Goal: Information Seeking & Learning: Find specific fact

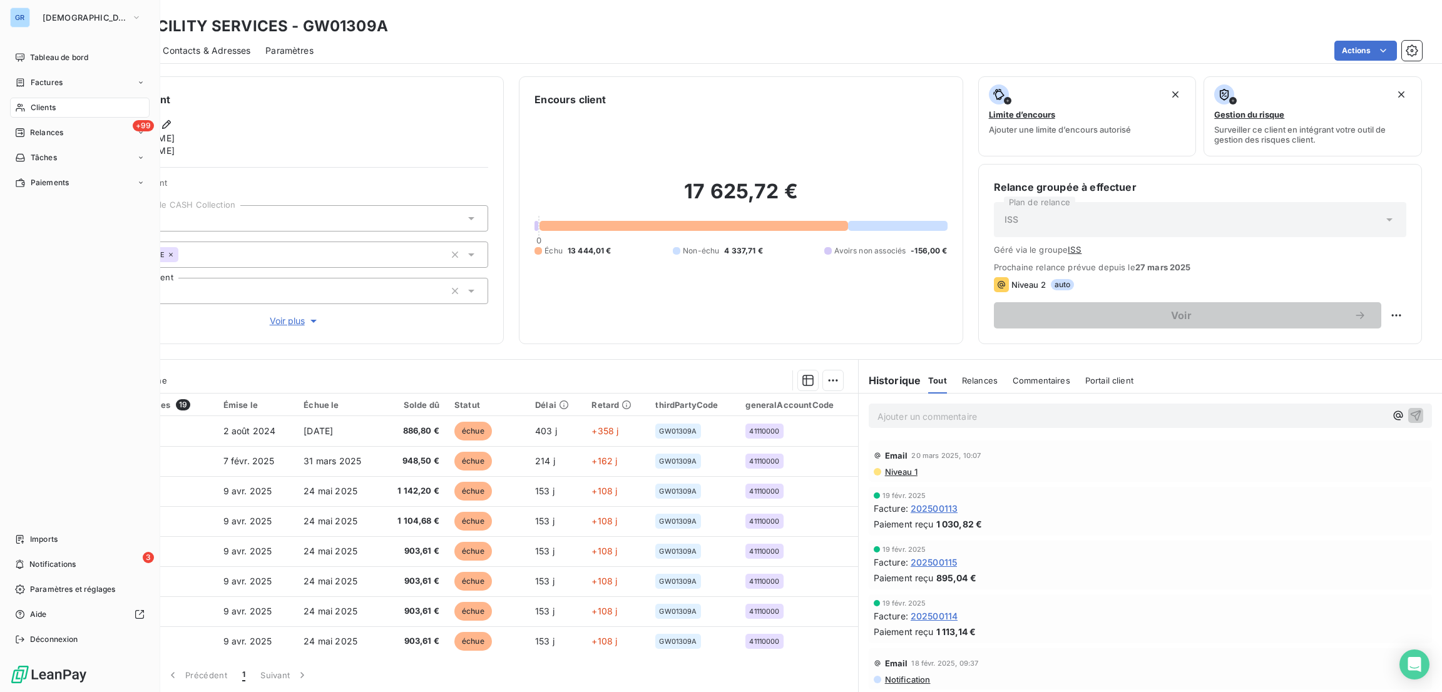
click at [25, 16] on div "GR" at bounding box center [20, 18] width 20 height 20
click at [61, 17] on span "[DEMOGRAPHIC_DATA]" at bounding box center [85, 18] width 84 height 10
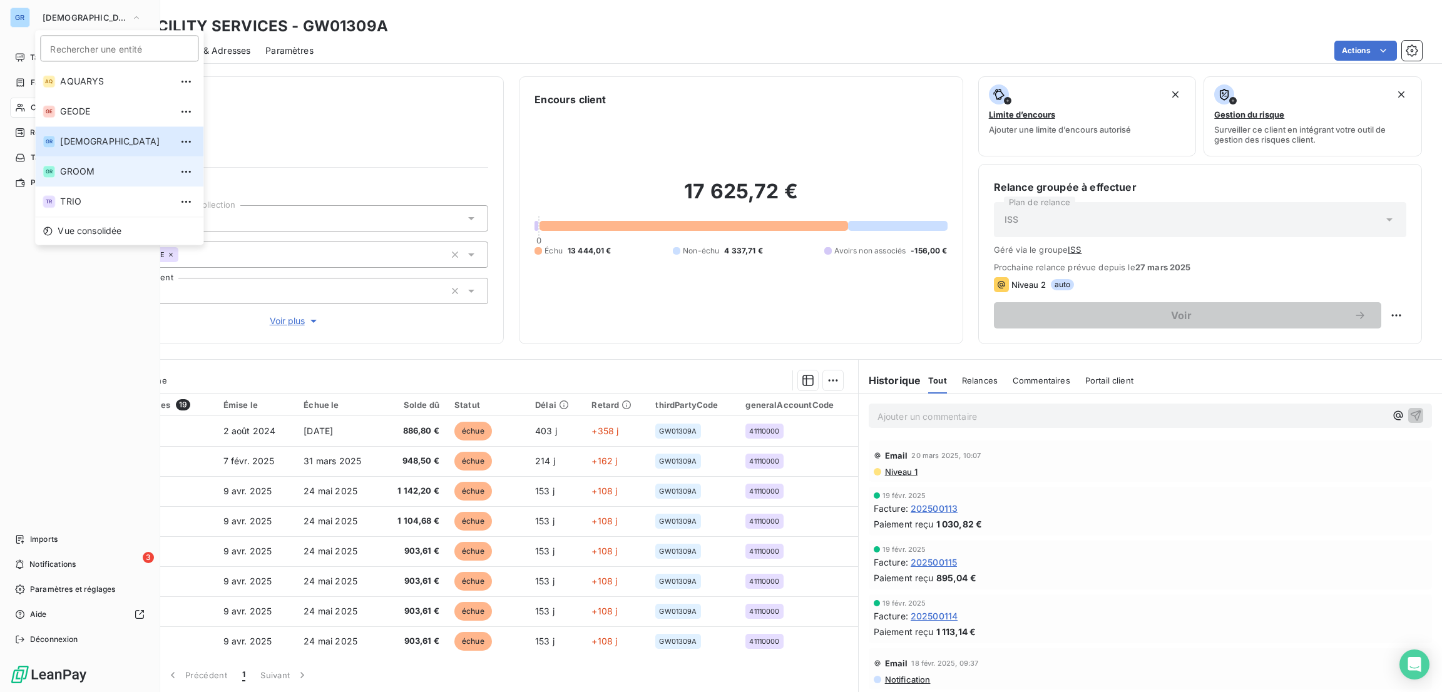
click at [79, 182] on li "GR GROOM" at bounding box center [119, 171] width 168 height 30
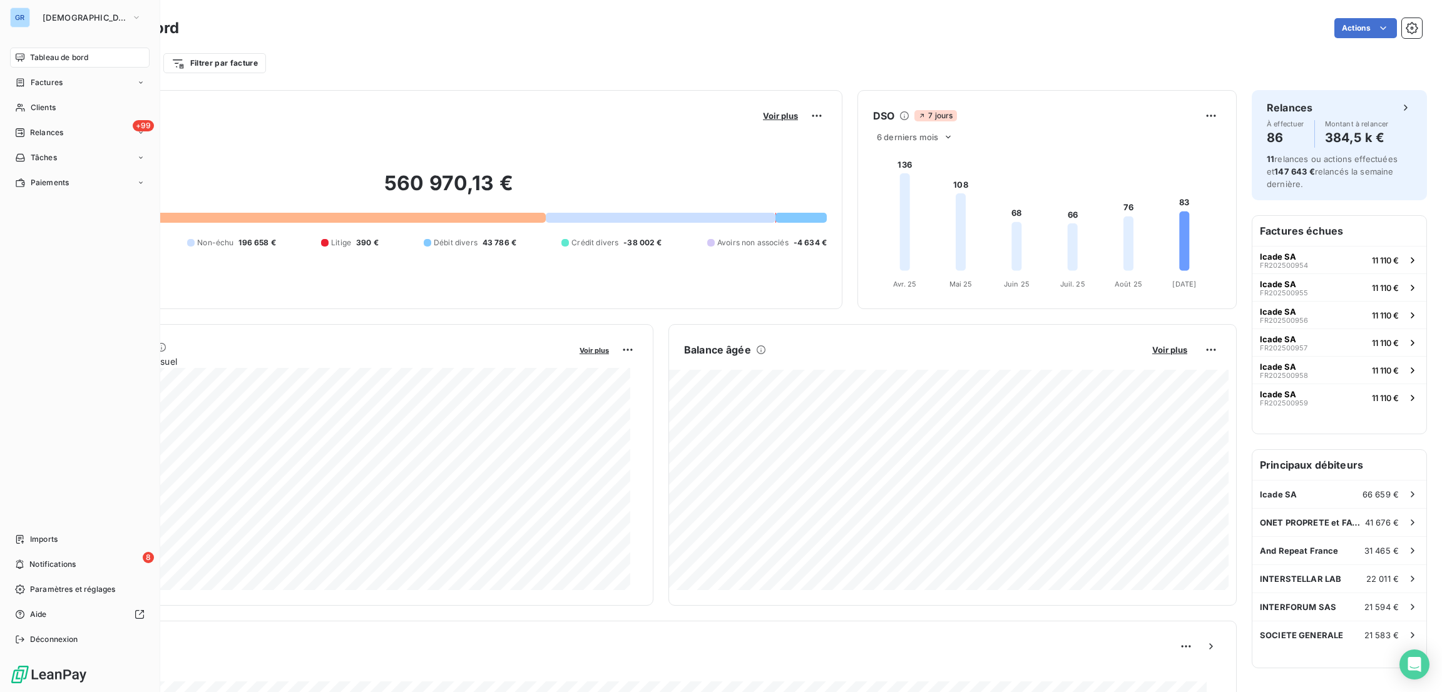
click at [53, 30] on div "GR GREENWISHES Tableau de bord Factures Clients +99 Relances Tâches Paiements I…" at bounding box center [80, 346] width 160 height 692
click at [82, 16] on span "[DEMOGRAPHIC_DATA]" at bounding box center [85, 18] width 84 height 10
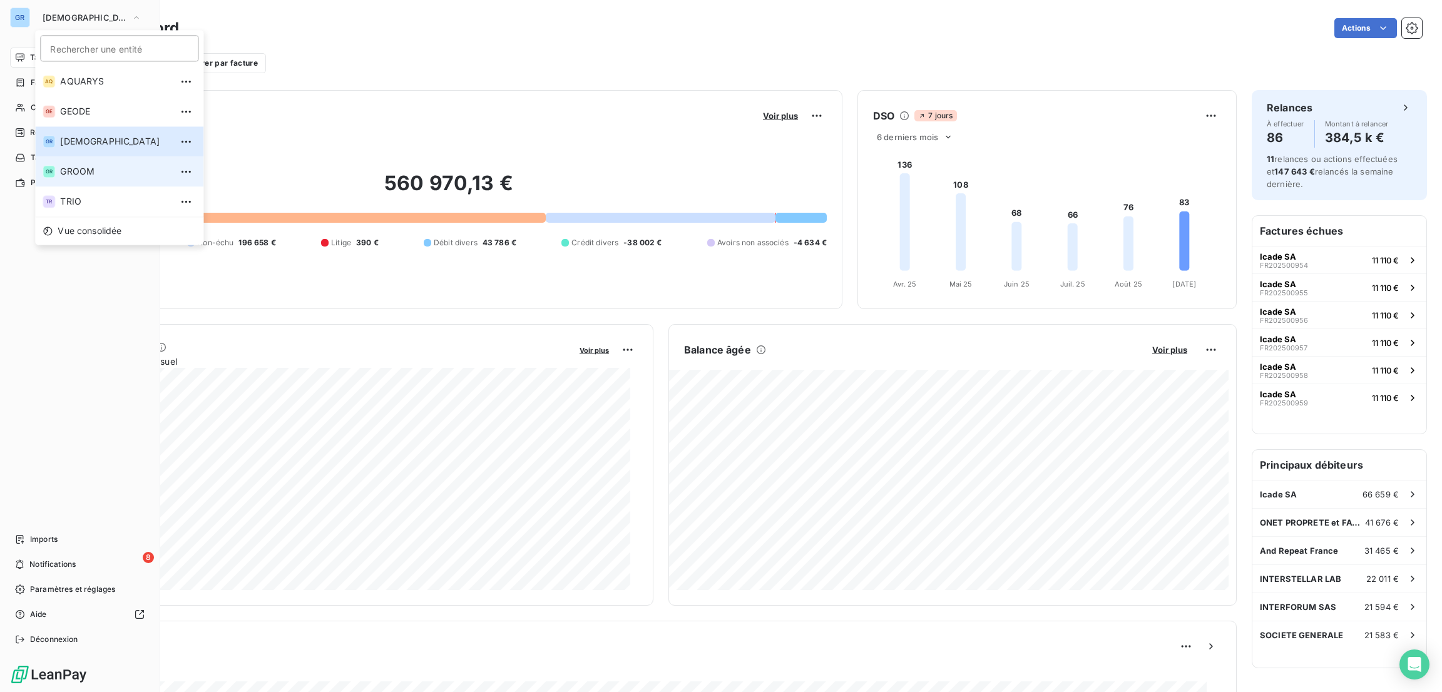
click at [73, 167] on span "GROOM" at bounding box center [115, 171] width 111 height 13
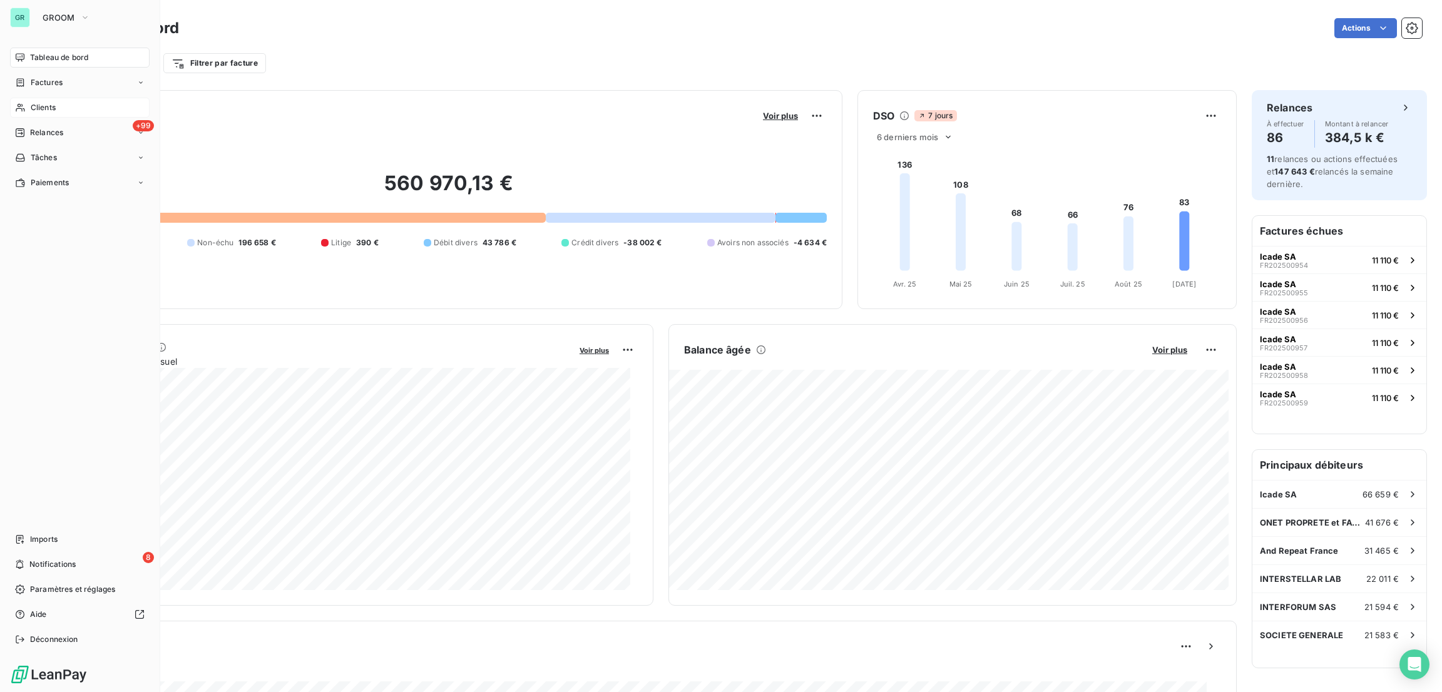
click at [39, 106] on span "Clients" at bounding box center [43, 107] width 25 height 11
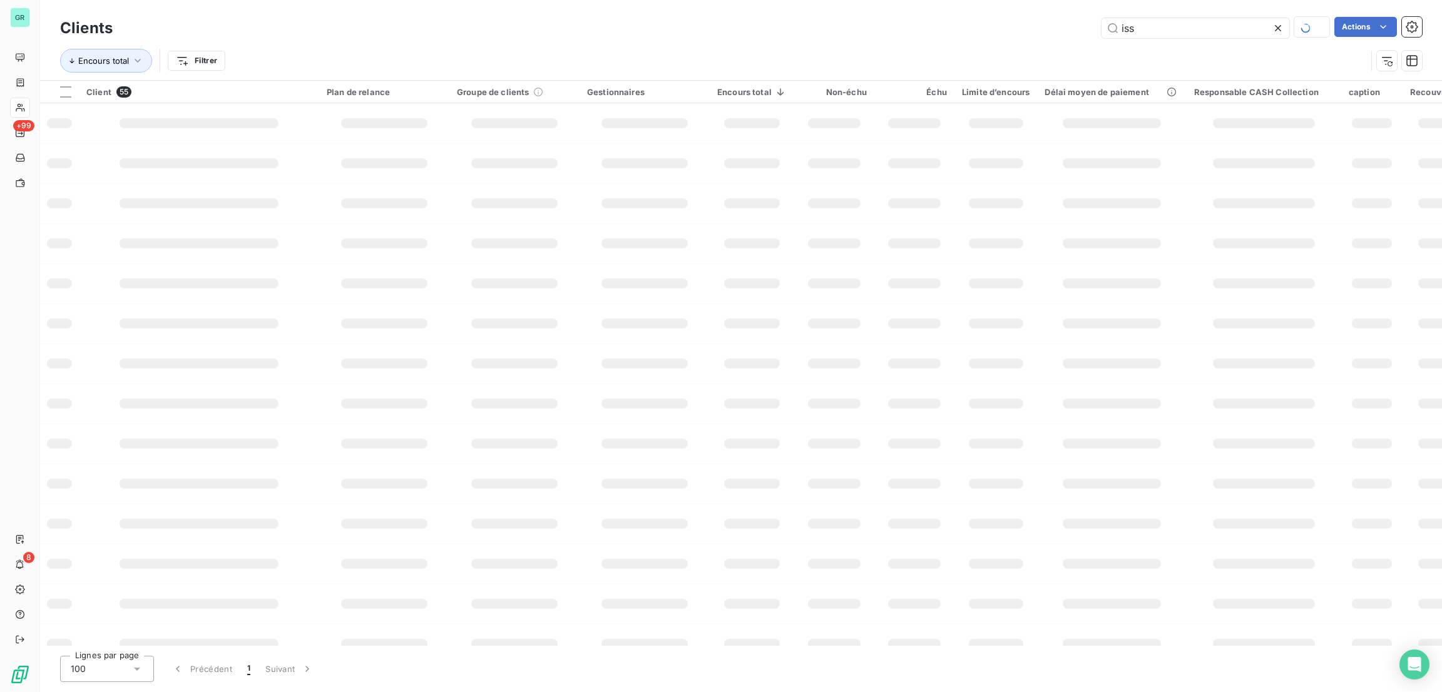
drag, startPoint x: 1187, startPoint y: 36, endPoint x: 991, endPoint y: 45, distance: 196.7
click at [1019, 38] on div "iss Actions" at bounding box center [775, 28] width 1294 height 22
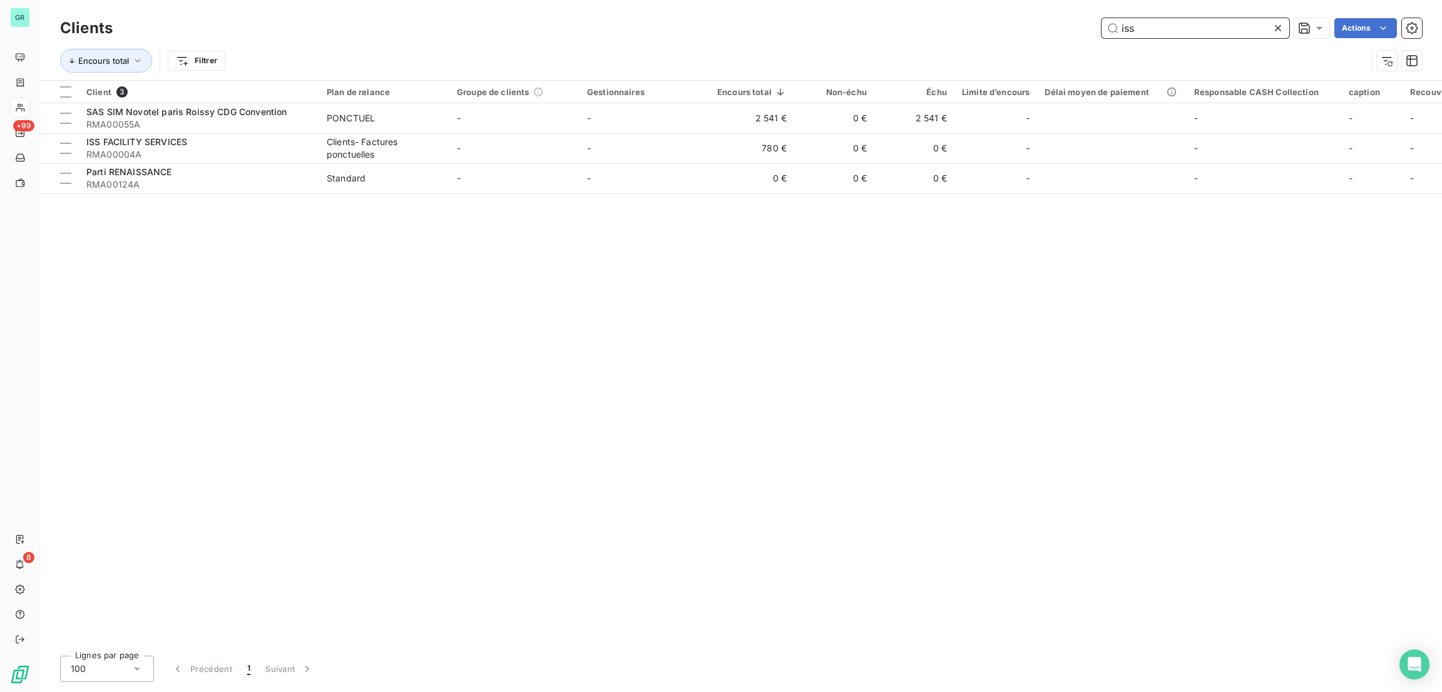
click at [1185, 26] on input "iss" at bounding box center [1195, 28] width 188 height 20
paste input "RMA00104A"
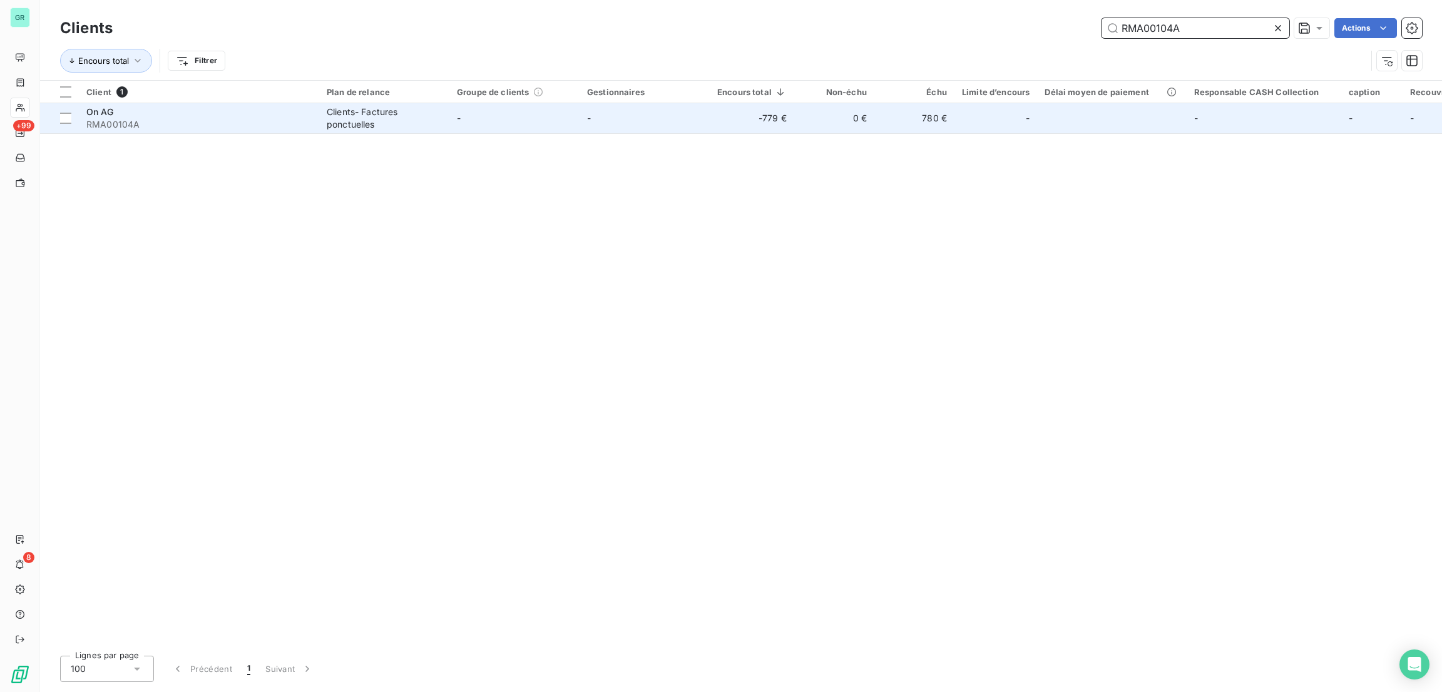
type input "RMA00104A"
click at [201, 113] on div "On AG" at bounding box center [198, 112] width 225 height 13
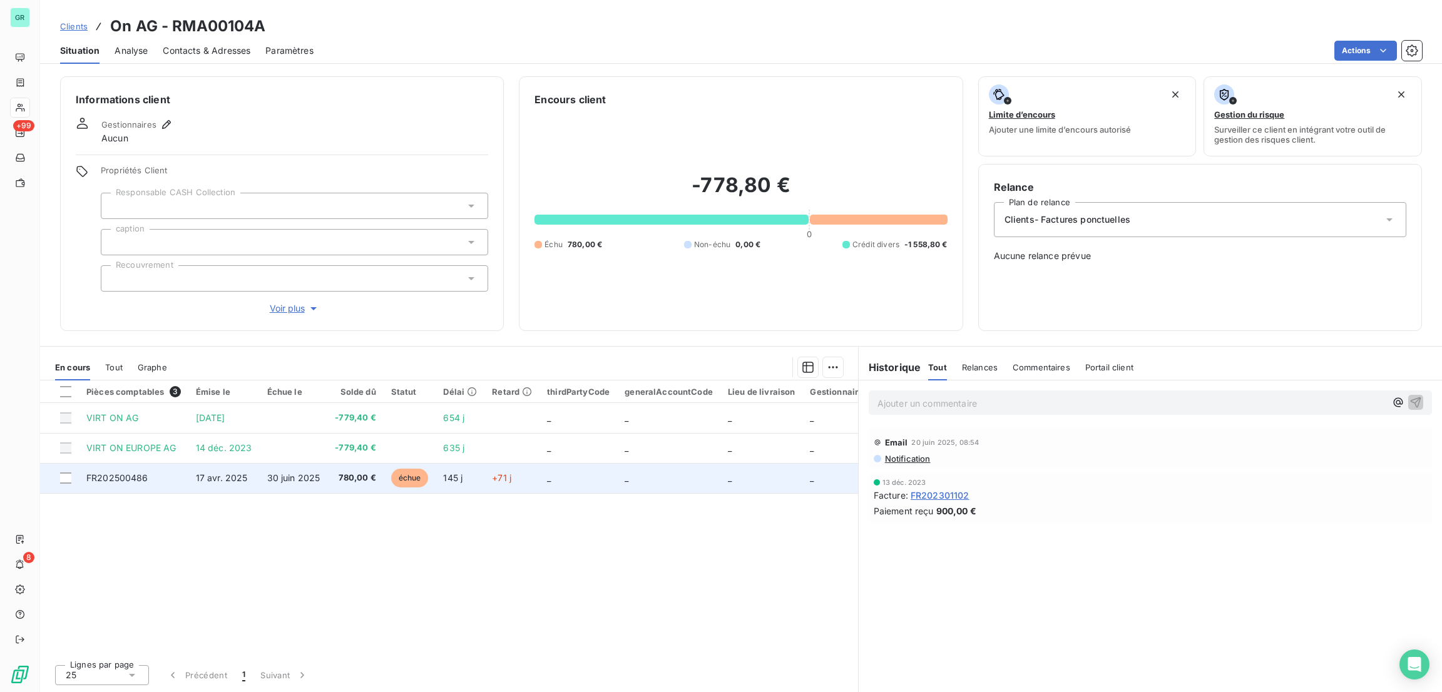
click at [420, 470] on span "échue" at bounding box center [410, 478] width 38 height 19
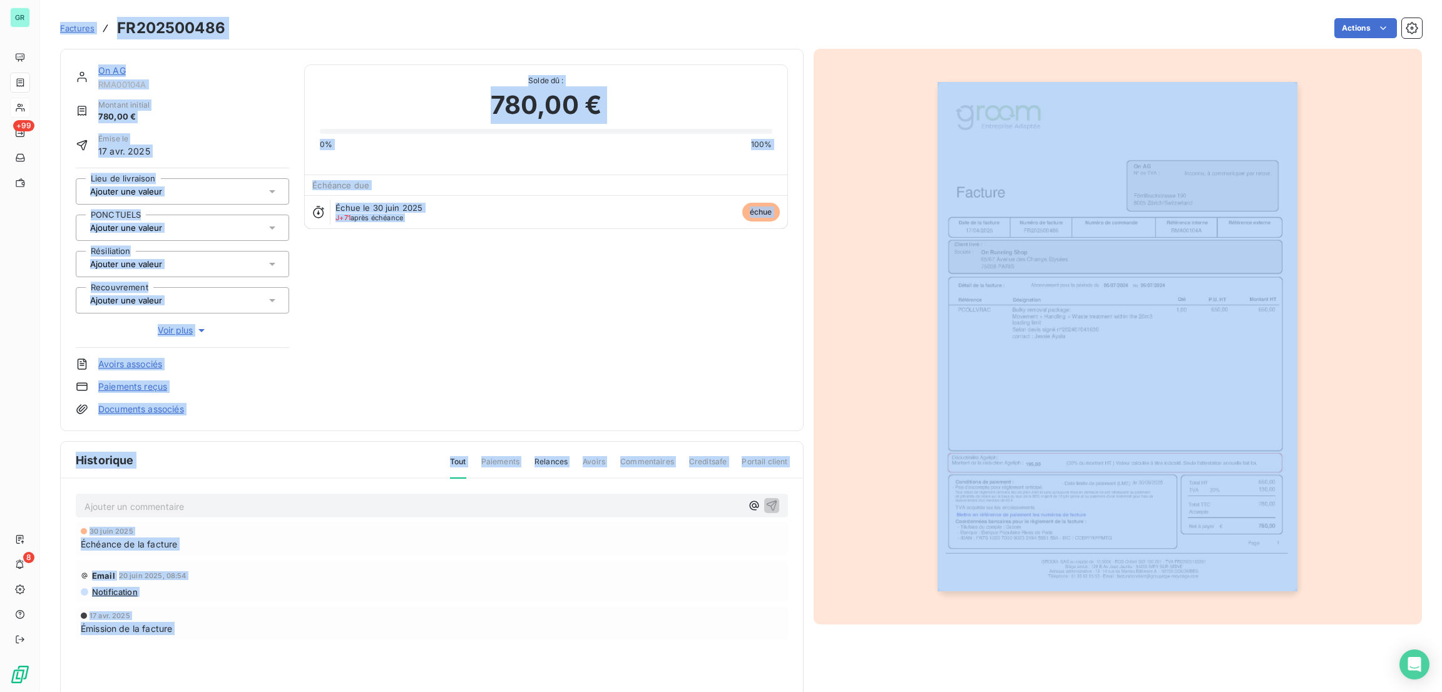
click at [1150, 292] on img "button" at bounding box center [1117, 336] width 360 height 509
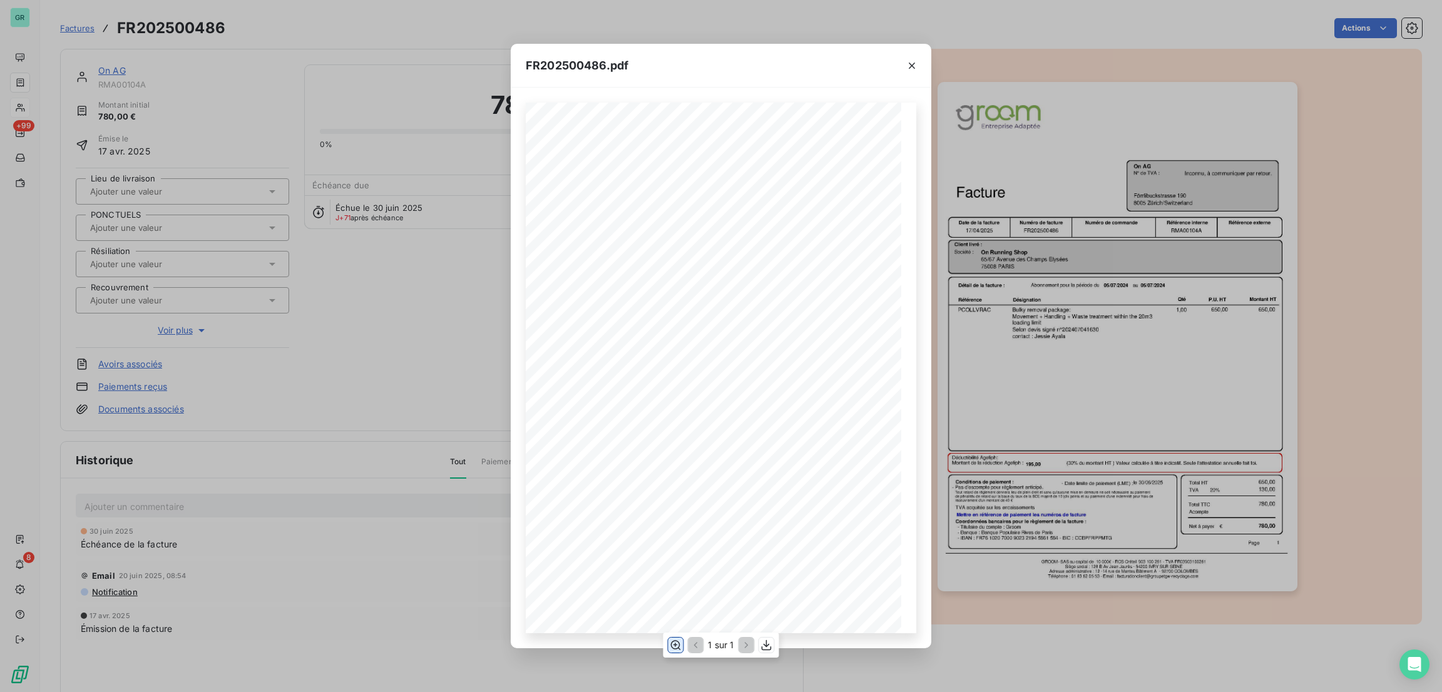
click at [677, 647] on icon "button" at bounding box center [675, 645] width 13 height 13
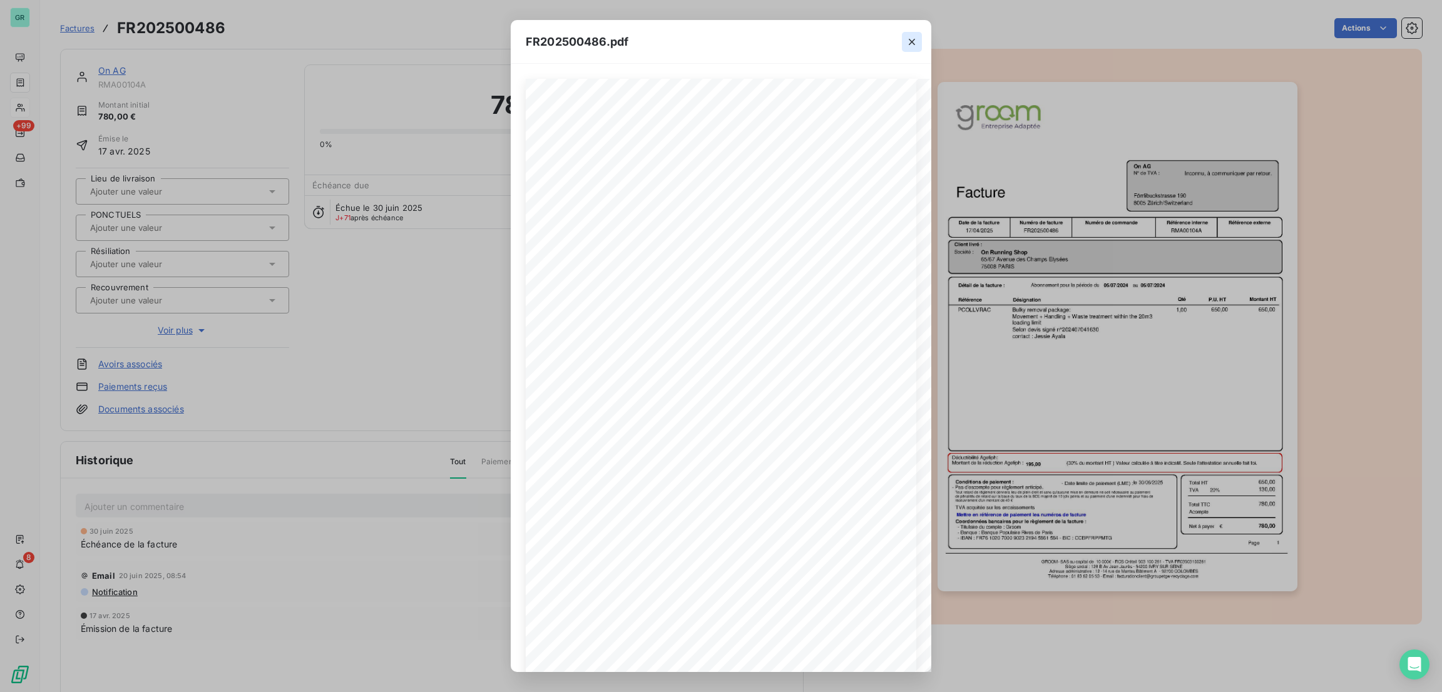
click at [907, 44] on icon "button" at bounding box center [912, 42] width 13 height 13
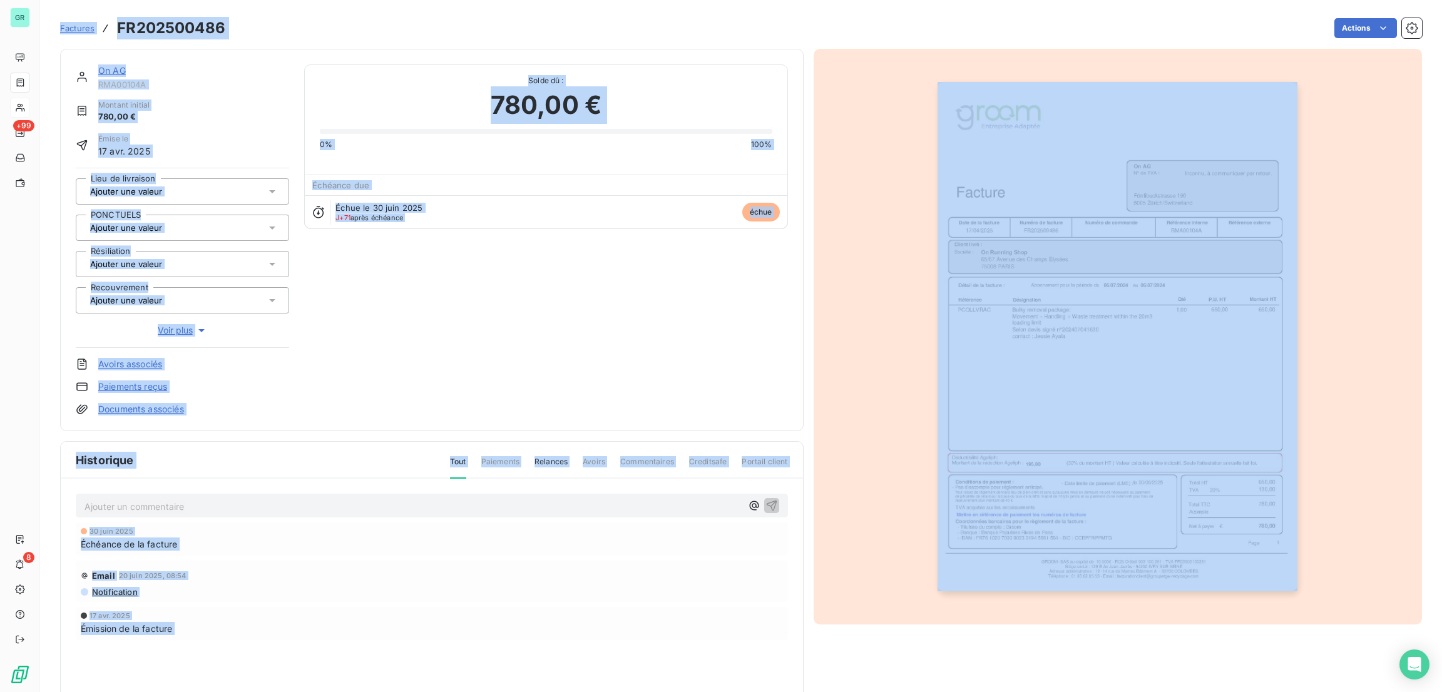
drag, startPoint x: 566, startPoint y: 181, endPoint x: 566, endPoint y: 208, distance: 26.9
click at [568, 181] on div "Échéance due" at bounding box center [546, 185] width 482 height 20
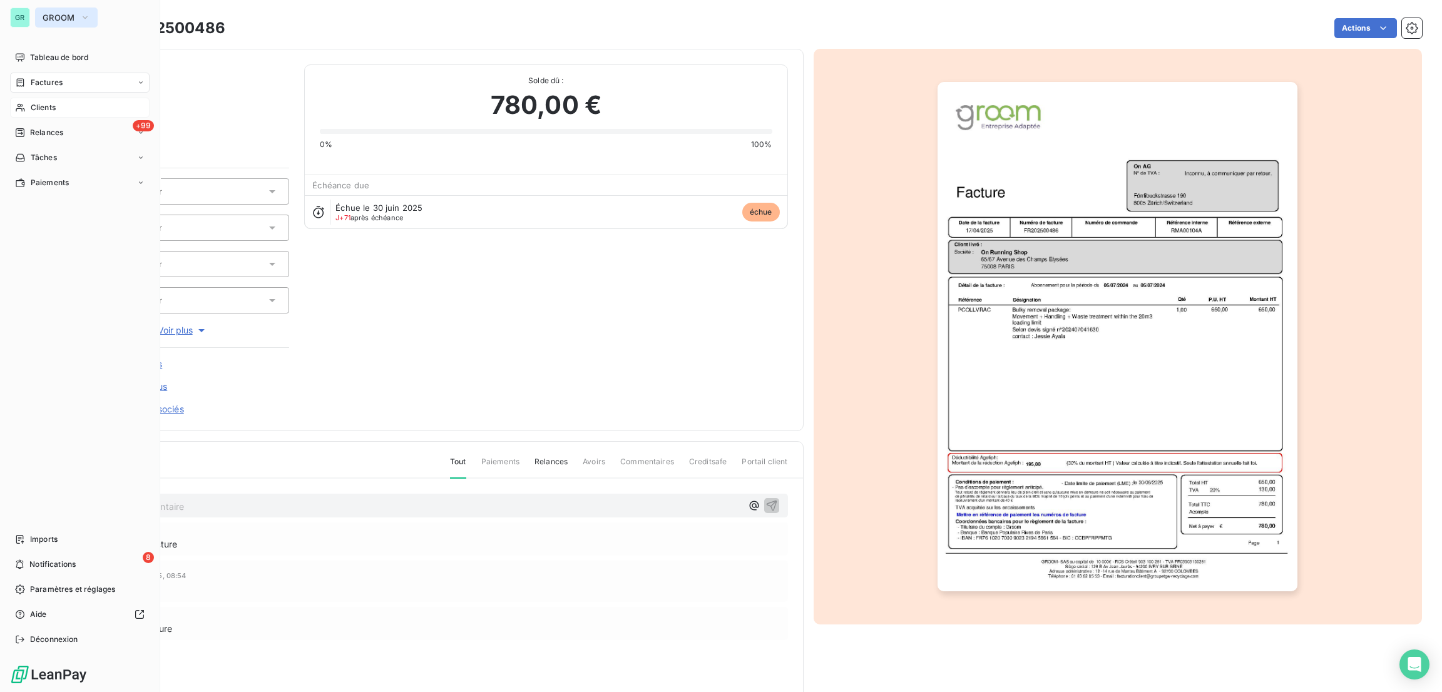
click at [81, 15] on icon "button" at bounding box center [85, 17] width 10 height 13
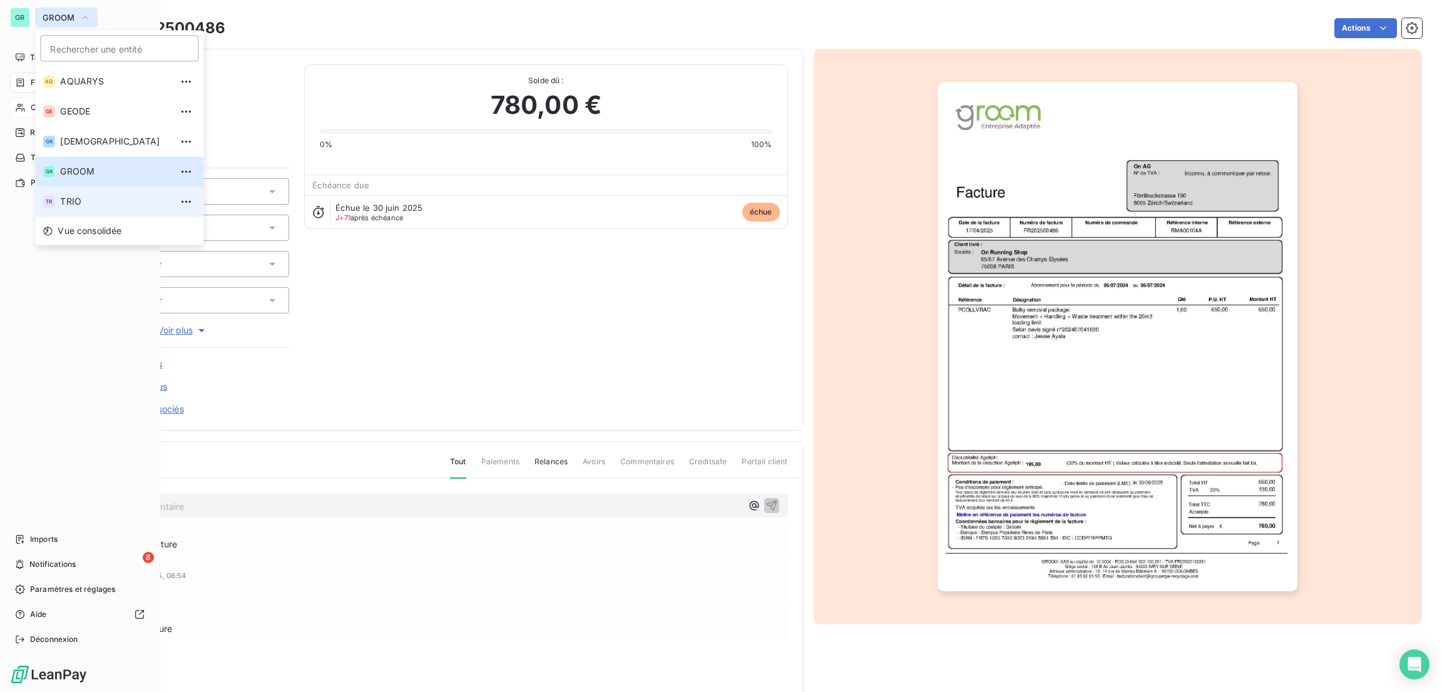
click at [77, 200] on span "TRIO" at bounding box center [115, 201] width 111 height 13
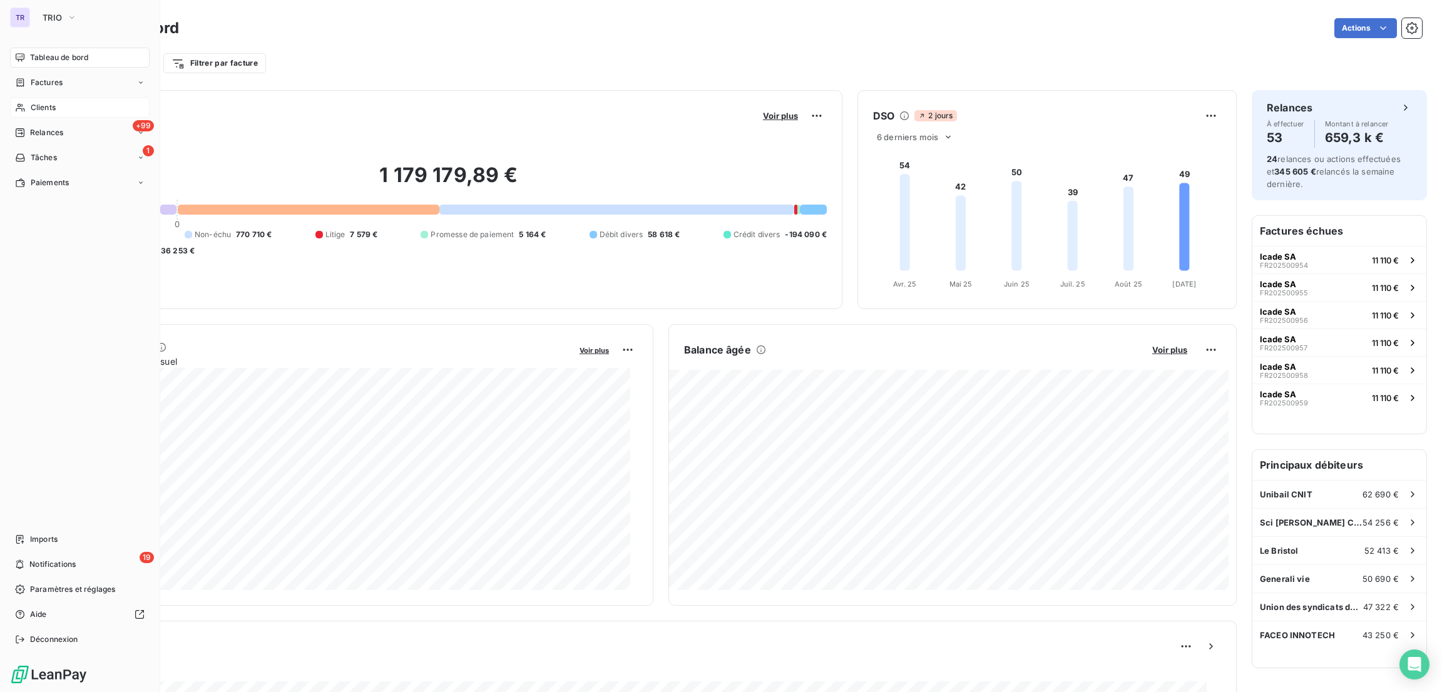
drag, startPoint x: 46, startPoint y: 107, endPoint x: 63, endPoint y: 111, distance: 16.7
click at [46, 108] on span "Clients" at bounding box center [43, 107] width 25 height 11
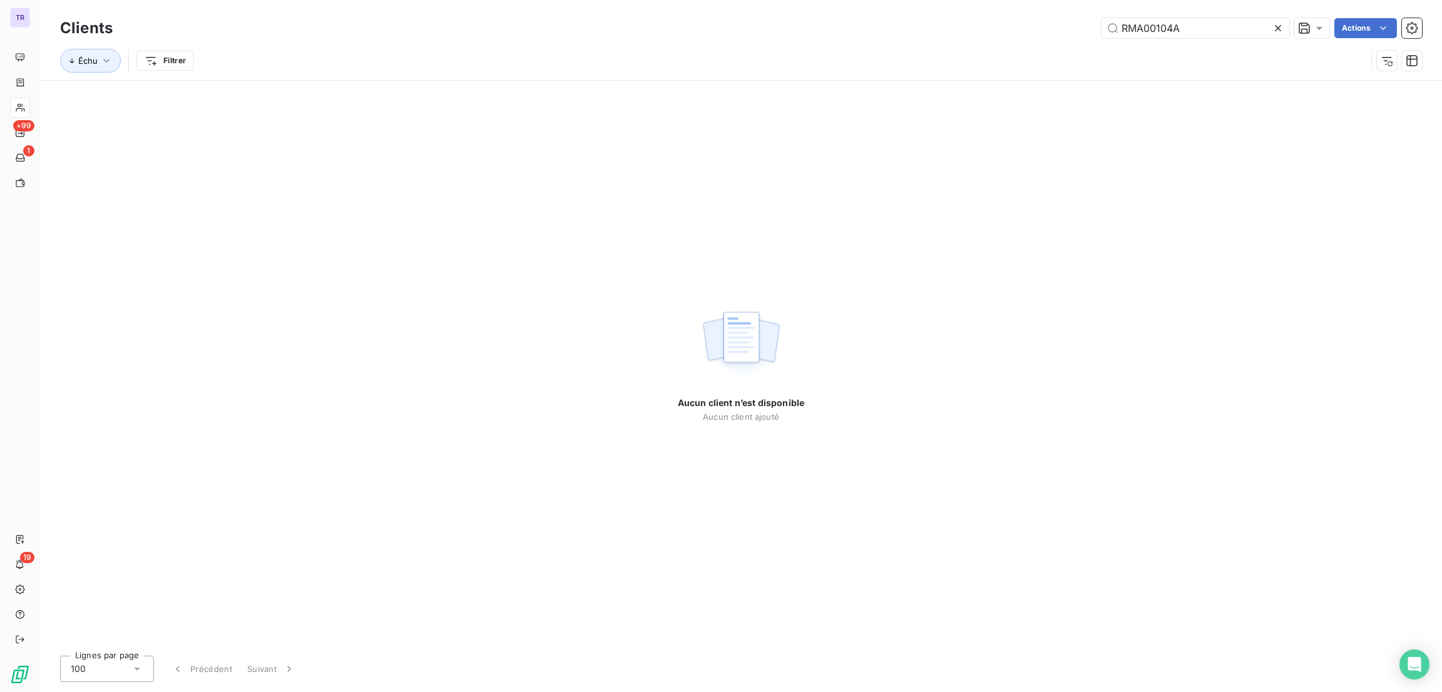
drag, startPoint x: 1249, startPoint y: 29, endPoint x: 1067, endPoint y: 33, distance: 182.2
click at [1043, 28] on div "RMA00104A Actions" at bounding box center [775, 28] width 1294 height 20
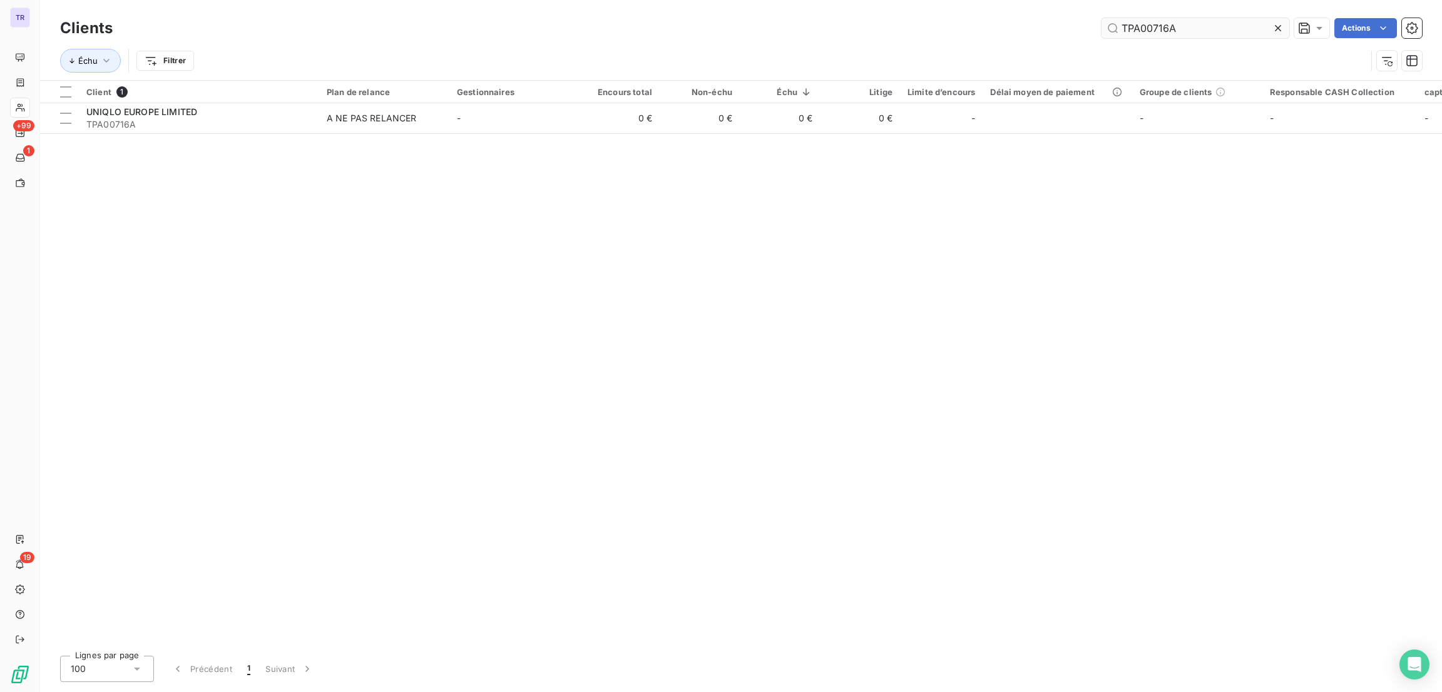
type input "TPA00716A"
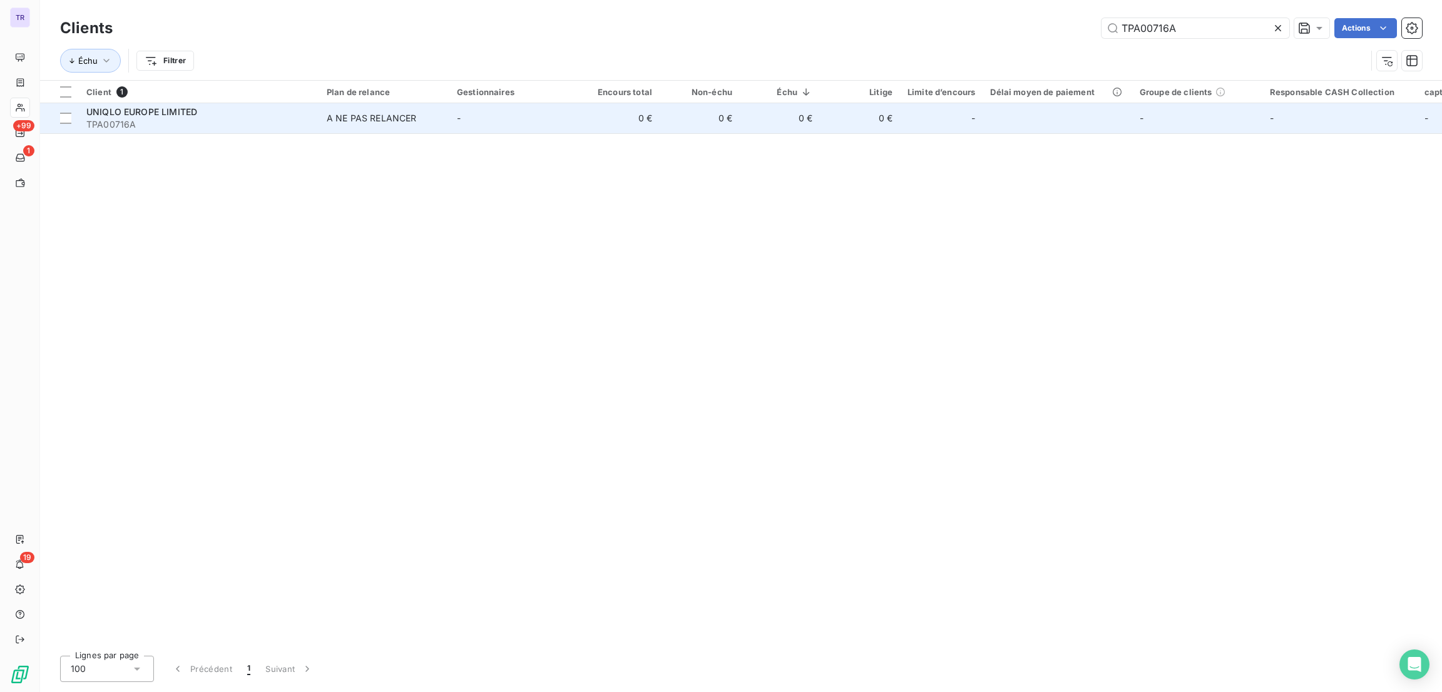
click at [108, 116] on span "UNIQLO EUROPE LIMITED" at bounding box center [141, 111] width 111 height 11
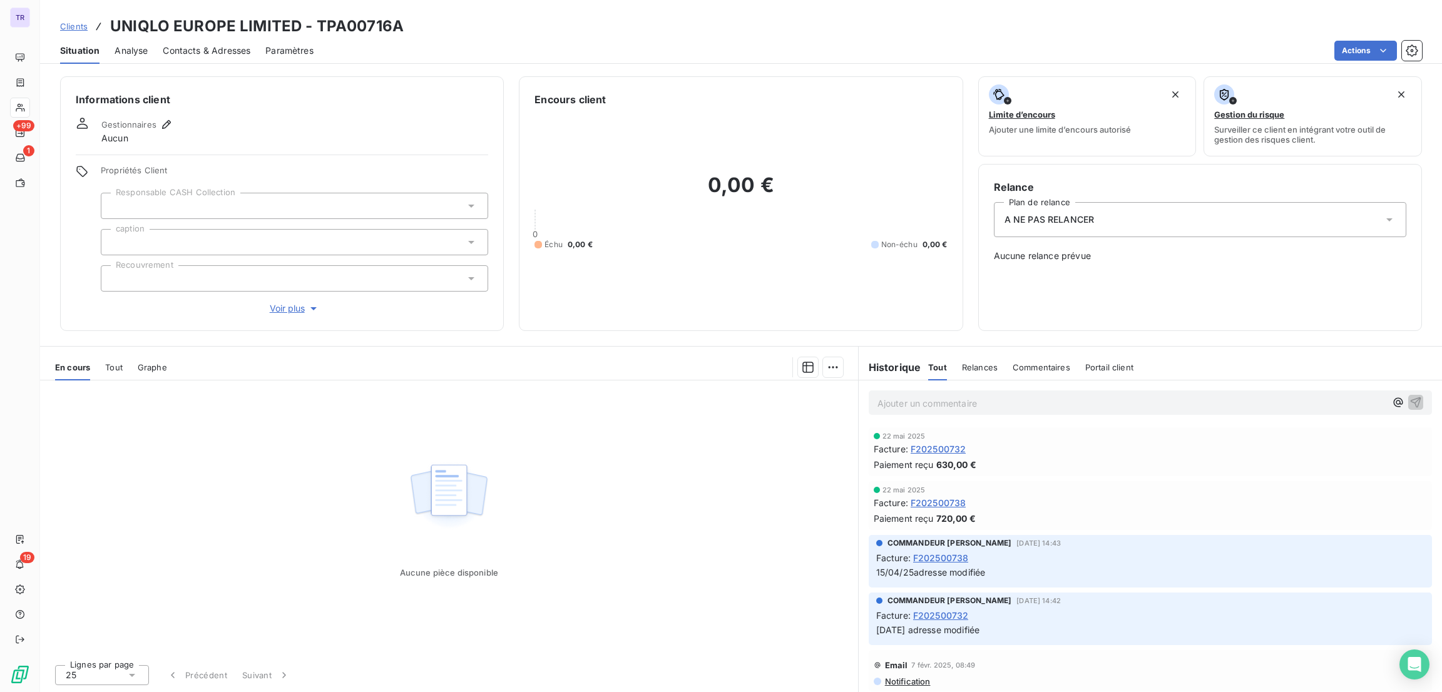
click at [938, 450] on span "F202500732" at bounding box center [939, 448] width 56 height 13
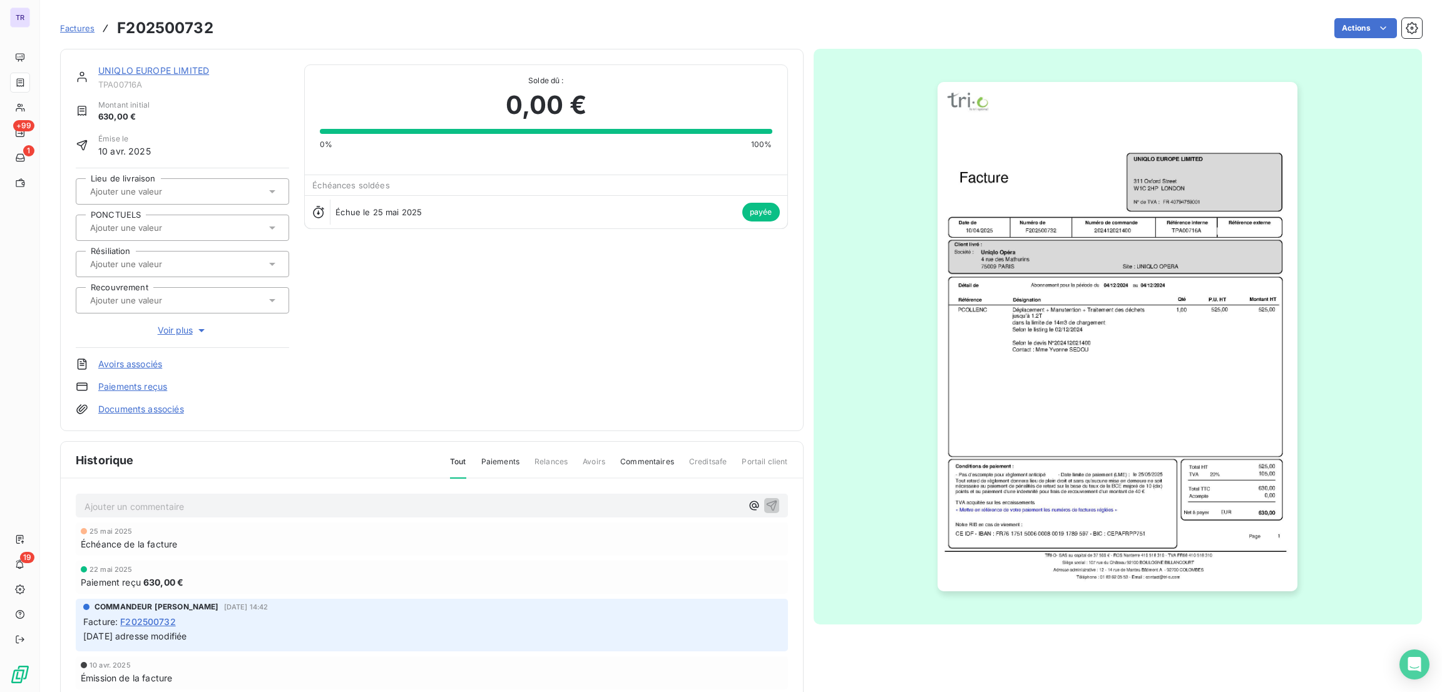
click at [1148, 286] on img "button" at bounding box center [1117, 336] width 360 height 509
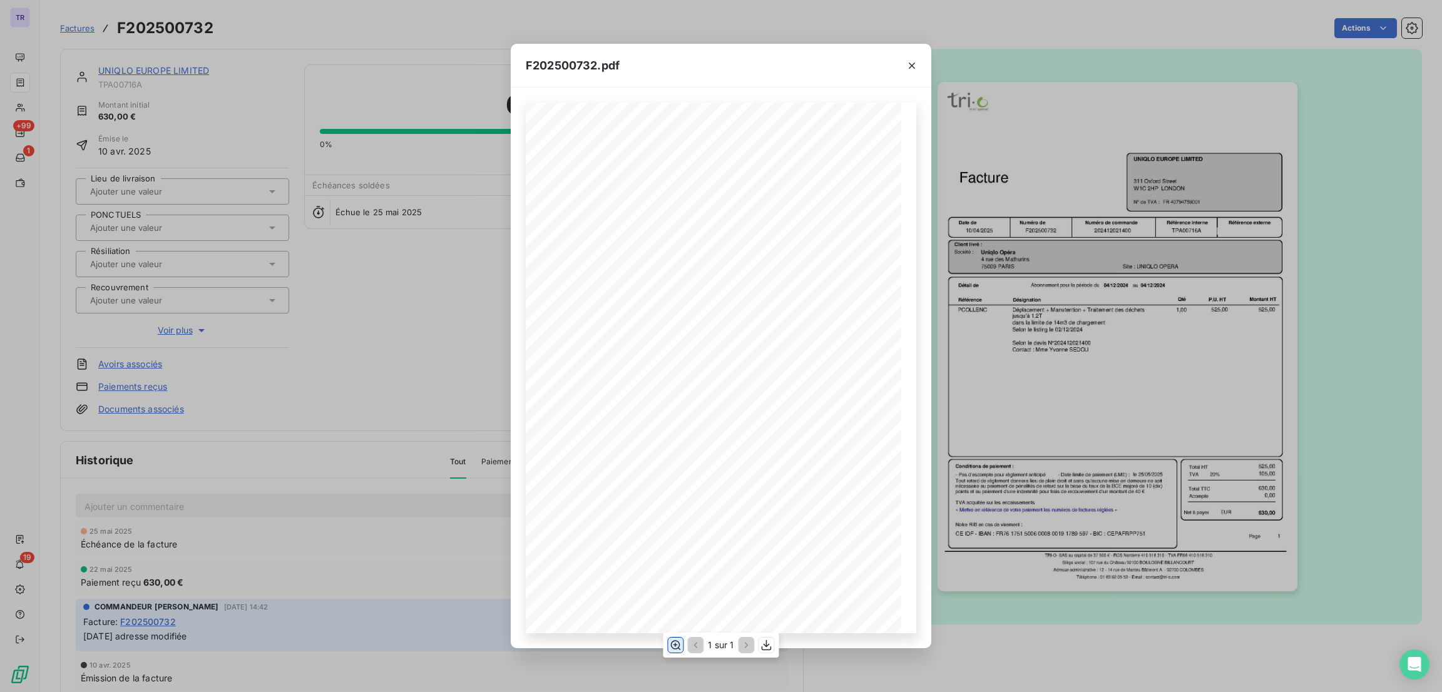
click at [671, 646] on icon "button" at bounding box center [676, 644] width 10 height 9
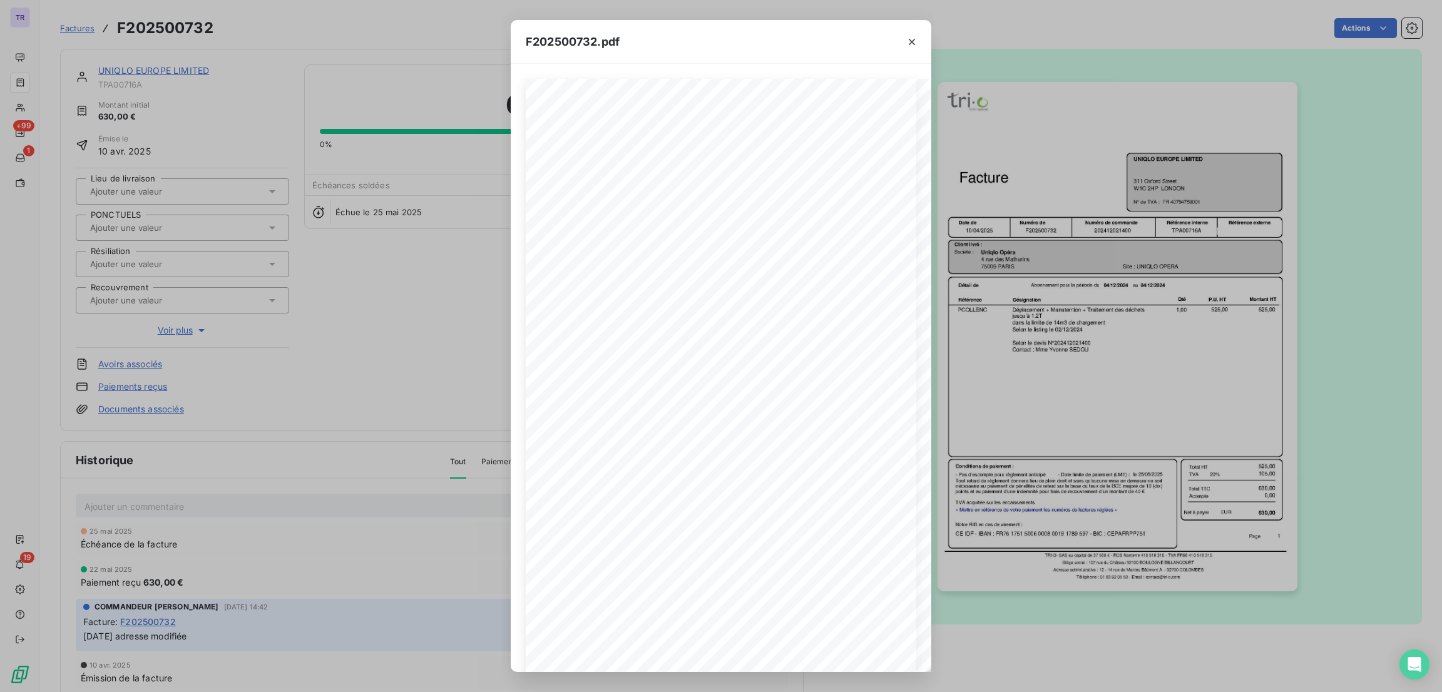
drag, startPoint x: 917, startPoint y: 39, endPoint x: 116, endPoint y: 131, distance: 806.4
click at [917, 39] on icon "button" at bounding box center [912, 42] width 13 height 13
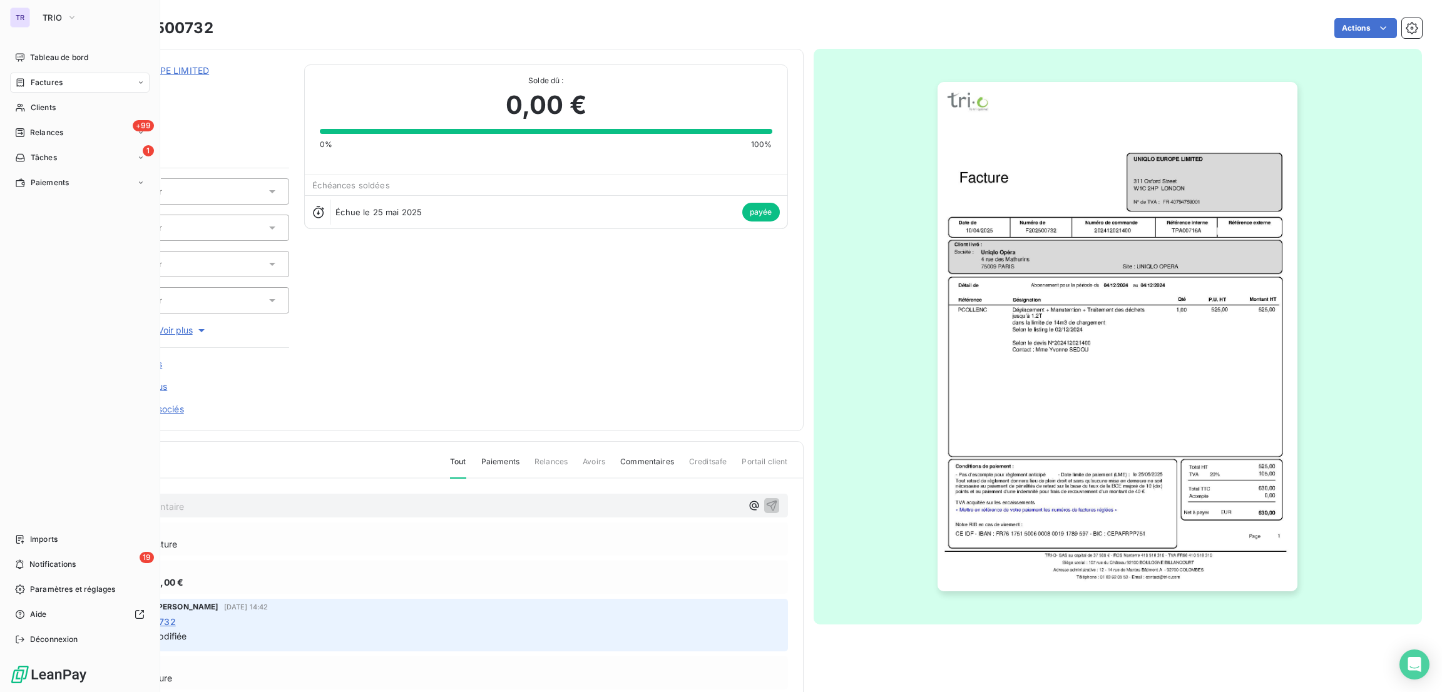
click at [54, 79] on span "Factures" at bounding box center [47, 82] width 32 height 11
click at [63, 61] on span "Tableau de bord" at bounding box center [59, 57] width 58 height 11
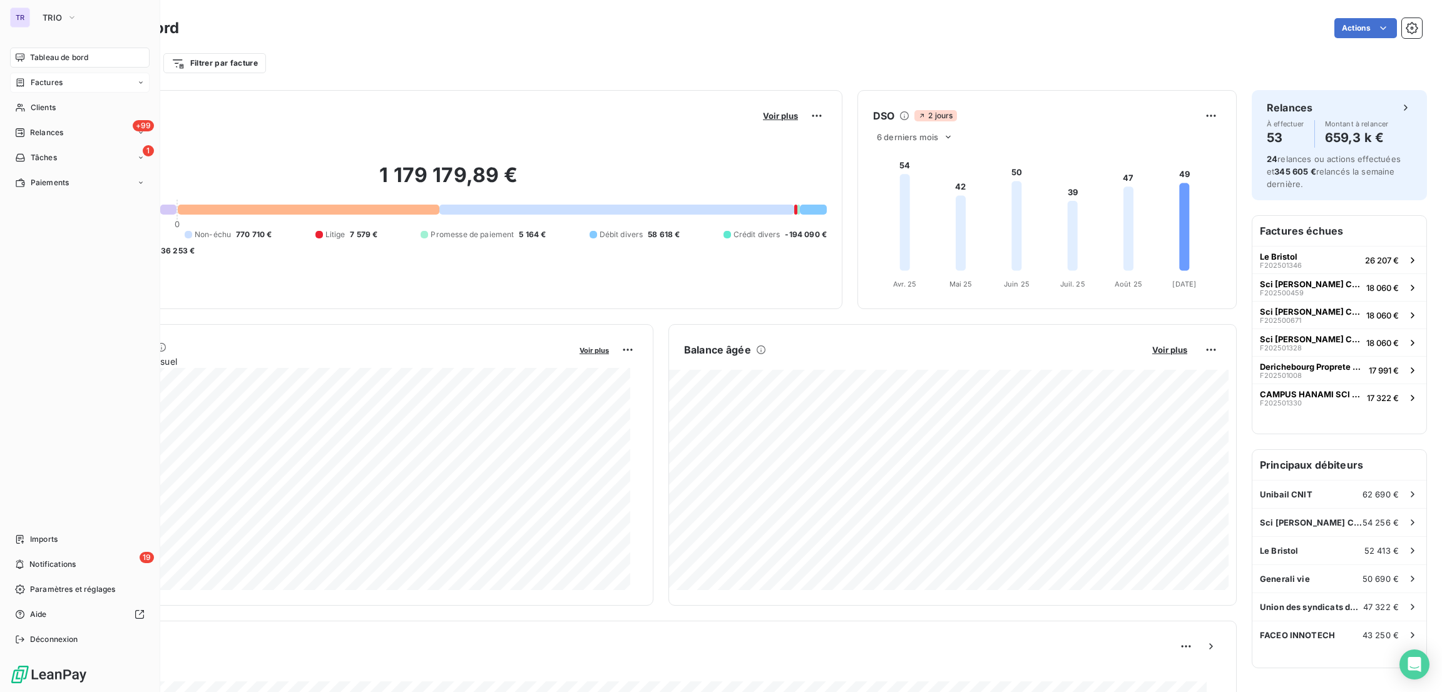
click at [71, 76] on div "Factures" at bounding box center [80, 83] width 140 height 20
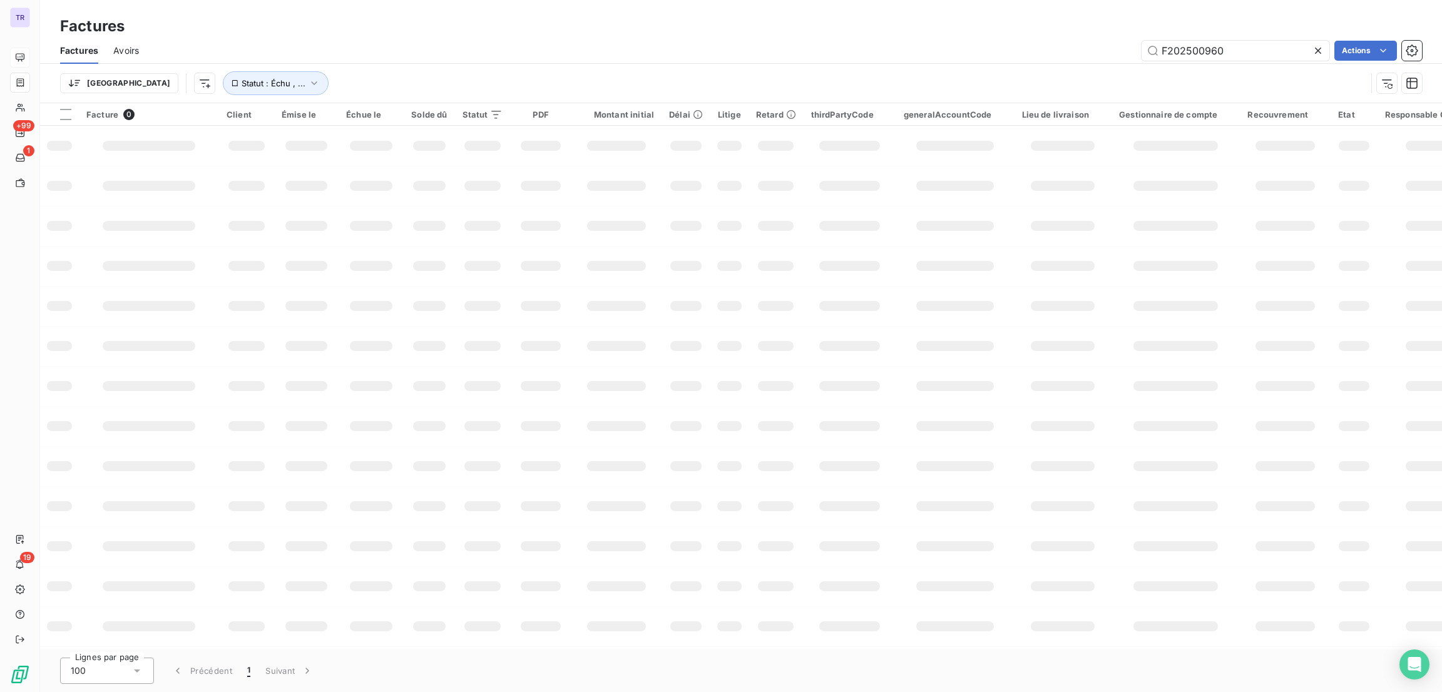
drag, startPoint x: 1133, startPoint y: 43, endPoint x: 1103, endPoint y: 49, distance: 30.8
click at [1047, 46] on div "F202500960 Actions" at bounding box center [788, 51] width 1268 height 20
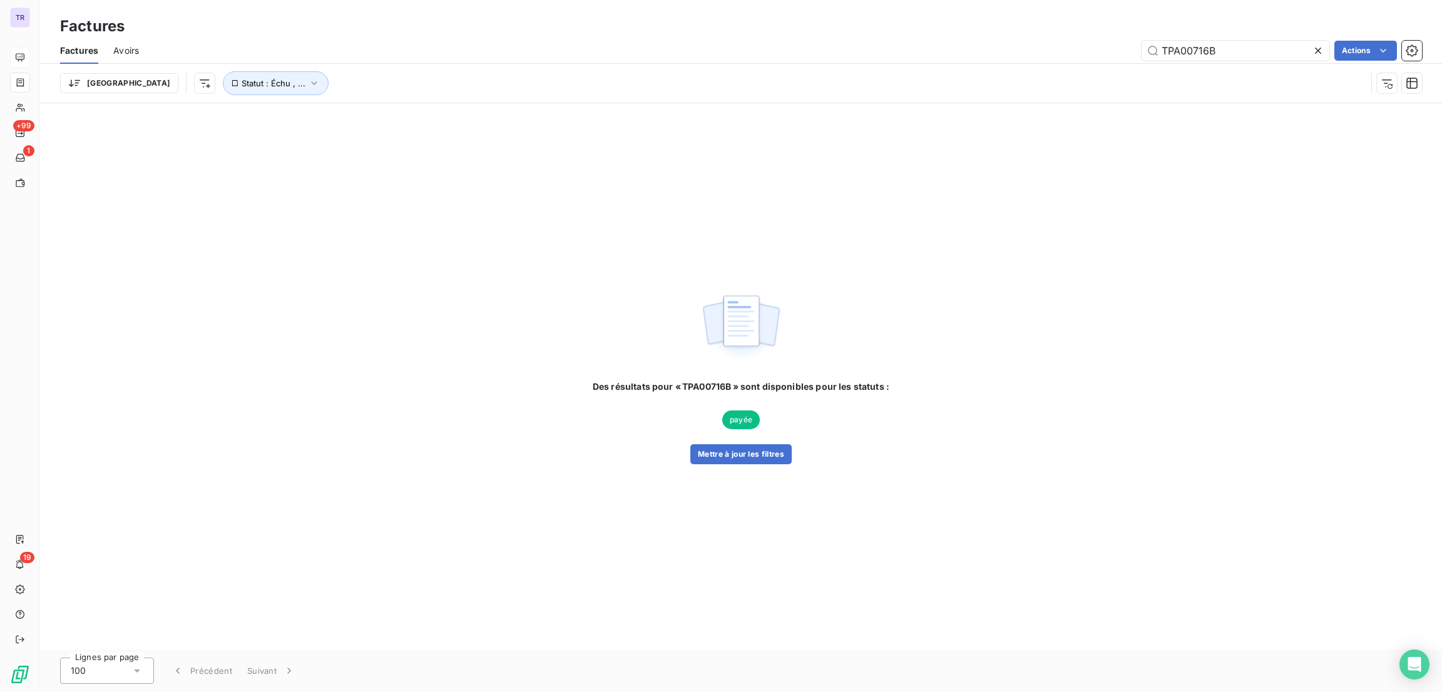
type input "TPA00716B"
click at [747, 414] on span "payée" at bounding box center [741, 420] width 38 height 19
click at [732, 454] on button "Mettre à jour les filtres" at bounding box center [740, 454] width 101 height 20
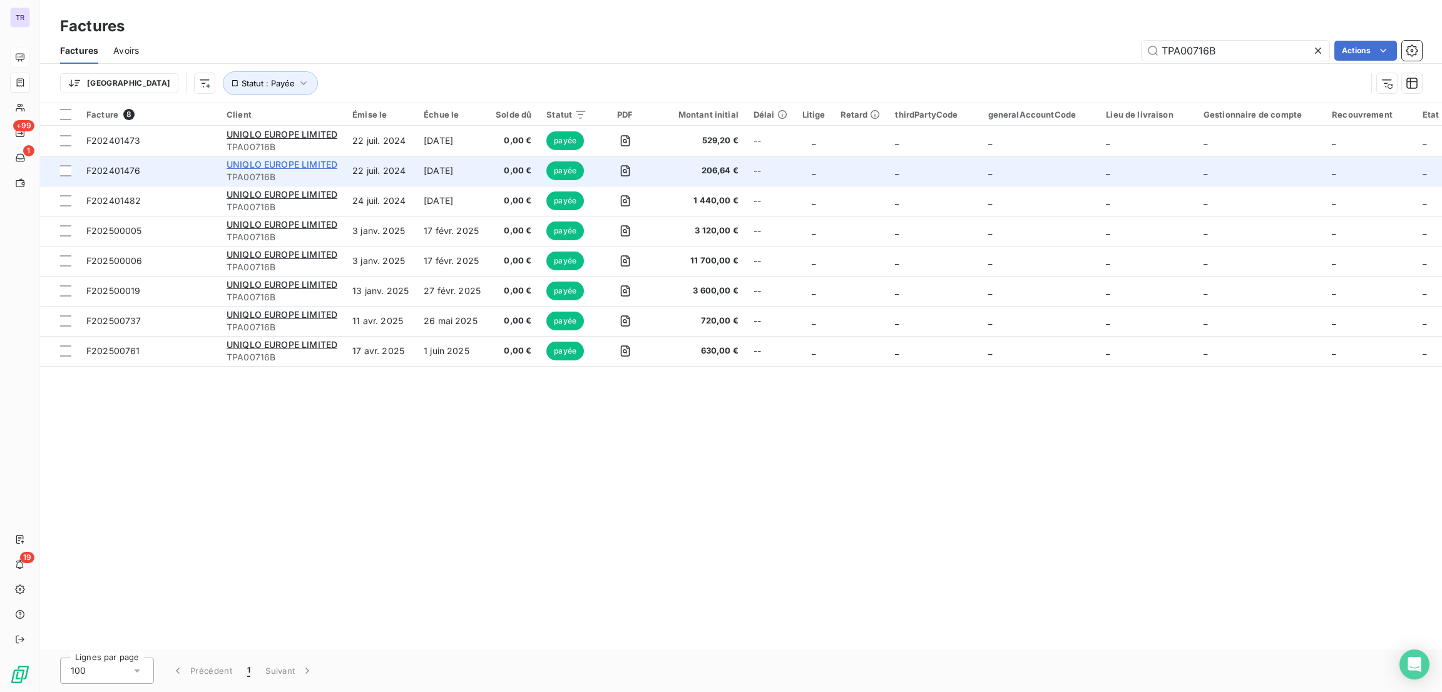
click at [324, 166] on span "UNIQLO EUROPE LIMITED" at bounding box center [282, 164] width 111 height 11
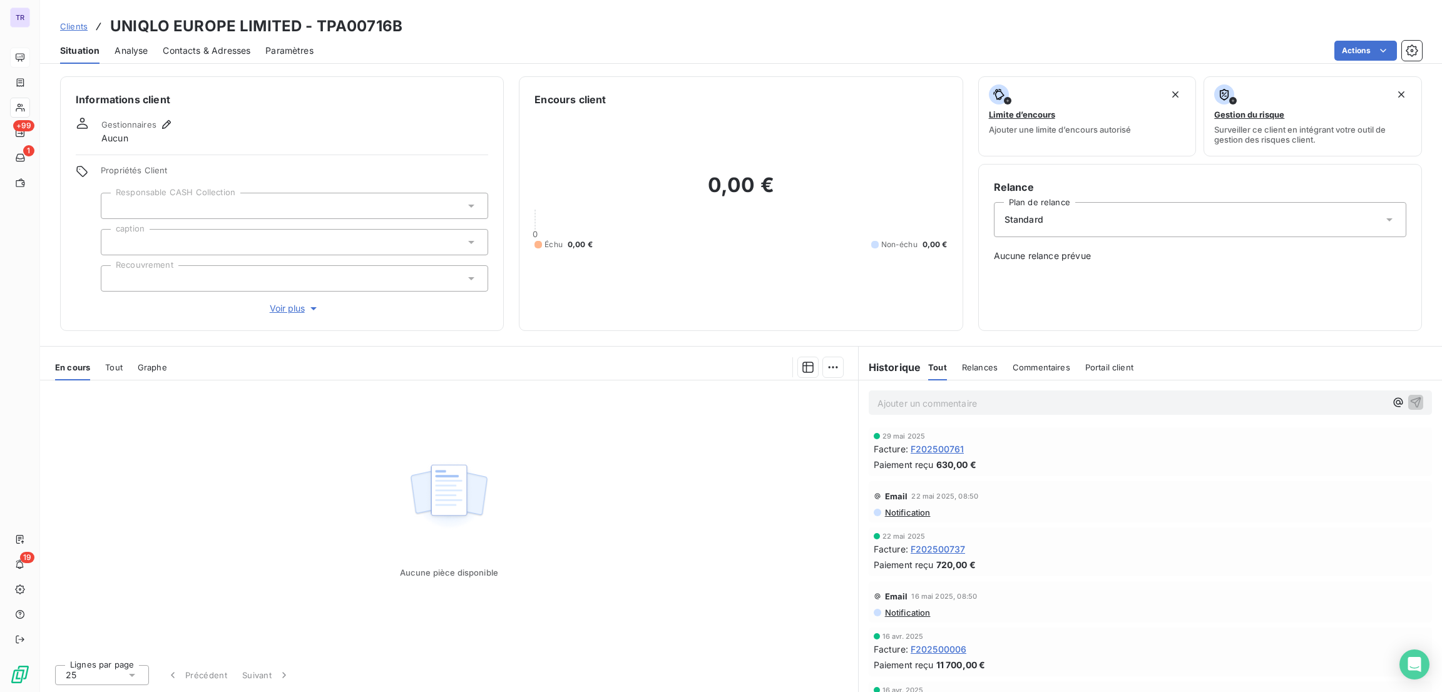
click at [936, 449] on span "F202500761" at bounding box center [938, 448] width 54 height 13
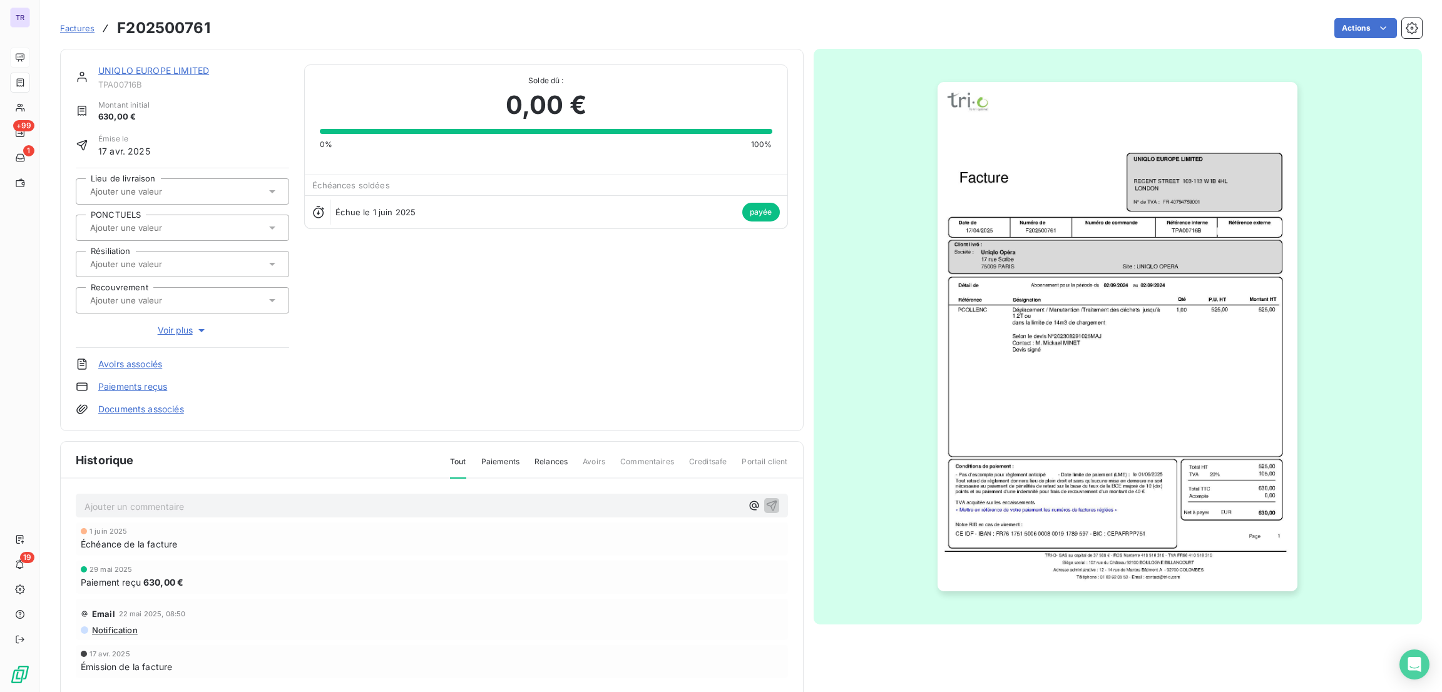
click at [1103, 225] on img "button" at bounding box center [1117, 336] width 360 height 509
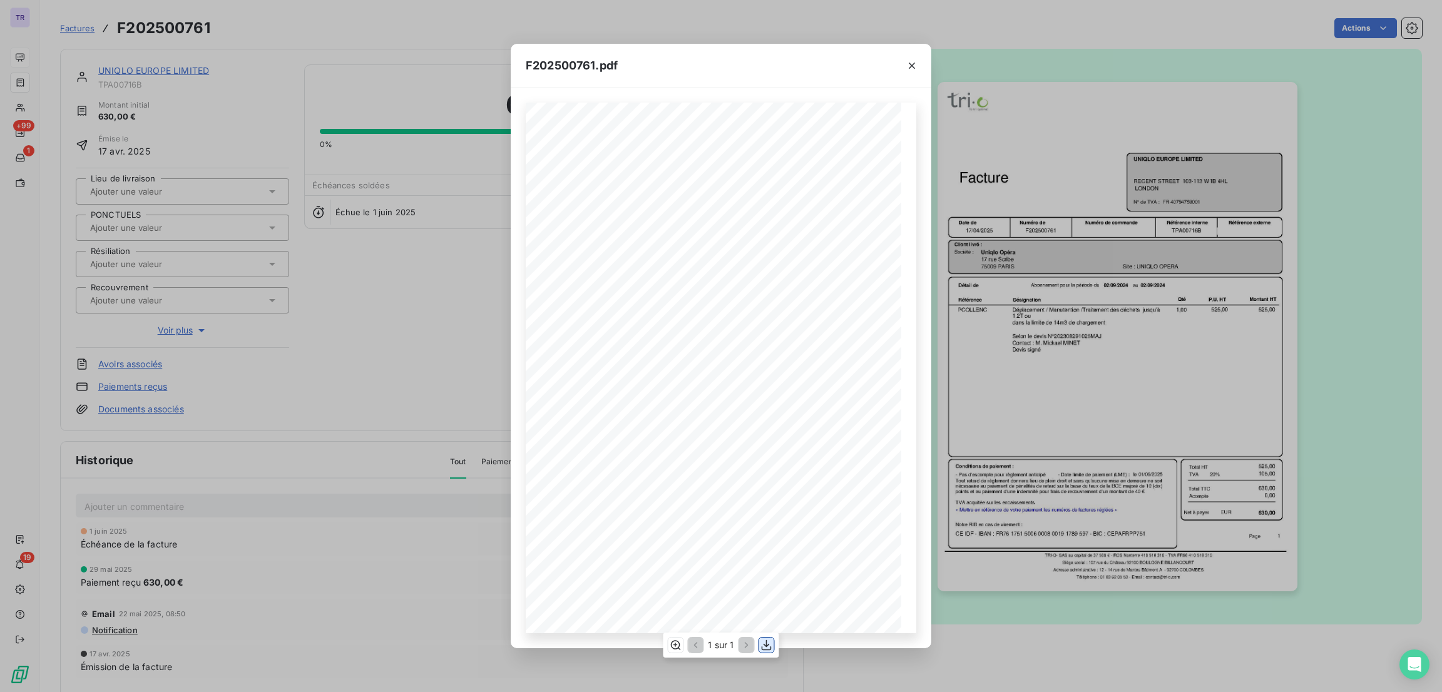
click at [765, 640] on icon "button" at bounding box center [766, 645] width 13 height 13
drag, startPoint x: 914, startPoint y: 61, endPoint x: 693, endPoint y: 98, distance: 224.6
click at [914, 61] on icon "button" at bounding box center [912, 65] width 13 height 13
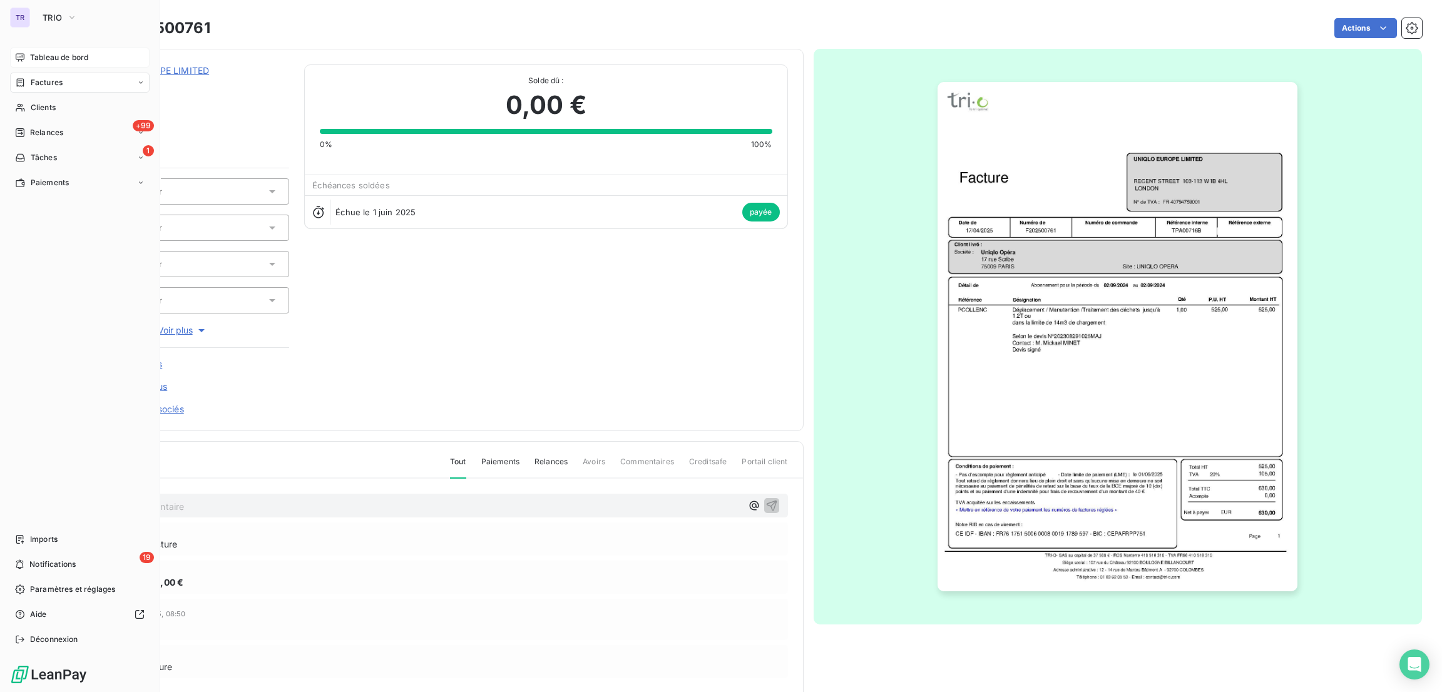
click at [48, 80] on span "Factures" at bounding box center [47, 82] width 32 height 11
drag, startPoint x: 54, startPoint y: 83, endPoint x: 66, endPoint y: 83, distance: 11.9
click at [56, 83] on span "Factures" at bounding box center [47, 82] width 32 height 11
click at [44, 102] on span "Clients" at bounding box center [43, 107] width 25 height 11
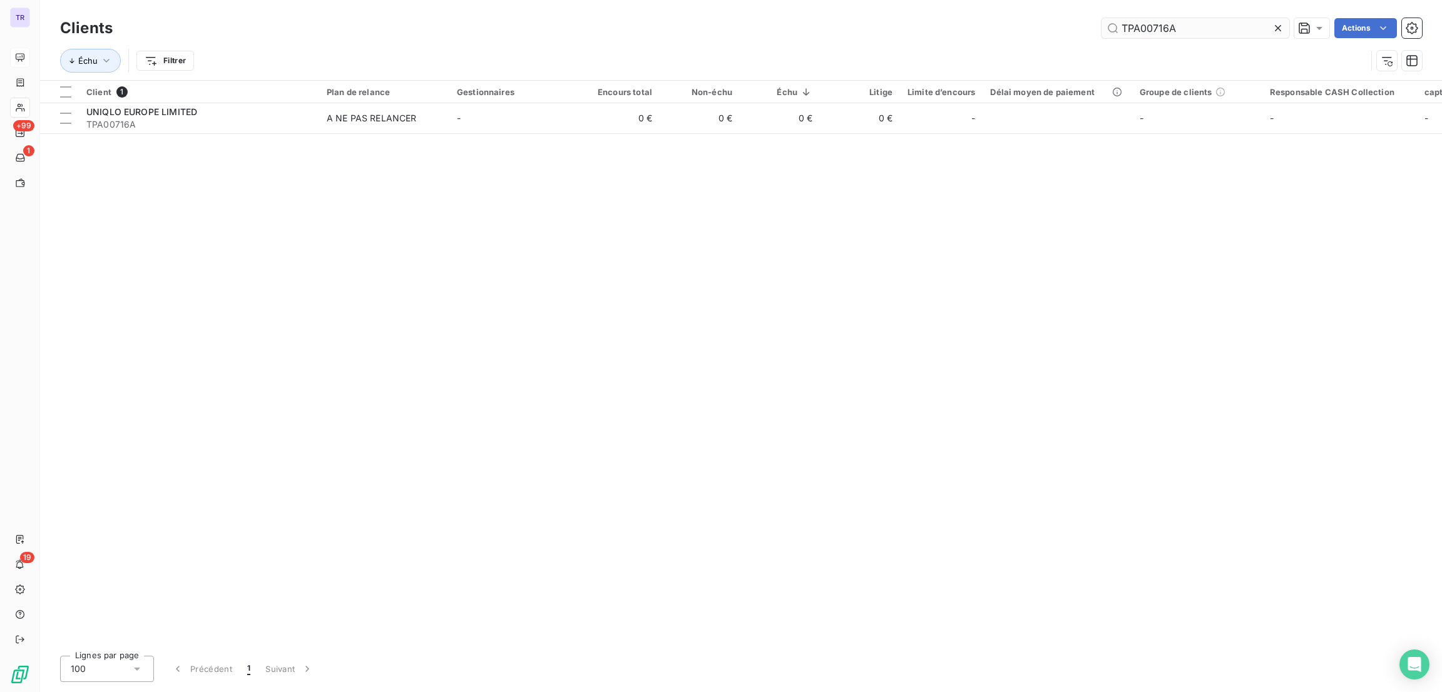
drag, startPoint x: 1191, startPoint y: 31, endPoint x: 1105, endPoint y: 35, distance: 85.8
click at [1069, 33] on div "TPA00716A Actions" at bounding box center [775, 28] width 1294 height 20
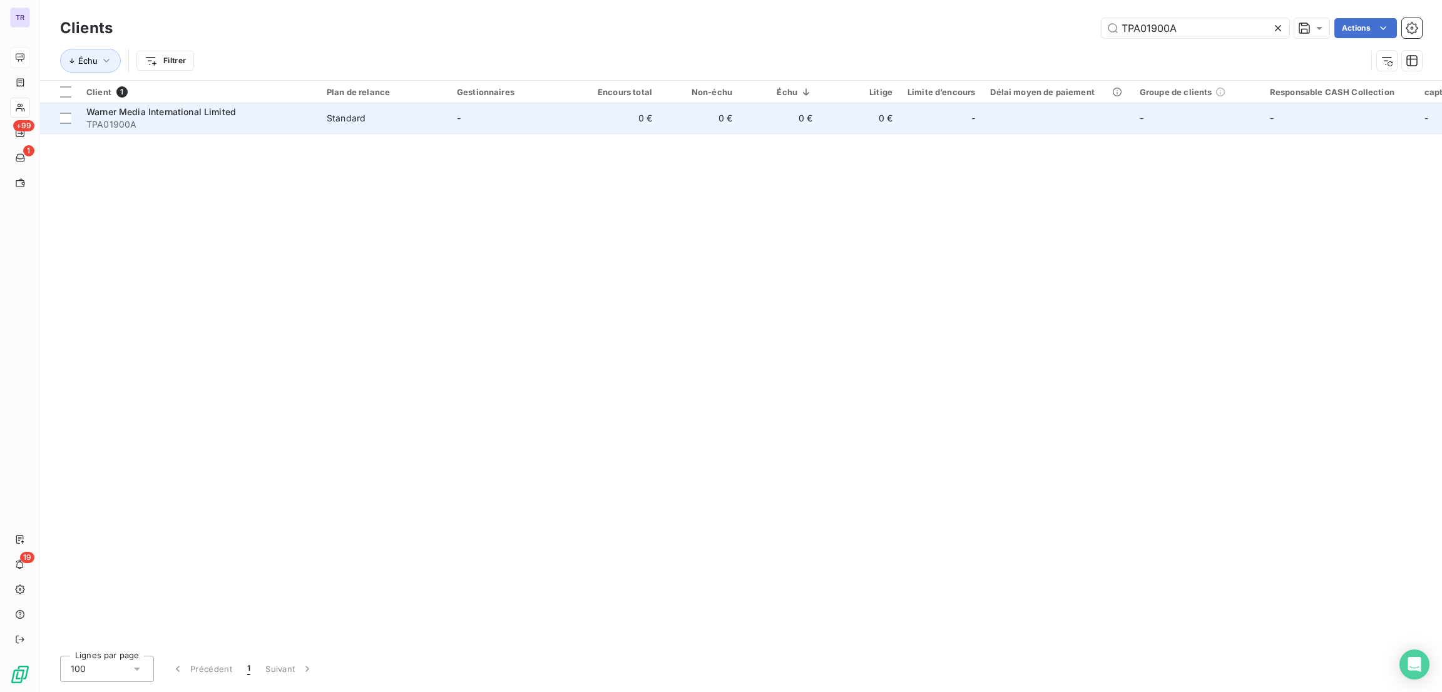
type input "TPA01900A"
click at [185, 106] on span "Warner Media International Limited" at bounding box center [161, 111] width 150 height 11
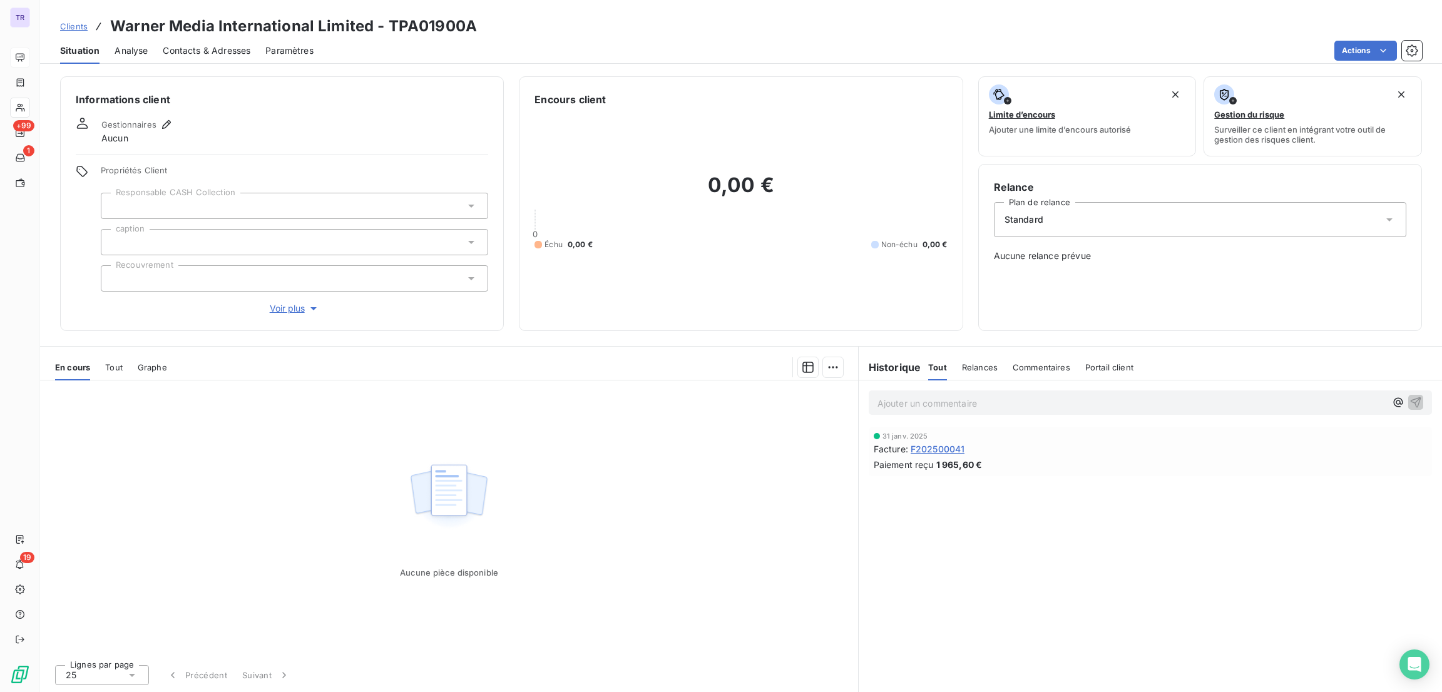
click at [108, 362] on span "Tout" at bounding box center [114, 367] width 18 height 10
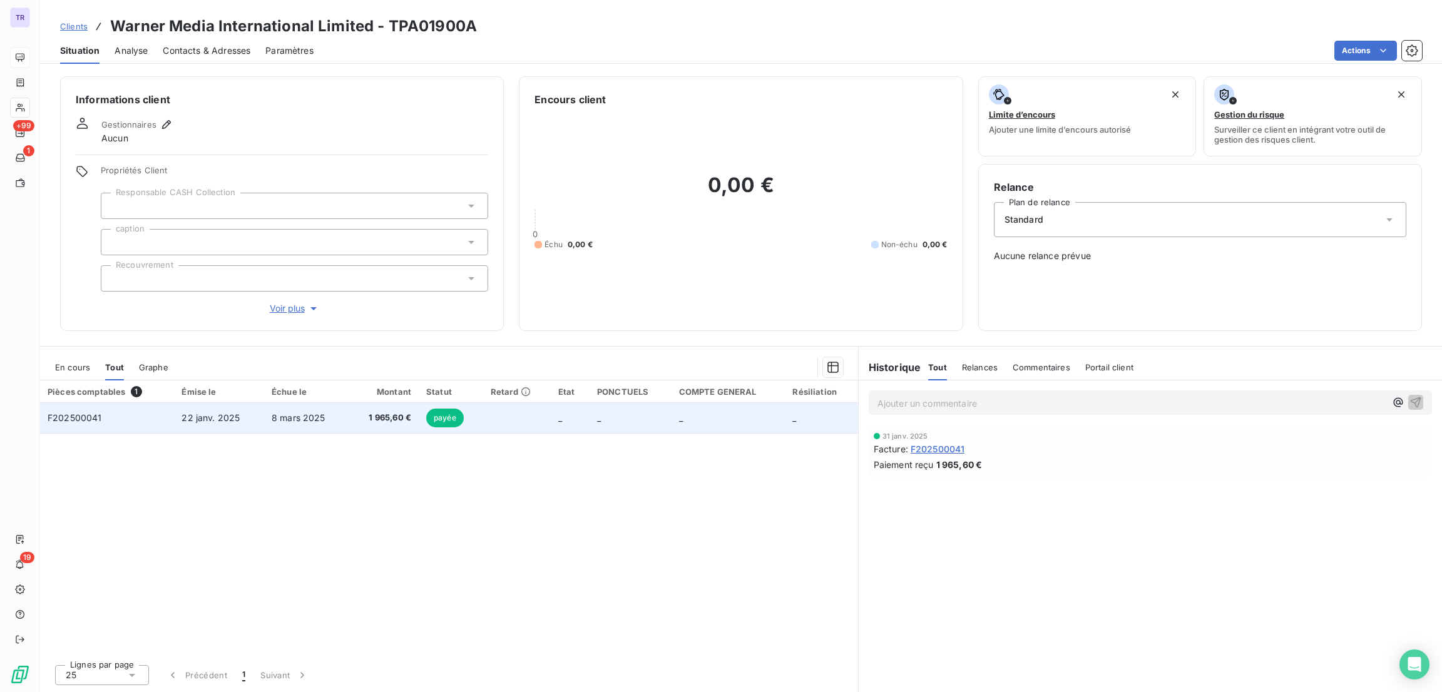
click at [440, 417] on span "payée" at bounding box center [445, 418] width 38 height 19
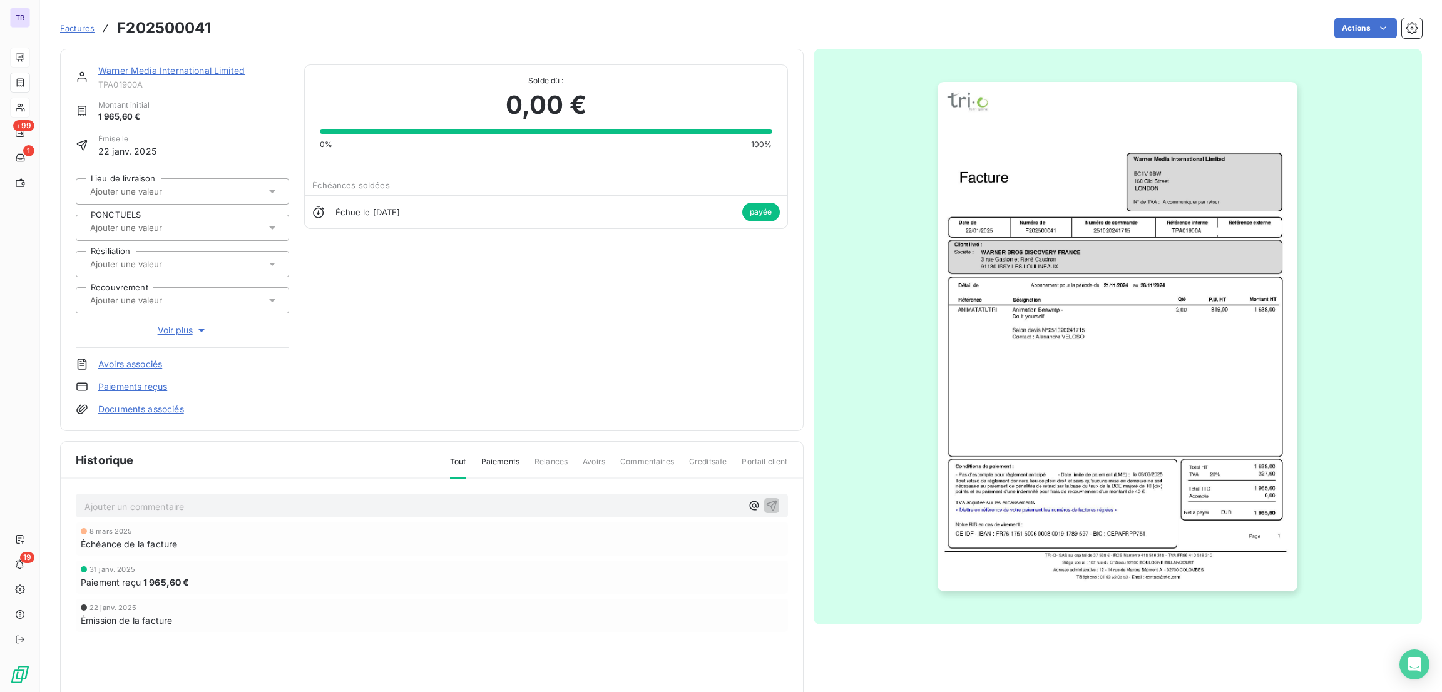
click at [1129, 217] on img "button" at bounding box center [1117, 336] width 360 height 509
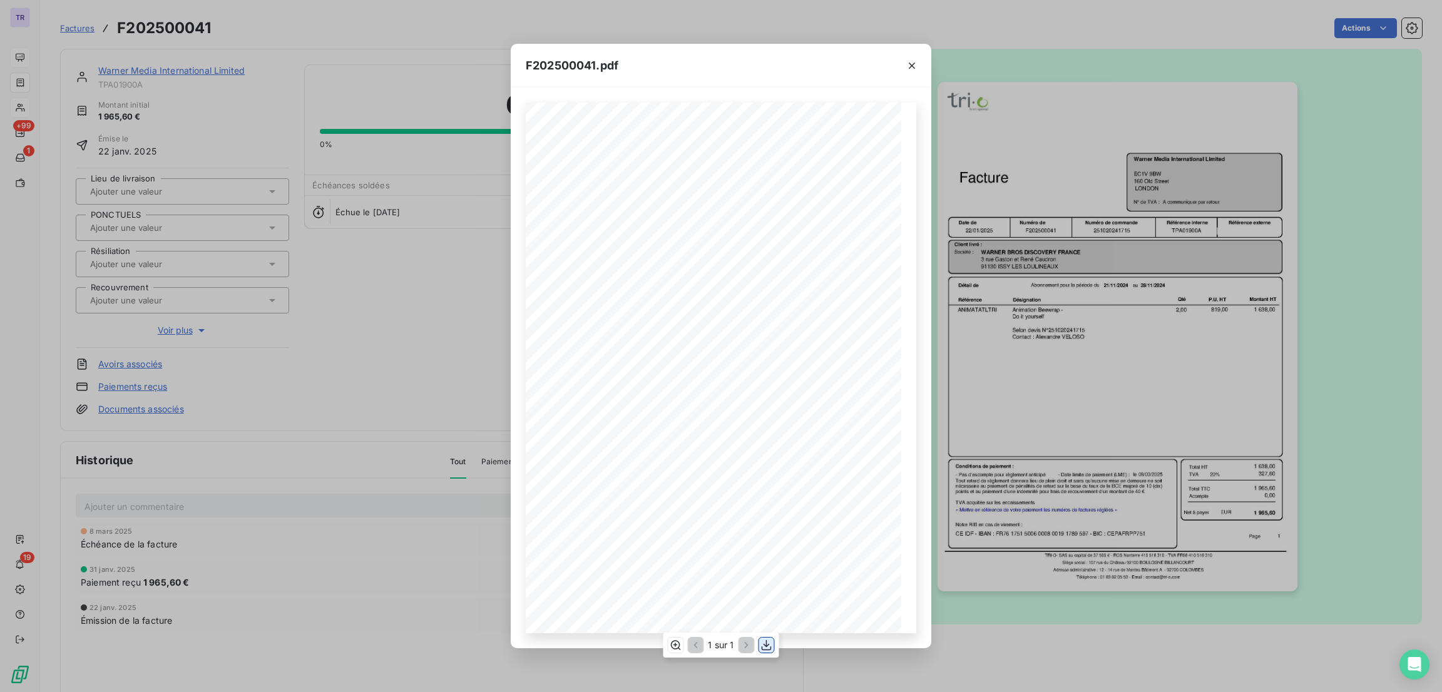
click at [769, 645] on icon "button" at bounding box center [766, 645] width 13 height 13
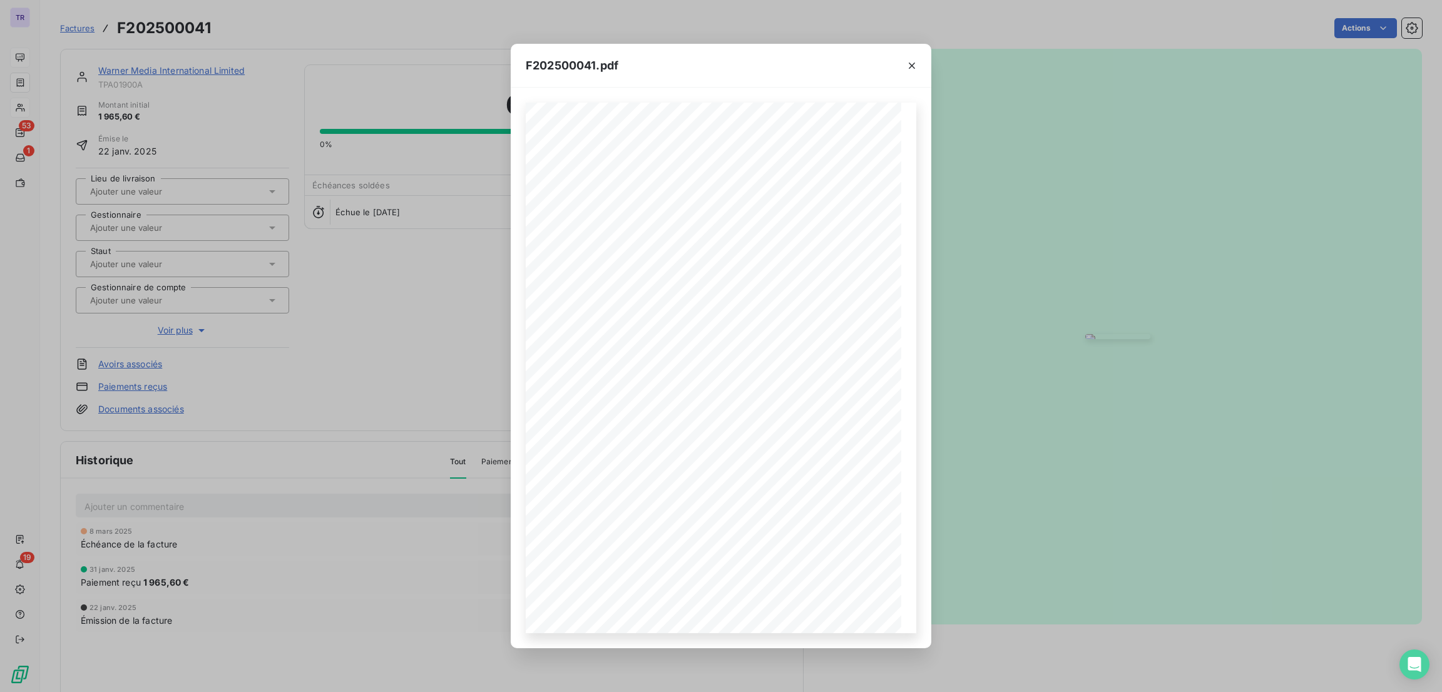
drag, startPoint x: 906, startPoint y: 62, endPoint x: 1430, endPoint y: 146, distance: 531.2
click at [906, 61] on icon "button" at bounding box center [912, 65] width 13 height 13
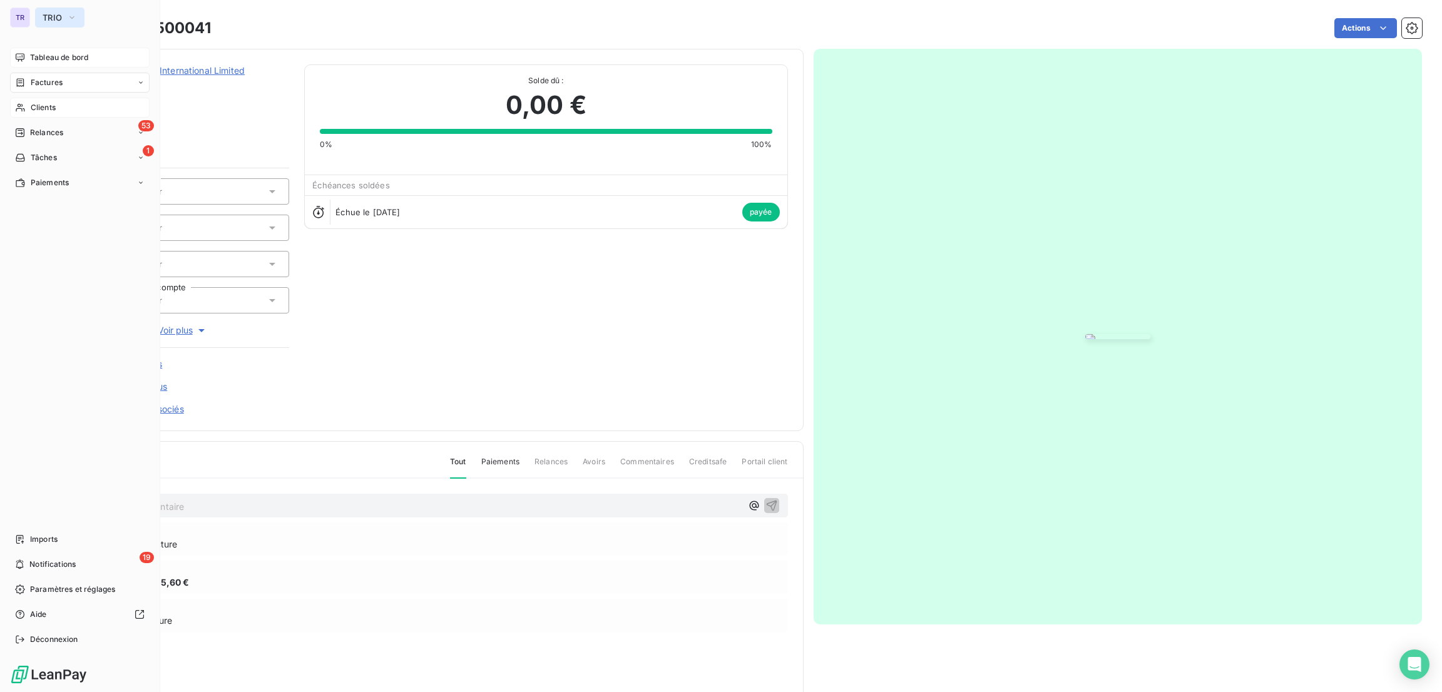
click at [51, 11] on button "TRIO" at bounding box center [59, 18] width 49 height 20
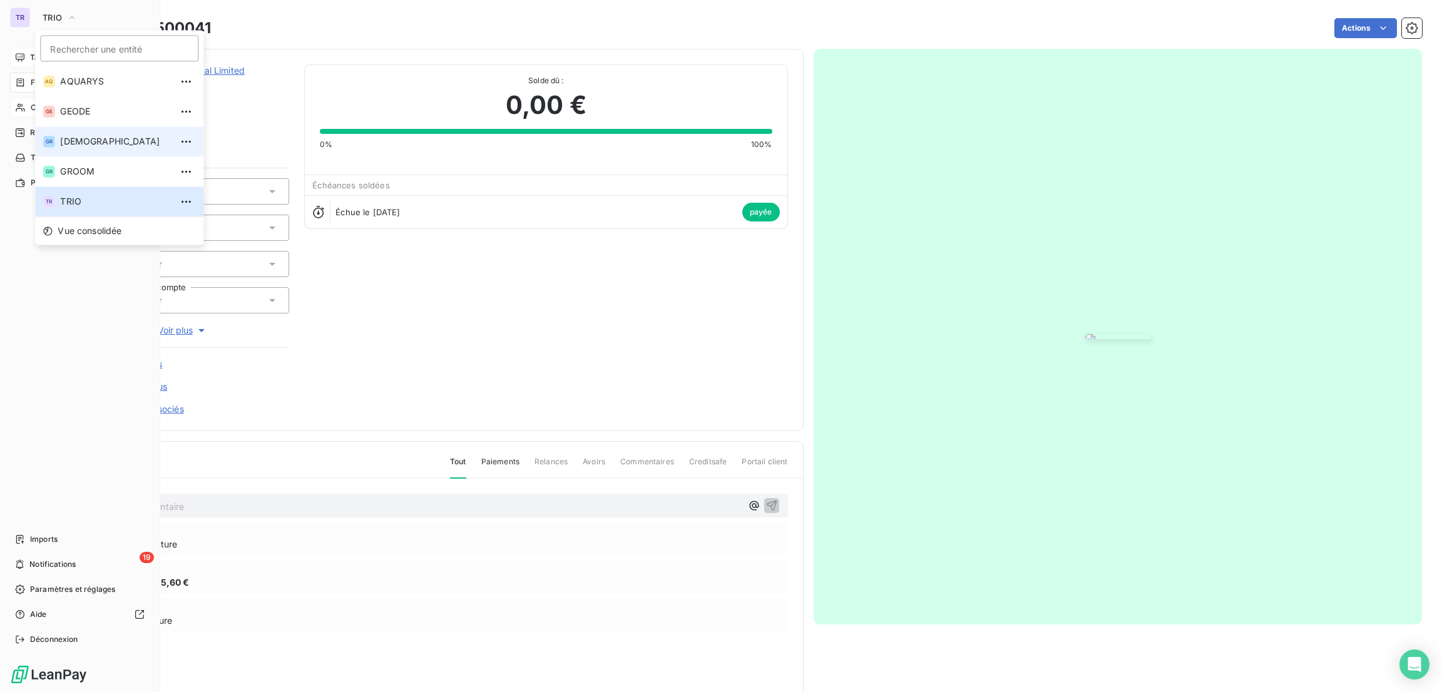
click at [89, 138] on span "[DEMOGRAPHIC_DATA]" at bounding box center [115, 141] width 111 height 13
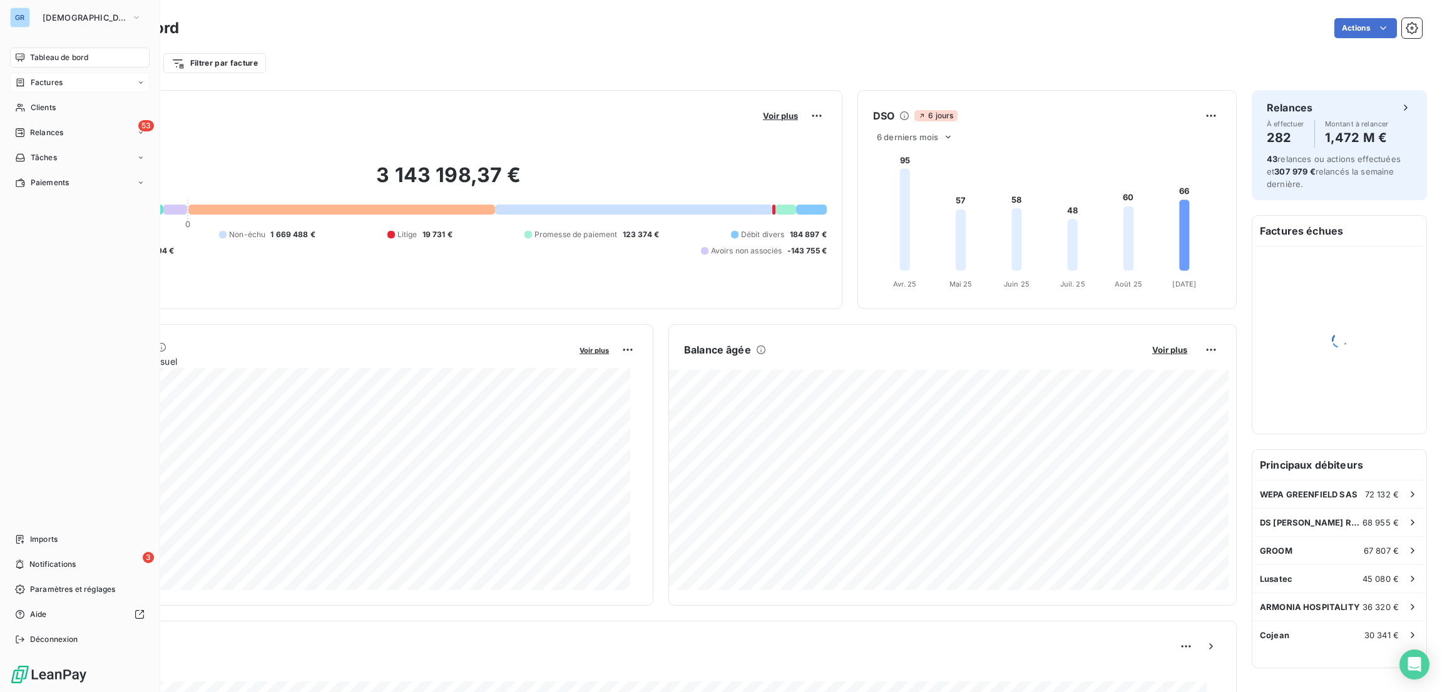
click at [53, 75] on div "Factures" at bounding box center [80, 83] width 140 height 20
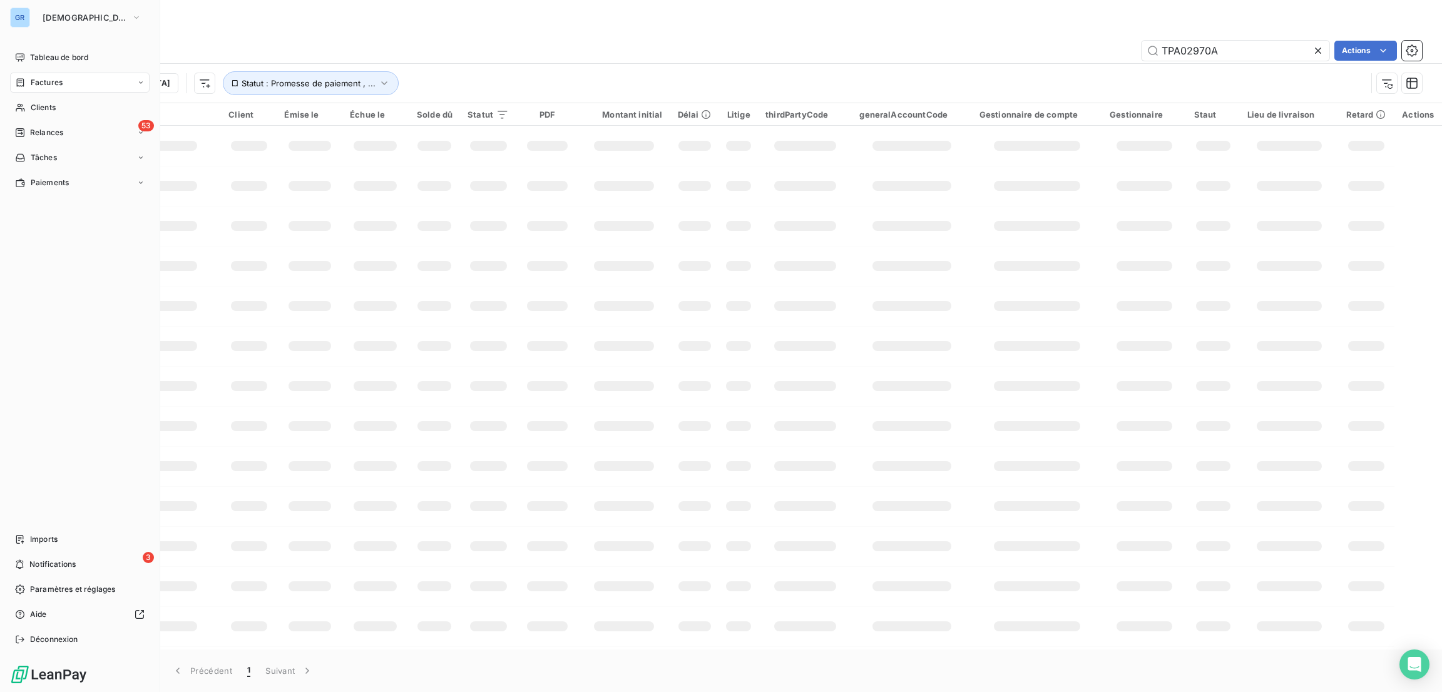
click at [53, 83] on span "Factures" at bounding box center [47, 82] width 32 height 11
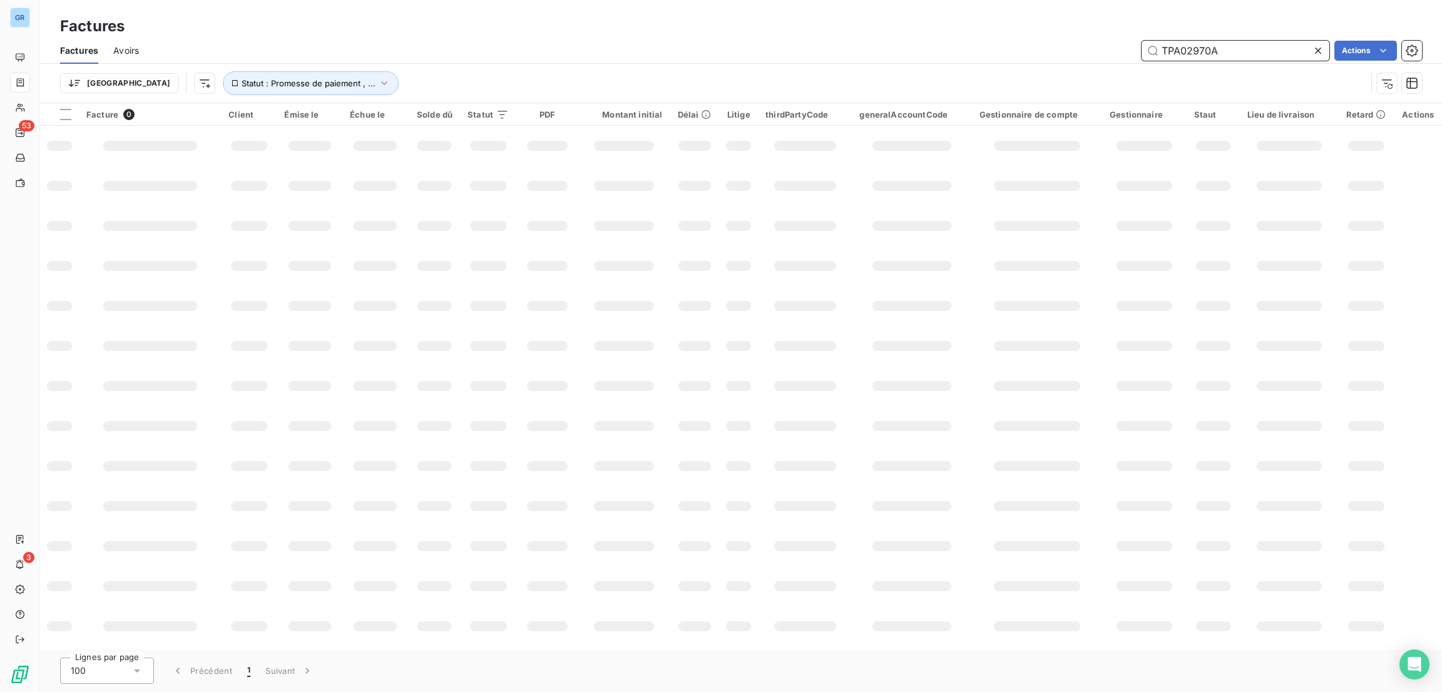
drag, startPoint x: 1257, startPoint y: 57, endPoint x: 854, endPoint y: 56, distance: 403.0
click at [921, 54] on div "TPA02970A Actions" at bounding box center [788, 51] width 1268 height 20
type input "baxter"
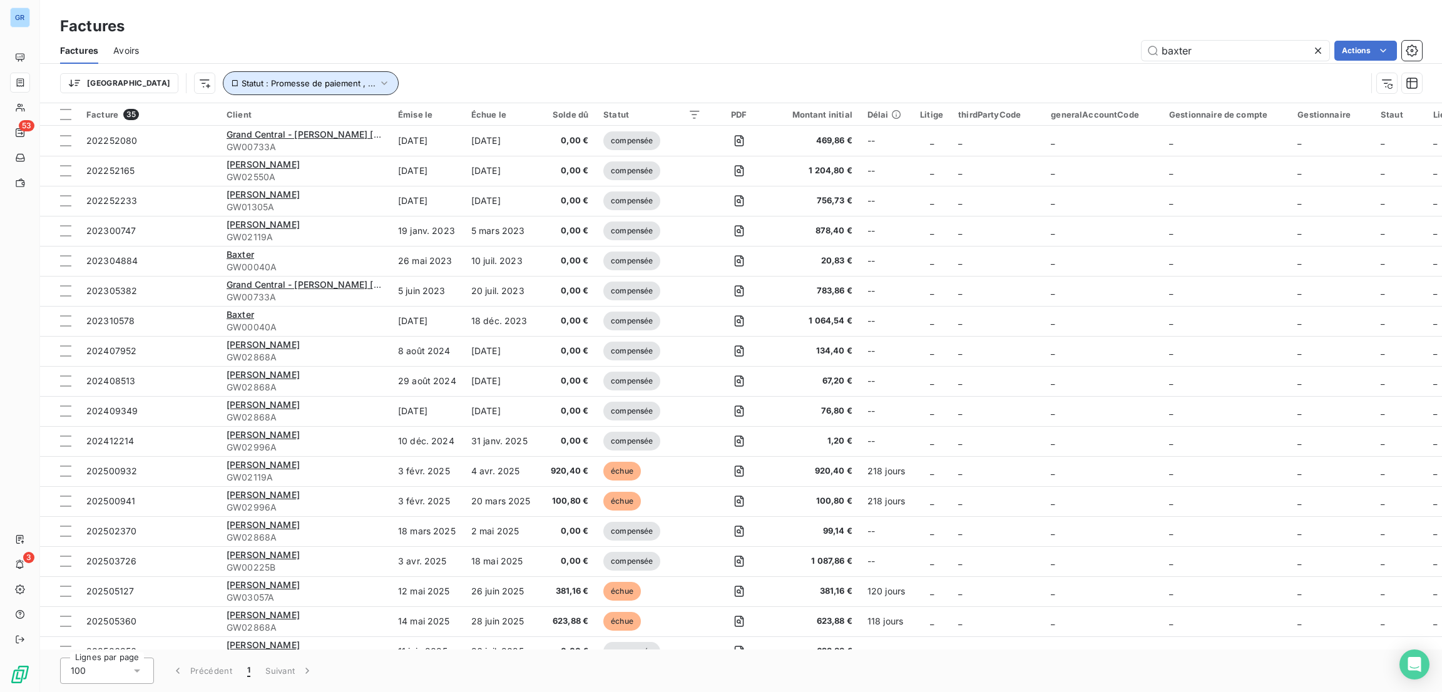
click at [242, 82] on span "Statut : Promesse de paiement , ..." at bounding box center [309, 83] width 134 height 10
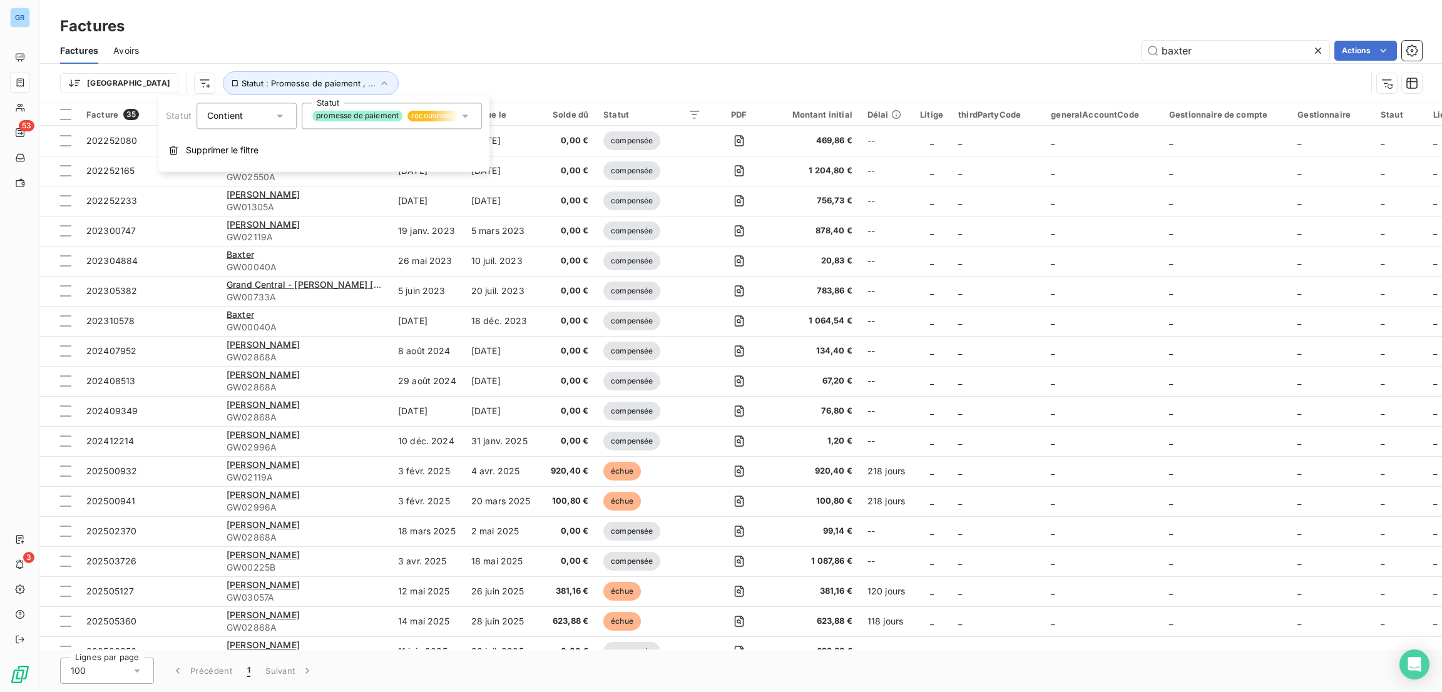
click at [357, 121] on span "promesse de paiement" at bounding box center [357, 115] width 90 height 11
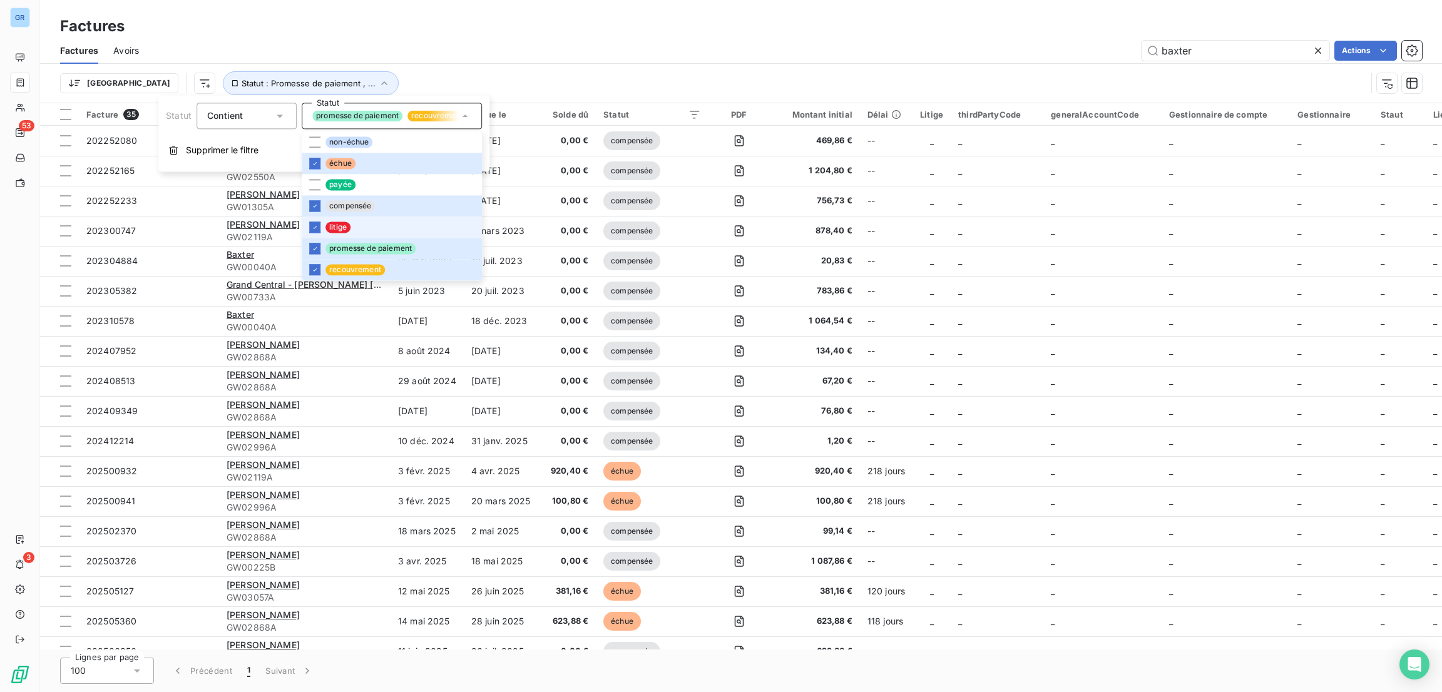
click at [343, 227] on span "litige" at bounding box center [337, 227] width 25 height 11
click at [356, 206] on span "compensée" at bounding box center [349, 205] width 49 height 11
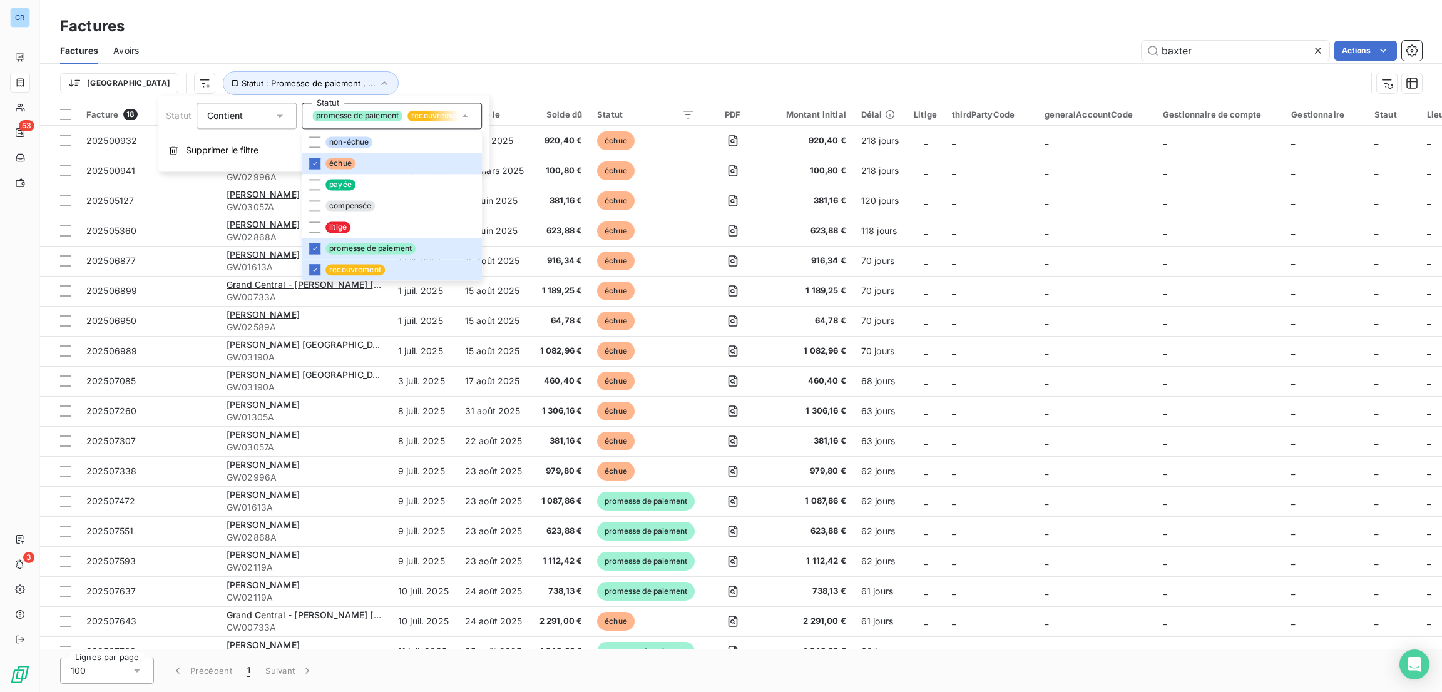
click at [718, 43] on div "baxter Actions" at bounding box center [788, 51] width 1268 height 20
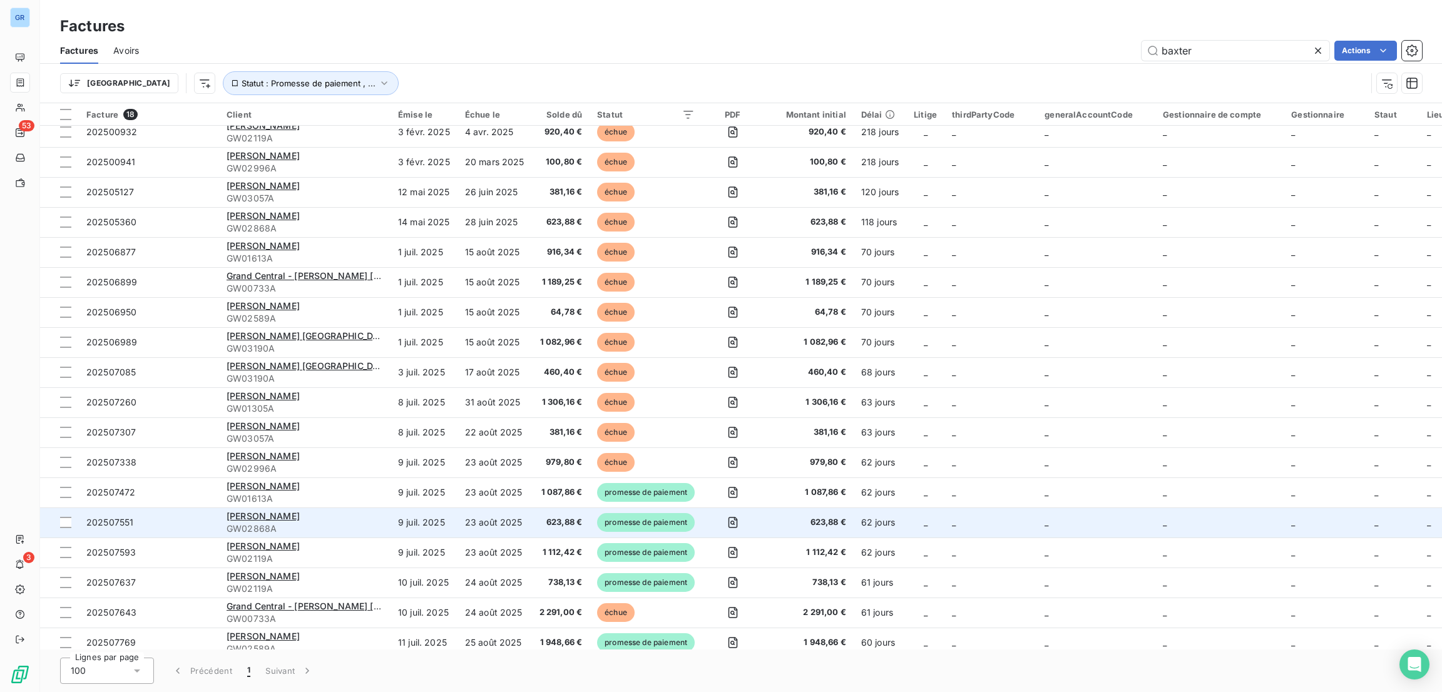
scroll to position [21, 0]
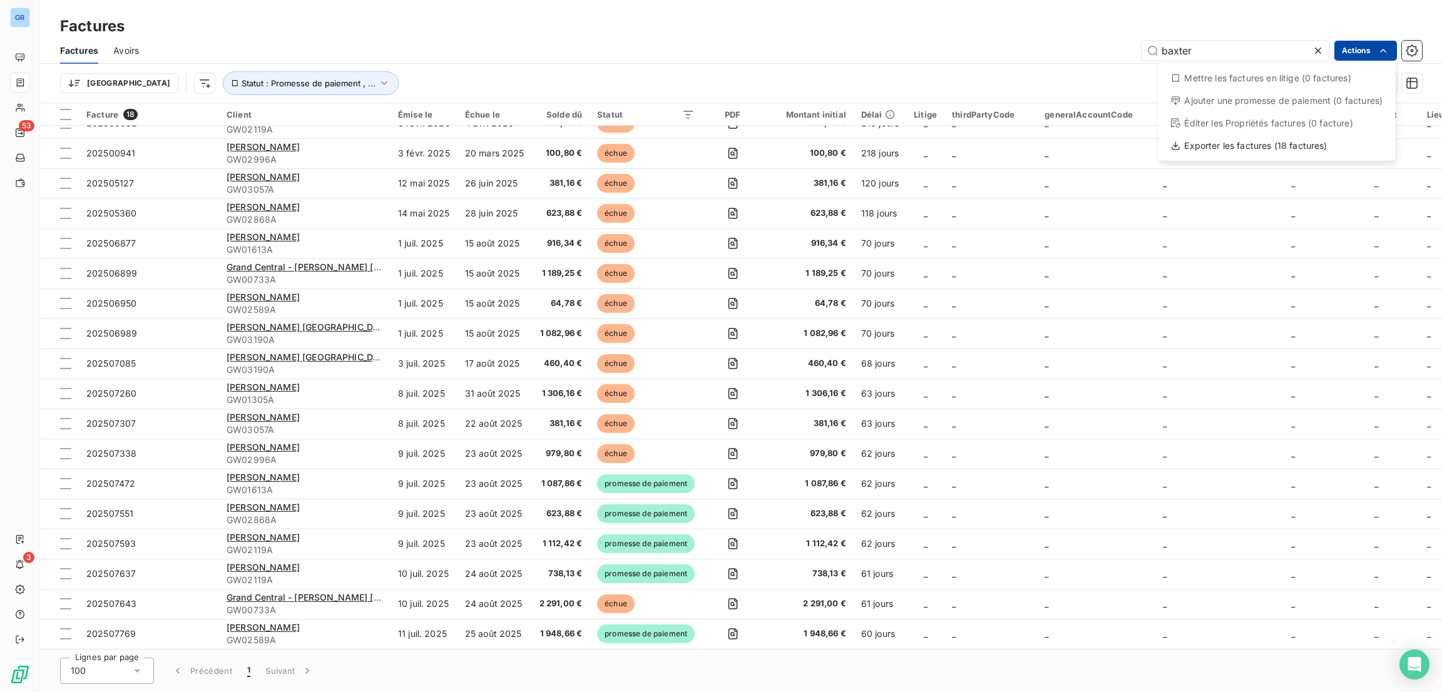
click at [1356, 47] on html "GR 53 3 Factures Factures Avoirs baxter Actions Mettre les factures en litige (…" at bounding box center [721, 346] width 1442 height 692
click at [1229, 141] on div "Exporter les factures (18 factures)" at bounding box center [1276, 146] width 227 height 20
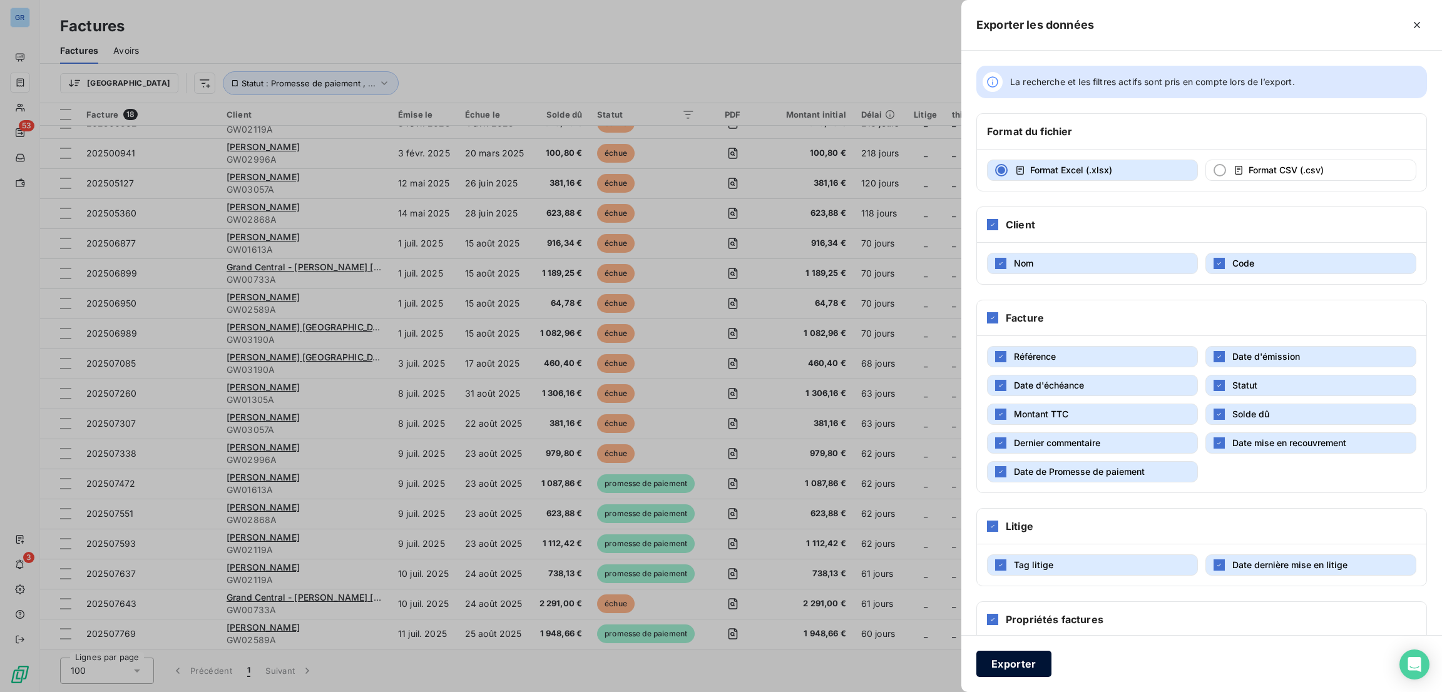
click at [1024, 670] on button "Exporter" at bounding box center [1013, 664] width 75 height 26
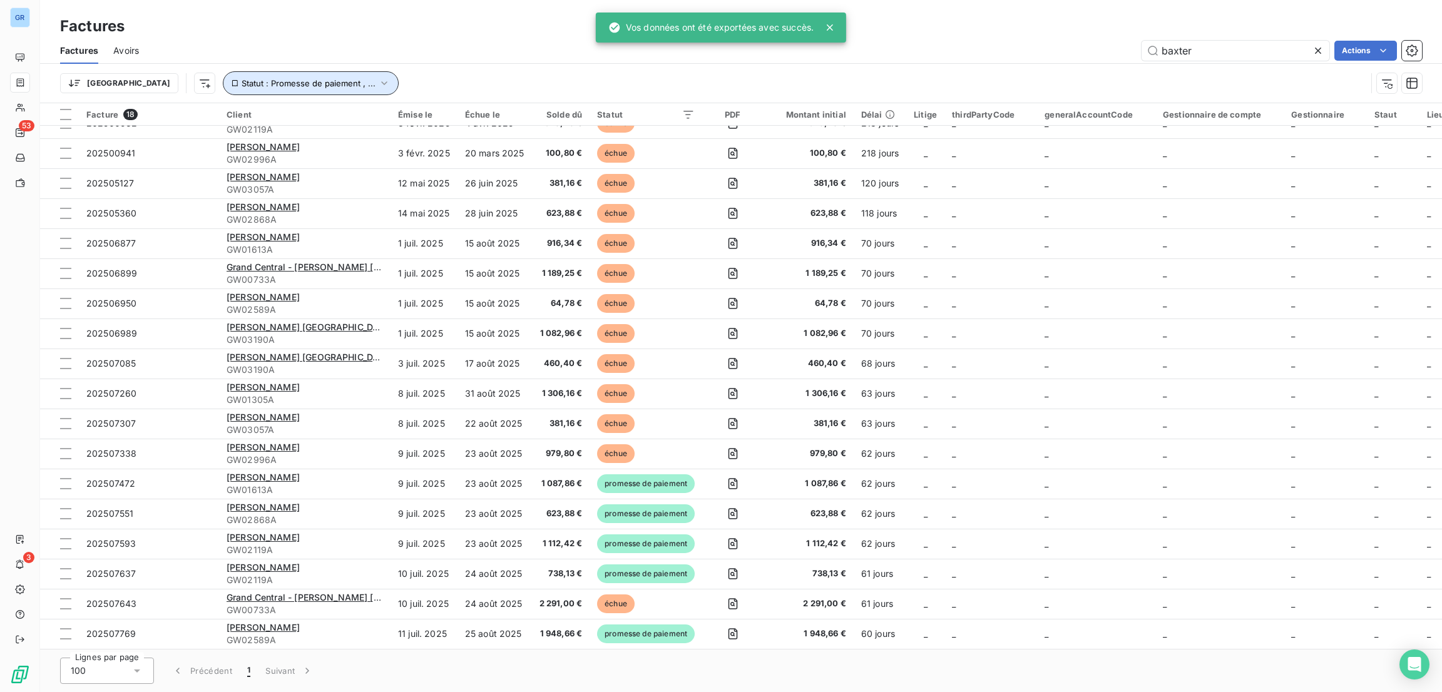
click at [277, 86] on span "Statut : Promesse de paiement , ..." at bounding box center [309, 83] width 134 height 10
click at [334, 115] on span "promesse de paiement" at bounding box center [357, 115] width 90 height 11
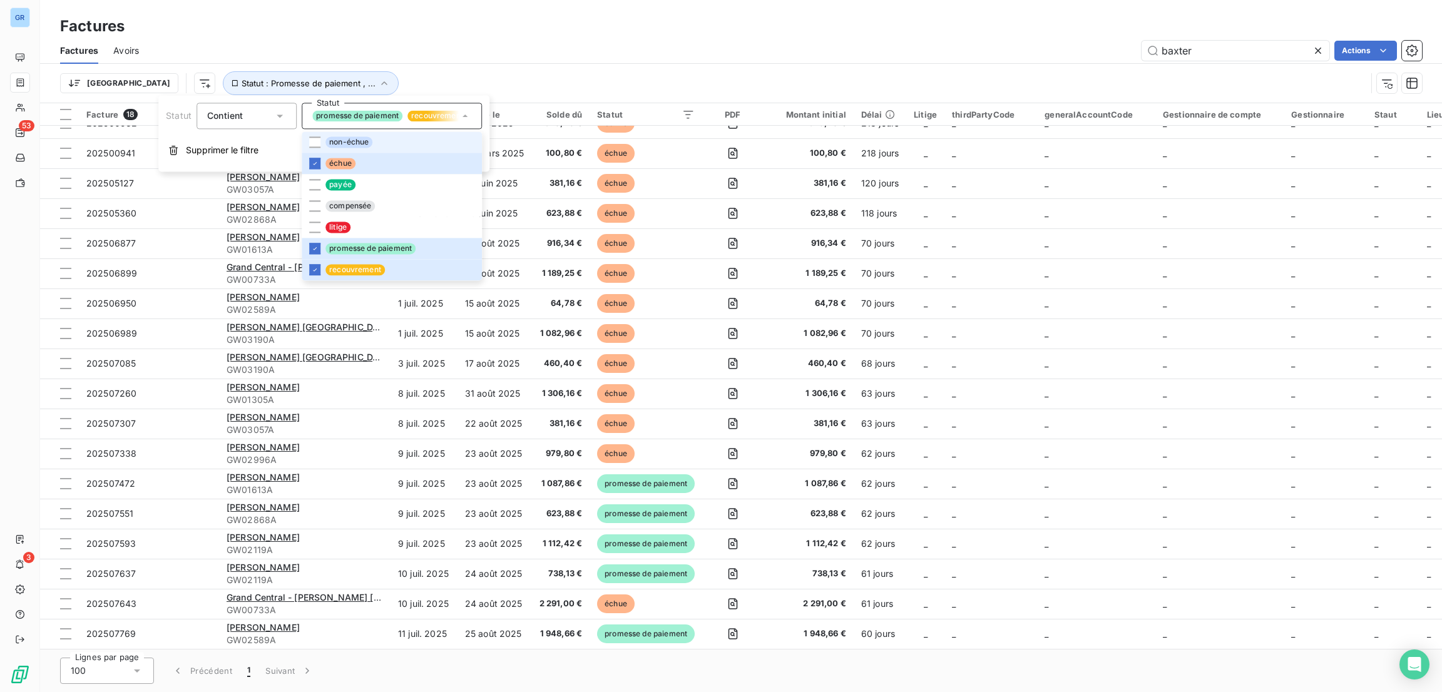
click at [354, 140] on span "non-échue" at bounding box center [348, 141] width 47 height 11
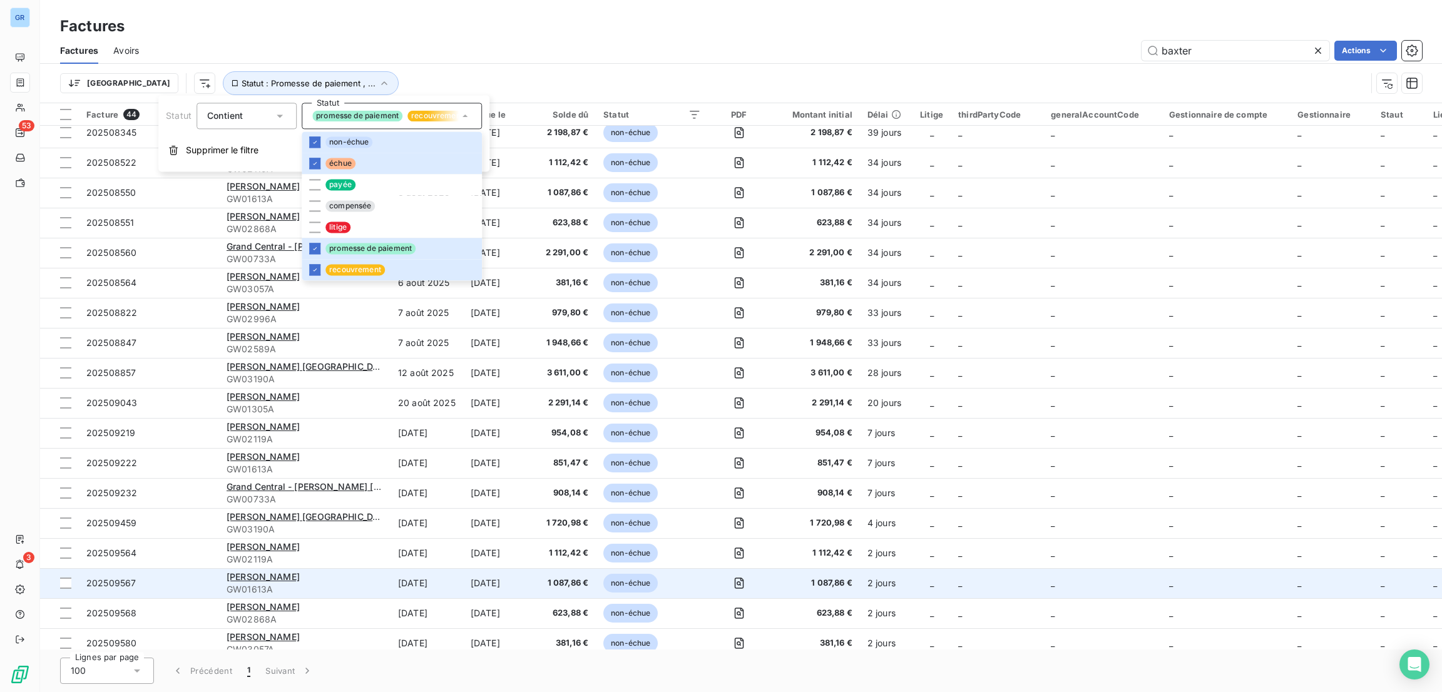
scroll to position [802, 0]
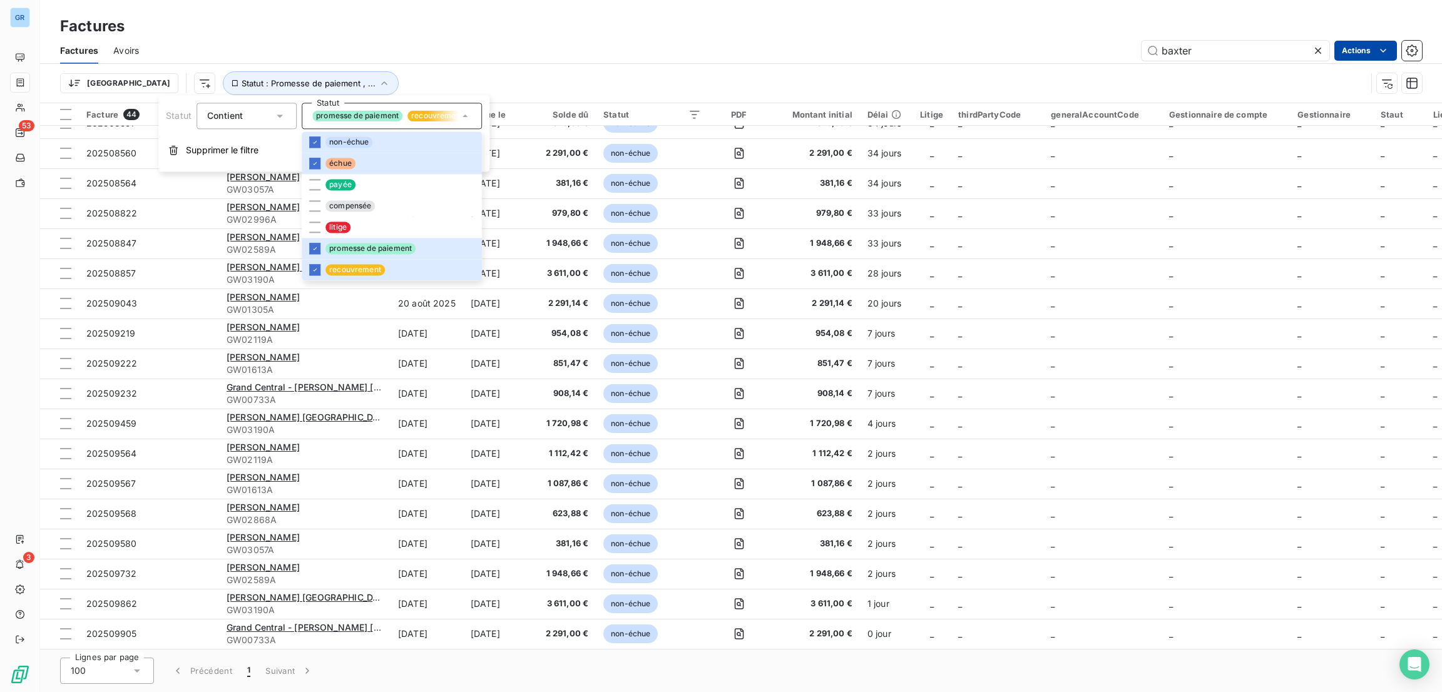
click at [1364, 48] on html "GR 53 3 Factures Factures Avoirs baxter Actions Trier Statut : Promesse de paie…" at bounding box center [721, 346] width 1442 height 692
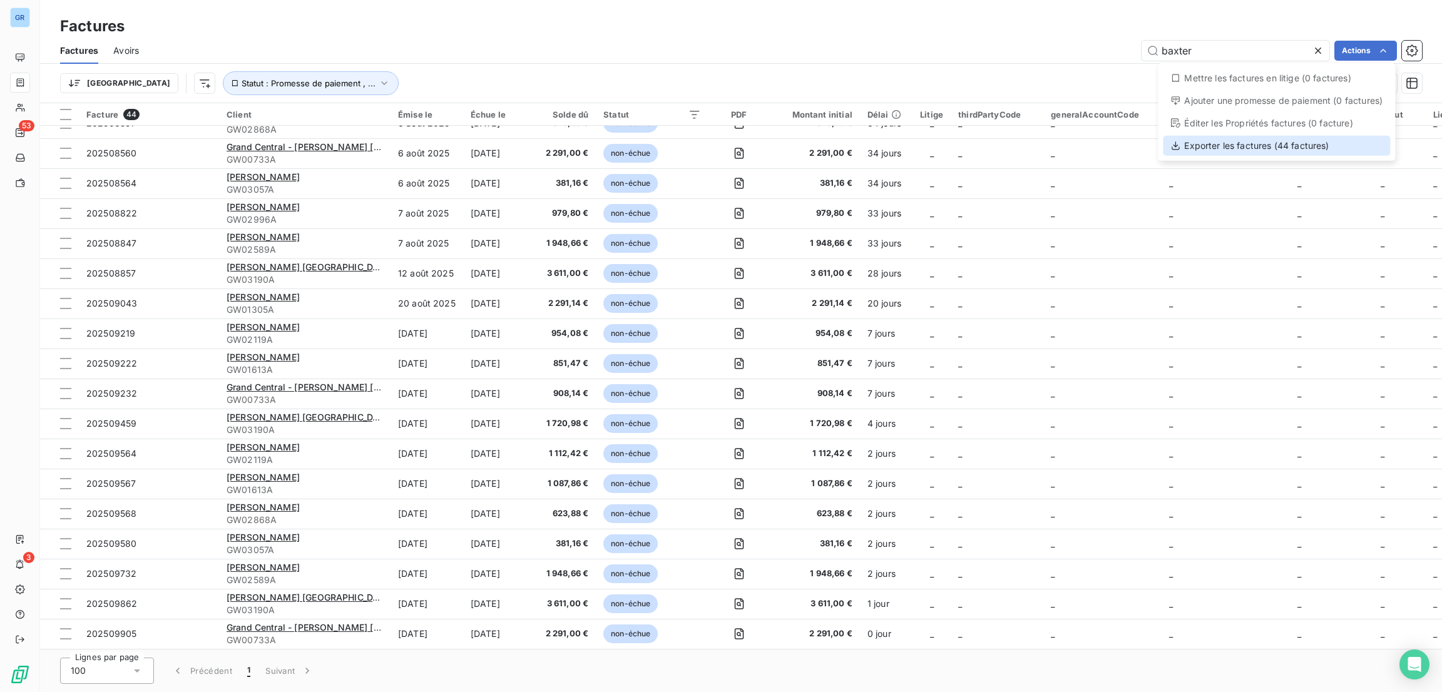
click at [1260, 146] on div "Exporter les factures (44 factures)" at bounding box center [1276, 146] width 227 height 20
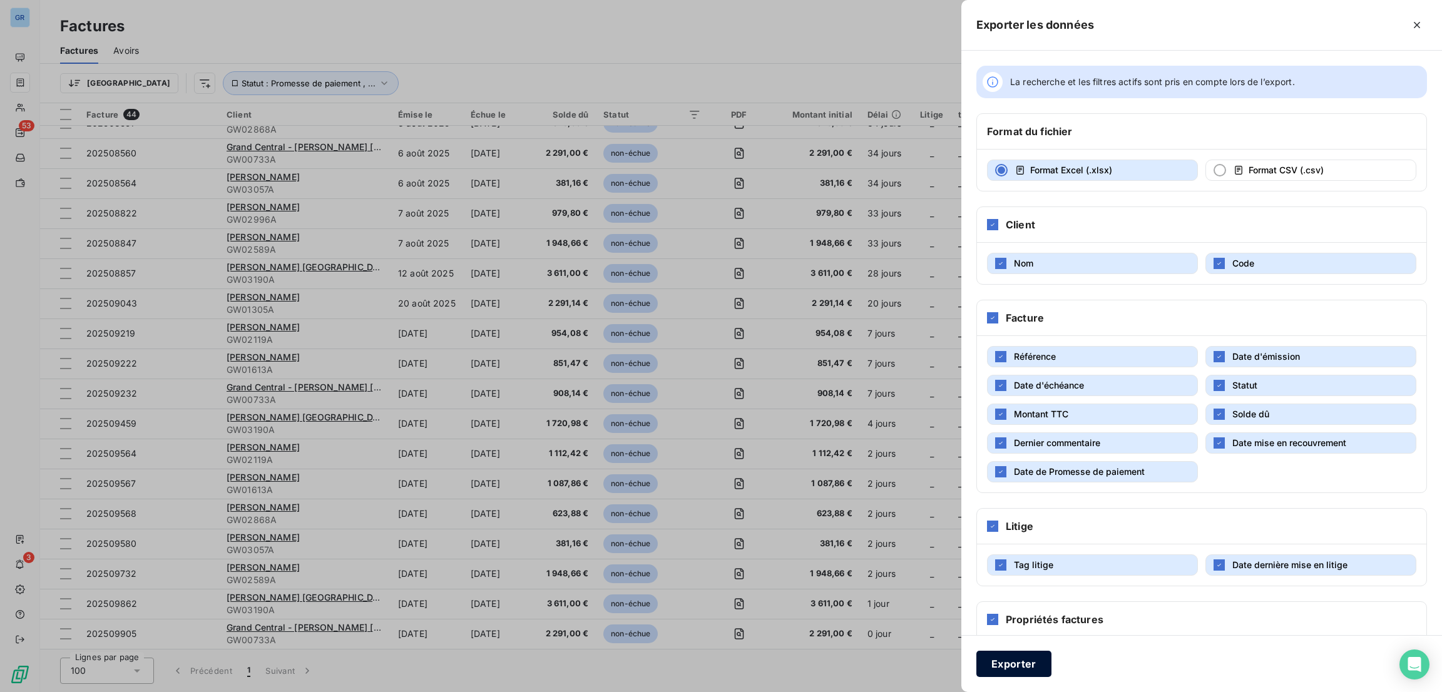
click at [1008, 659] on button "Exporter" at bounding box center [1013, 664] width 75 height 26
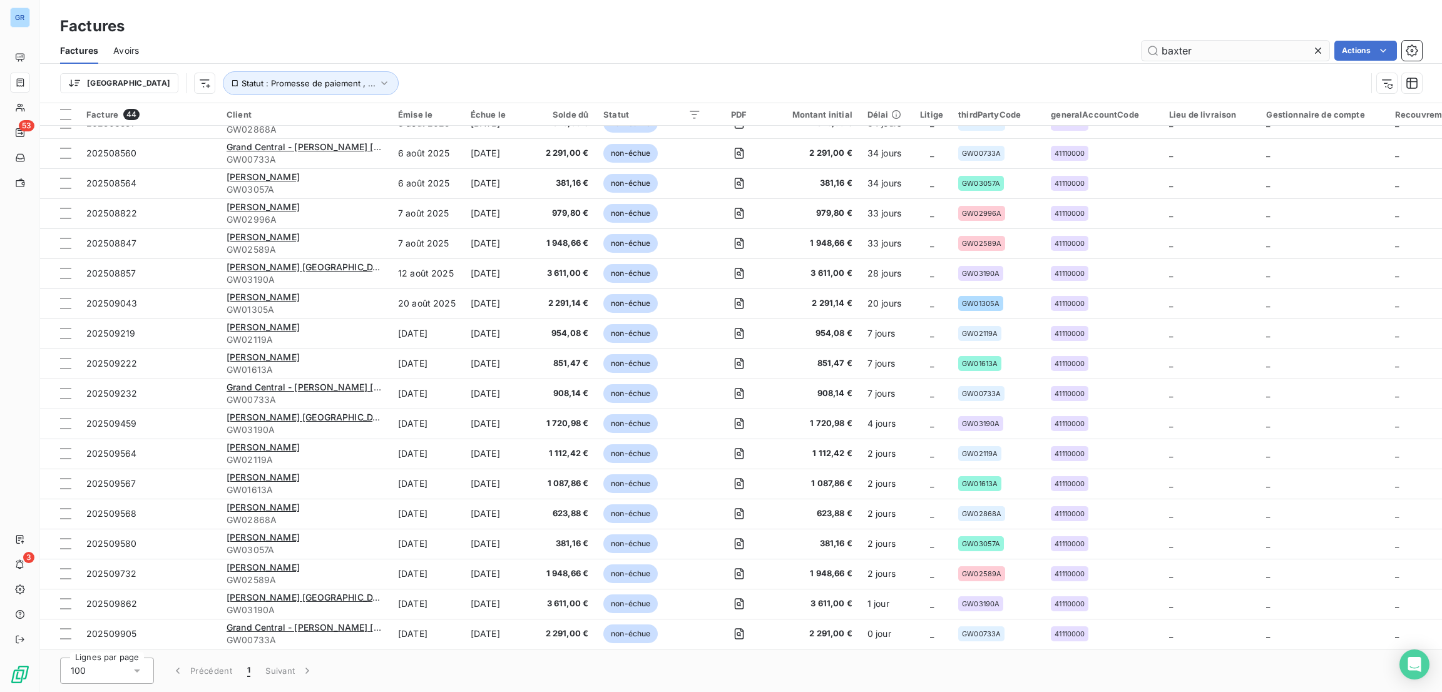
drag, startPoint x: 1221, startPoint y: 34, endPoint x: 1198, endPoint y: 57, distance: 32.3
click at [1221, 34] on div "Factures" at bounding box center [741, 26] width 1402 height 23
drag, startPoint x: 1204, startPoint y: 54, endPoint x: 1131, endPoint y: 51, distance: 73.3
click at [1131, 50] on div "baxter Actions" at bounding box center [788, 51] width 1268 height 20
drag, startPoint x: 1192, startPoint y: 57, endPoint x: 1192, endPoint y: 67, distance: 10.0
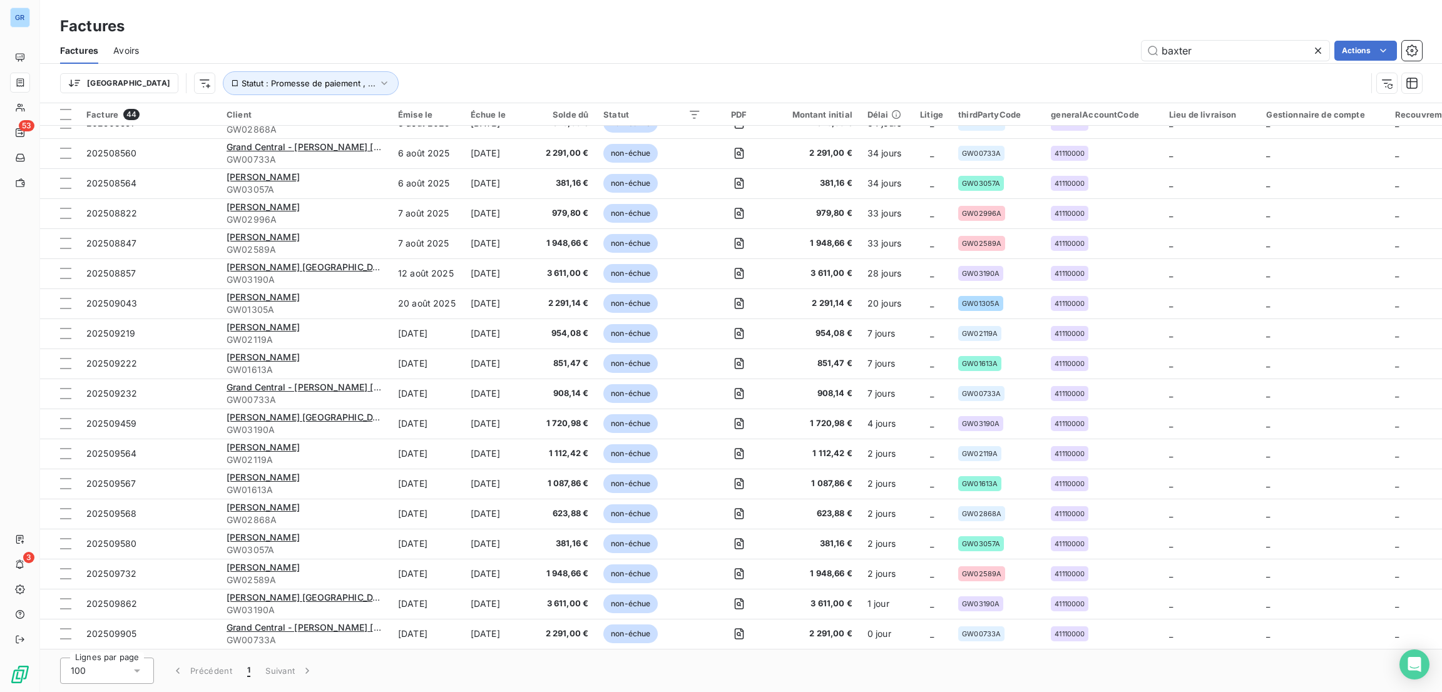
drag, startPoint x: 1192, startPoint y: 67, endPoint x: 290, endPoint y: 54, distance: 901.3
click at [299, 54] on div "baxter Actions" at bounding box center [788, 51] width 1268 height 20
click at [117, 56] on span "Avoirs" at bounding box center [126, 50] width 26 height 13
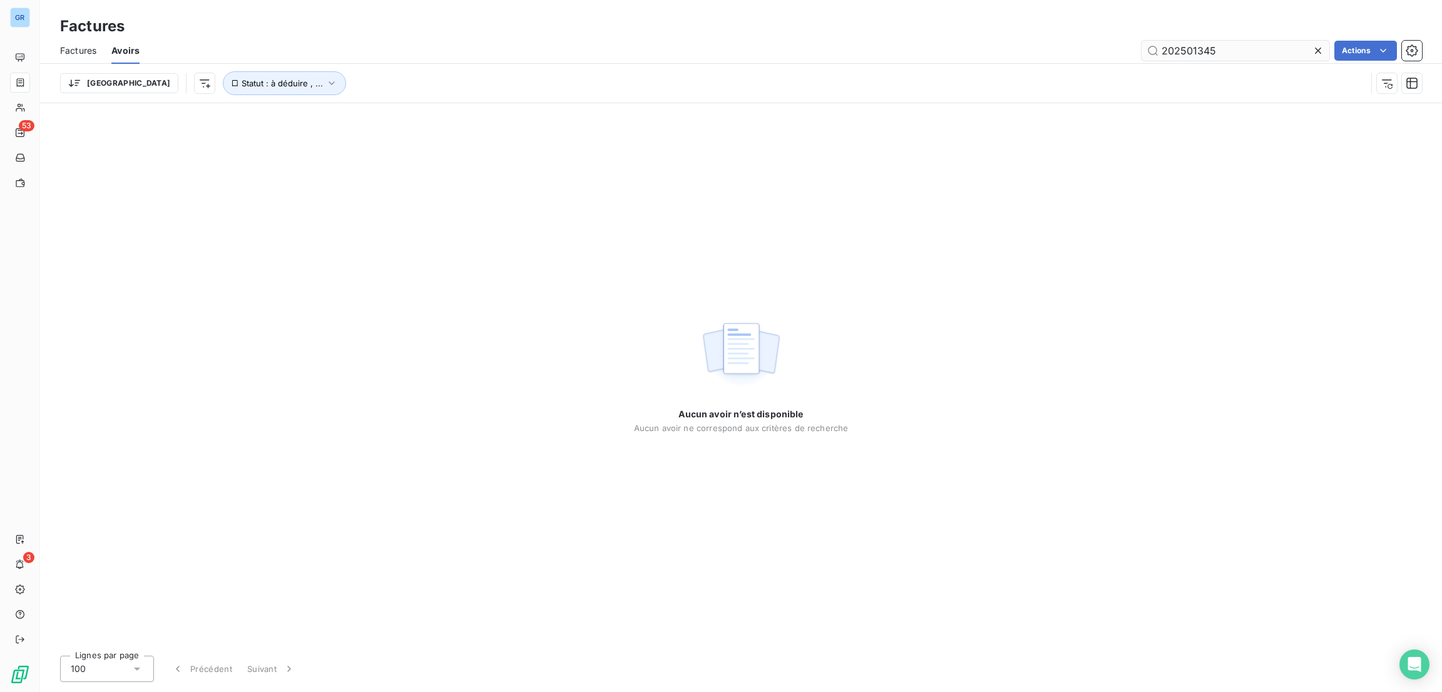
click at [1251, 46] on input "202501345" at bounding box center [1236, 51] width 188 height 20
drag, startPoint x: 1240, startPoint y: 51, endPoint x: 1145, endPoint y: 54, distance: 95.8
click at [1106, 49] on div "202501345 Actions" at bounding box center [788, 51] width 1267 height 20
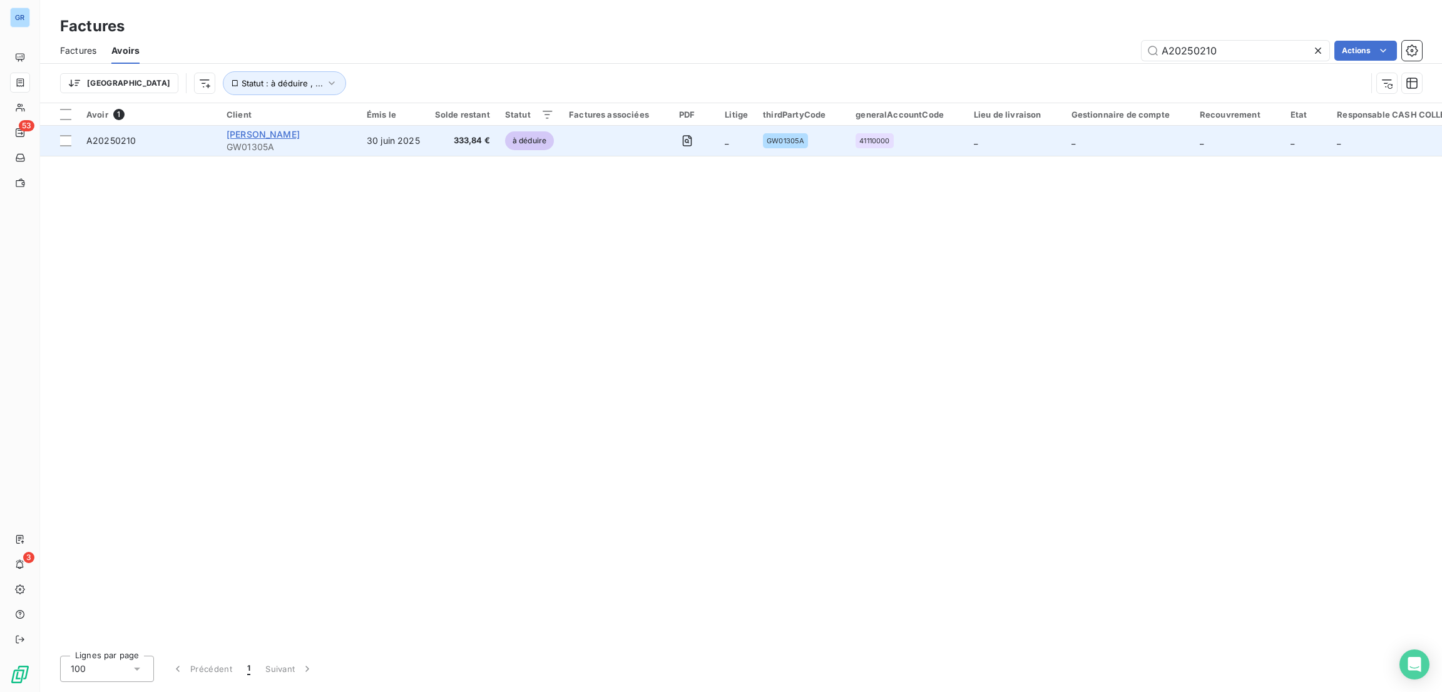
type input "A20250210"
click at [265, 132] on span "[PERSON_NAME]" at bounding box center [263, 134] width 73 height 11
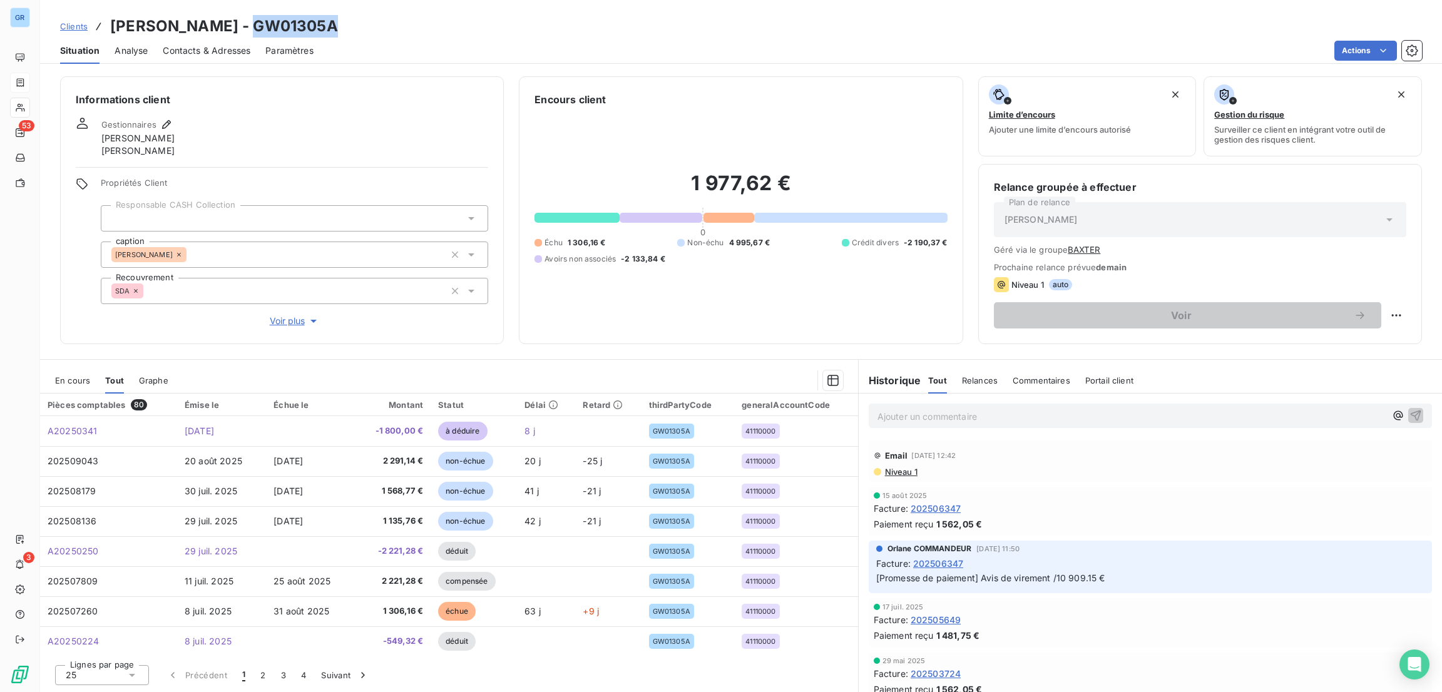
drag, startPoint x: 314, startPoint y: 26, endPoint x: 228, endPoint y: 29, distance: 85.8
click at [228, 29] on div "Clients [PERSON_NAME] - GW01305A" at bounding box center [741, 26] width 1402 height 23
copy h3 "GW01305A"
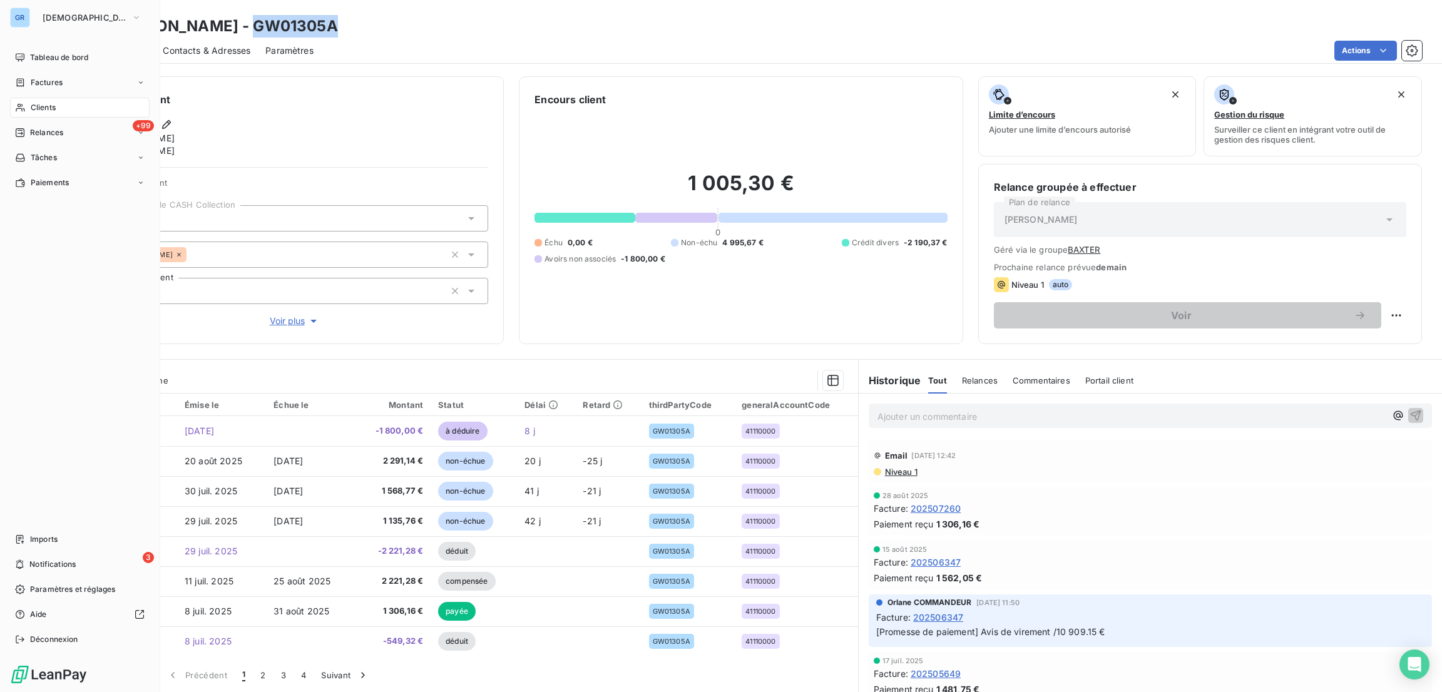
drag, startPoint x: 33, startPoint y: 79, endPoint x: 334, endPoint y: 80, distance: 300.4
click at [35, 79] on span "Factures" at bounding box center [47, 82] width 32 height 11
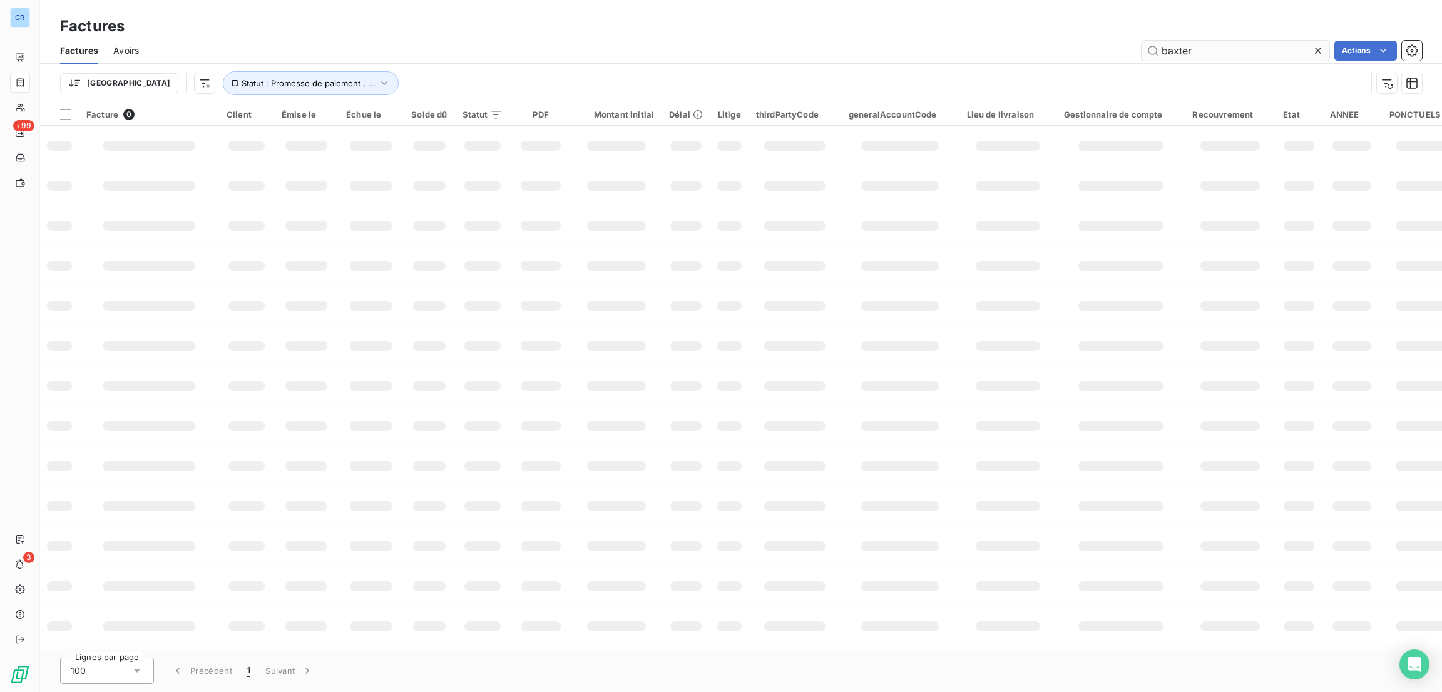
click at [1230, 43] on input "baxter" at bounding box center [1236, 51] width 188 height 20
drag, startPoint x: 1212, startPoint y: 52, endPoint x: 1120, endPoint y: 52, distance: 92.0
click at [1120, 52] on div "baxter Actions" at bounding box center [788, 51] width 1268 height 20
type input "GW00733A"
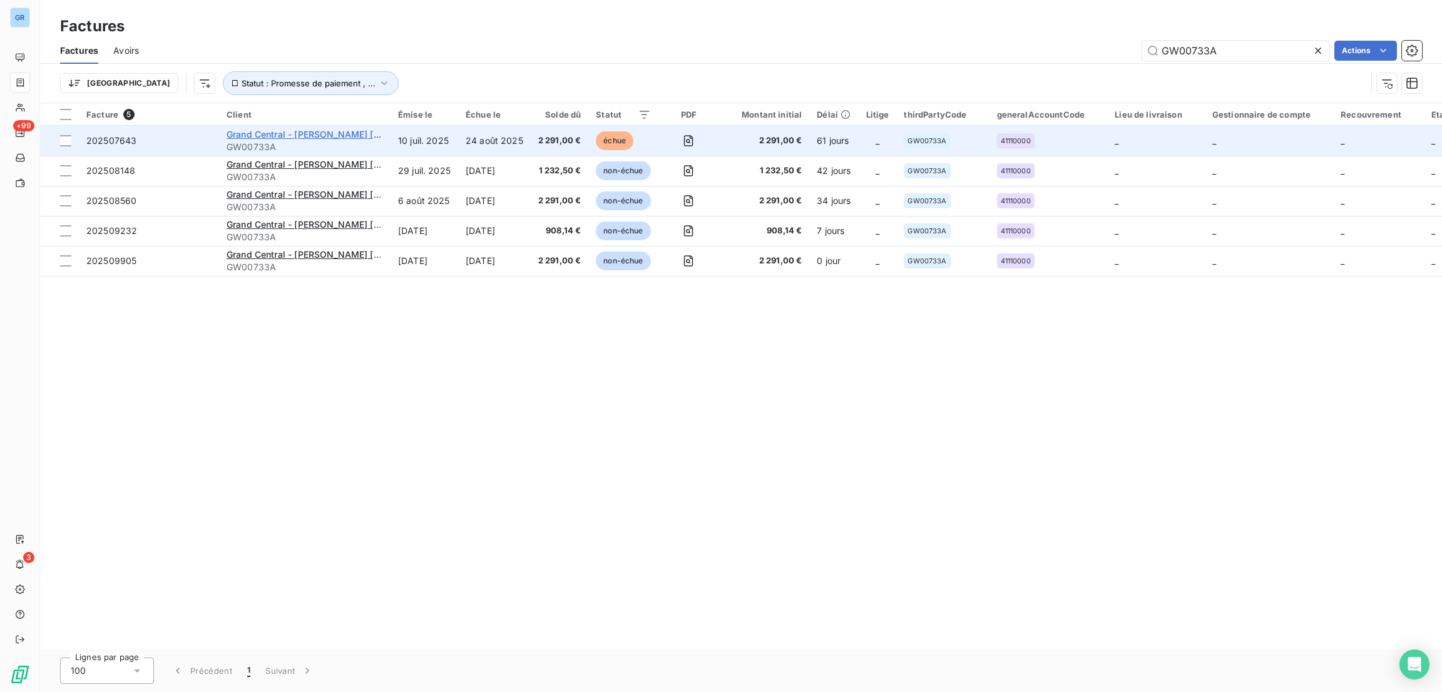
click at [340, 135] on span "Grand Central - [PERSON_NAME] [GEOGRAPHIC_DATA]" at bounding box center [344, 134] width 234 height 11
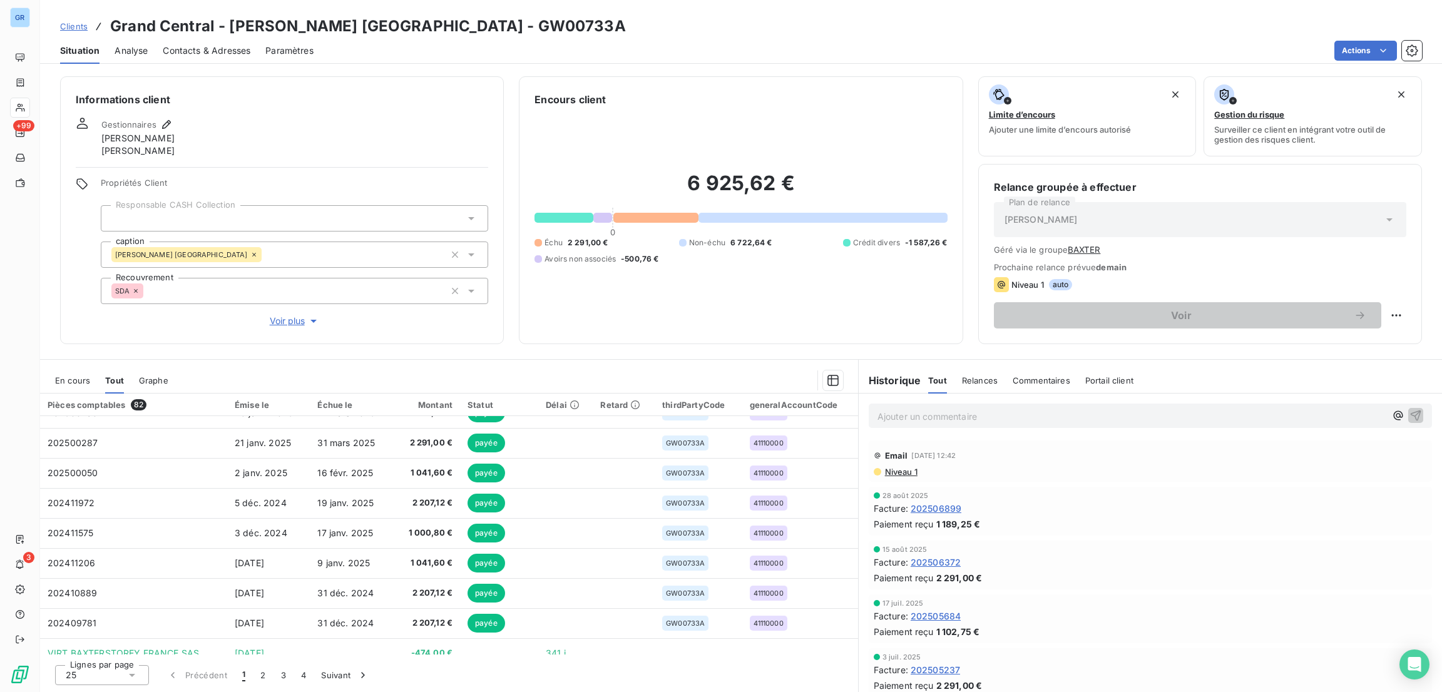
scroll to position [513, 0]
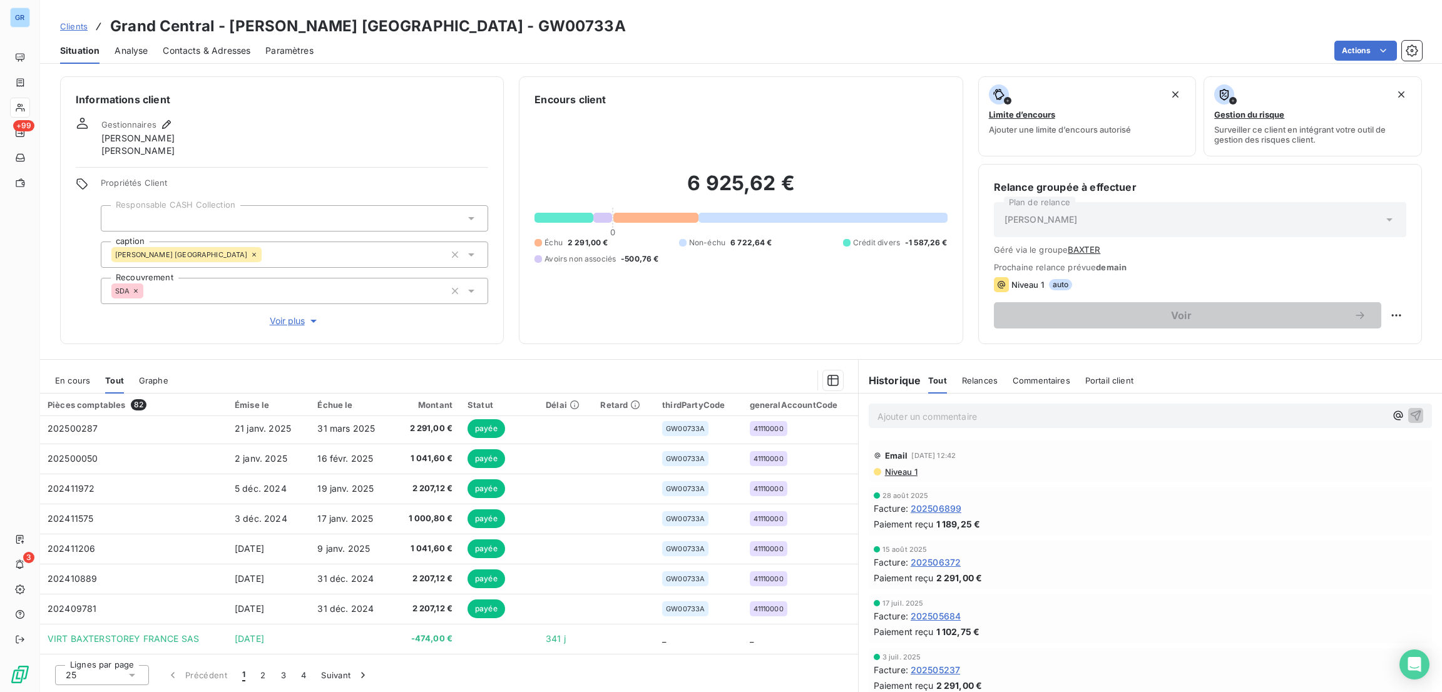
drag, startPoint x: 79, startPoint y: 381, endPoint x: 86, endPoint y: 381, distance: 6.3
click at [78, 381] on span "En cours" at bounding box center [72, 380] width 35 height 10
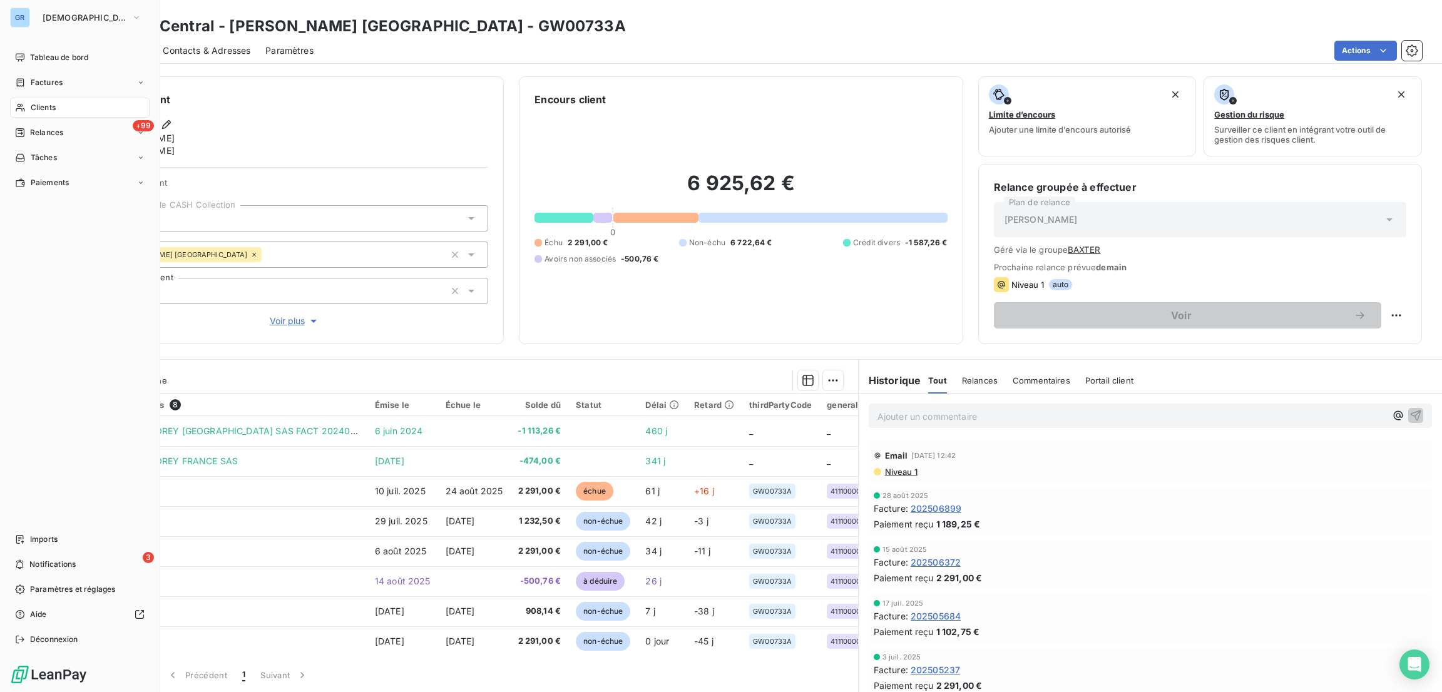
drag, startPoint x: 40, startPoint y: 105, endPoint x: 79, endPoint y: 110, distance: 39.7
click at [40, 105] on span "Clients" at bounding box center [43, 107] width 25 height 11
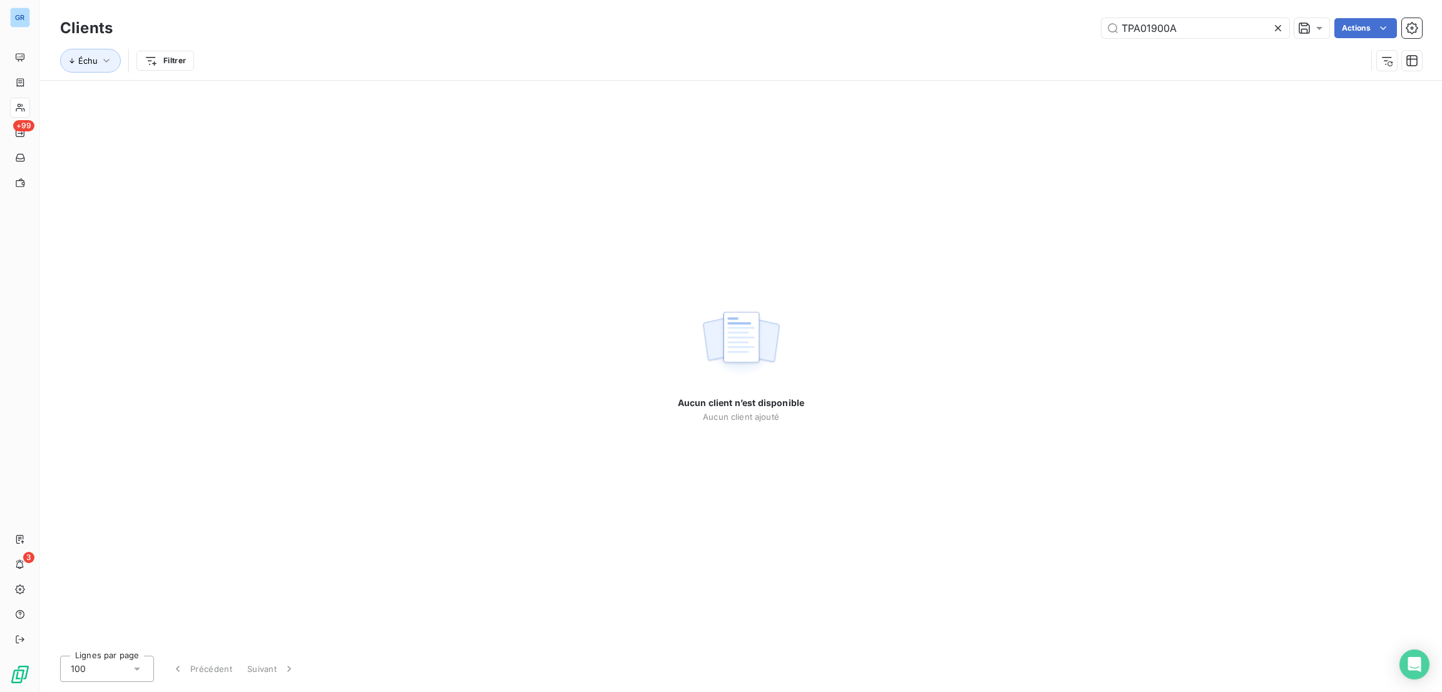
drag, startPoint x: 1198, startPoint y: 28, endPoint x: 1031, endPoint y: 28, distance: 167.7
click at [986, 28] on div "TPA01900A Actions" at bounding box center [775, 28] width 1294 height 20
drag, startPoint x: 1098, startPoint y: 29, endPoint x: 1109, endPoint y: 31, distance: 10.7
drag, startPoint x: 1109, startPoint y: 31, endPoint x: 1161, endPoint y: 33, distance: 52.0
click at [1151, 31] on input "TPA01900A" at bounding box center [1195, 28] width 188 height 20
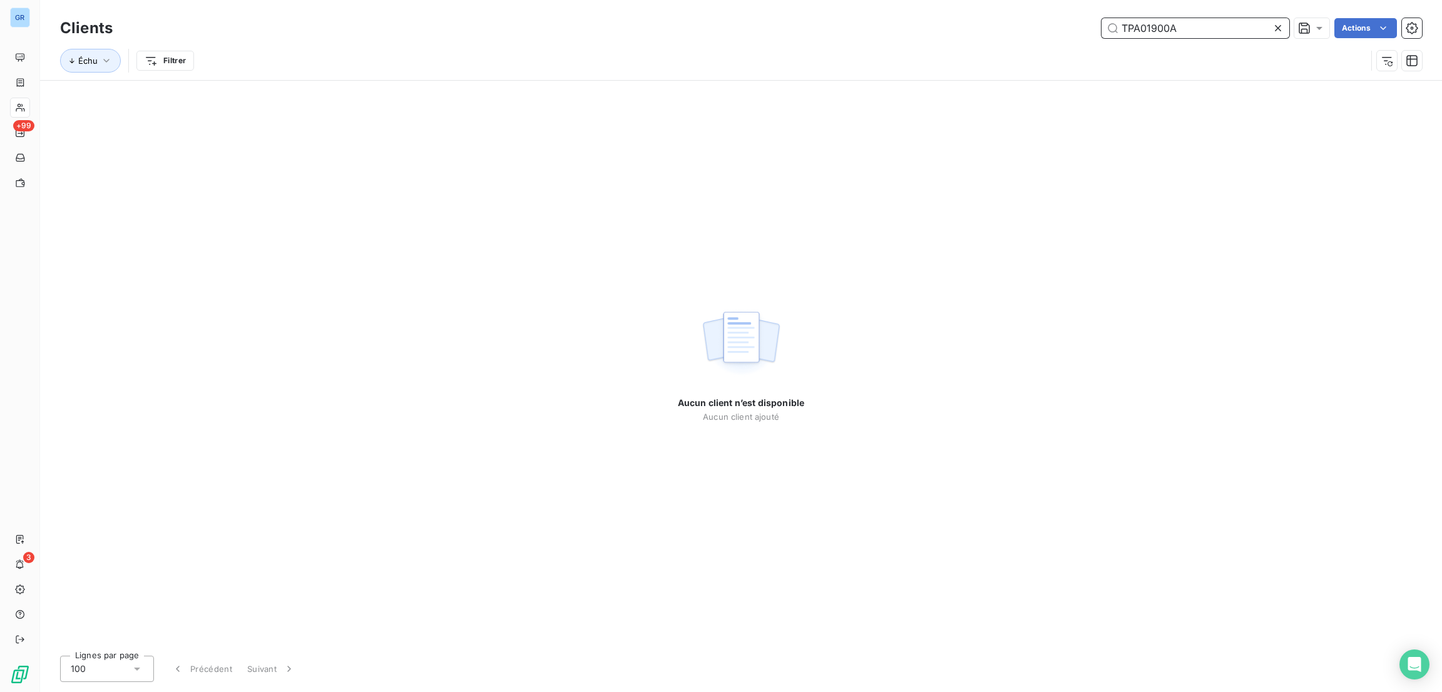
drag, startPoint x: 1177, startPoint y: 29, endPoint x: 1027, endPoint y: 29, distance: 149.6
click at [1016, 23] on div "TPA01900A Actions" at bounding box center [775, 28] width 1294 height 20
paste input "GW01305"
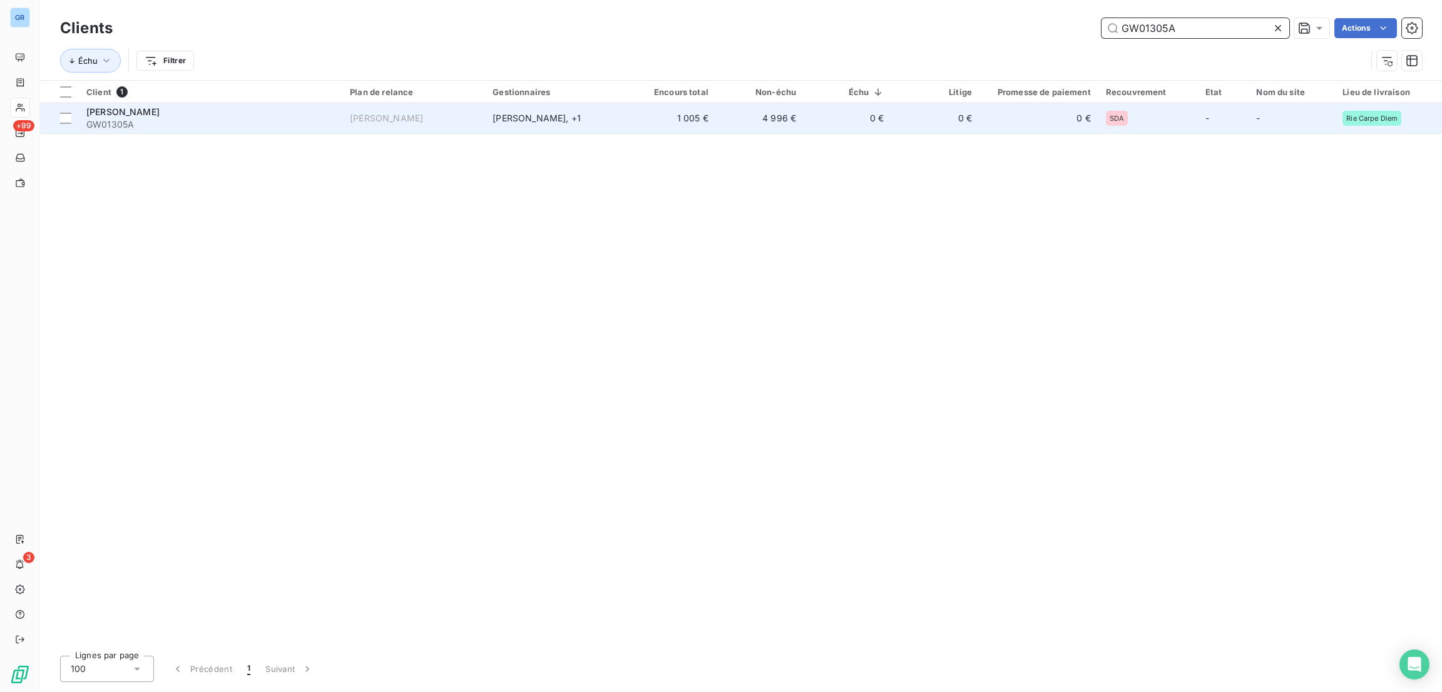
type input "GW01305A"
click at [110, 107] on span "[PERSON_NAME]" at bounding box center [122, 111] width 73 height 11
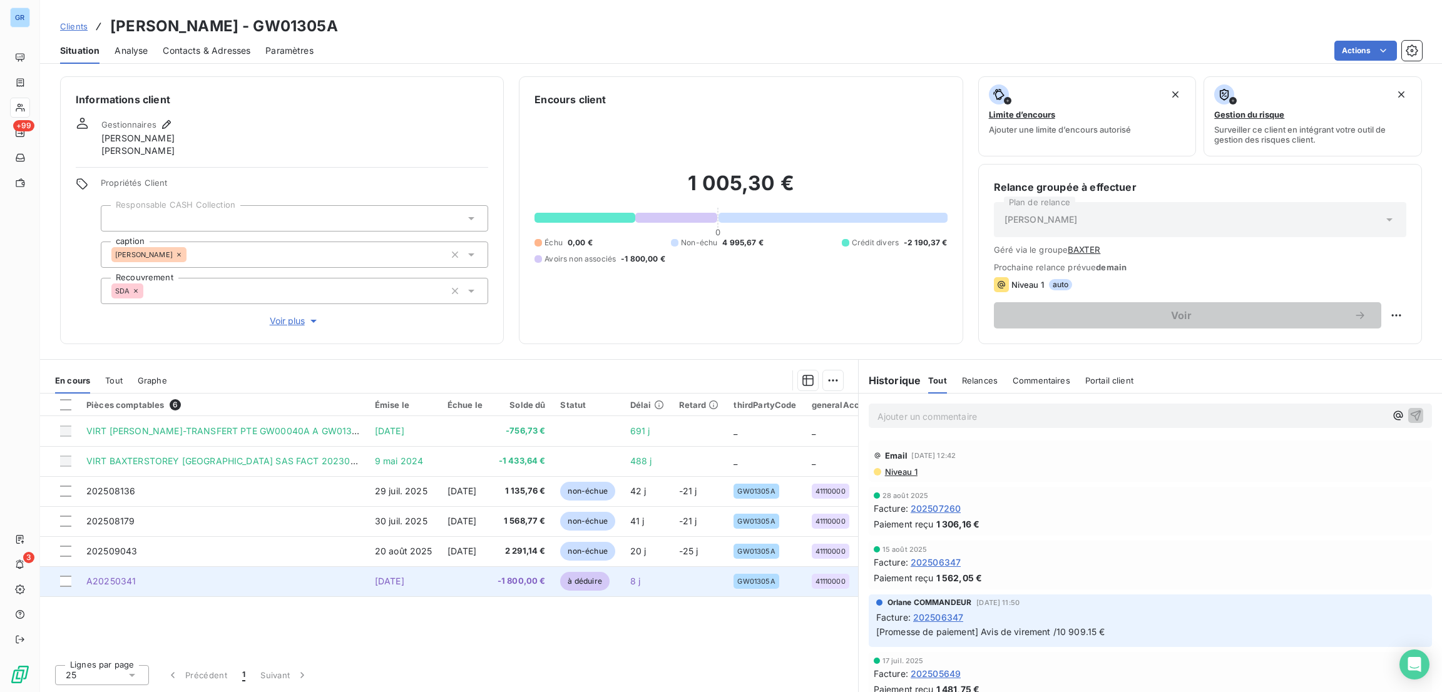
click at [111, 583] on span "A20250341" at bounding box center [110, 581] width 49 height 11
click at [127, 585] on span "A20250341" at bounding box center [110, 581] width 49 height 11
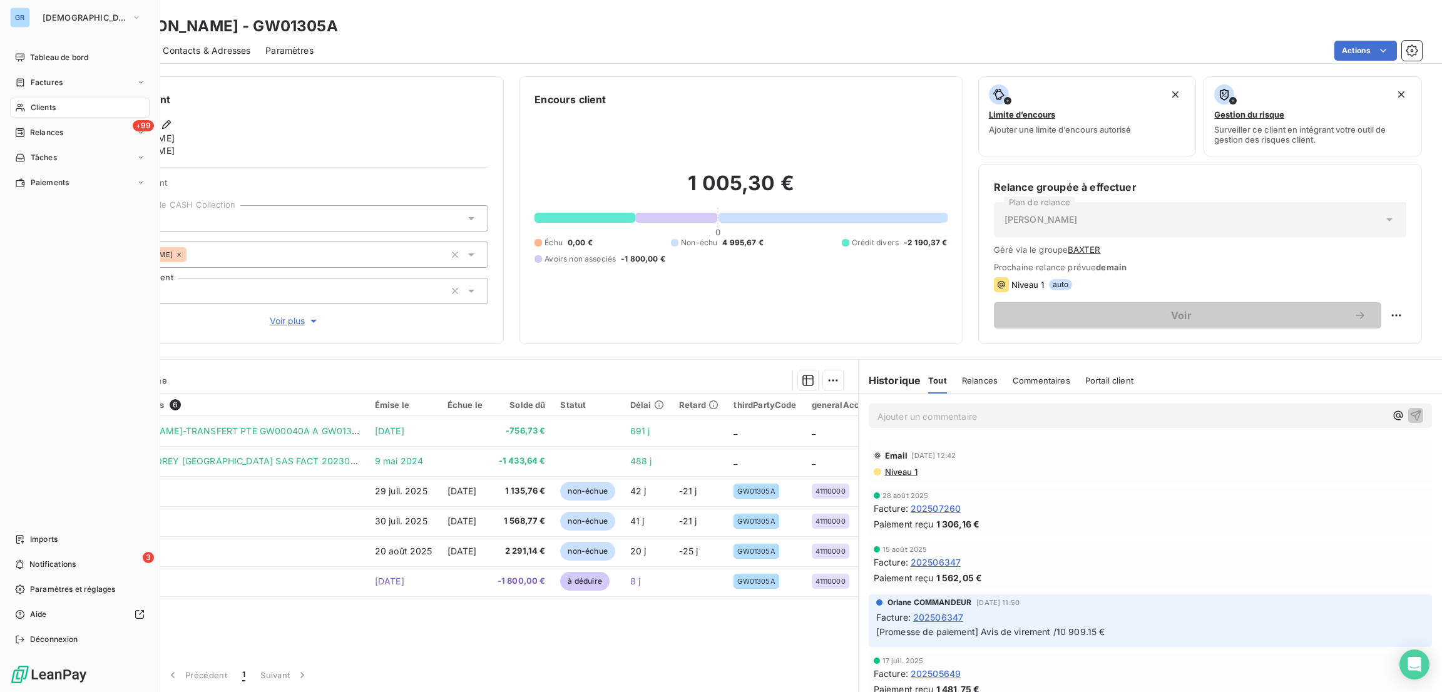
click at [39, 106] on span "Clients" at bounding box center [43, 107] width 25 height 11
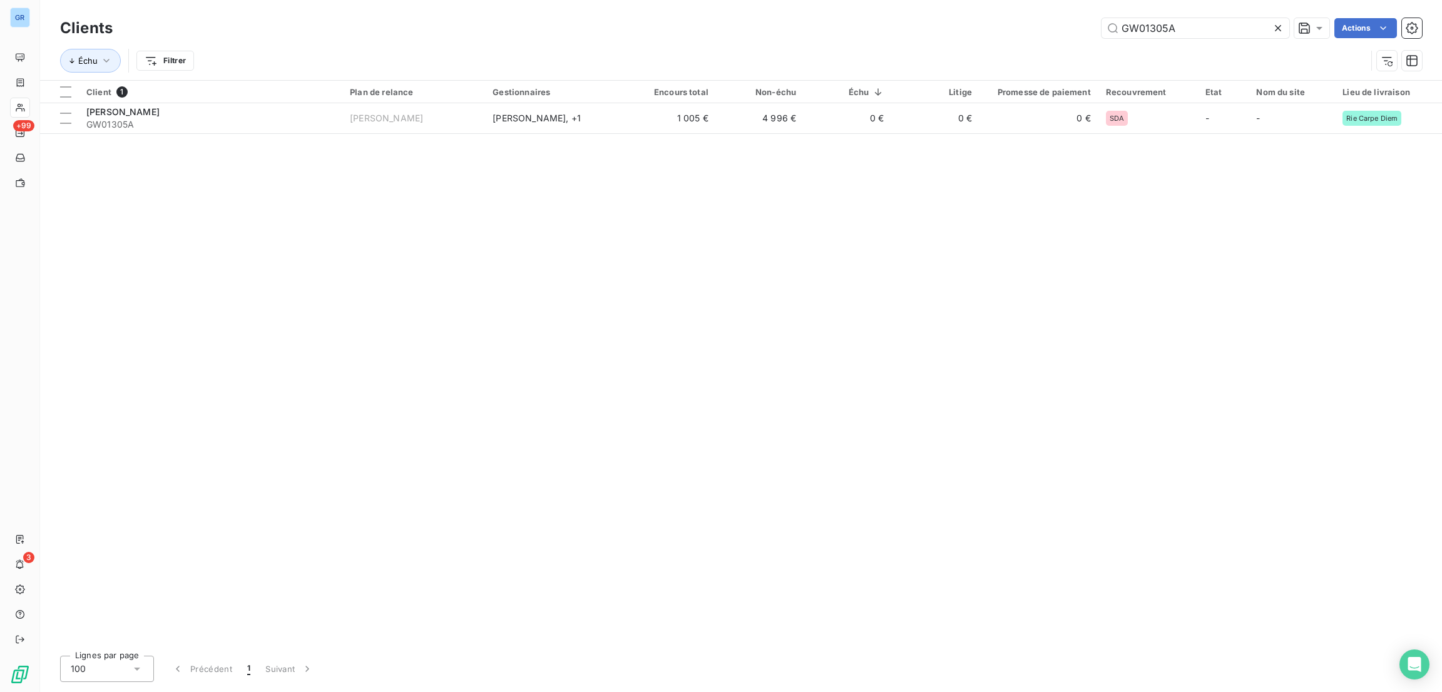
drag, startPoint x: 1198, startPoint y: 37, endPoint x: 1126, endPoint y: 39, distance: 72.6
click at [1075, 38] on div "GW01305A Actions" at bounding box center [775, 28] width 1294 height 20
drag, startPoint x: 1162, startPoint y: 32, endPoint x: 1155, endPoint y: 34, distance: 7.1
type input "GW01613A"
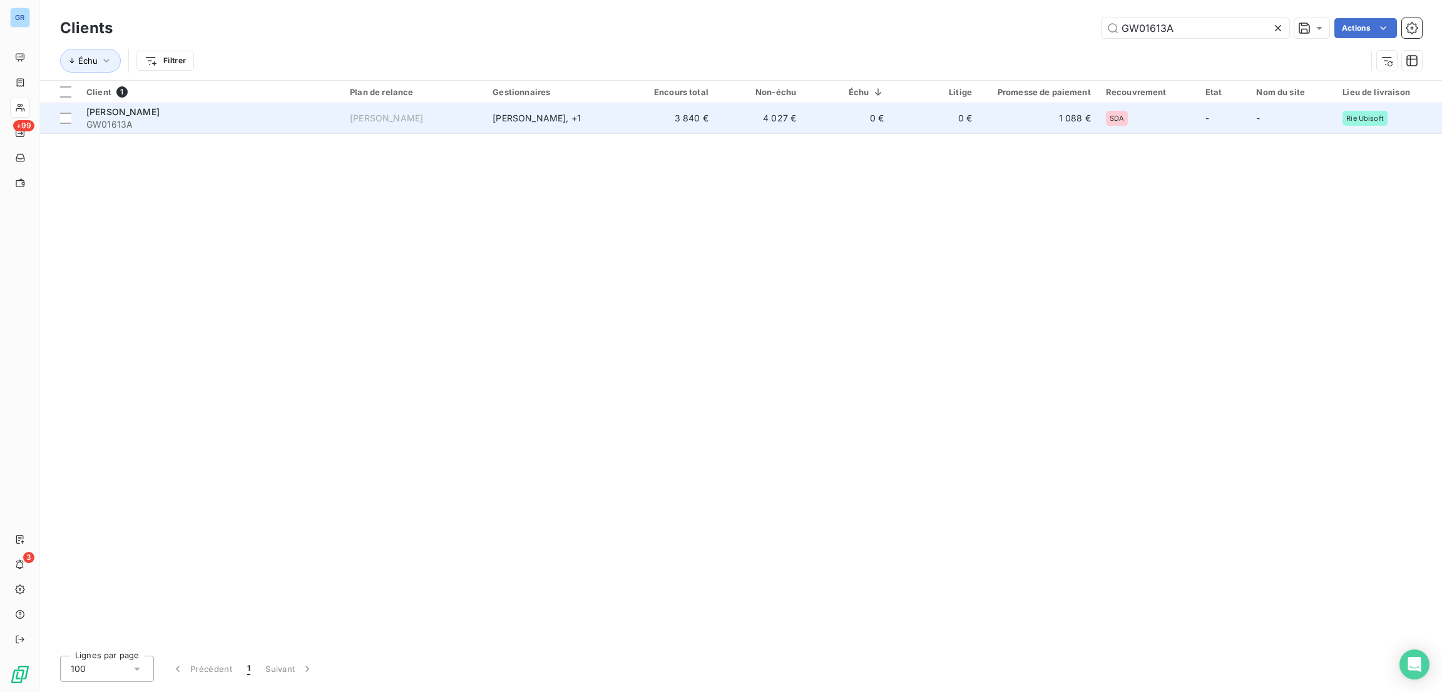
click at [135, 110] on span "[PERSON_NAME]" at bounding box center [122, 111] width 73 height 11
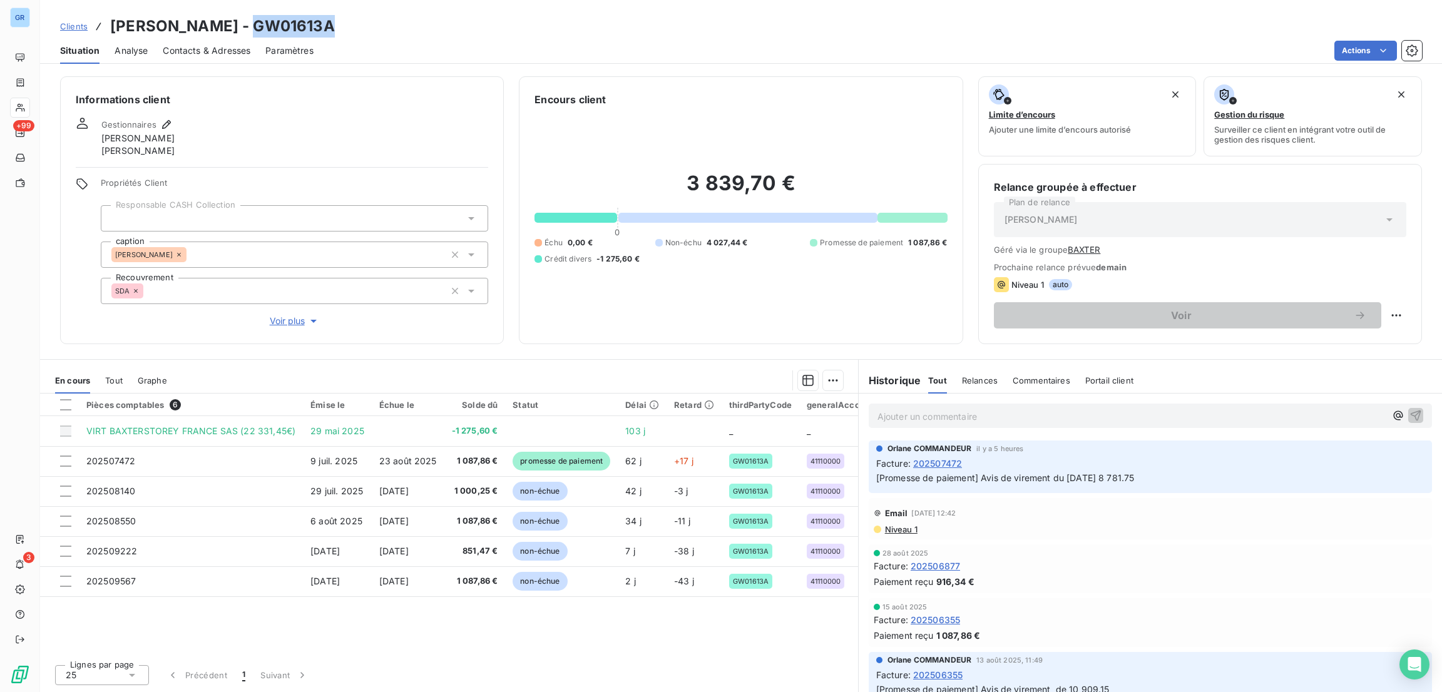
drag, startPoint x: 316, startPoint y: 28, endPoint x: 233, endPoint y: 31, distance: 82.6
click at [230, 31] on div "Clients [PERSON_NAME] - GW01613A" at bounding box center [741, 26] width 1402 height 23
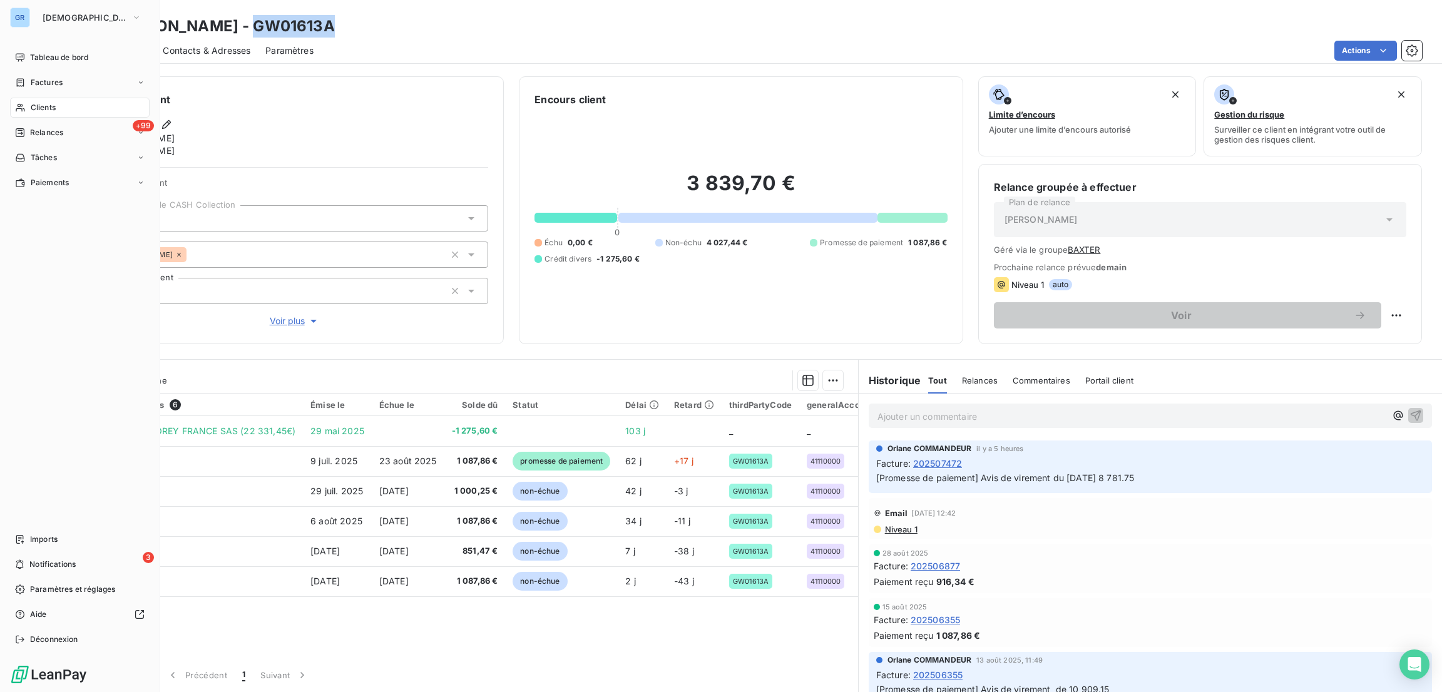
click at [46, 106] on span "Clients" at bounding box center [43, 107] width 25 height 11
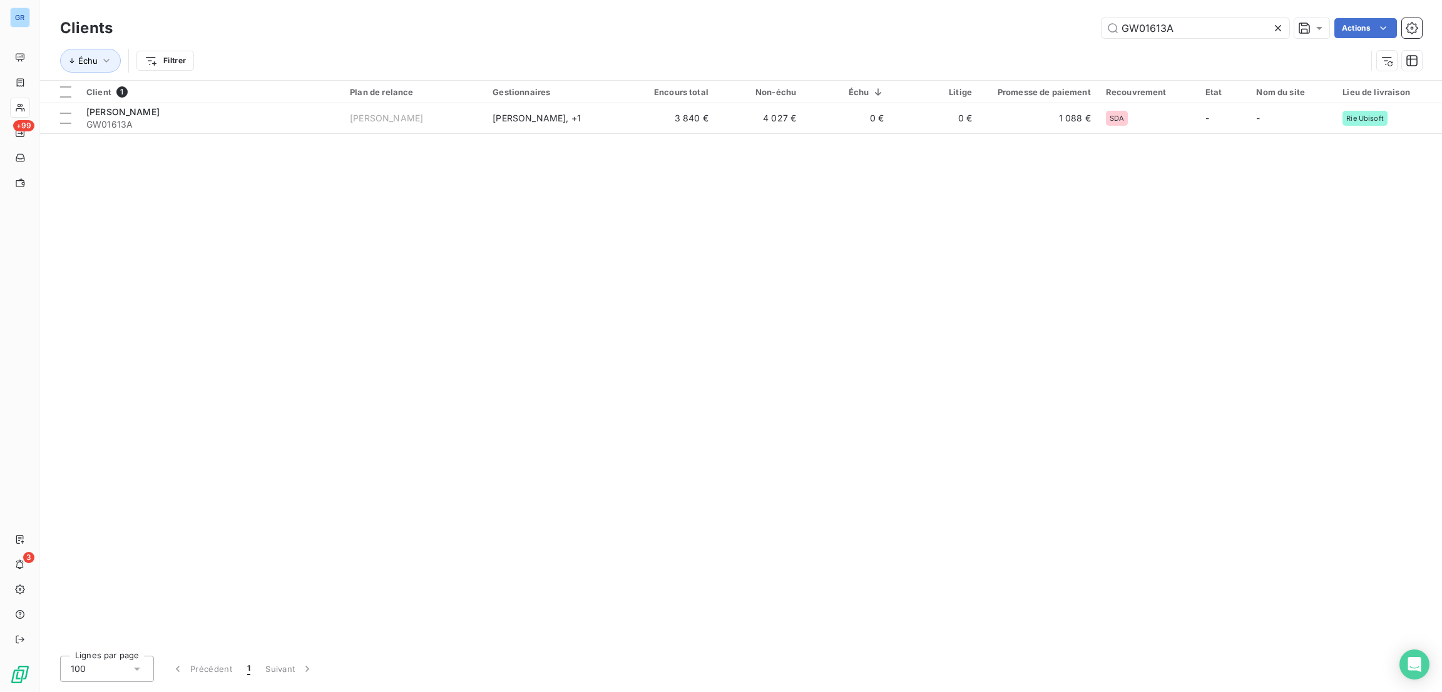
drag, startPoint x: 1185, startPoint y: 28, endPoint x: 956, endPoint y: 15, distance: 228.8
click at [1020, 15] on div "Clients GW01613A Actions" at bounding box center [741, 28] width 1362 height 26
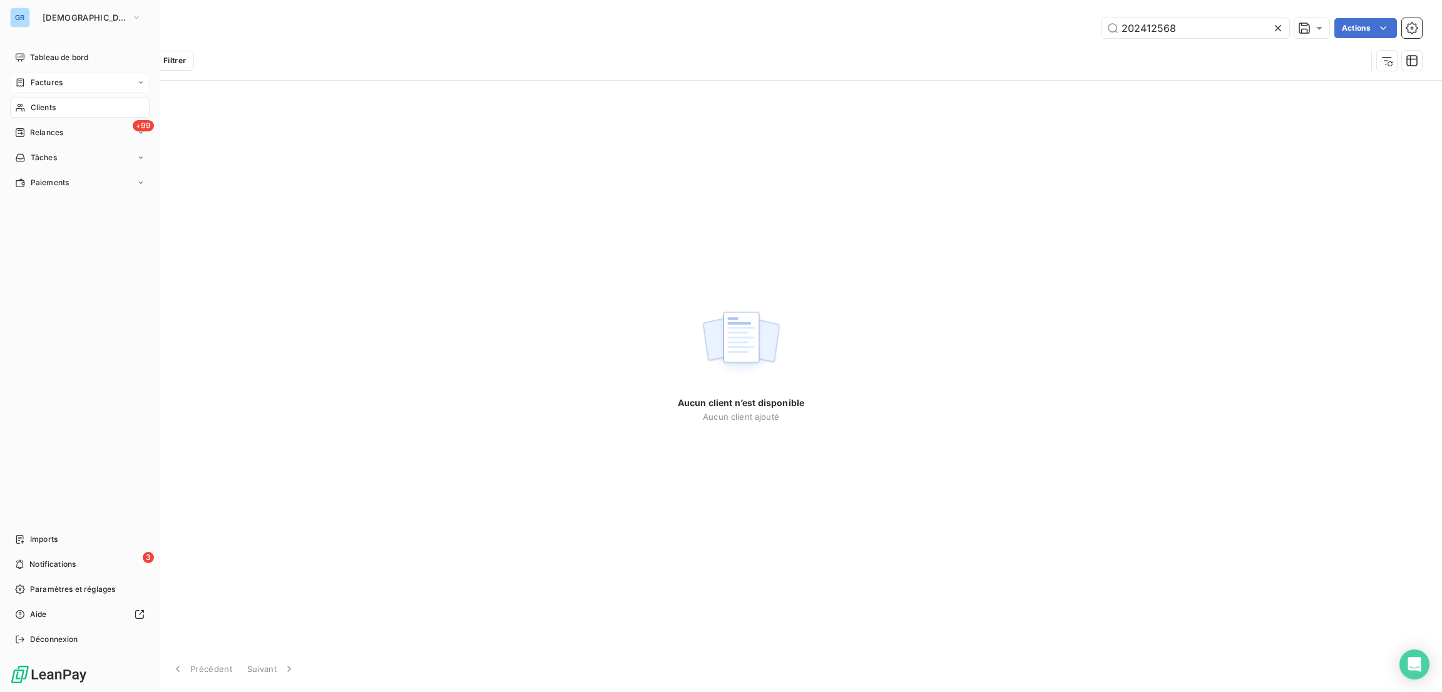
type input "202412568"
click at [64, 86] on div "Factures" at bounding box center [80, 83] width 140 height 20
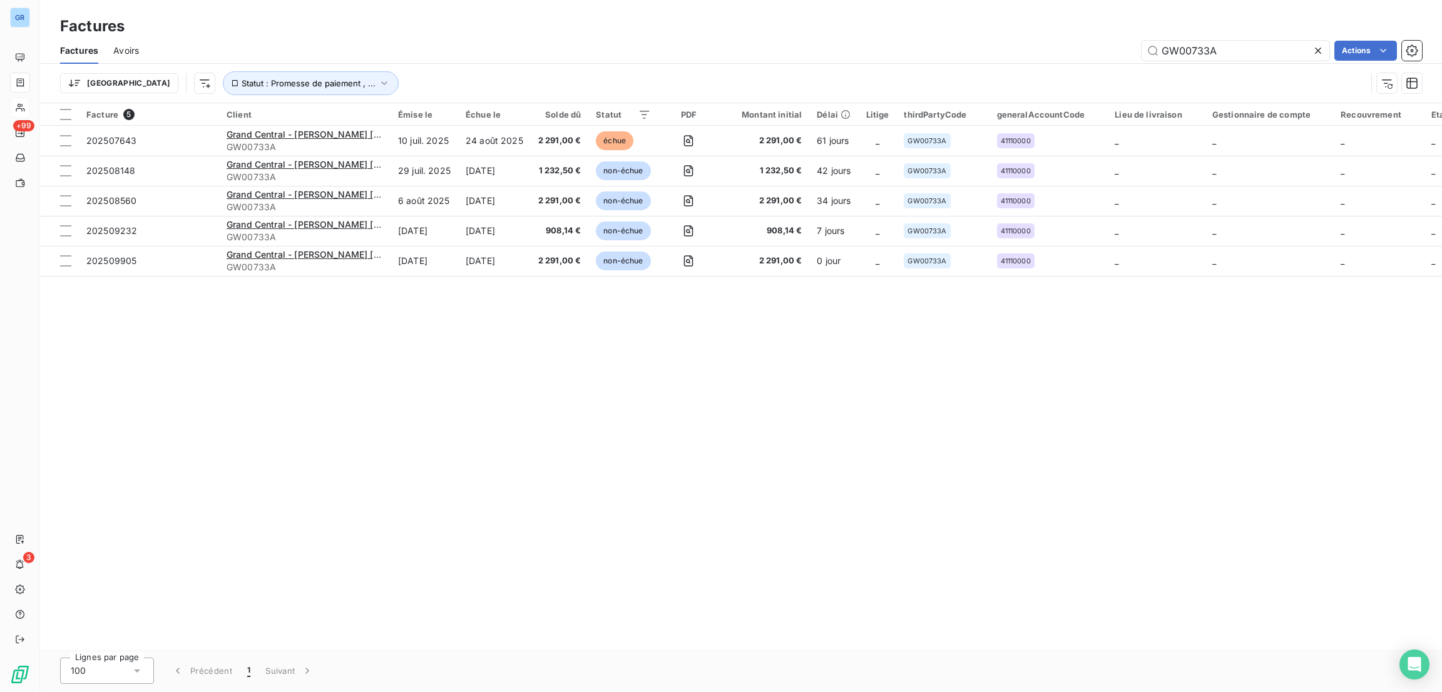
drag, startPoint x: 1252, startPoint y: 53, endPoint x: 993, endPoint y: 50, distance: 259.1
click at [1004, 50] on div "GW00733A Actions" at bounding box center [788, 51] width 1268 height 20
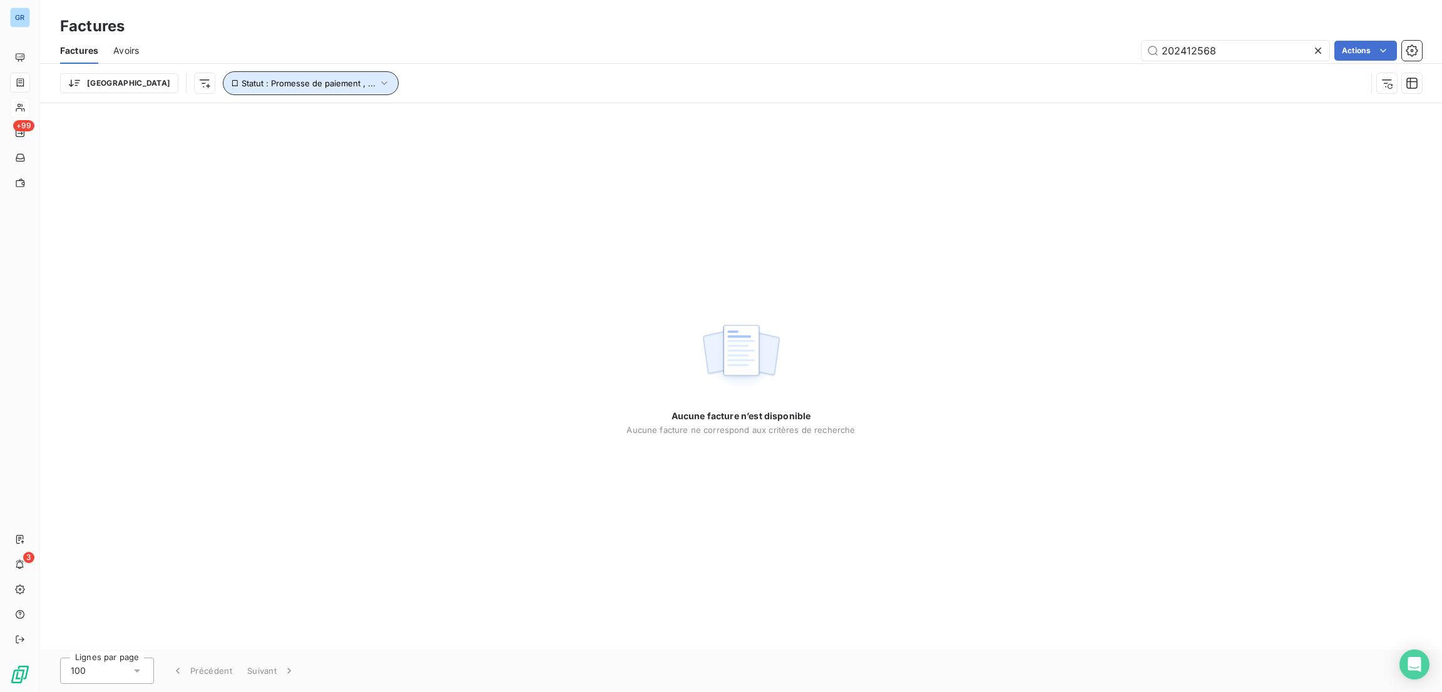
click at [272, 76] on button "Statut : Promesse de paiement , ..." at bounding box center [311, 83] width 176 height 24
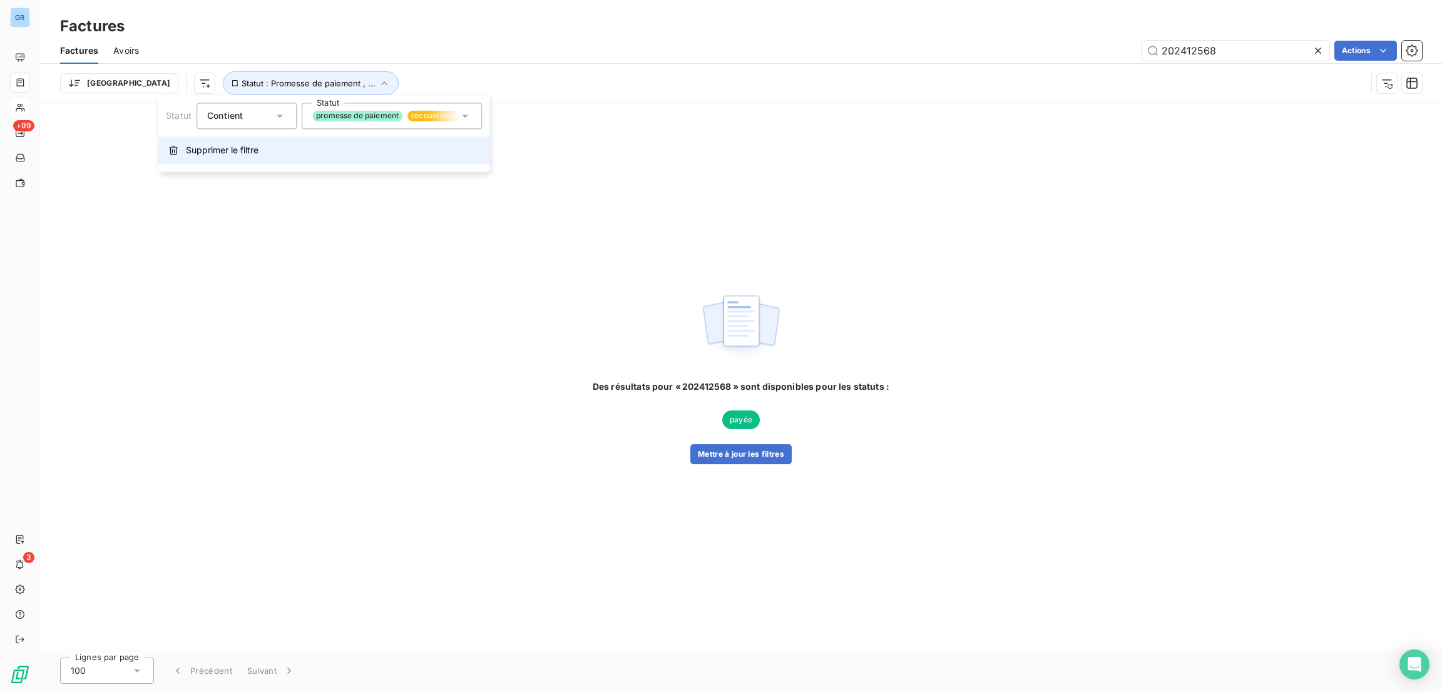
click at [241, 154] on span "Supprimer le filtre" at bounding box center [222, 150] width 73 height 13
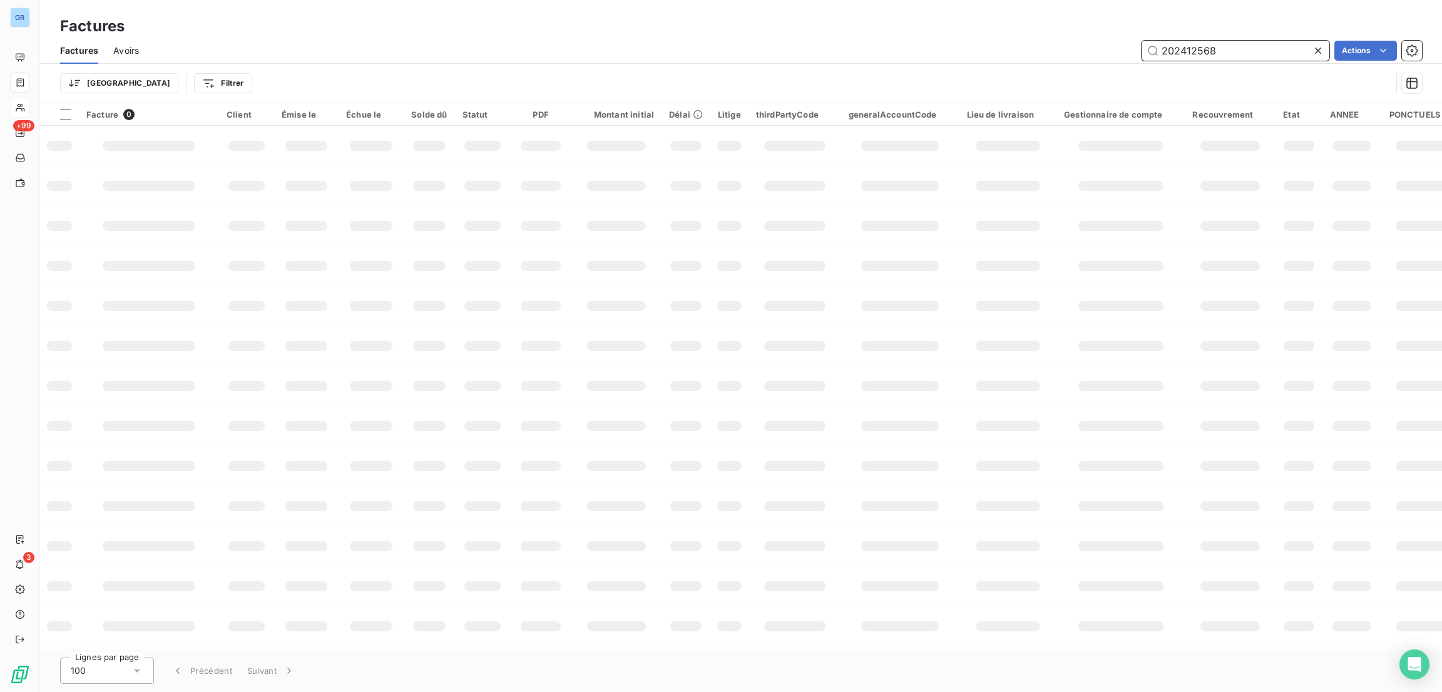
click at [1213, 49] on input "202412568" at bounding box center [1236, 51] width 188 height 20
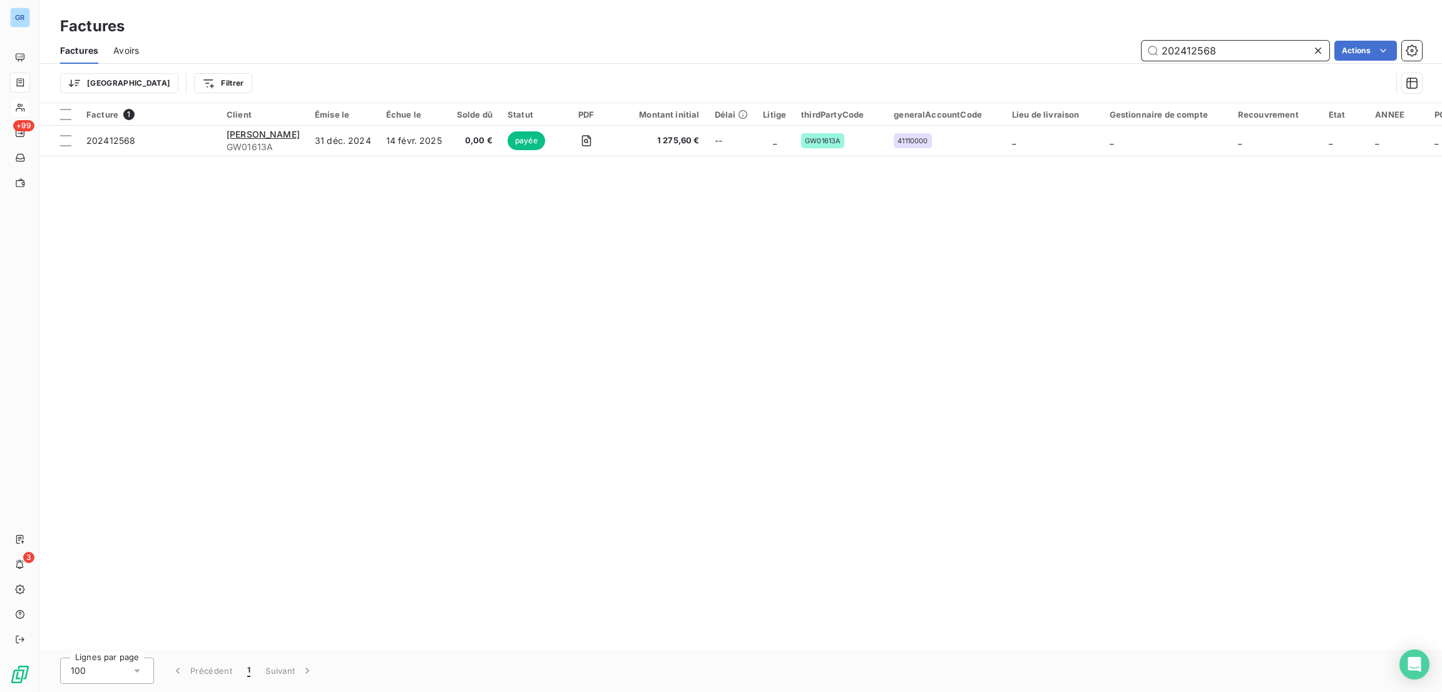
click at [1229, 54] on input "202412568" at bounding box center [1236, 51] width 188 height 20
drag, startPoint x: 1230, startPoint y: 56, endPoint x: 1043, endPoint y: 58, distance: 187.1
click at [1020, 56] on div "202412568 Actions" at bounding box center [788, 51] width 1268 height 20
paste input "505360"
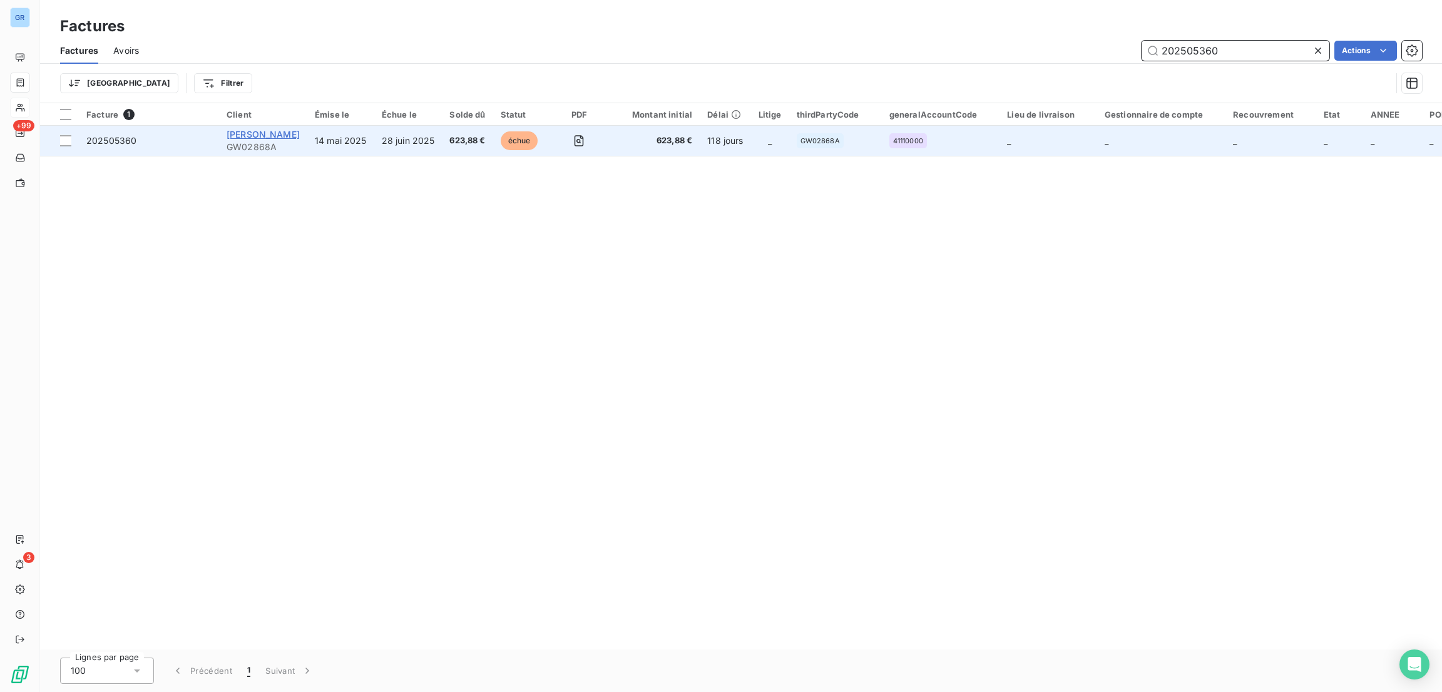
type input "202505360"
click at [260, 132] on span "[PERSON_NAME]" at bounding box center [263, 134] width 73 height 11
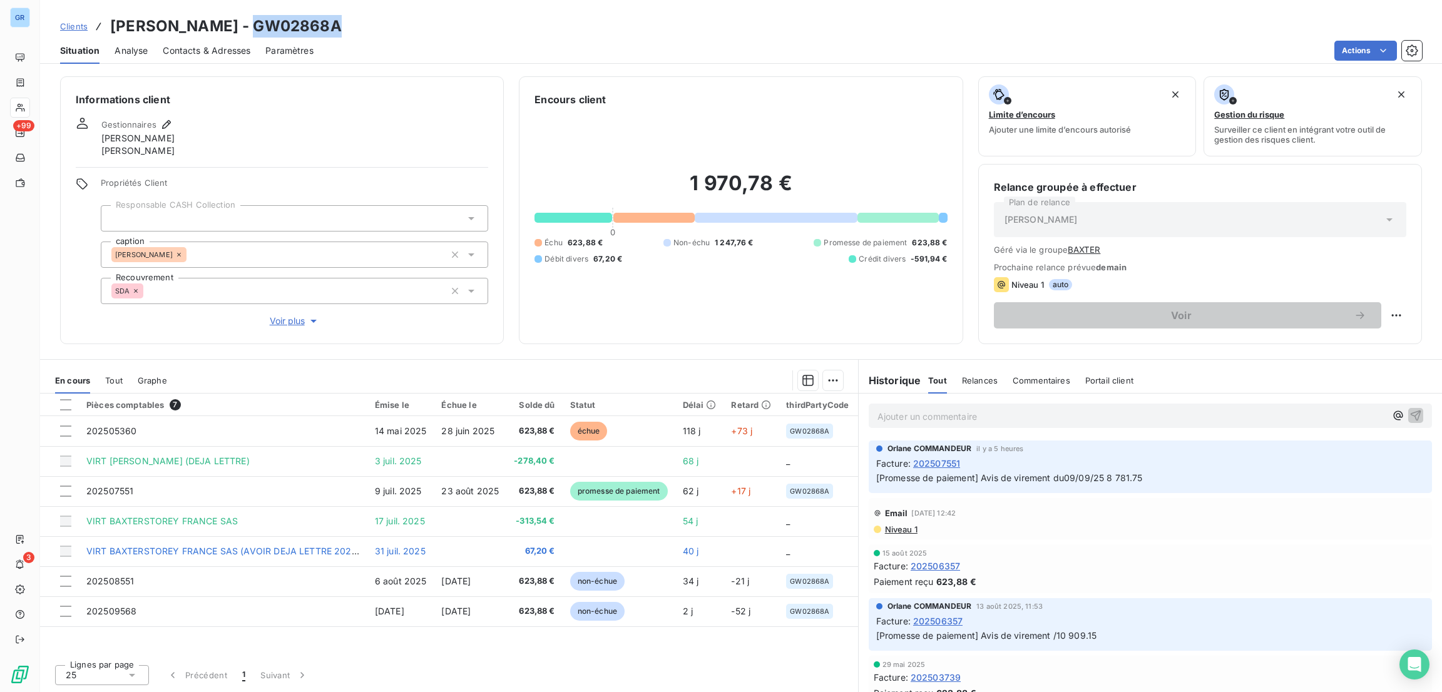
drag, startPoint x: 317, startPoint y: 34, endPoint x: 227, endPoint y: 23, distance: 90.2
click at [227, 23] on div "Clients [PERSON_NAME] - GW02868A" at bounding box center [741, 26] width 1402 height 23
copy h3 "GW02868A"
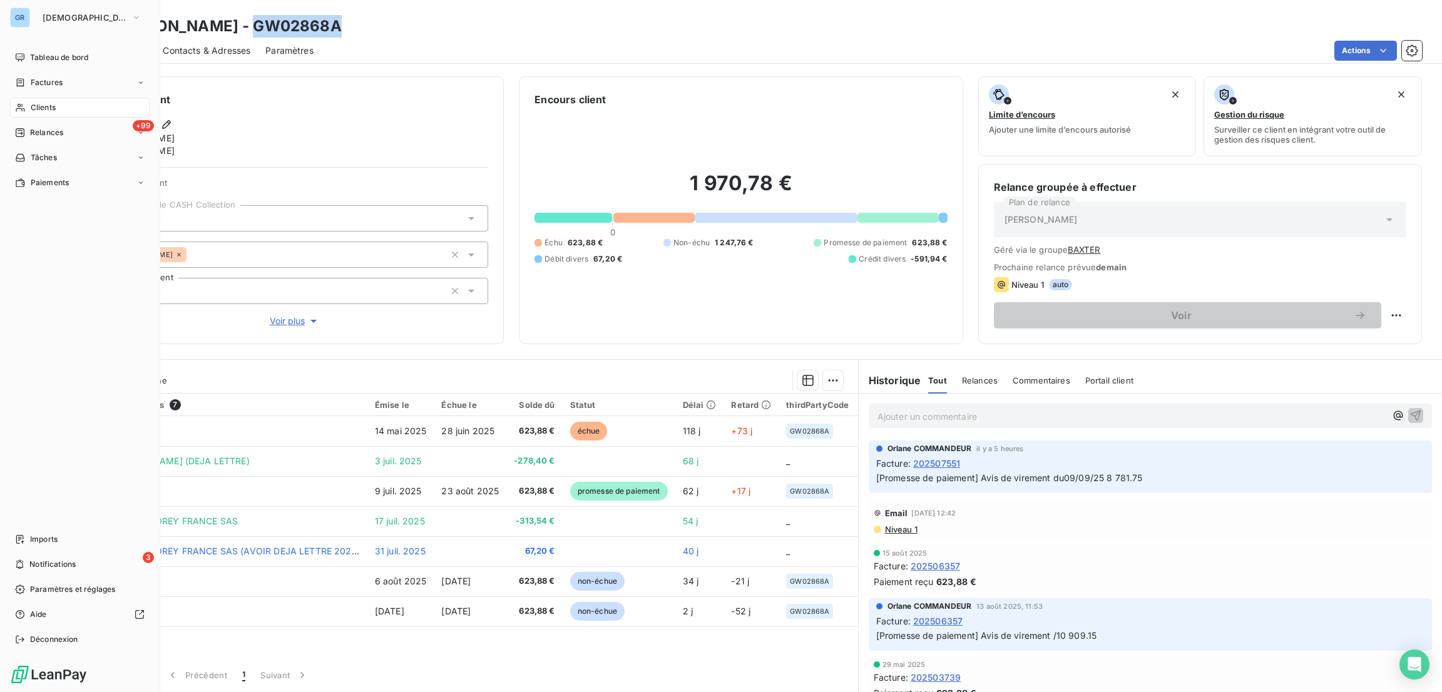
click at [31, 107] on span "Clients" at bounding box center [43, 107] width 25 height 11
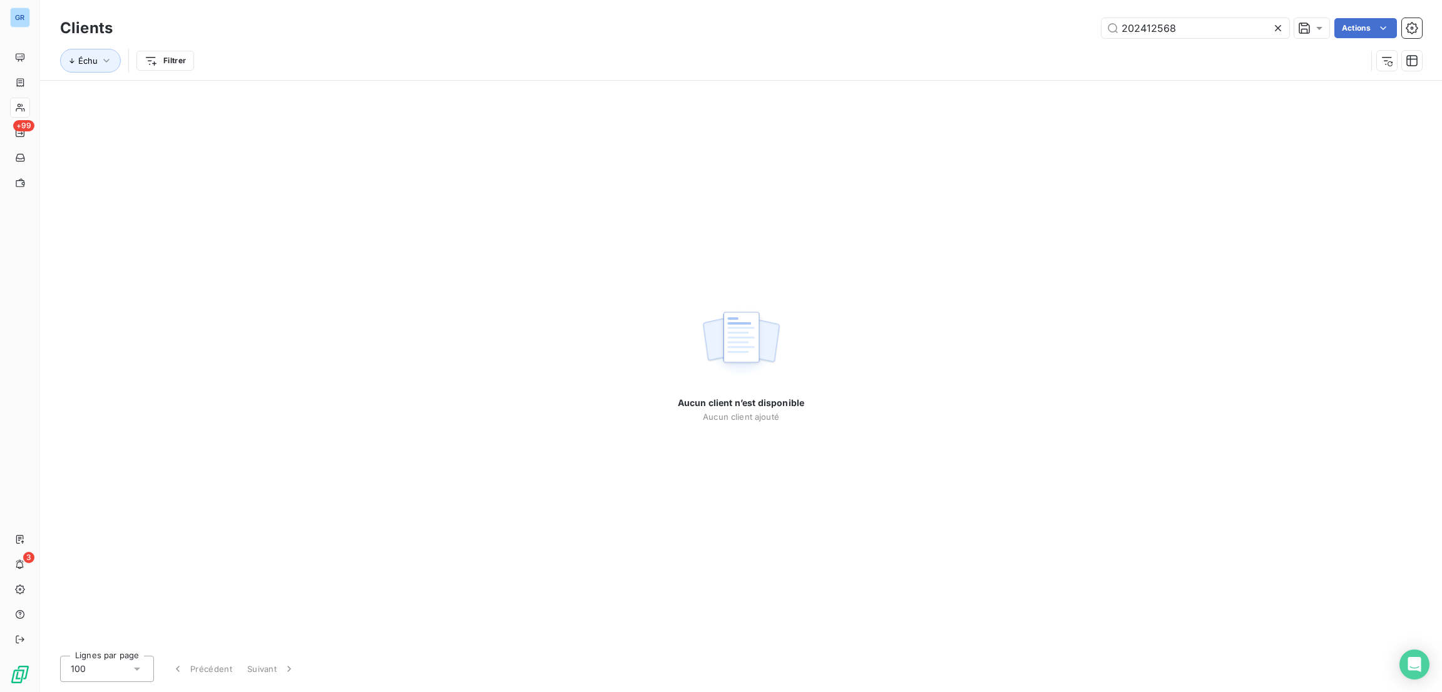
drag, startPoint x: 1197, startPoint y: 24, endPoint x: 982, endPoint y: 41, distance: 215.9
click at [982, 41] on div "Clients 202412568 Actions Échu Filtrer" at bounding box center [741, 47] width 1362 height 65
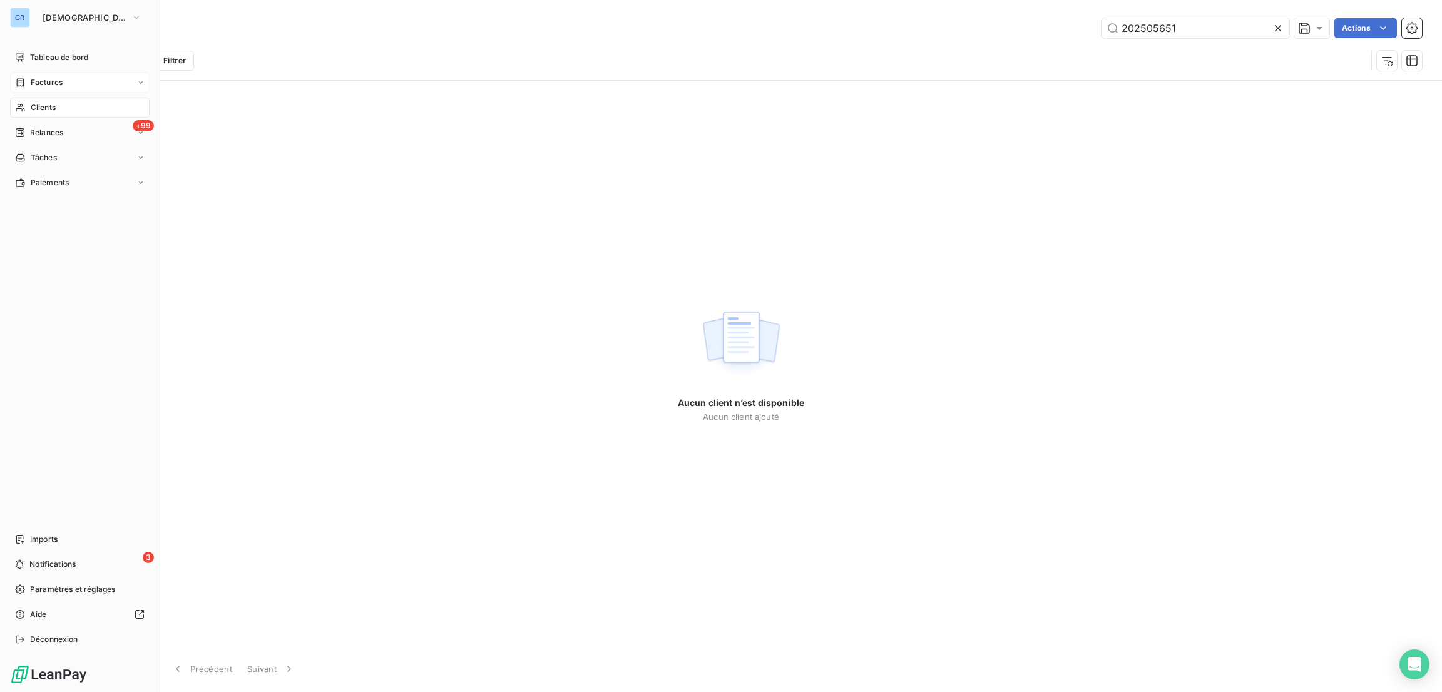
type input "202505651"
click at [57, 81] on span "Factures" at bounding box center [47, 82] width 32 height 11
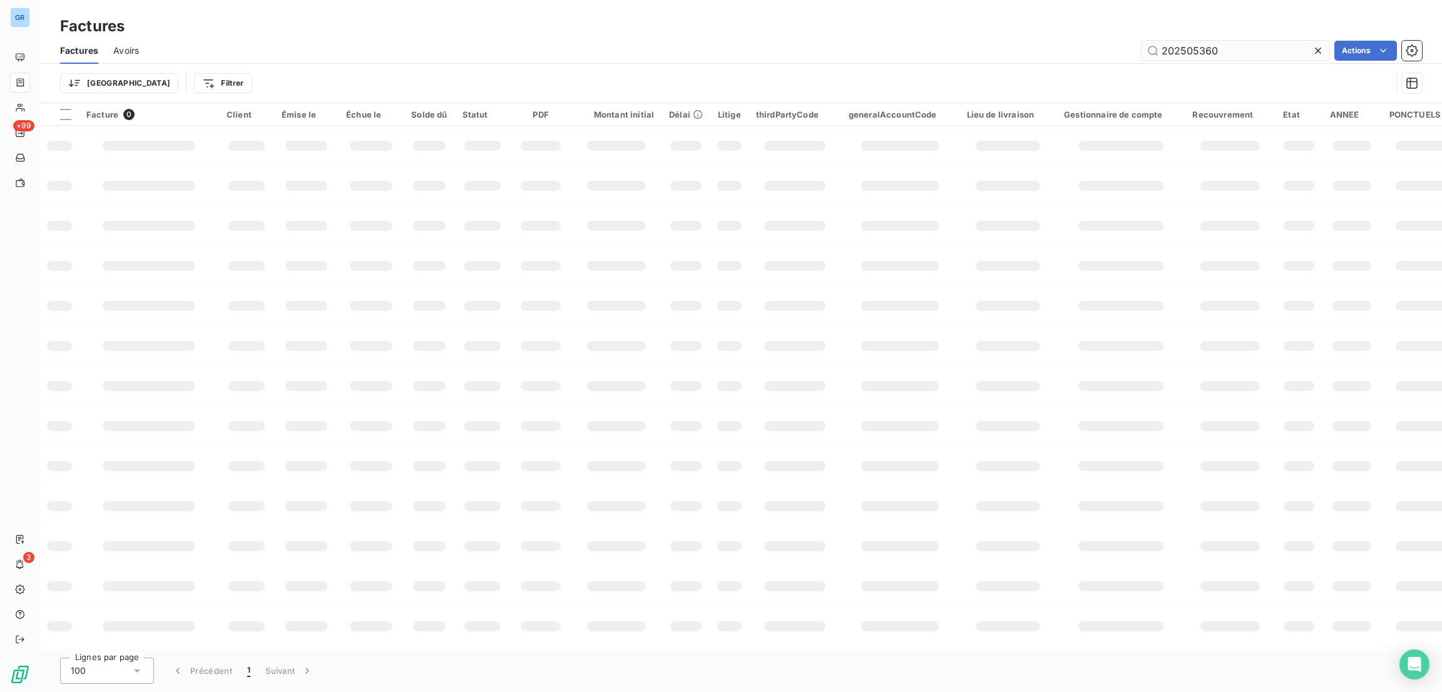
click at [1240, 54] on input "202505360" at bounding box center [1236, 51] width 188 height 20
drag, startPoint x: 1240, startPoint y: 49, endPoint x: 1128, endPoint y: 58, distance: 112.4
click at [1128, 58] on div "202505360 Actions" at bounding box center [788, 51] width 1268 height 20
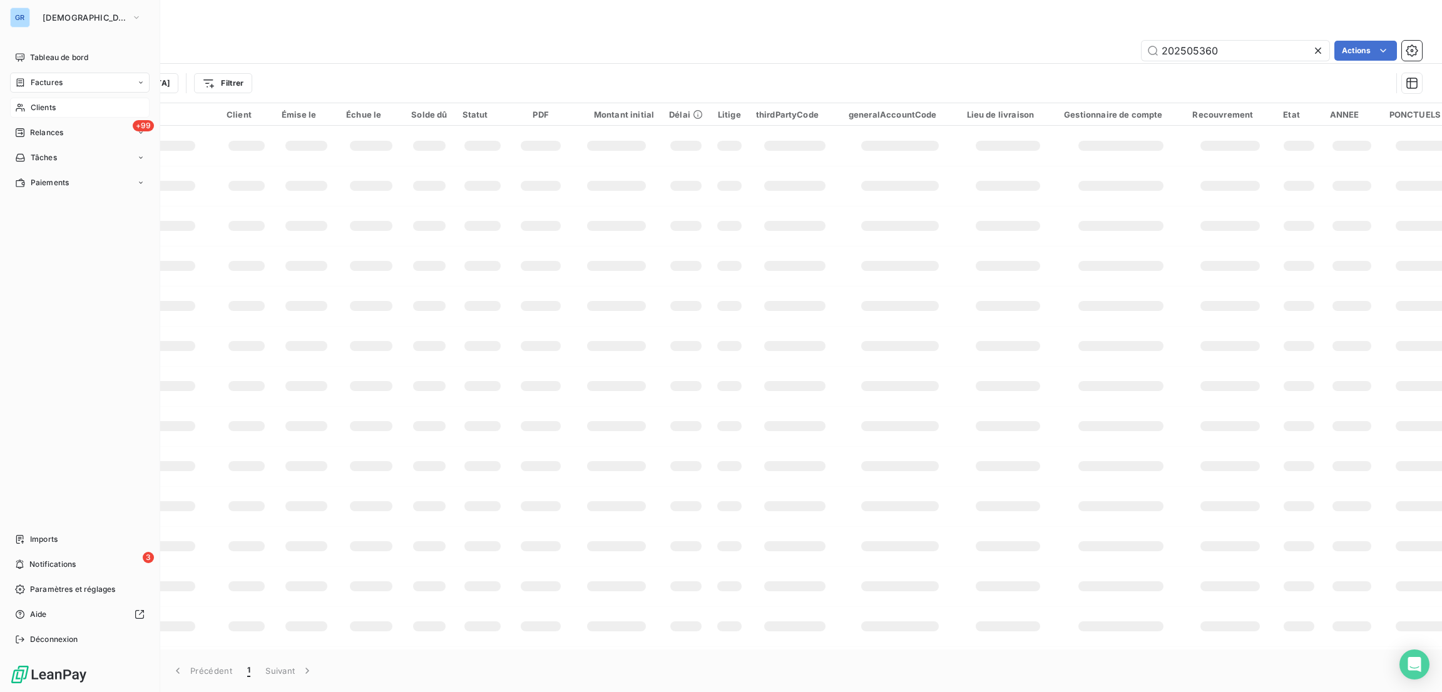
click at [47, 78] on span "Factures" at bounding box center [47, 82] width 32 height 11
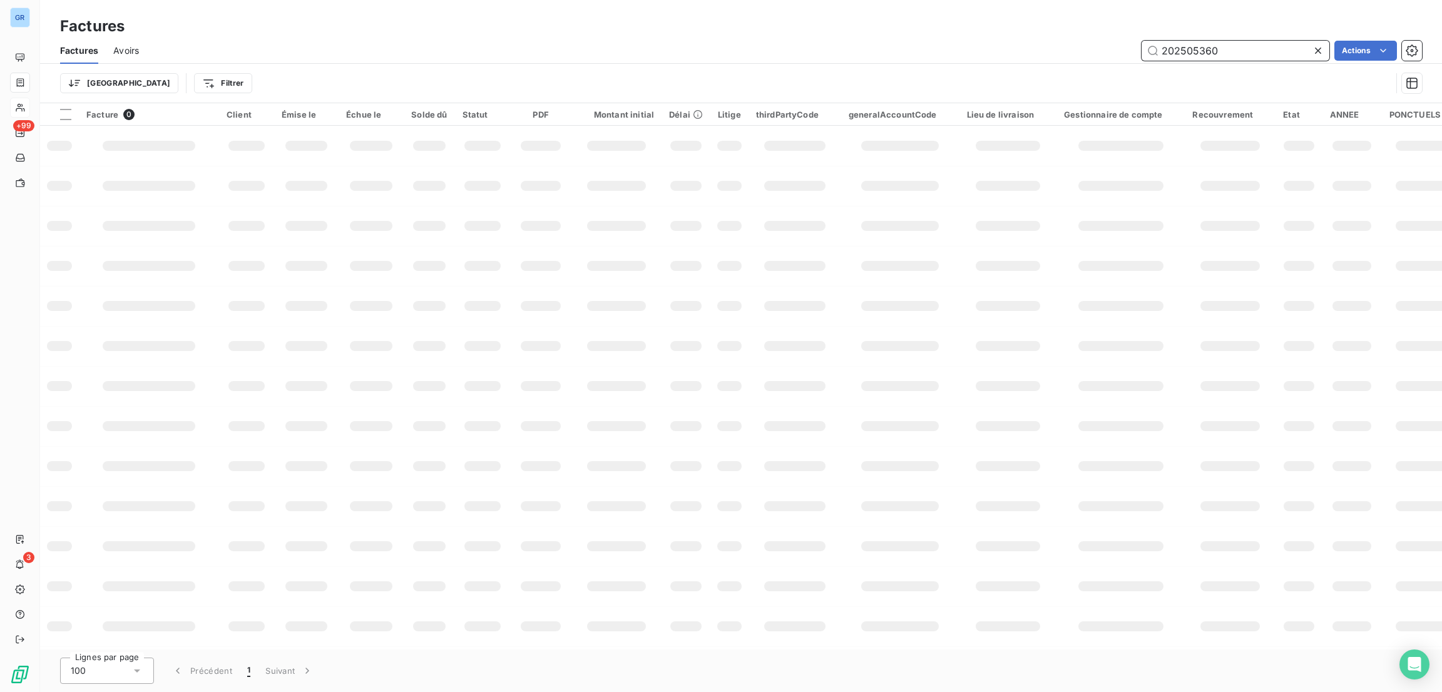
drag, startPoint x: 1210, startPoint y: 52, endPoint x: 1199, endPoint y: 53, distance: 10.7
paste input "651"
type input "202505651"
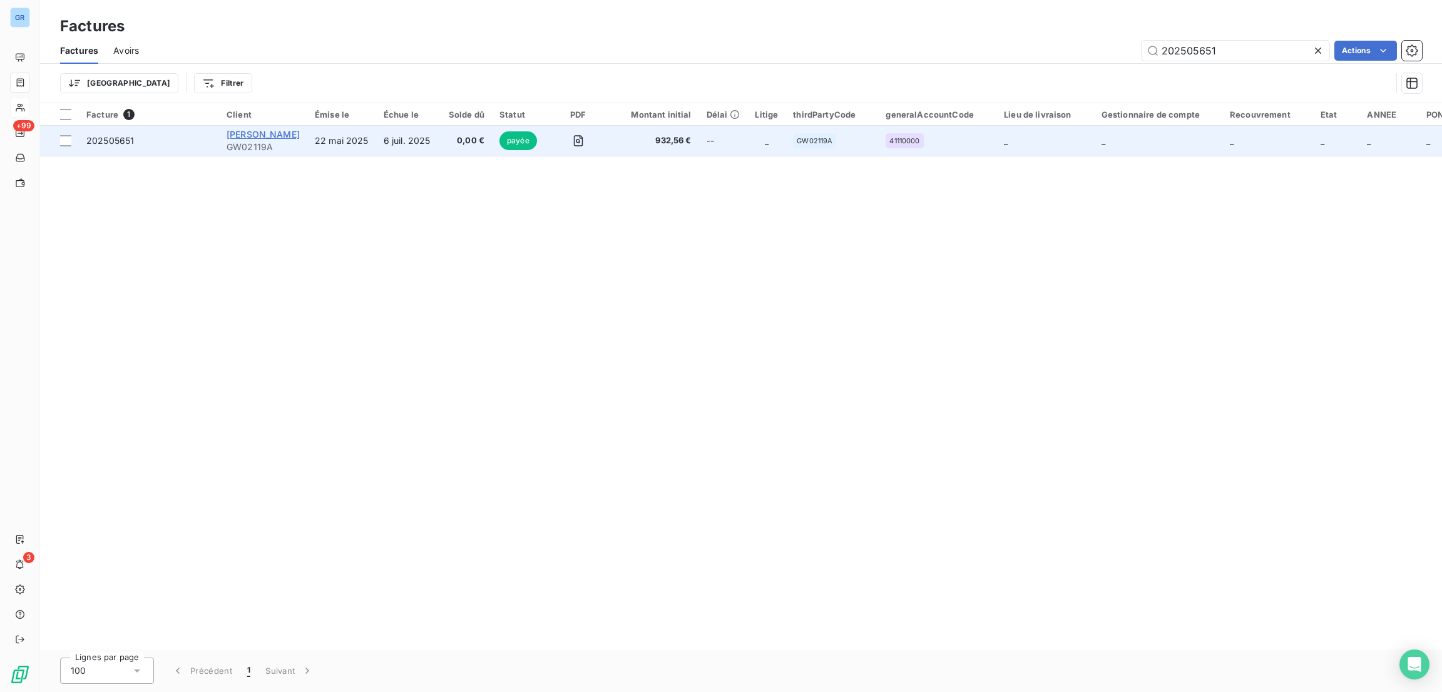
click at [287, 132] on span "[PERSON_NAME]" at bounding box center [263, 134] width 73 height 11
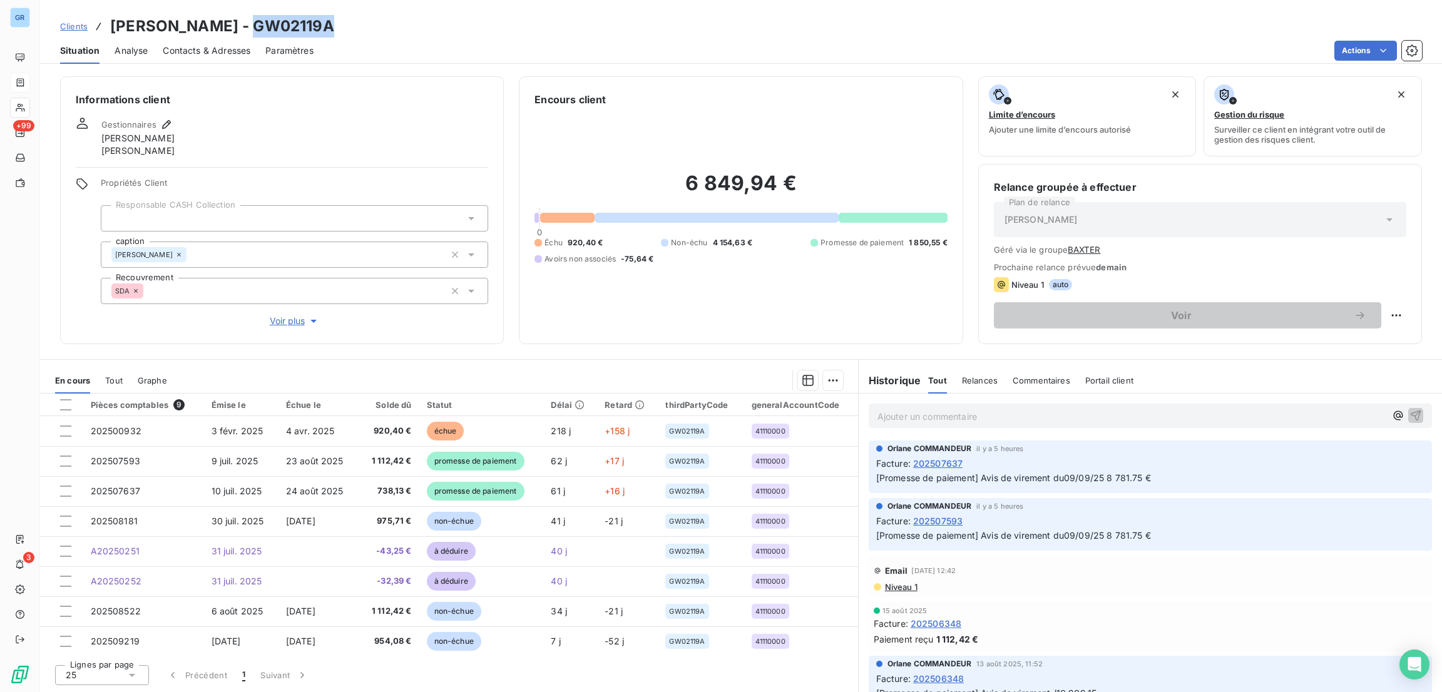
drag, startPoint x: 337, startPoint y: 31, endPoint x: 250, endPoint y: 33, distance: 87.0
click at [250, 33] on div "Clients [PERSON_NAME] - GW02119A" at bounding box center [741, 26] width 1402 height 23
copy h3 "GW02119A"
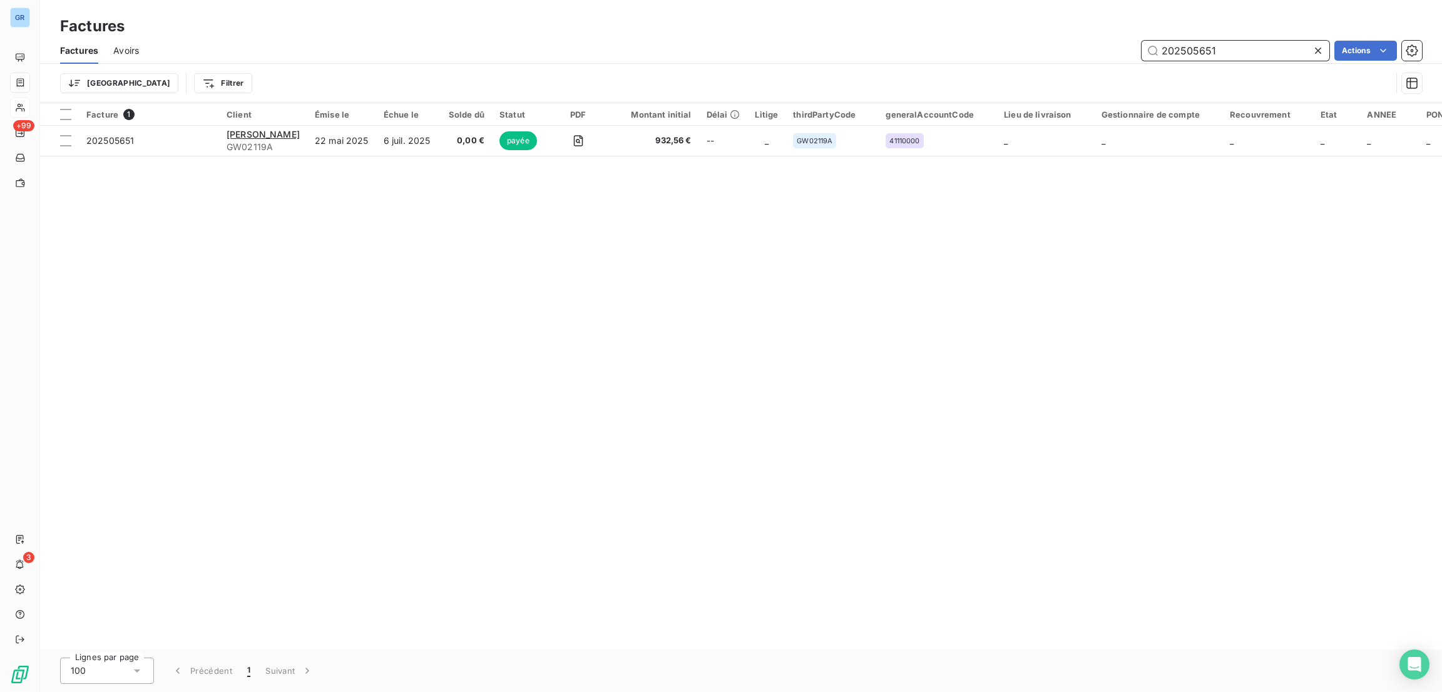
click at [1249, 49] on input "202505651" at bounding box center [1236, 51] width 188 height 20
drag, startPoint x: 1229, startPoint y: 54, endPoint x: 1158, endPoint y: 56, distance: 70.1
click at [1150, 54] on input "202505651" at bounding box center [1236, 51] width 188 height 20
paste input "4658"
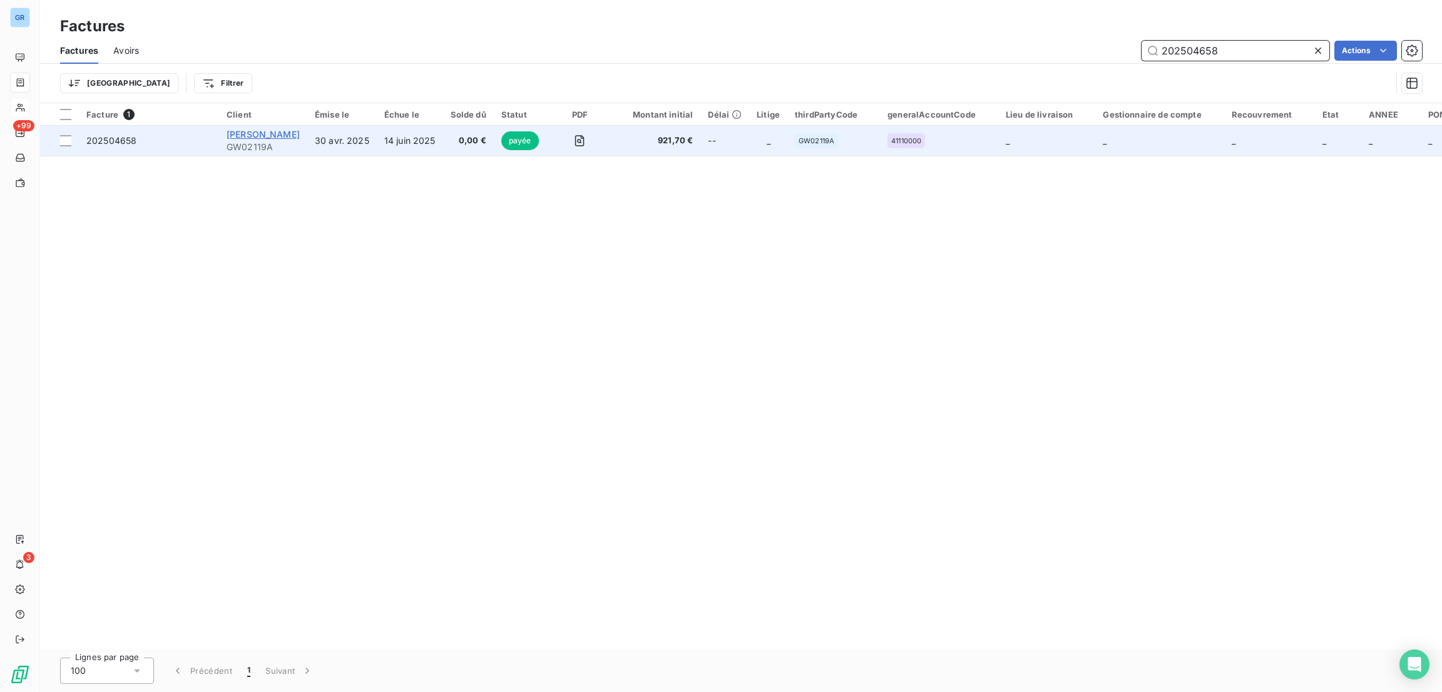
type input "202504658"
click at [262, 132] on span "[PERSON_NAME]" at bounding box center [263, 134] width 73 height 11
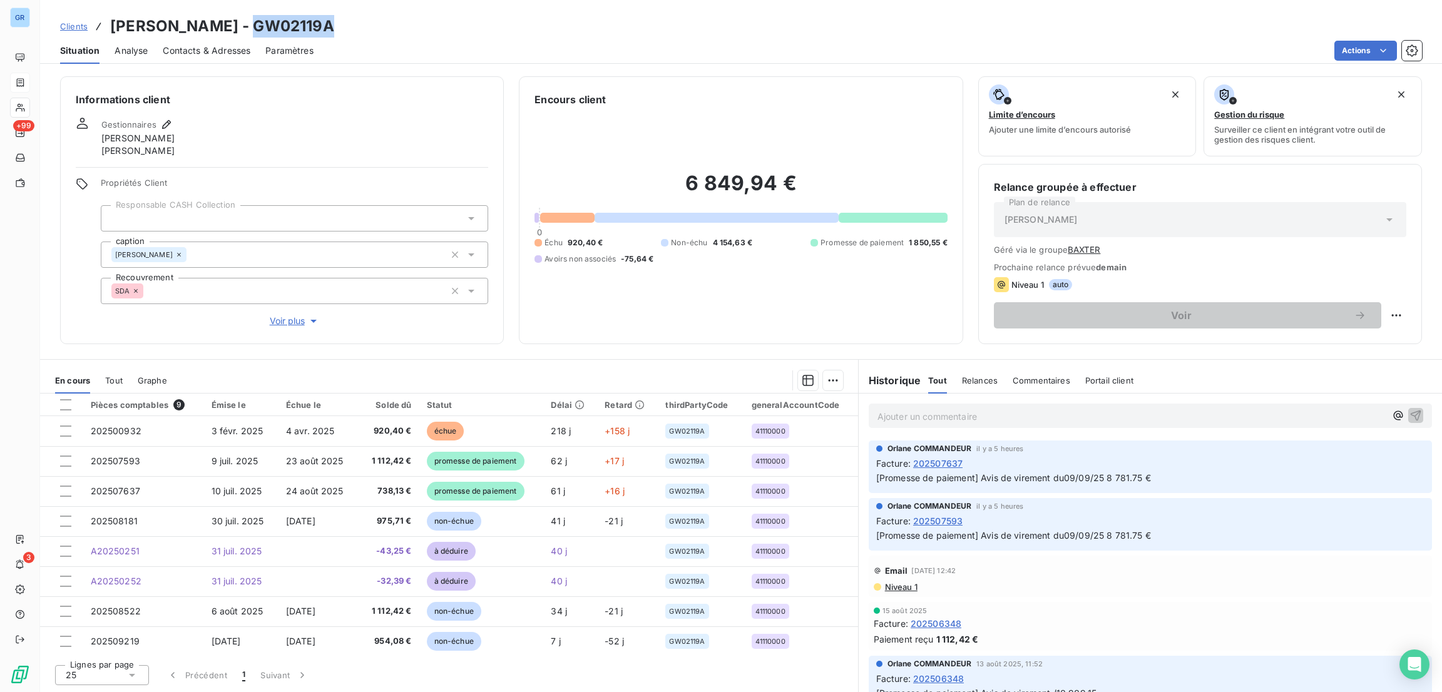
drag, startPoint x: 345, startPoint y: 28, endPoint x: 256, endPoint y: 24, distance: 88.9
click at [256, 27] on div "Clients [PERSON_NAME] - GW02119A" at bounding box center [741, 26] width 1402 height 23
drag, startPoint x: 257, startPoint y: 24, endPoint x: 275, endPoint y: 12, distance: 22.0
click at [269, 5] on div "Clients [PERSON_NAME] - GW02119A Situation Analyse Contacts & Adresses Paramètr…" at bounding box center [741, 32] width 1402 height 64
click at [310, 20] on h3 "[PERSON_NAME] - GW02119A" at bounding box center [222, 26] width 224 height 23
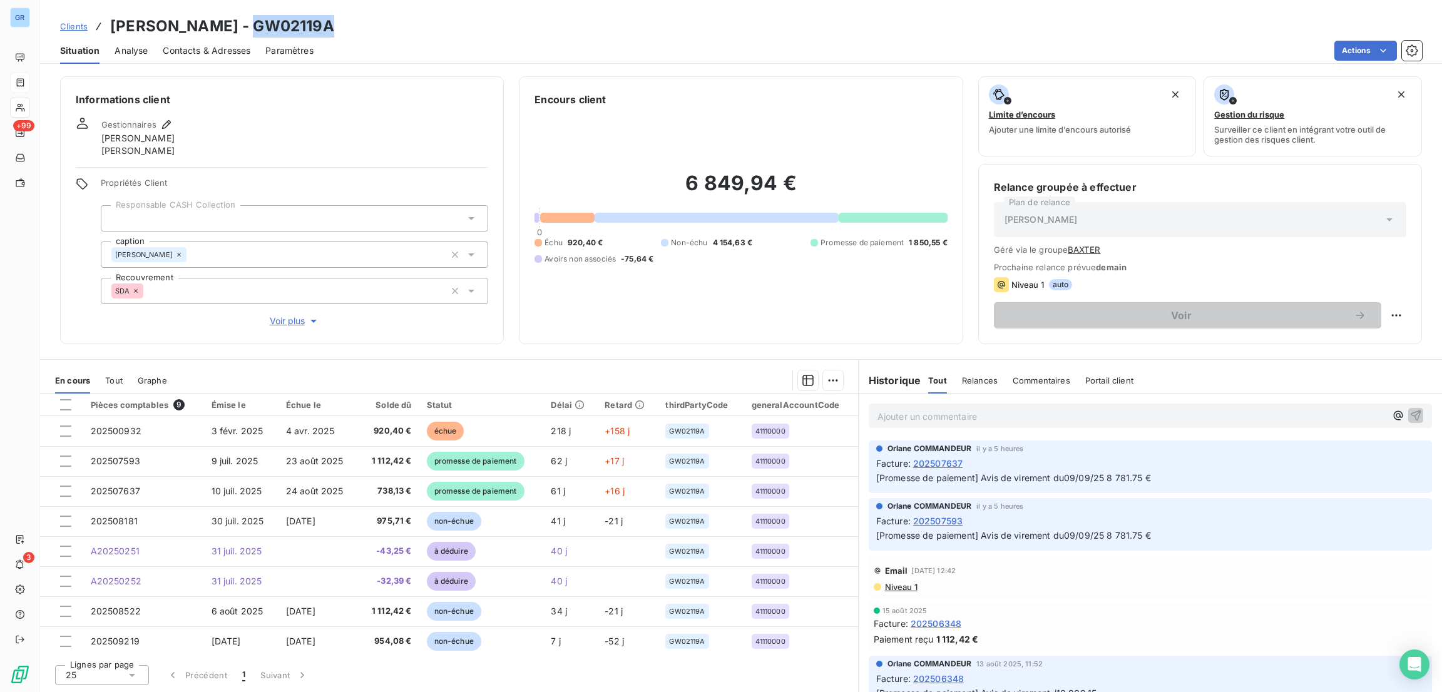
drag, startPoint x: 329, startPoint y: 22, endPoint x: 251, endPoint y: 23, distance: 78.2
click at [251, 23] on div "Clients [PERSON_NAME] - GW02119A" at bounding box center [741, 26] width 1402 height 23
copy h3 "GW02119A"
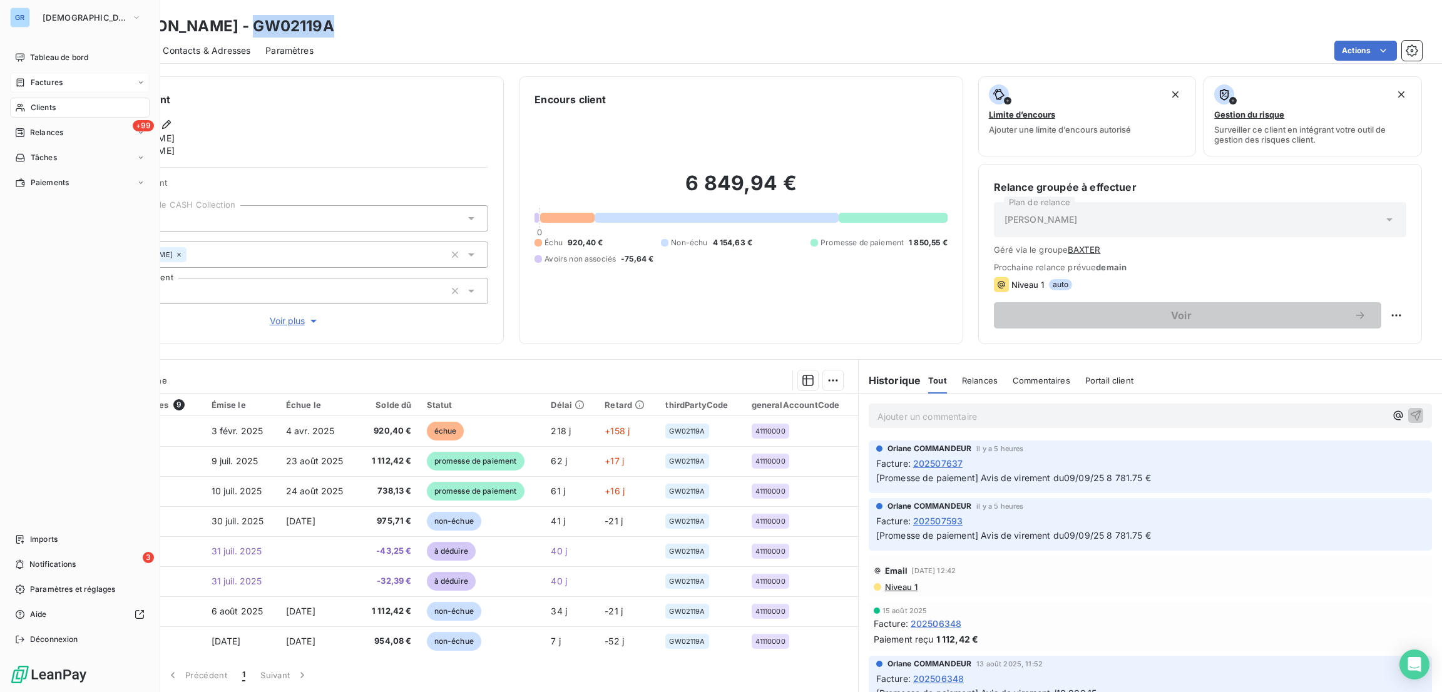
click at [48, 106] on span "Clients" at bounding box center [43, 107] width 25 height 11
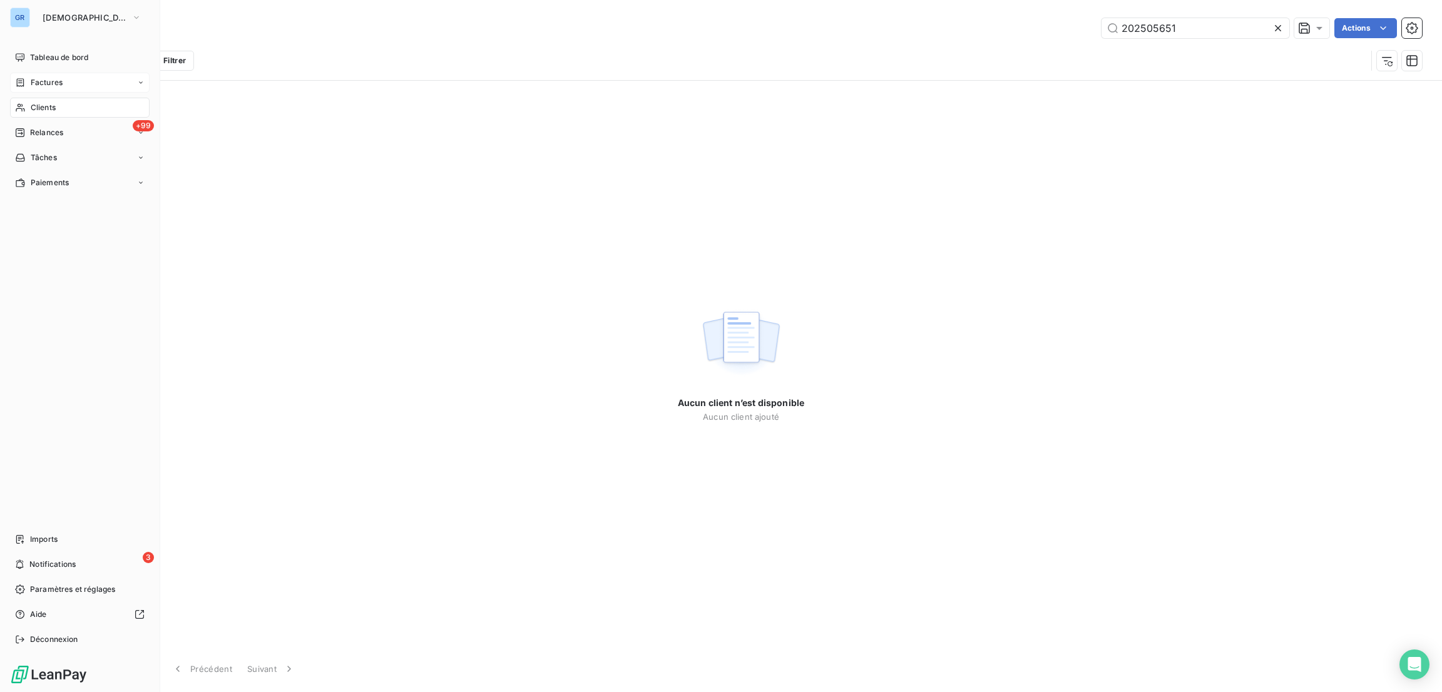
click at [52, 78] on span "Factures" at bounding box center [47, 82] width 32 height 11
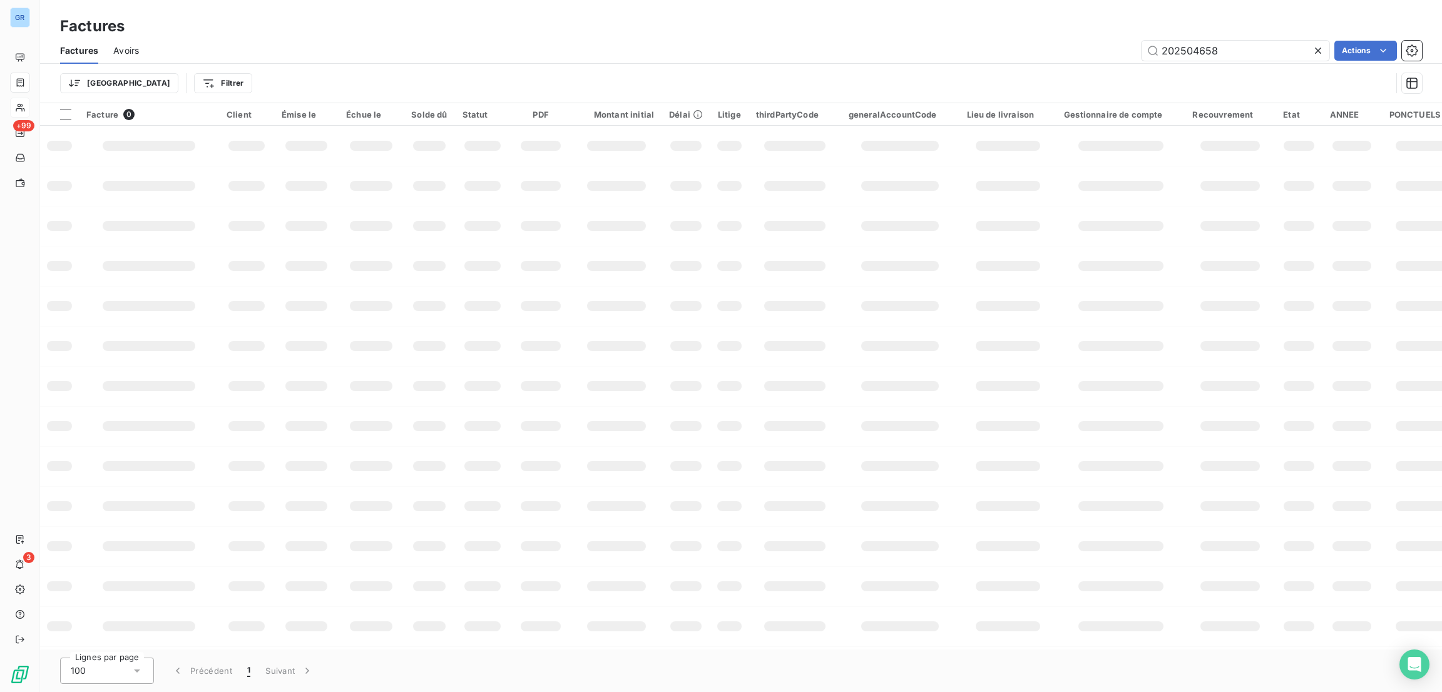
click at [136, 52] on span "Avoirs" at bounding box center [126, 50] width 26 height 13
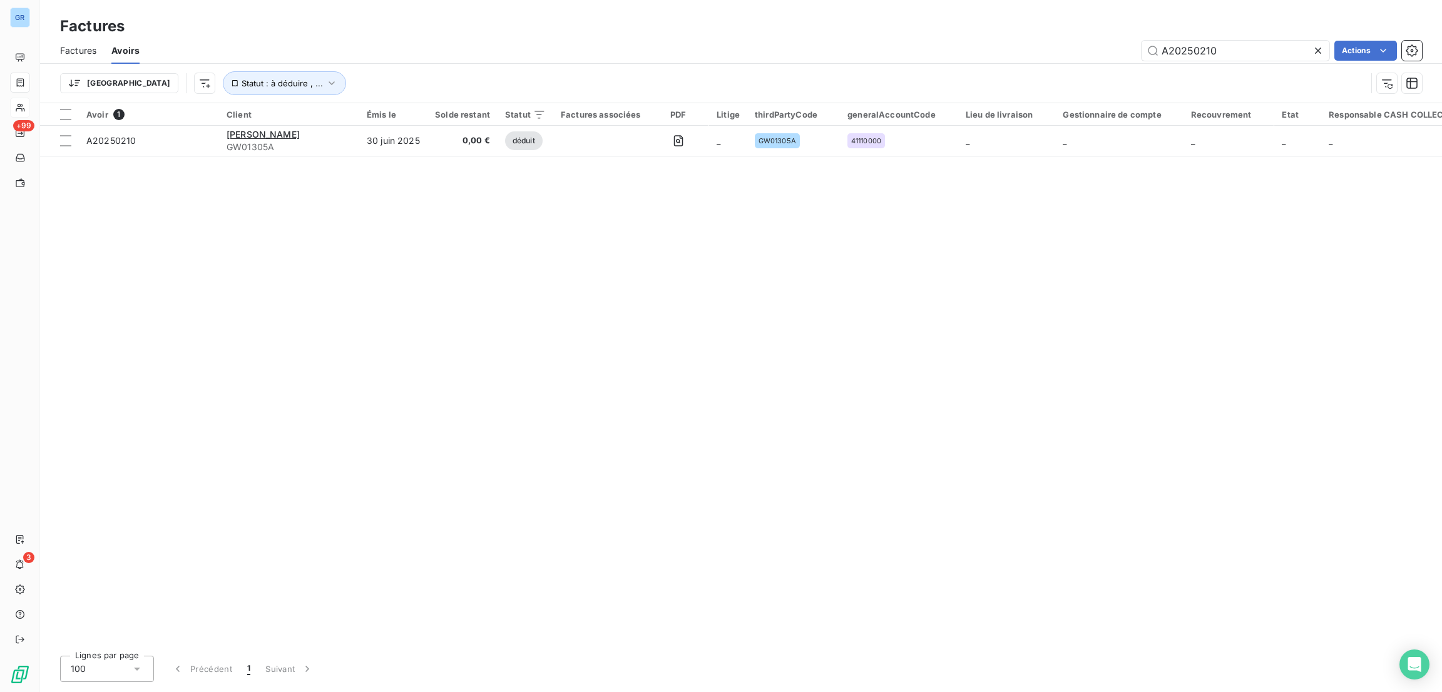
drag, startPoint x: 1257, startPoint y: 53, endPoint x: 808, endPoint y: 56, distance: 448.7
click at [861, 53] on div "A20250210 Actions" at bounding box center [788, 51] width 1267 height 20
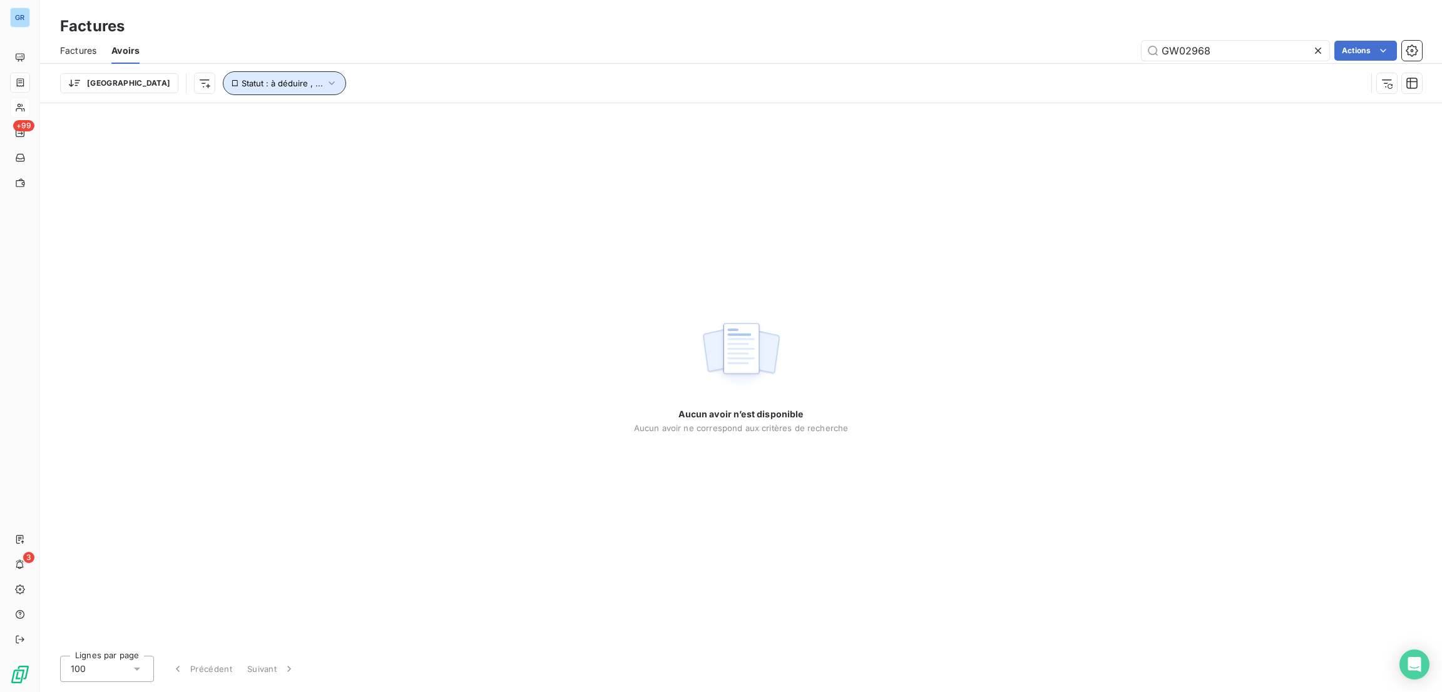
click at [245, 83] on span "Statut : à déduire , ..." at bounding box center [282, 83] width 81 height 10
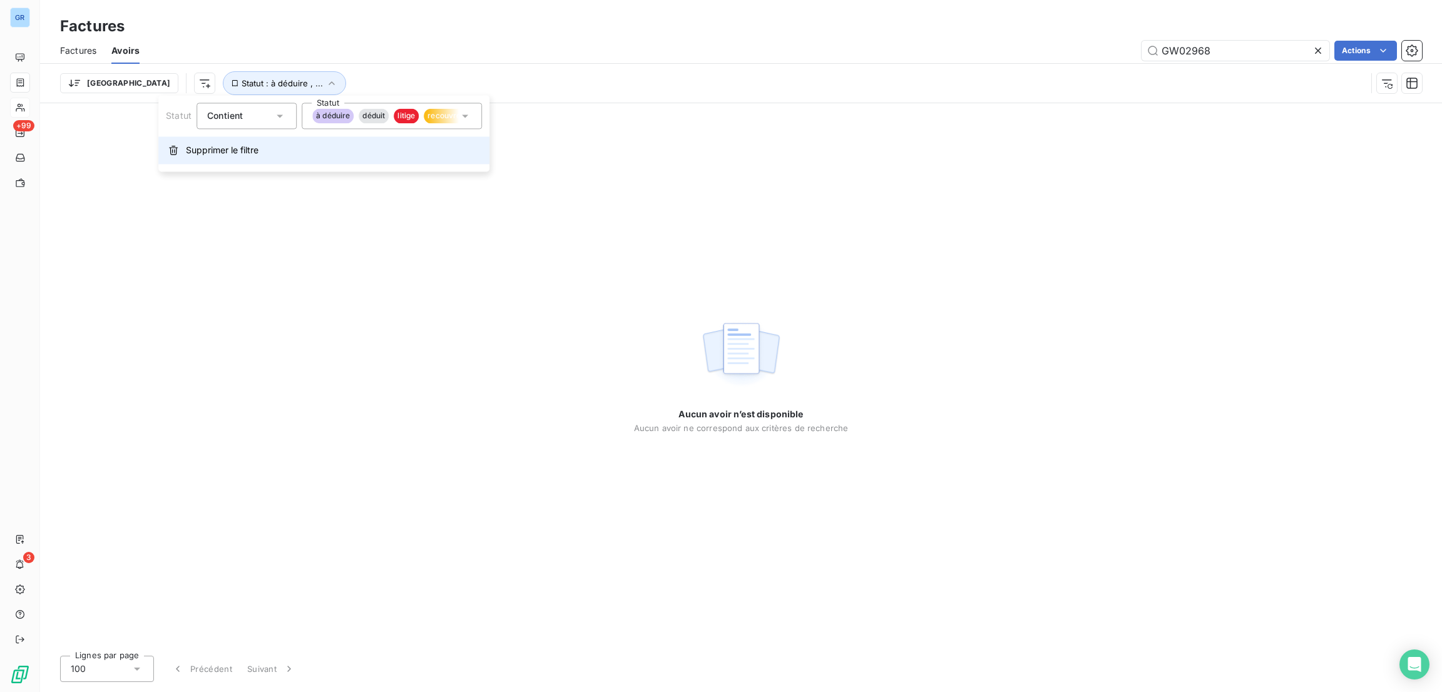
click at [250, 147] on span "Supprimer le filtre" at bounding box center [222, 150] width 73 height 13
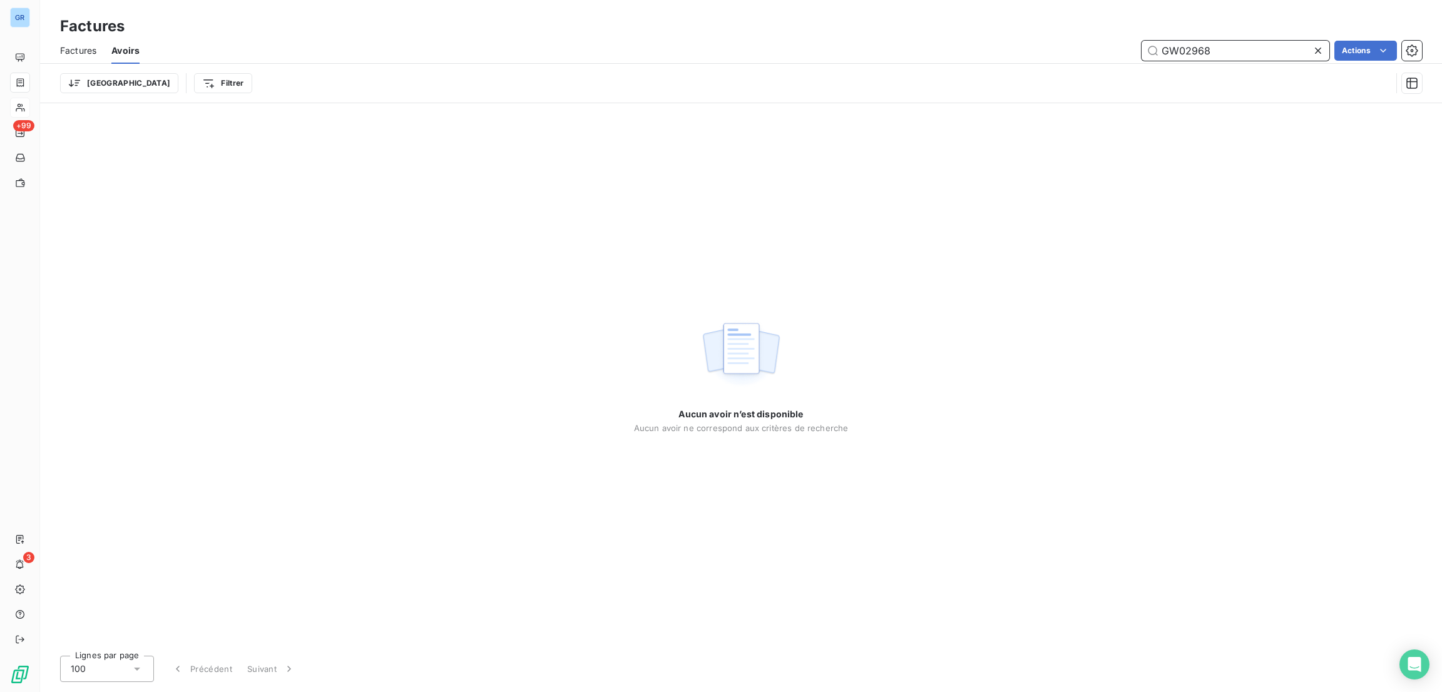
click at [1257, 56] on input "GW02968" at bounding box center [1236, 51] width 188 height 20
drag, startPoint x: 1256, startPoint y: 56, endPoint x: 1053, endPoint y: 53, distance: 203.4
click at [1062, 53] on div "GW02968 Actions" at bounding box center [788, 51] width 1267 height 20
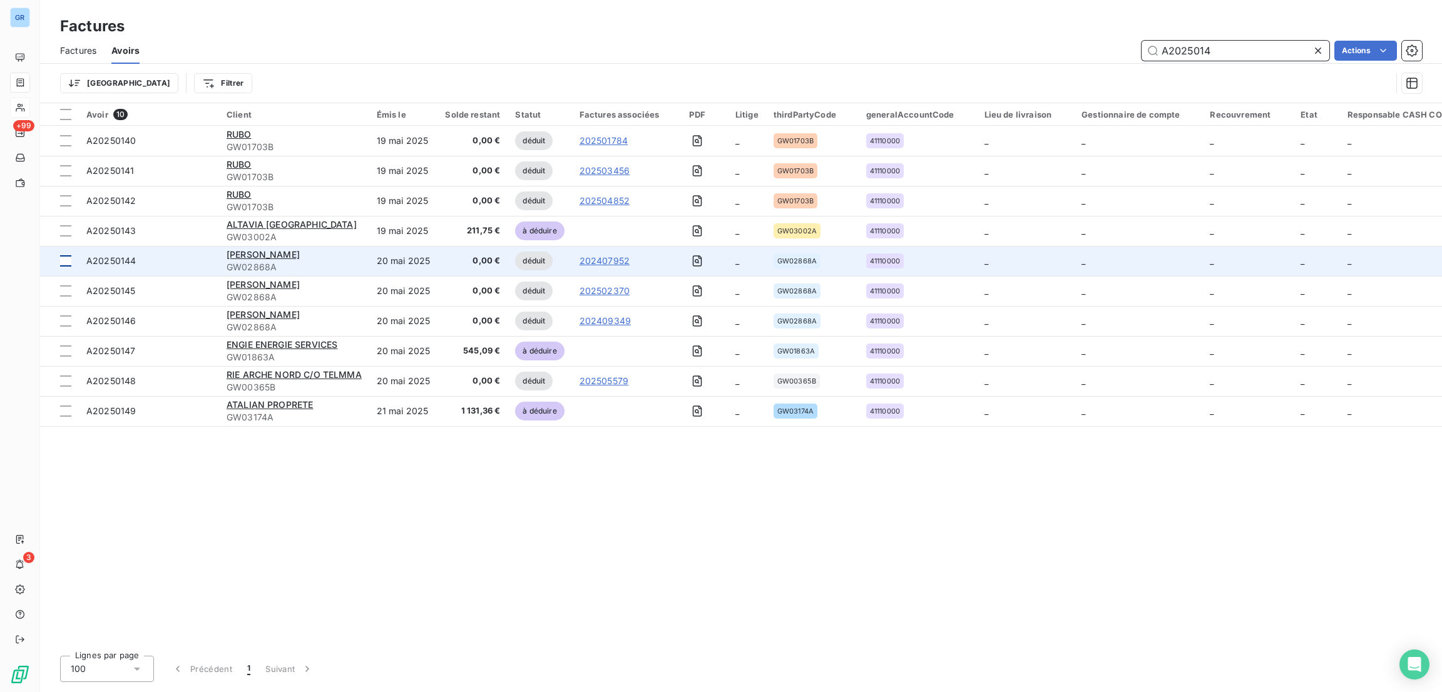
type input "A2025014"
click at [64, 260] on div at bounding box center [65, 260] width 11 height 11
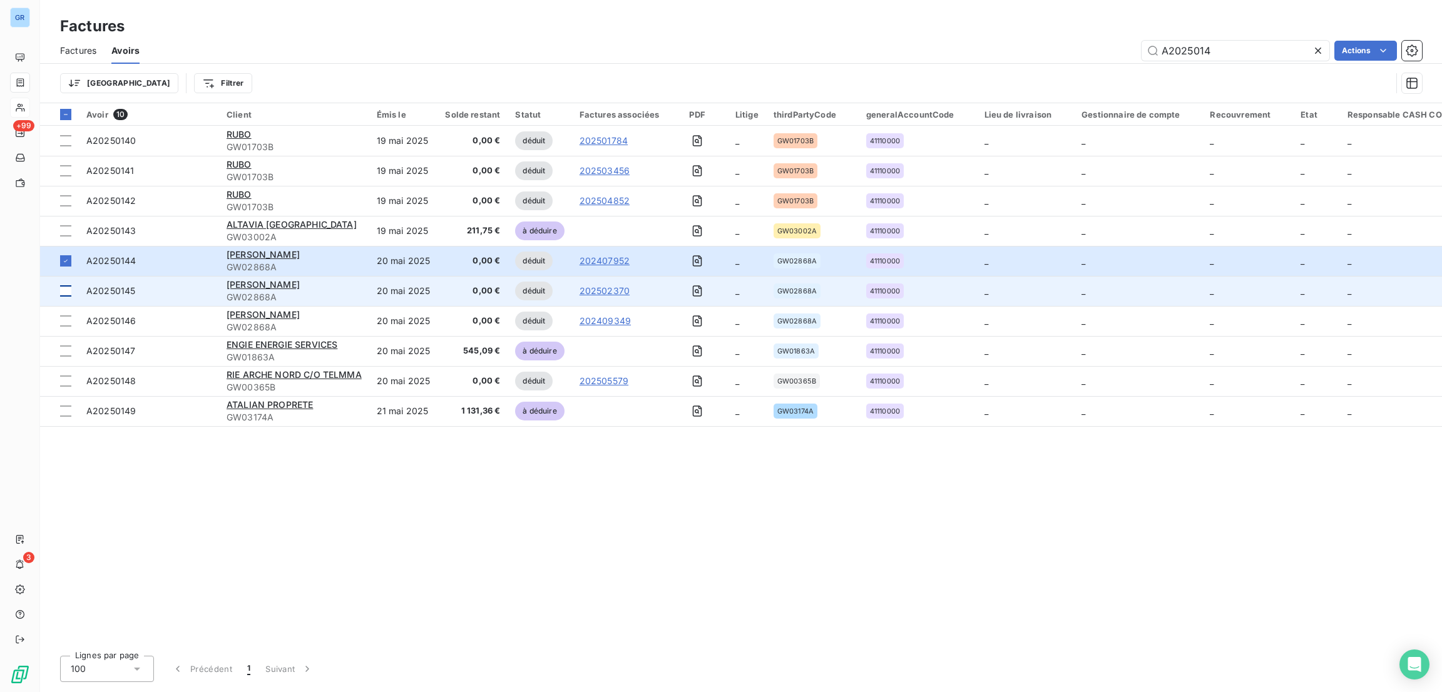
click at [64, 297] on td at bounding box center [59, 291] width 39 height 30
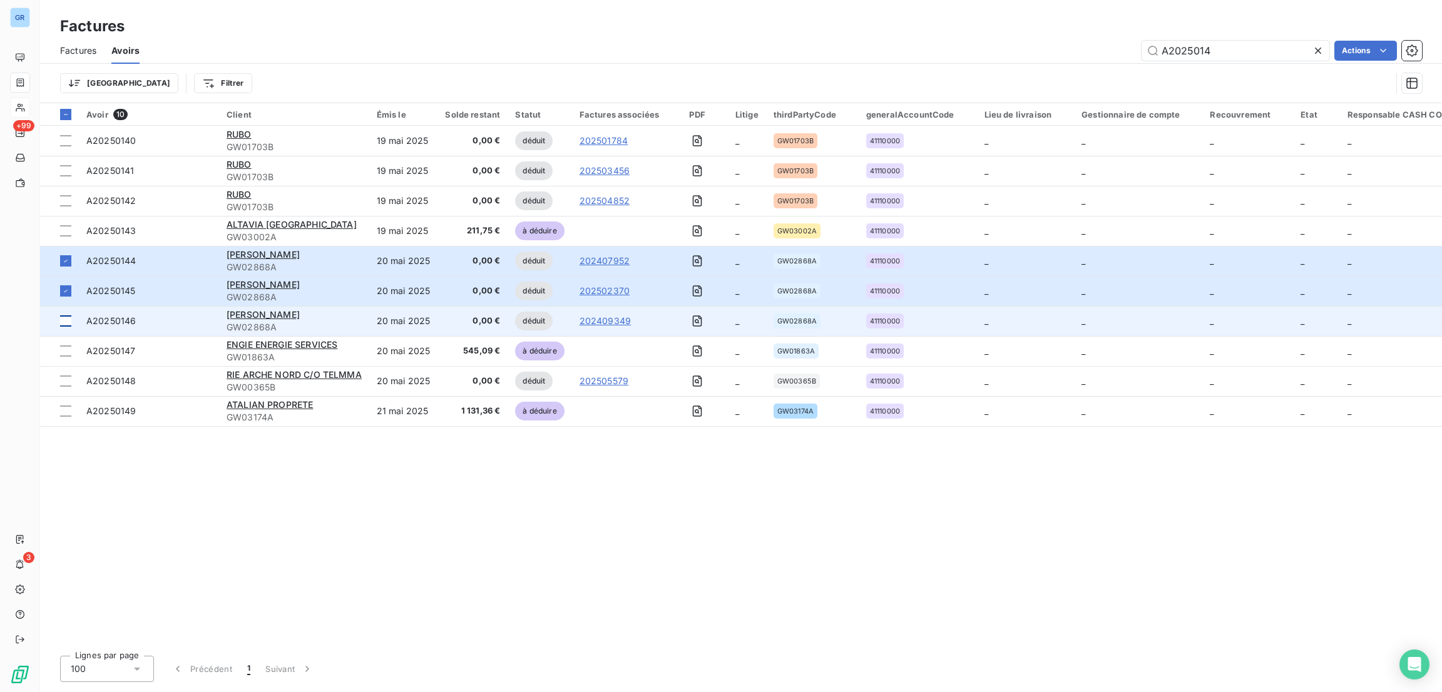
click at [69, 314] on td at bounding box center [59, 321] width 39 height 30
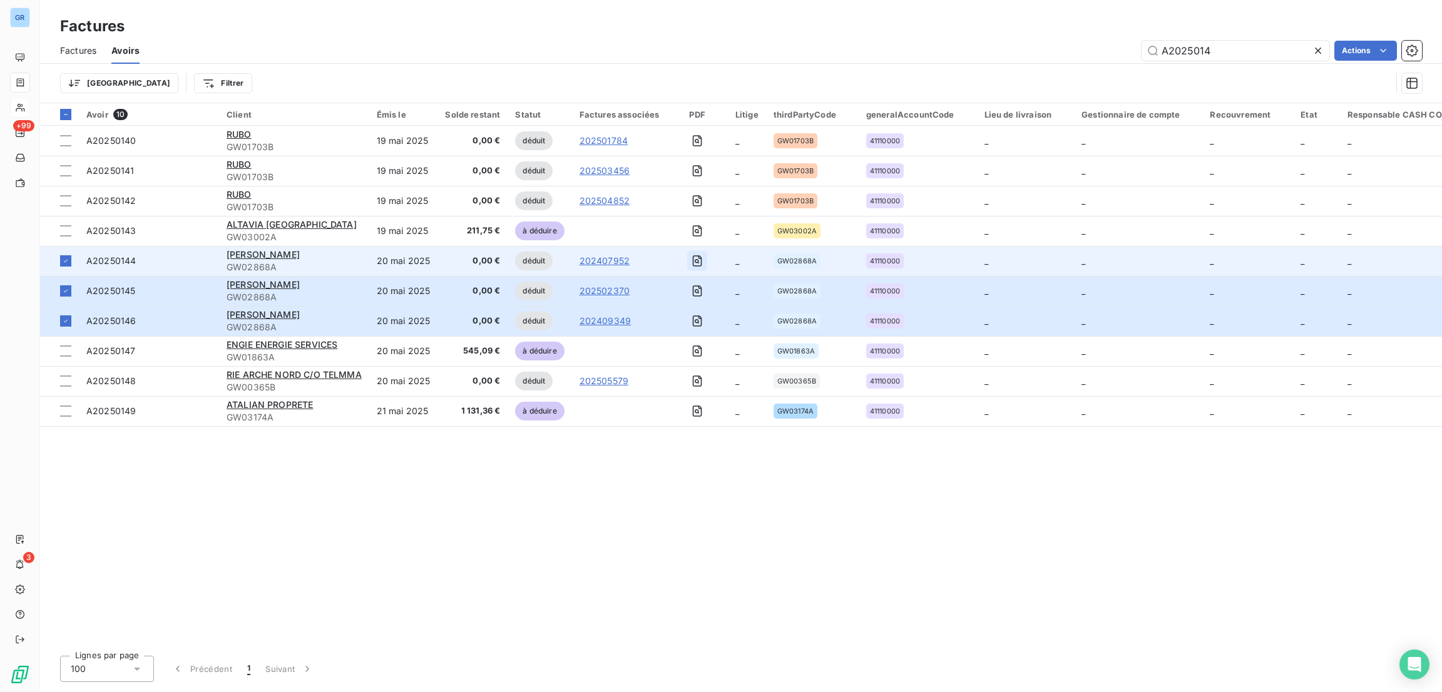
click at [694, 257] on icon "button" at bounding box center [697, 261] width 13 height 13
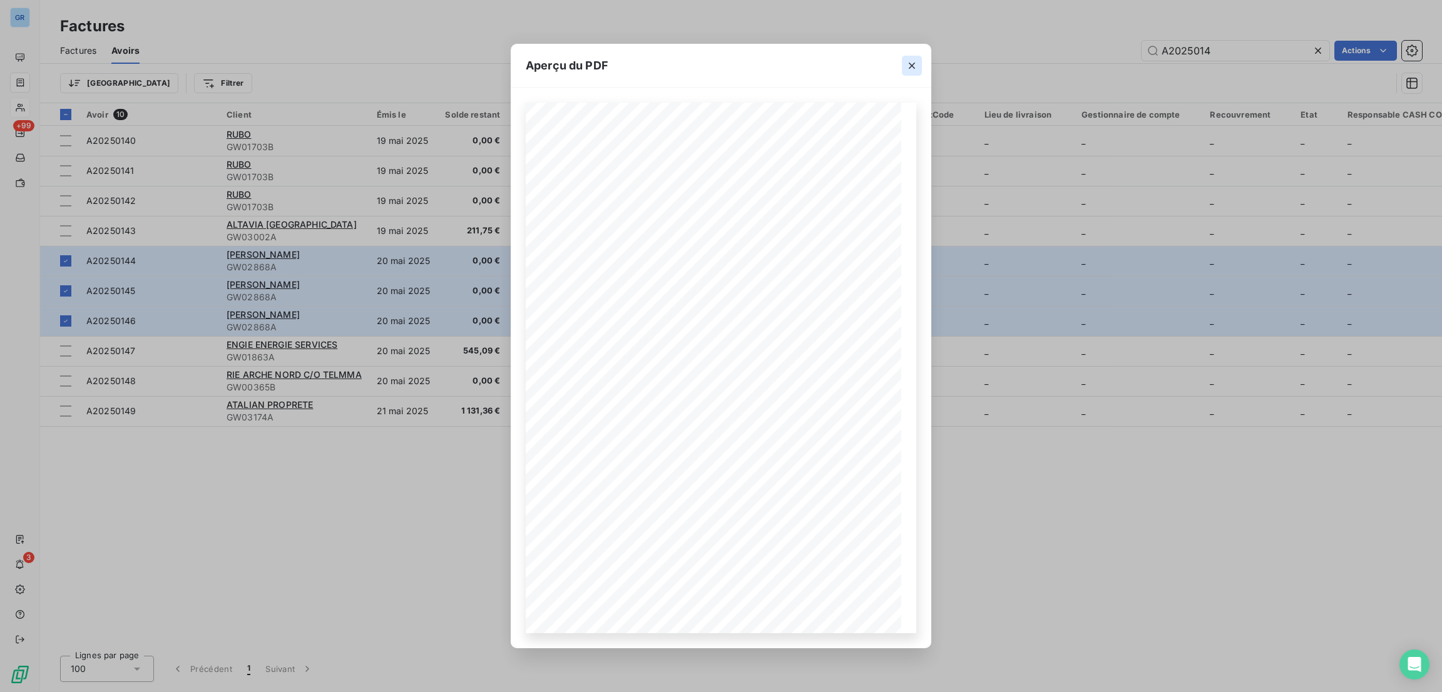
click at [911, 64] on icon "button" at bounding box center [912, 66] width 6 height 6
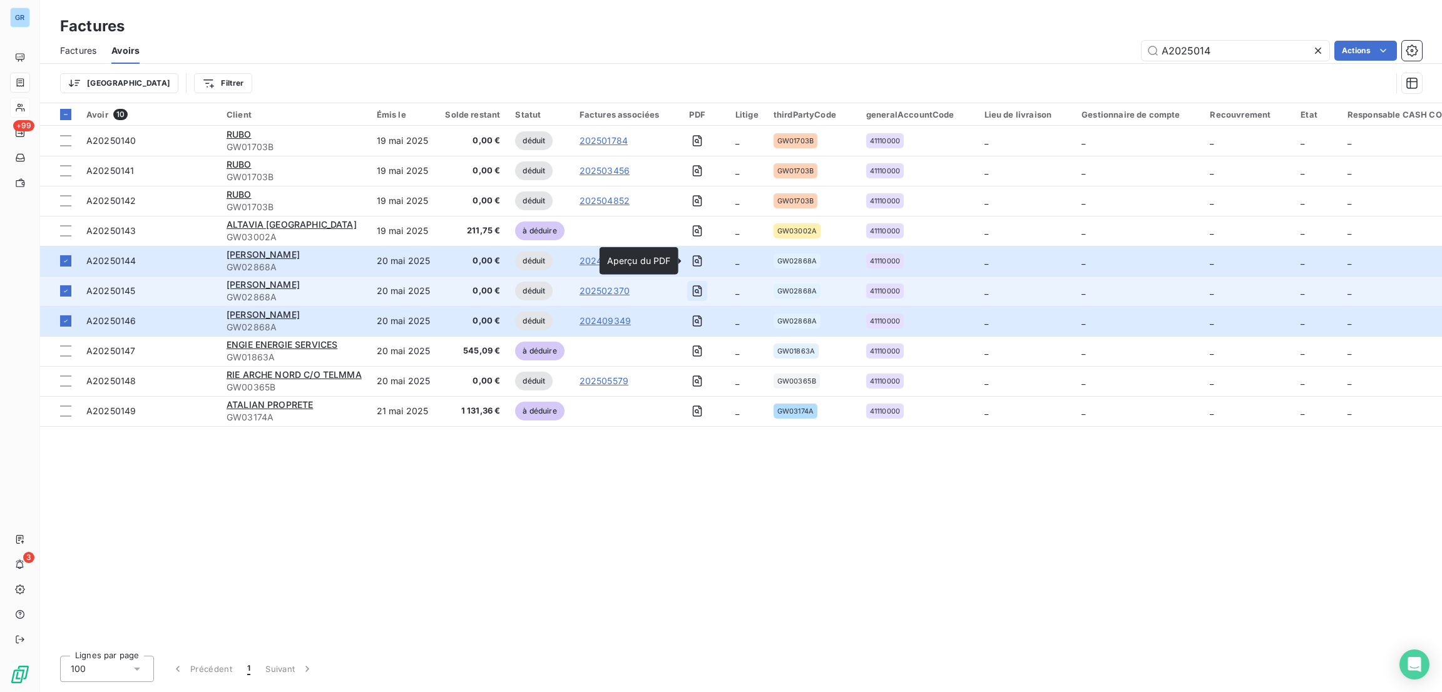
click at [692, 290] on icon "button" at bounding box center [697, 291] width 13 height 13
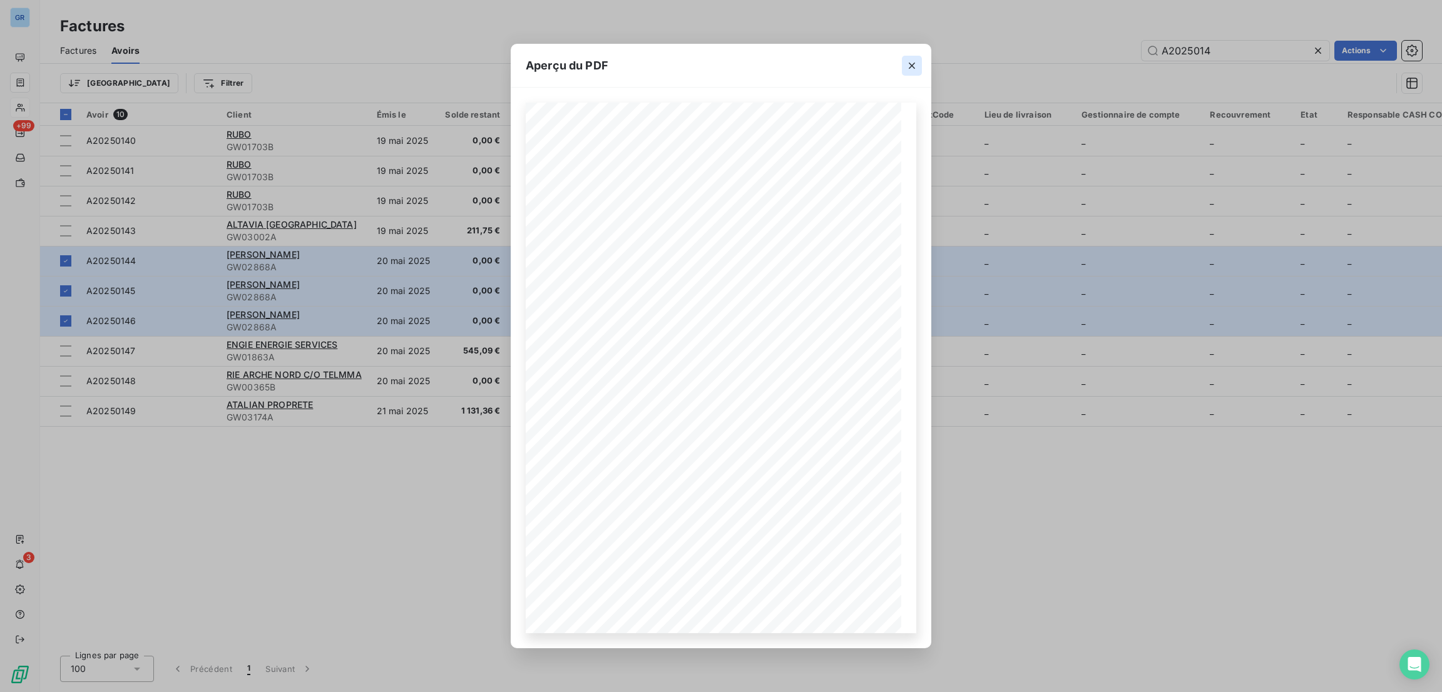
click at [912, 62] on icon "button" at bounding box center [912, 65] width 13 height 13
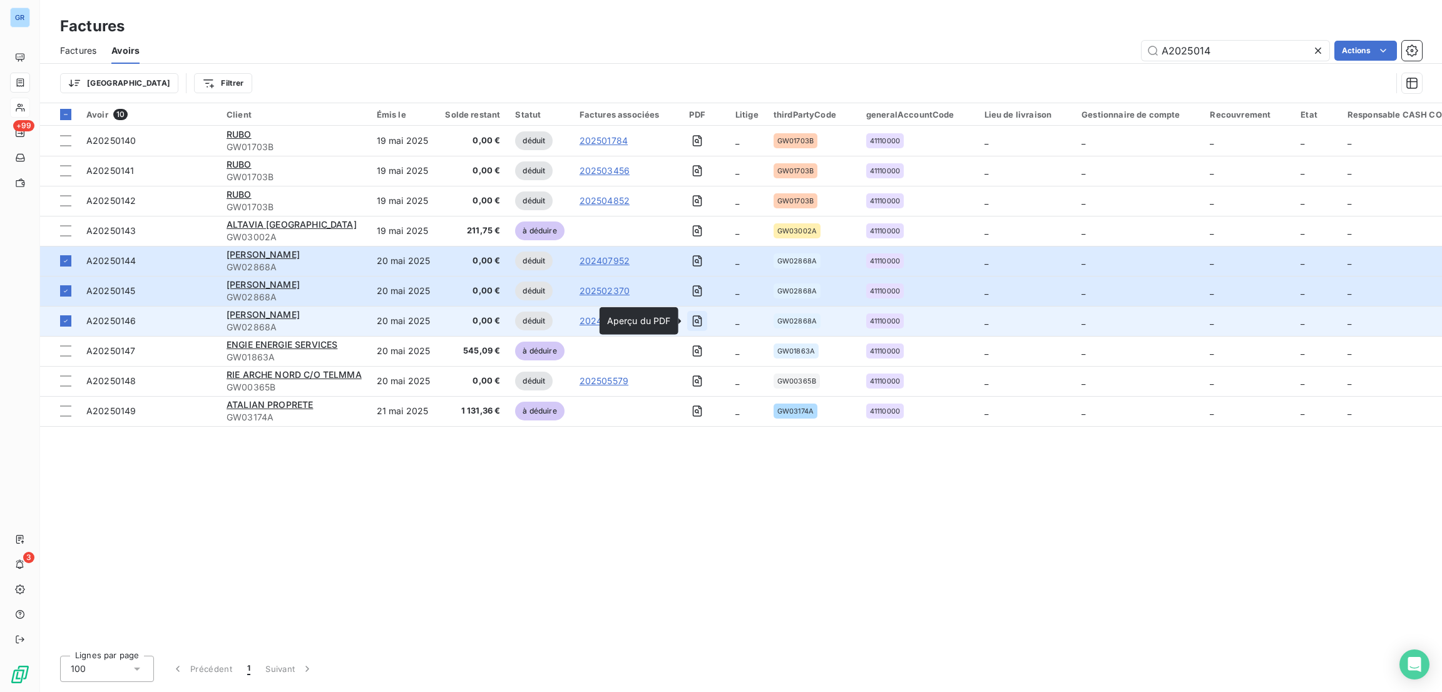
click at [691, 316] on icon "button" at bounding box center [697, 321] width 13 height 13
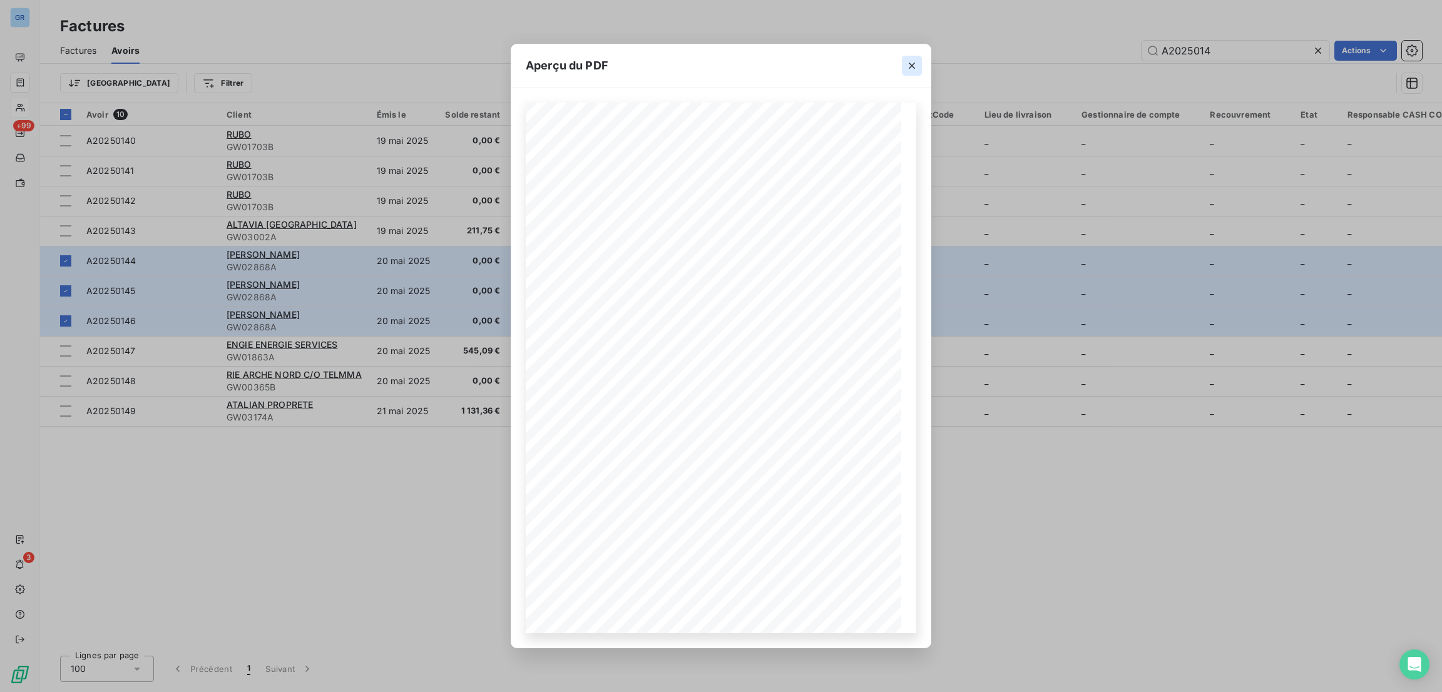
click at [911, 65] on icon "button" at bounding box center [912, 65] width 13 height 13
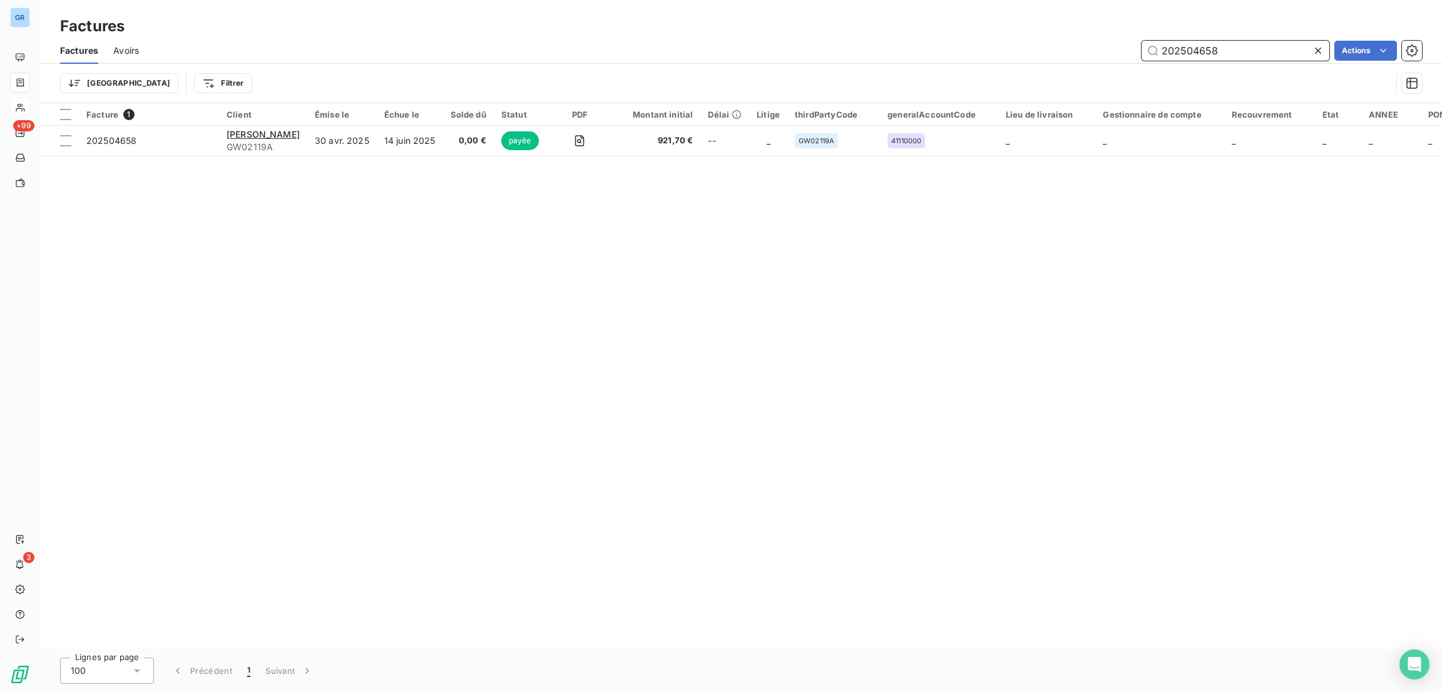
drag, startPoint x: 1229, startPoint y: 51, endPoint x: 752, endPoint y: 49, distance: 477.5
click at [761, 49] on div "202504658 Actions" at bounding box center [788, 51] width 1268 height 20
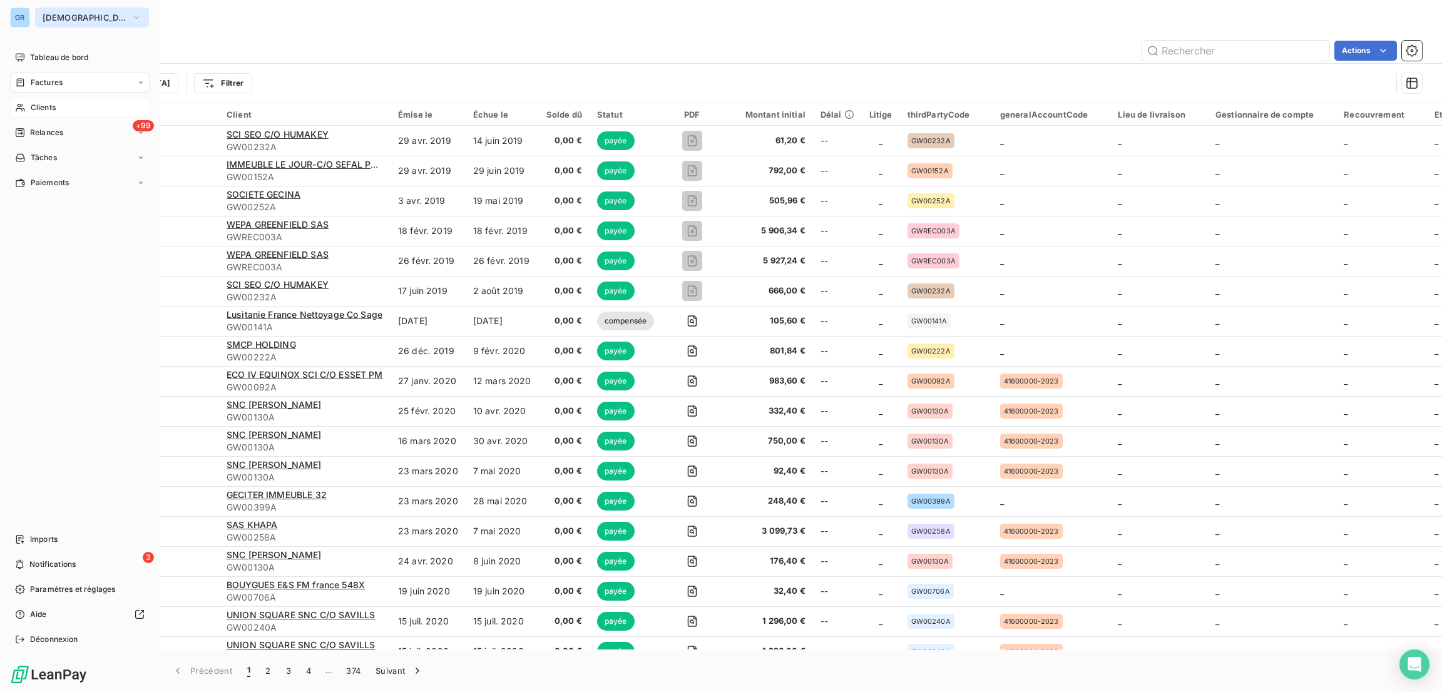
drag, startPoint x: 63, startPoint y: 13, endPoint x: 68, endPoint y: 24, distance: 12.0
click at [64, 13] on span "[DEMOGRAPHIC_DATA]" at bounding box center [85, 18] width 84 height 10
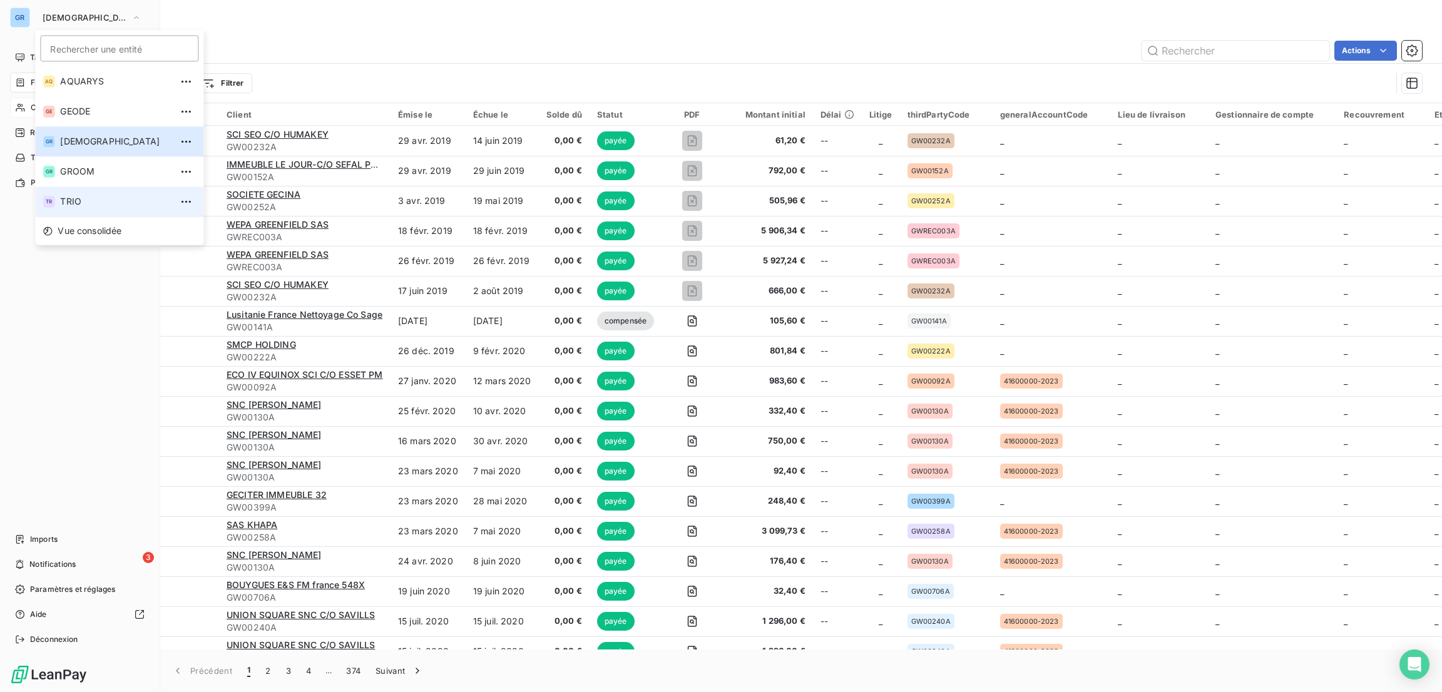
click at [91, 195] on span "TRIO" at bounding box center [115, 201] width 111 height 13
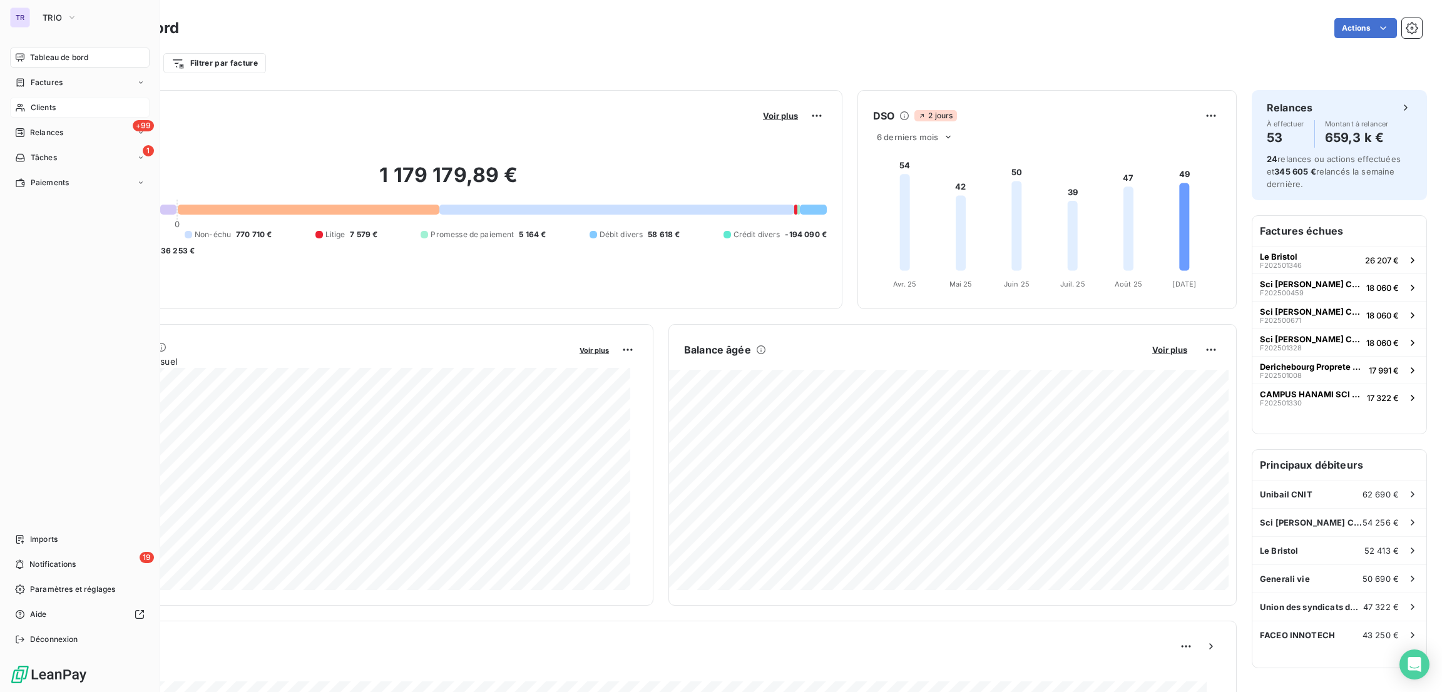
click at [33, 110] on span "Clients" at bounding box center [43, 107] width 25 height 11
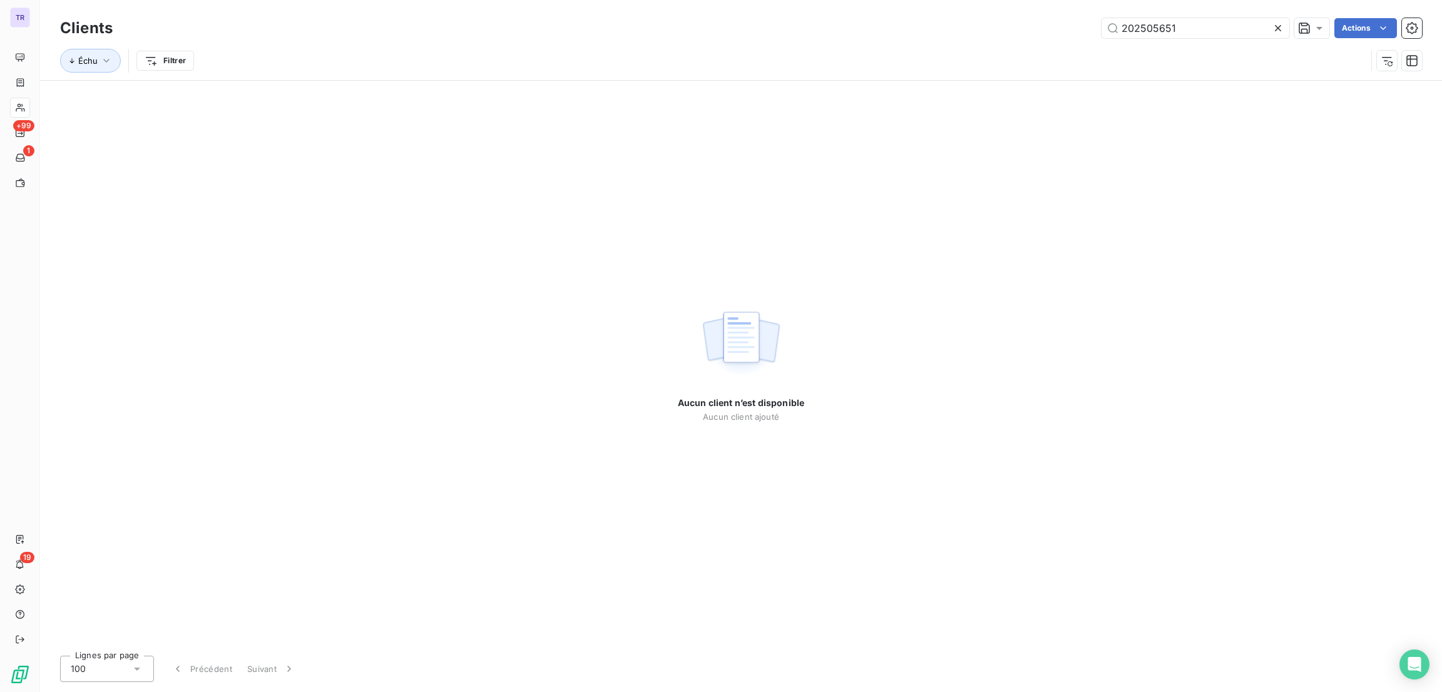
drag, startPoint x: 1192, startPoint y: 31, endPoint x: 901, endPoint y: 29, distance: 291.6
click at [901, 29] on div "202505651 Actions" at bounding box center [775, 28] width 1294 height 20
drag, startPoint x: 1225, startPoint y: 27, endPoint x: 923, endPoint y: 36, distance: 301.8
click at [1086, 31] on div "F202501258 Actions" at bounding box center [775, 28] width 1294 height 20
click at [1182, 37] on input "F202501258" at bounding box center [1195, 28] width 188 height 20
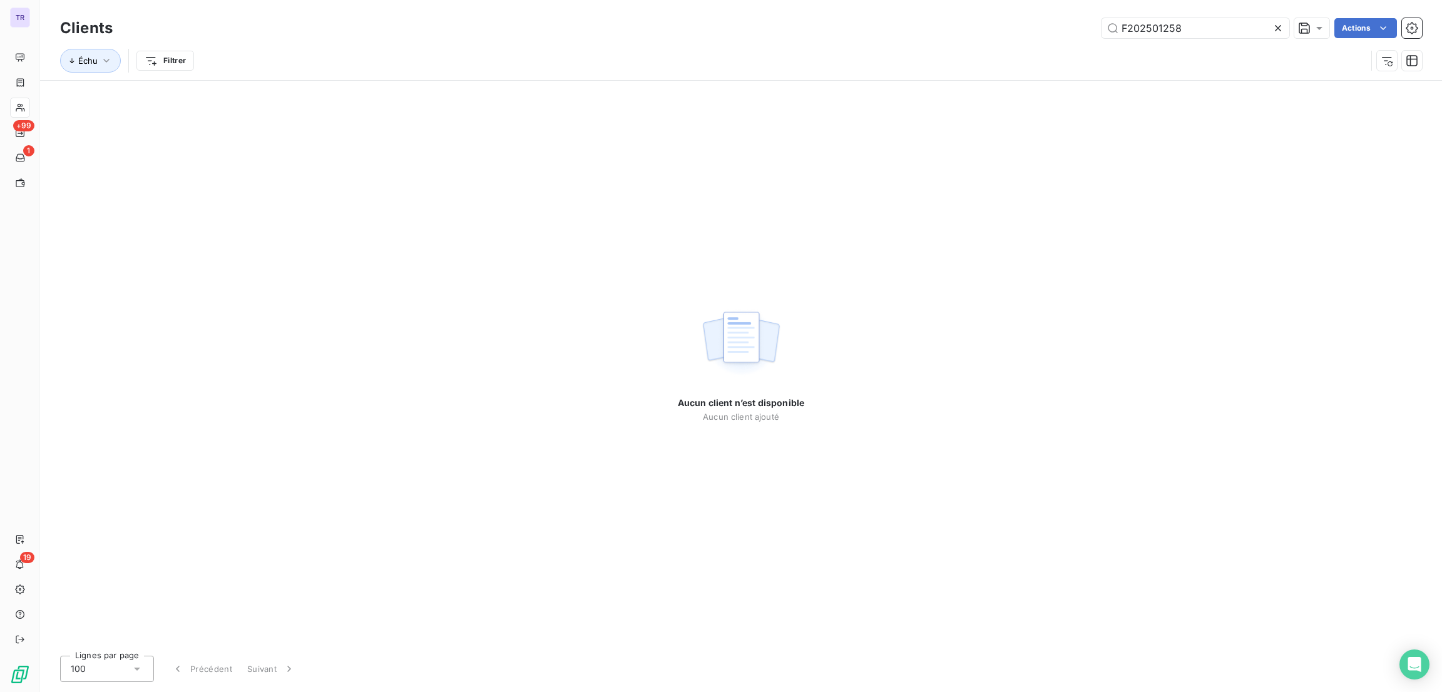
type input "F202501258"
drag, startPoint x: 1207, startPoint y: 16, endPoint x: 999, endPoint y: 30, distance: 207.6
click at [1000, 28] on div "Clients F202501258 Actions" at bounding box center [741, 28] width 1362 height 26
copy icon
click at [1170, 33] on input "F202501258" at bounding box center [1195, 28] width 188 height 20
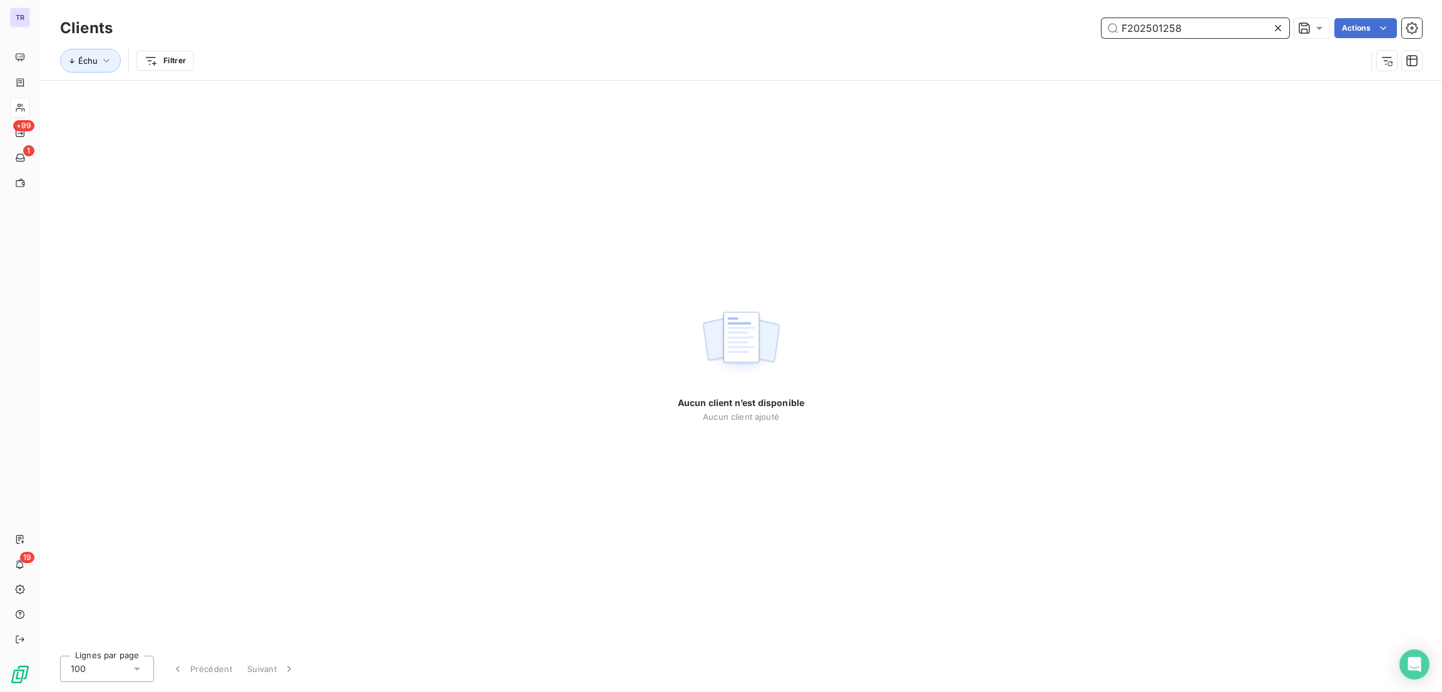
drag, startPoint x: 1180, startPoint y: 30, endPoint x: 1001, endPoint y: 24, distance: 179.1
click at [994, 24] on div "F202501258 Actions" at bounding box center [775, 28] width 1294 height 20
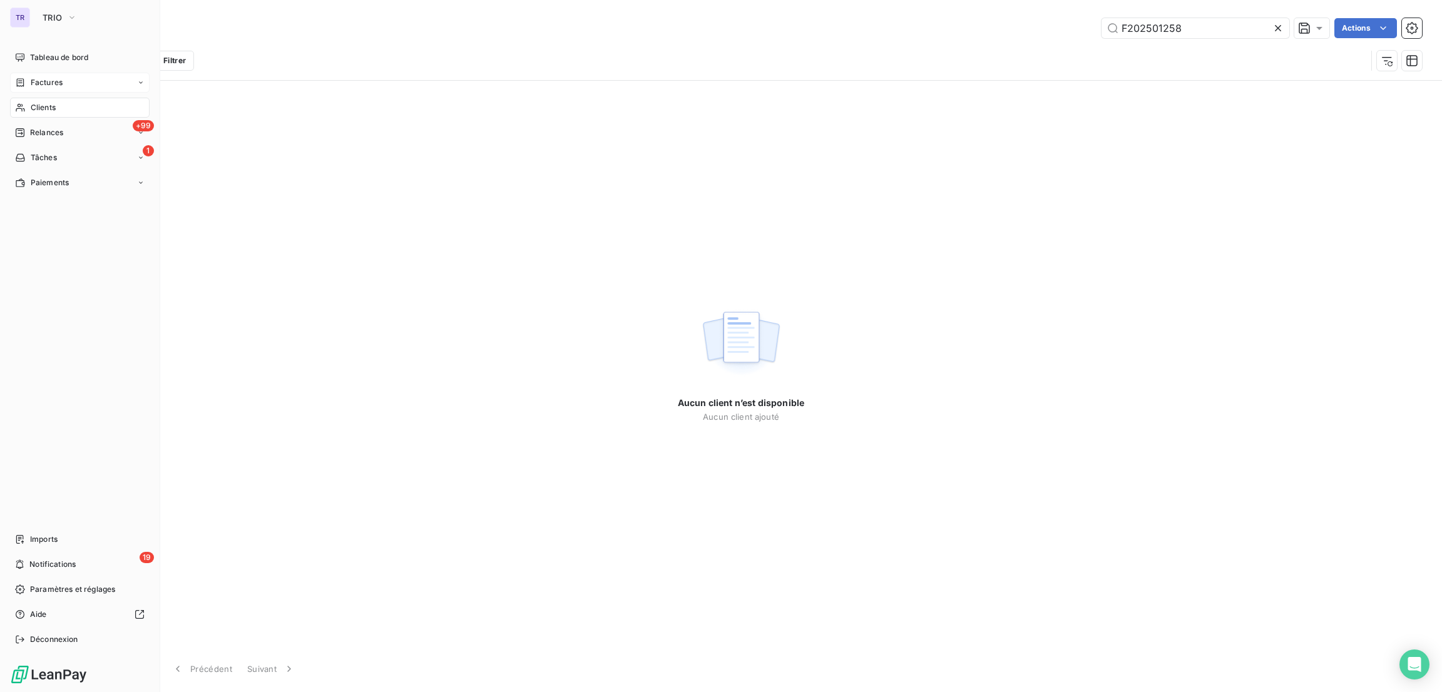
click at [42, 82] on span "Factures" at bounding box center [47, 82] width 32 height 11
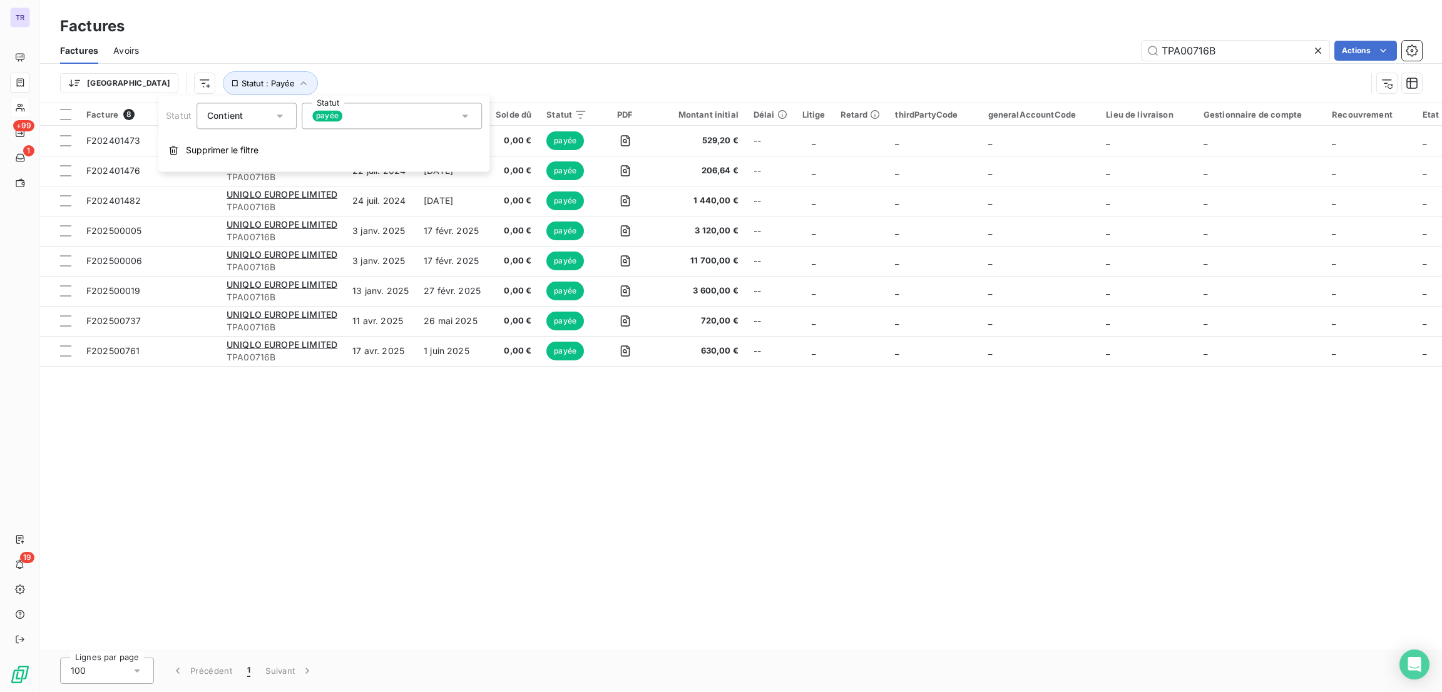
drag, startPoint x: 1234, startPoint y: 50, endPoint x: 1123, endPoint y: 51, distance: 110.1
click at [1123, 51] on div "TPA00716B Actions" at bounding box center [788, 51] width 1268 height 20
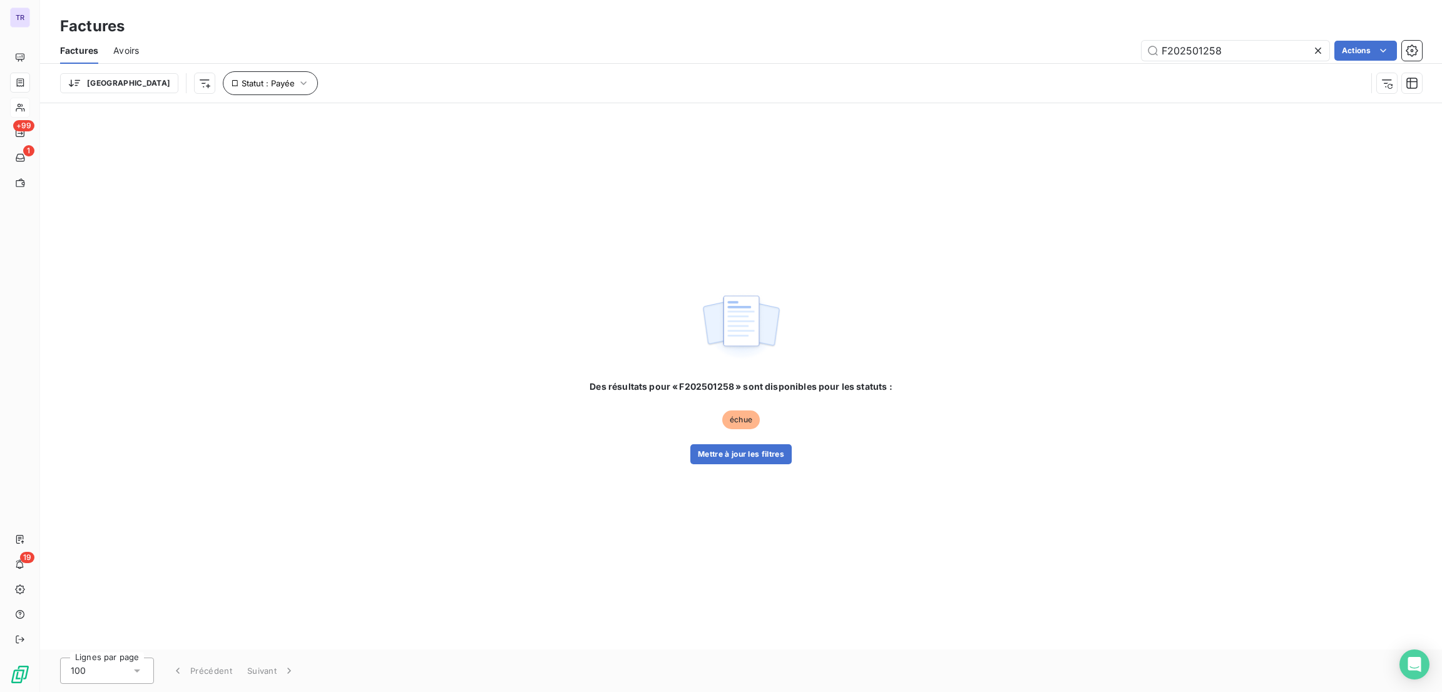
type input "F202501258"
drag, startPoint x: 224, startPoint y: 81, endPoint x: 256, endPoint y: 91, distance: 33.6
click at [242, 81] on span "Statut : Payée" at bounding box center [268, 83] width 53 height 10
drag, startPoint x: 341, startPoint y: 112, endPoint x: 357, endPoint y: 115, distance: 16.5
click at [347, 112] on div "payée" at bounding box center [392, 116] width 180 height 26
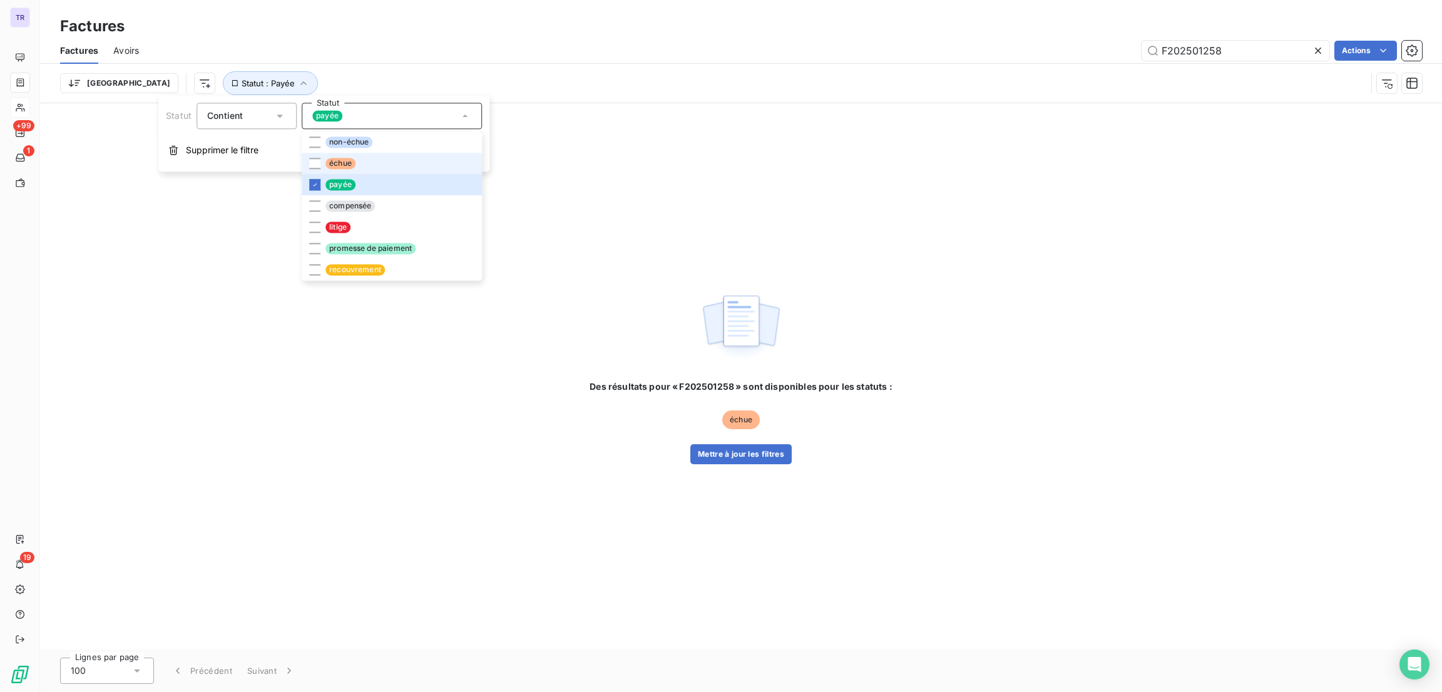
click at [367, 170] on li "échue" at bounding box center [392, 163] width 180 height 21
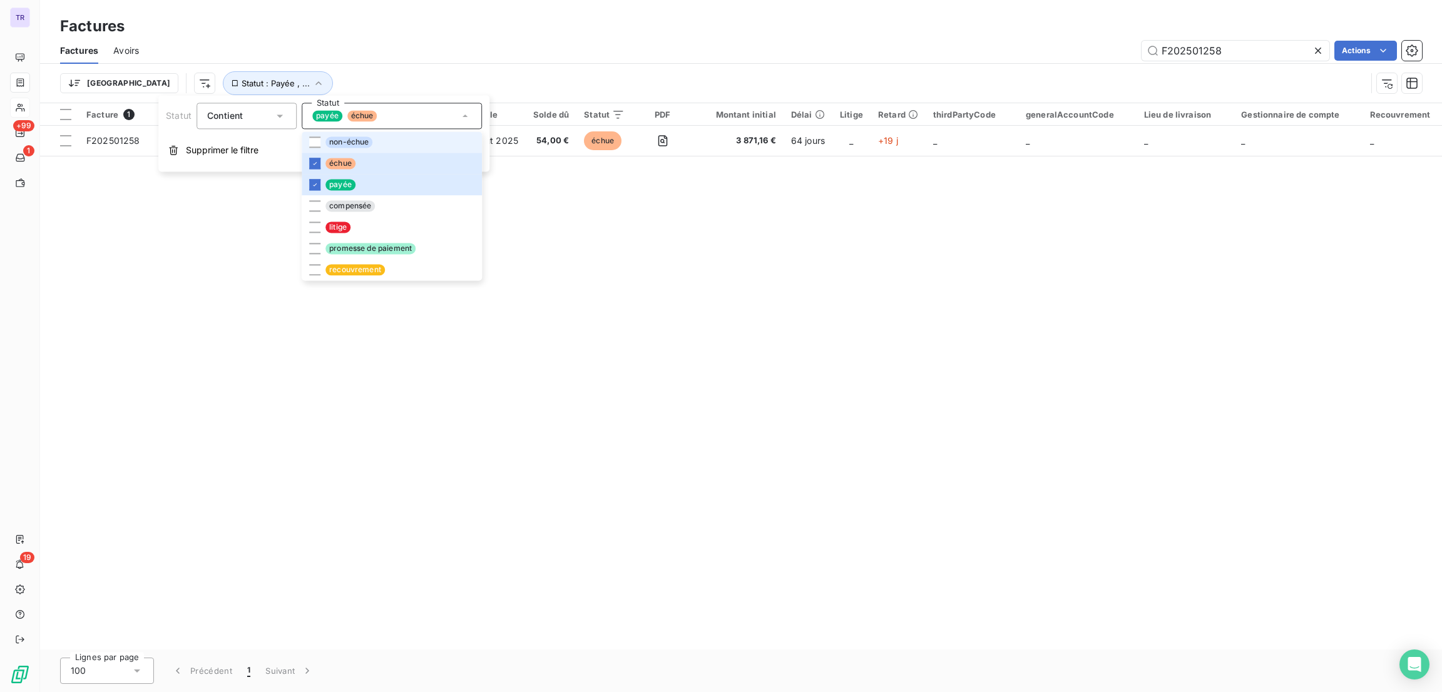
click at [344, 146] on span "non-échue" at bounding box center [348, 141] width 47 height 11
click at [626, 21] on div "Factures" at bounding box center [741, 26] width 1402 height 23
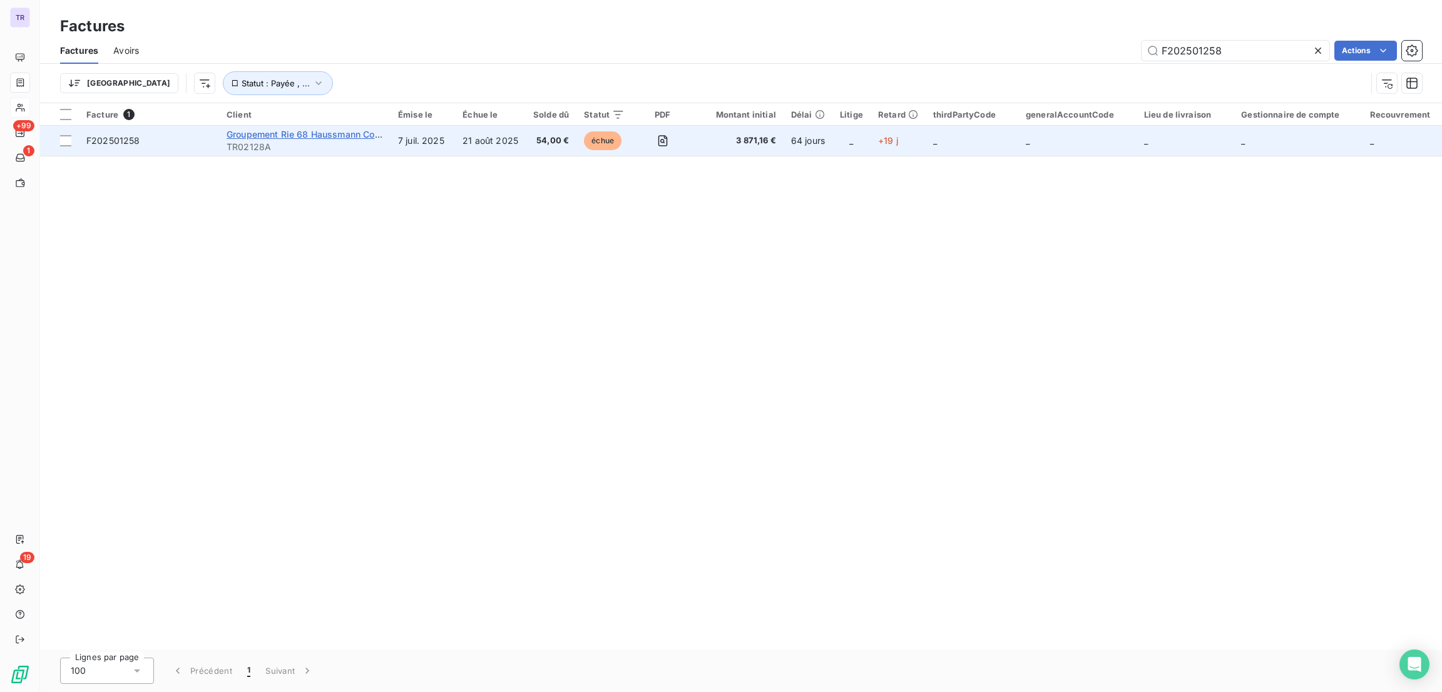
click at [294, 132] on span "Groupement Rie 68 Haussmann Co Cogeva Pm" at bounding box center [326, 134] width 199 height 11
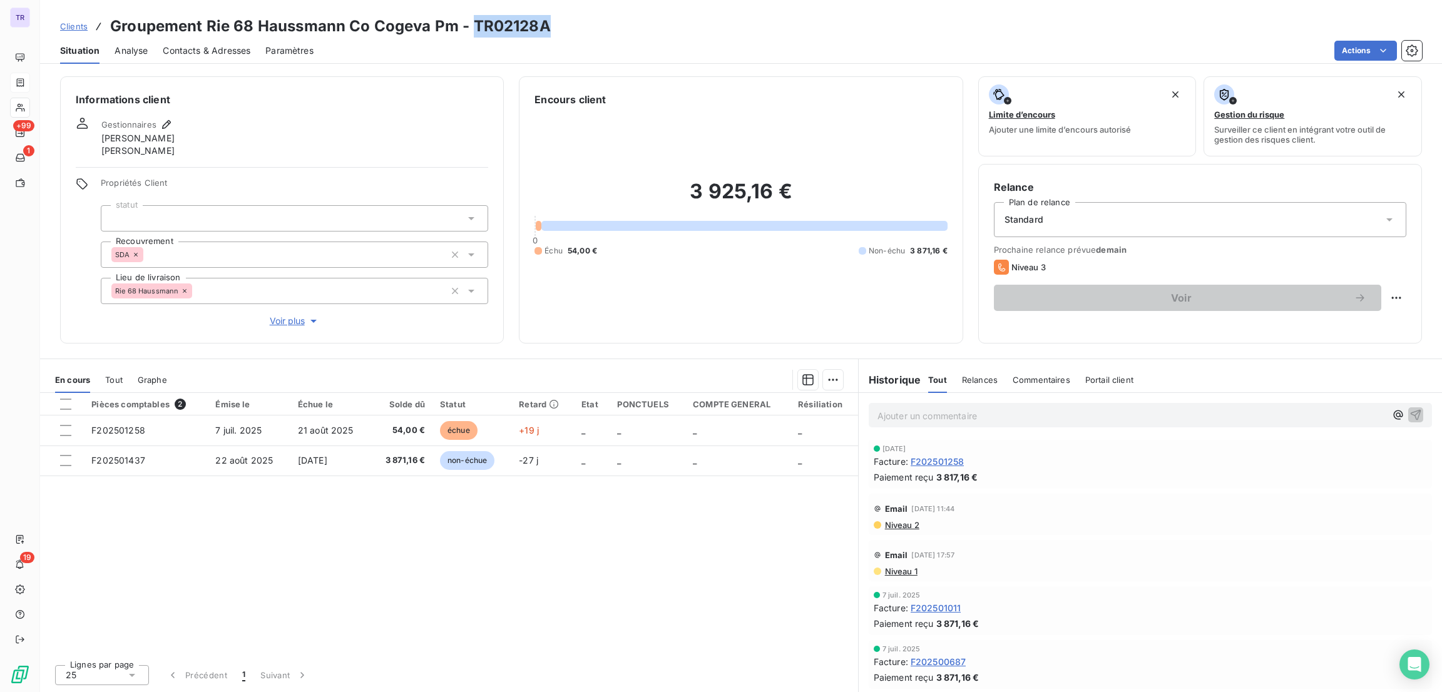
drag, startPoint x: 546, startPoint y: 28, endPoint x: 472, endPoint y: 23, distance: 74.6
click at [472, 23] on h3 "Groupement Rie 68 Haussmann Co Cogeva Pm - TR02128A" at bounding box center [330, 26] width 441 height 23
copy h3 "TR02128A"
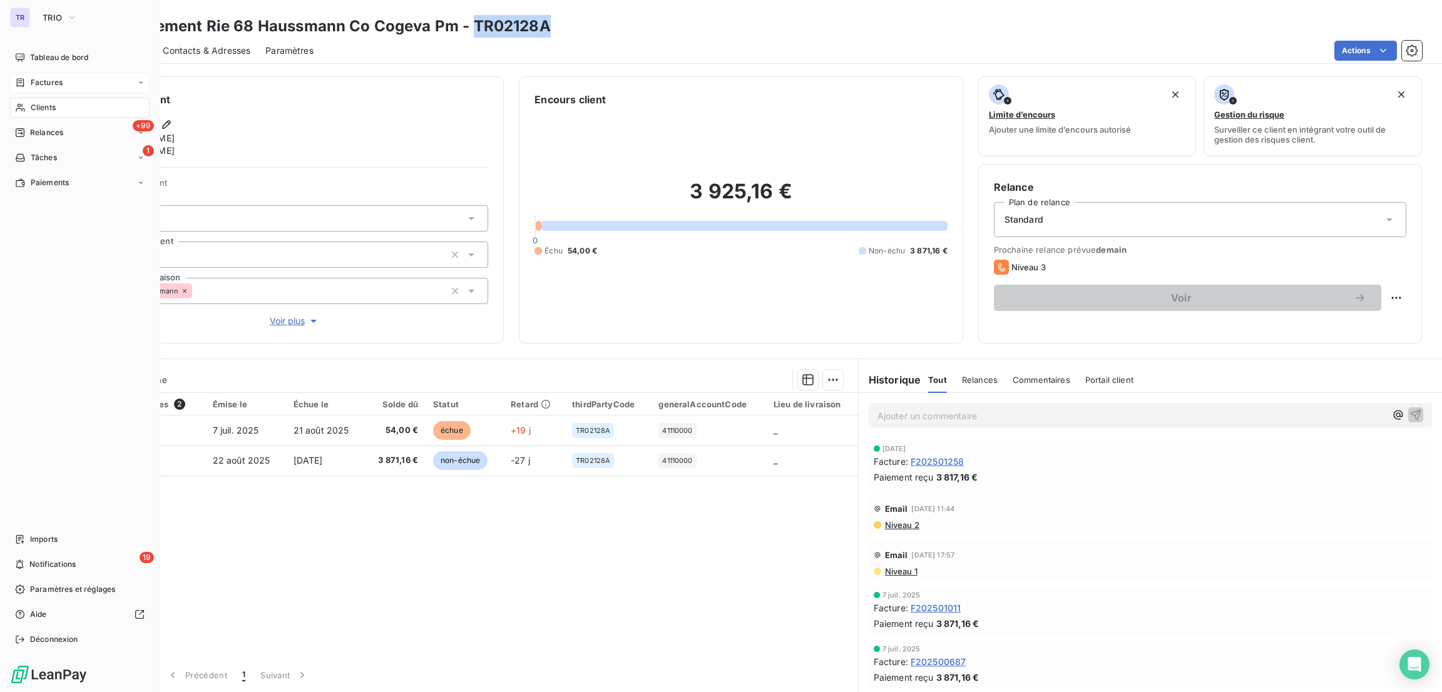
drag, startPoint x: 36, startPoint y: 82, endPoint x: 91, endPoint y: 83, distance: 54.5
click at [36, 82] on span "Factures" at bounding box center [47, 82] width 32 height 11
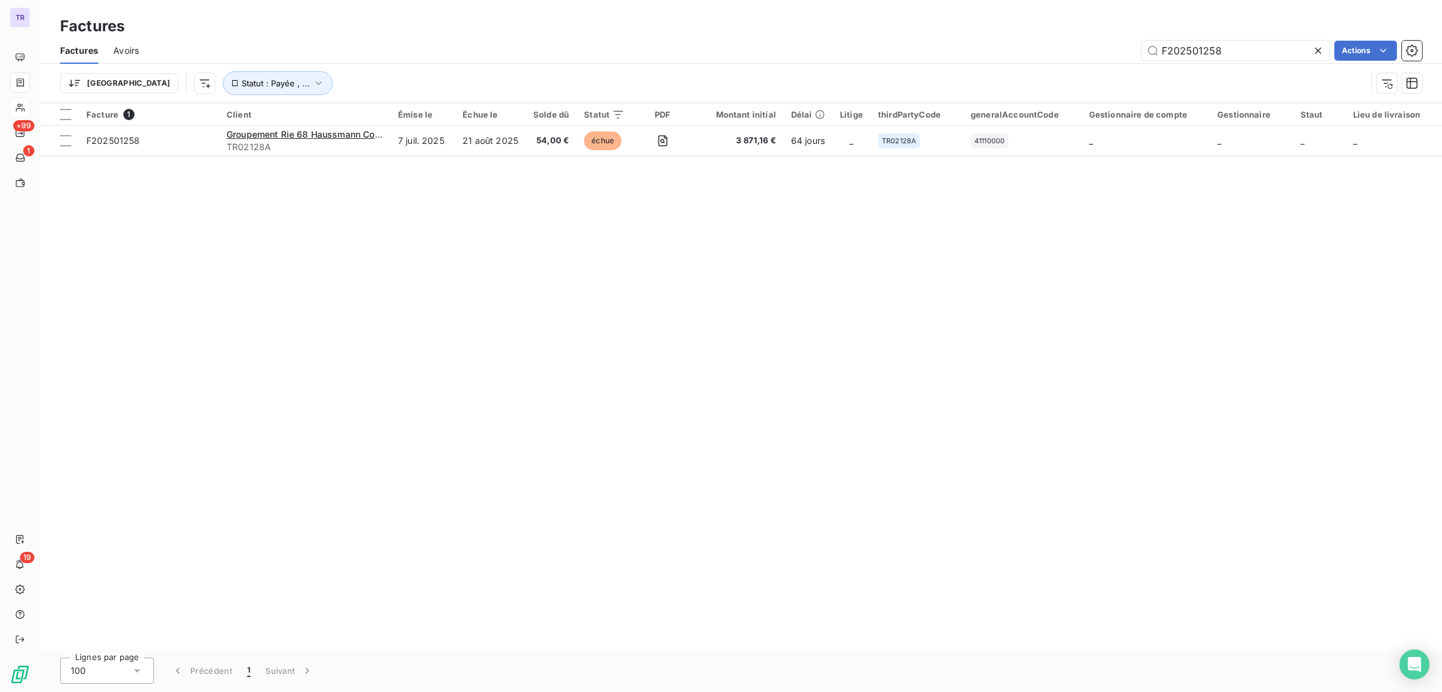
drag, startPoint x: 1227, startPoint y: 52, endPoint x: 1080, endPoint y: 50, distance: 147.1
click at [1080, 50] on div "F202501258 Actions" at bounding box center [788, 51] width 1268 height 20
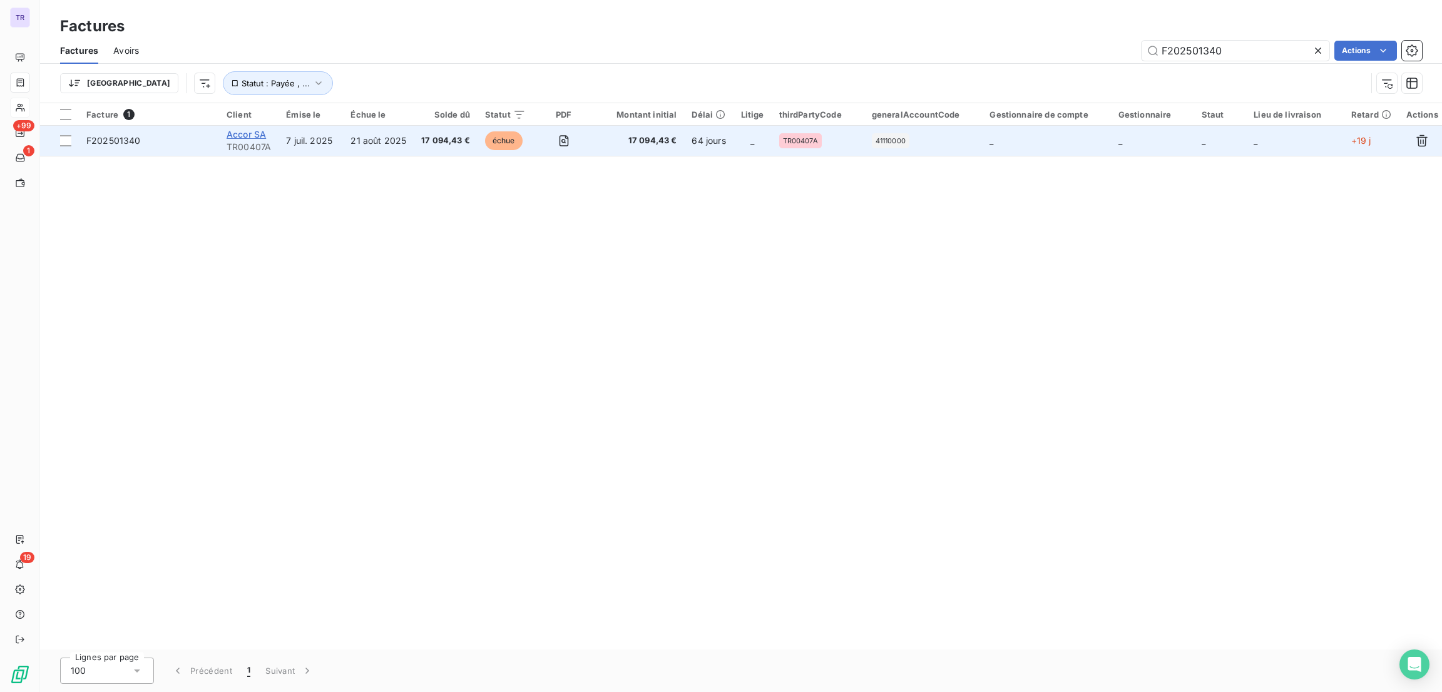
type input "F202501340"
click at [236, 131] on span "Accor SA" at bounding box center [246, 134] width 39 height 11
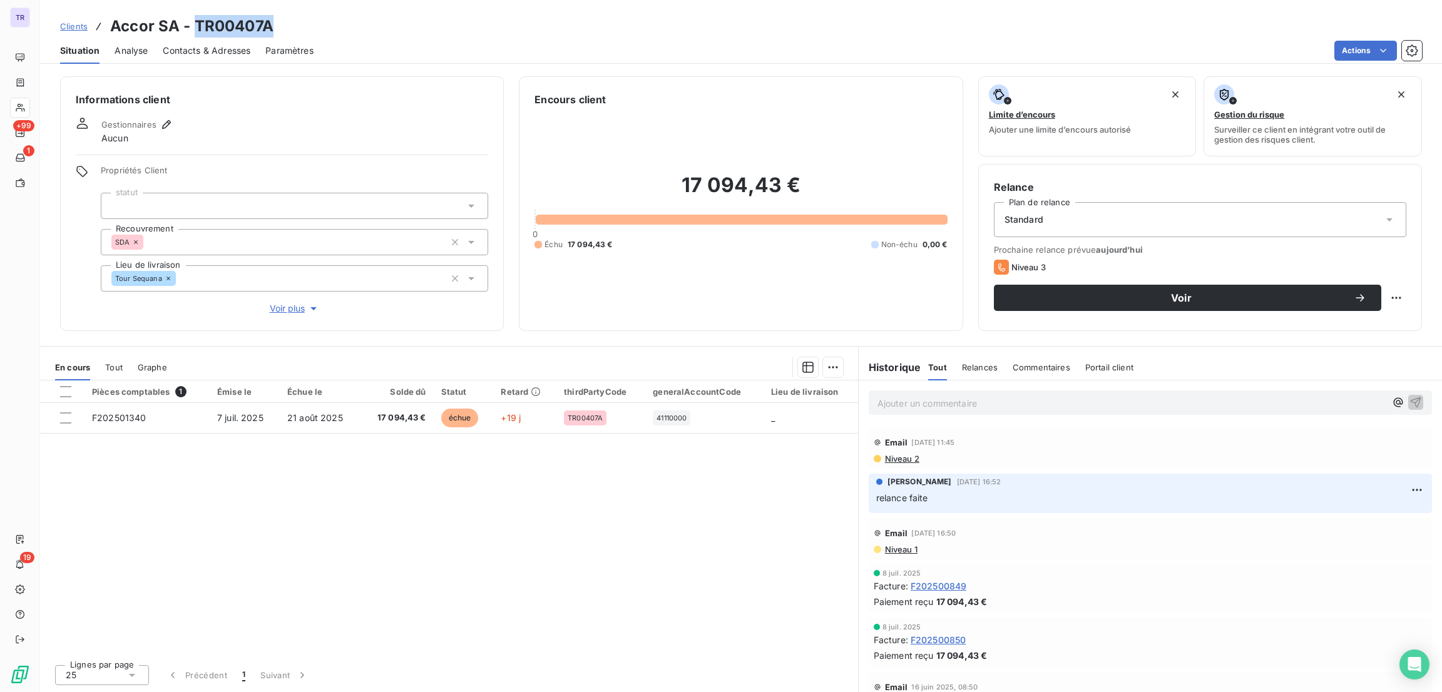
drag, startPoint x: 286, startPoint y: 26, endPoint x: 196, endPoint y: 26, distance: 90.1
click at [196, 26] on div "Clients Accor SA - TR00407A" at bounding box center [741, 26] width 1402 height 23
drag, startPoint x: 196, startPoint y: 26, endPoint x: 210, endPoint y: 46, distance: 24.3
drag, startPoint x: 210, startPoint y: 46, endPoint x: 252, endPoint y: 26, distance: 47.0
copy h3 "TR00407A"
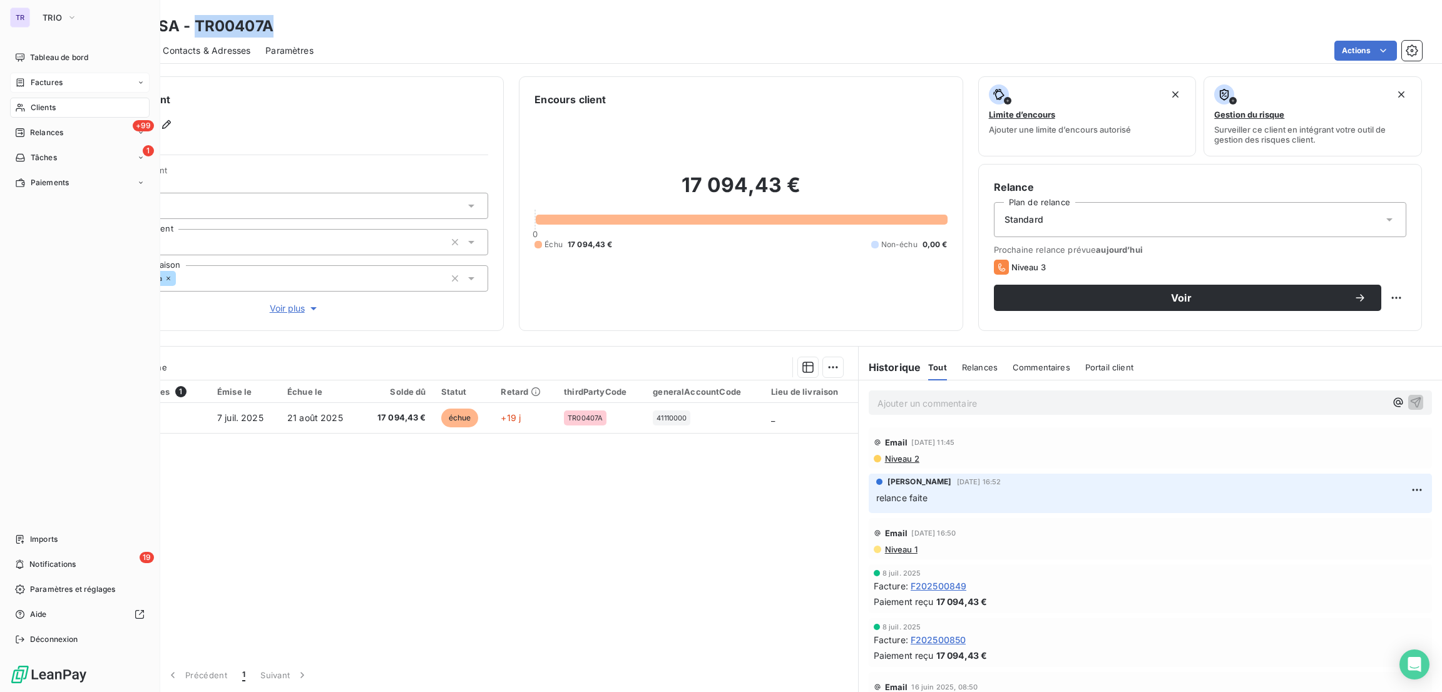
click at [49, 88] on div "Factures" at bounding box center [80, 83] width 140 height 20
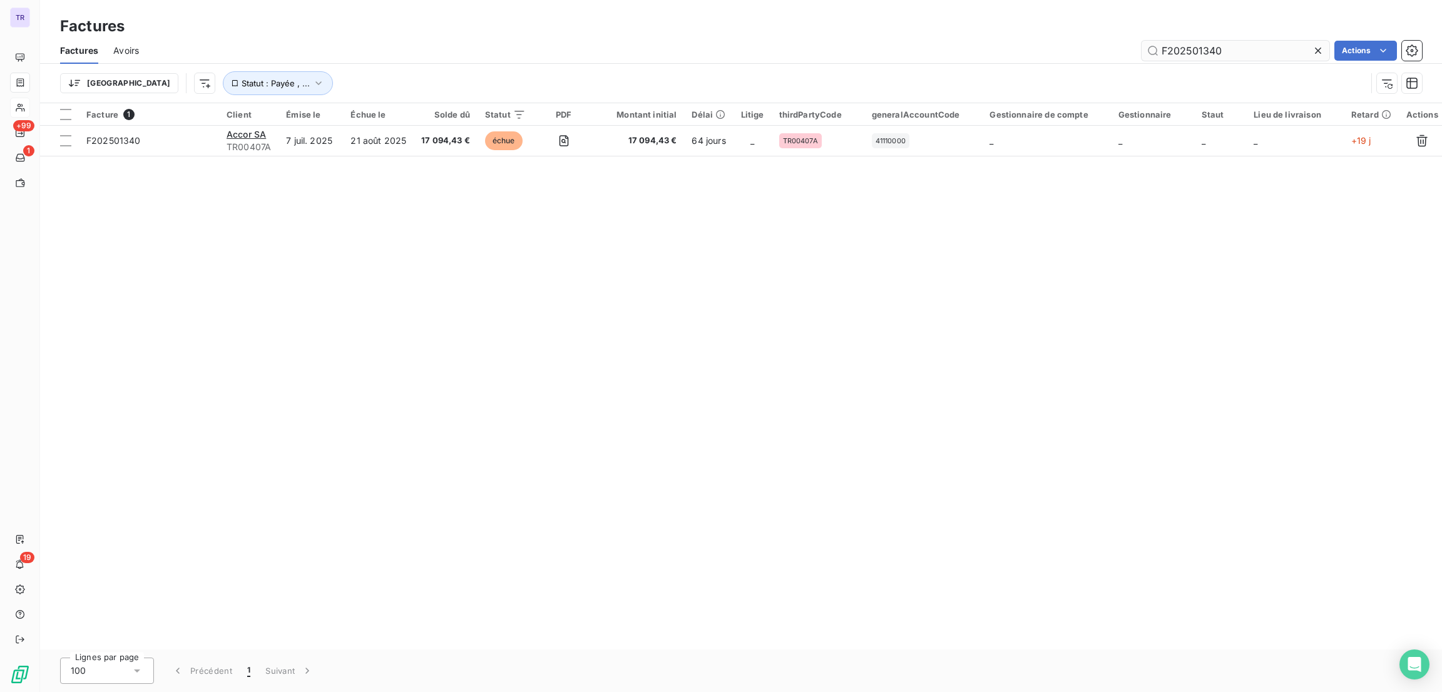
drag, startPoint x: 1222, startPoint y: 47, endPoint x: 1146, endPoint y: 46, distance: 75.7
click at [1147, 46] on input "F202501340" at bounding box center [1236, 51] width 188 height 20
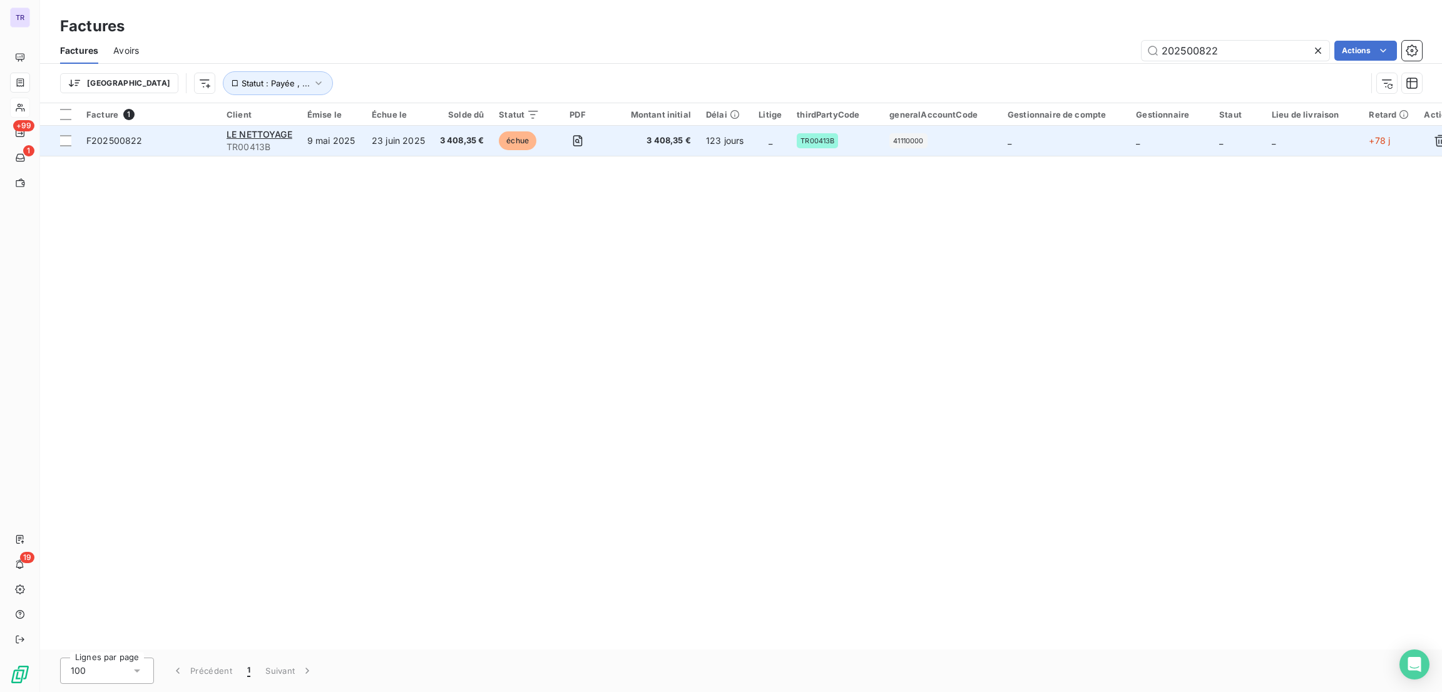
type input "202500822"
click at [385, 136] on td "23 juin 2025" at bounding box center [398, 141] width 68 height 30
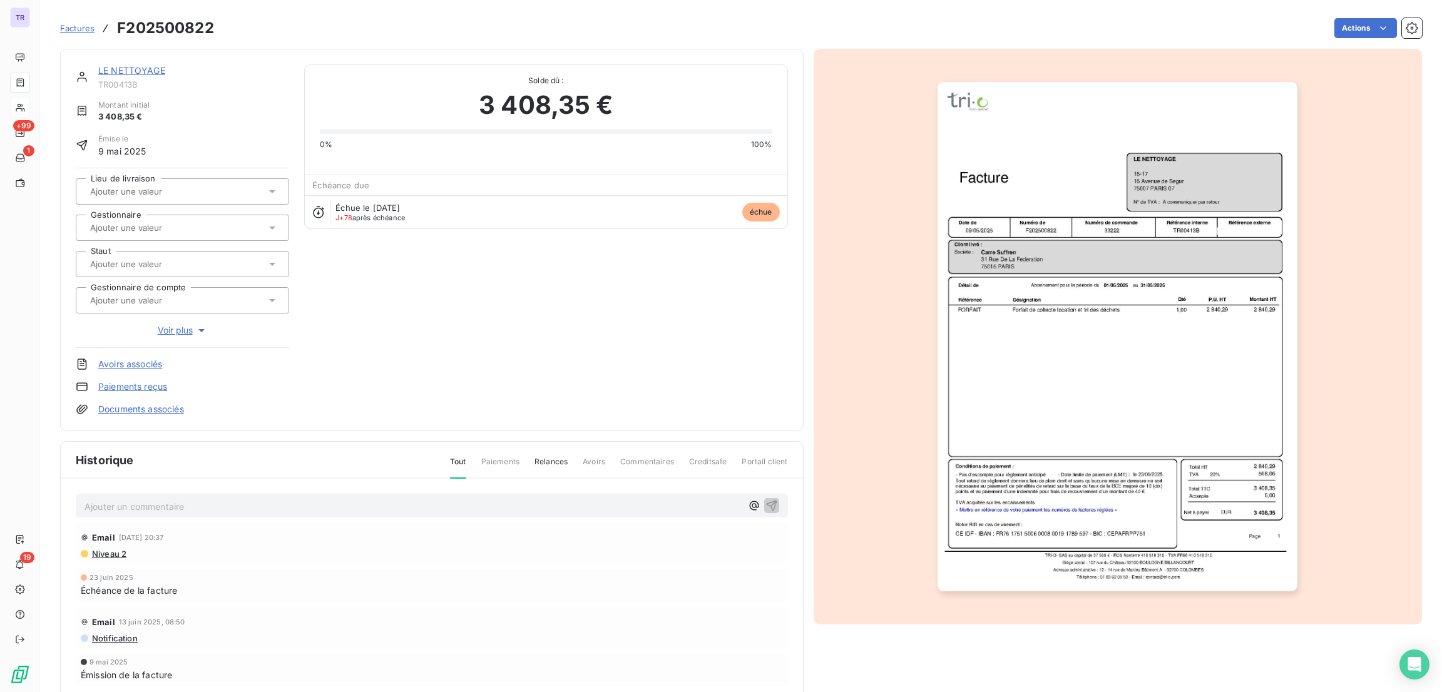
click at [137, 69] on link "LE NETTOYAGE" at bounding box center [131, 70] width 67 height 11
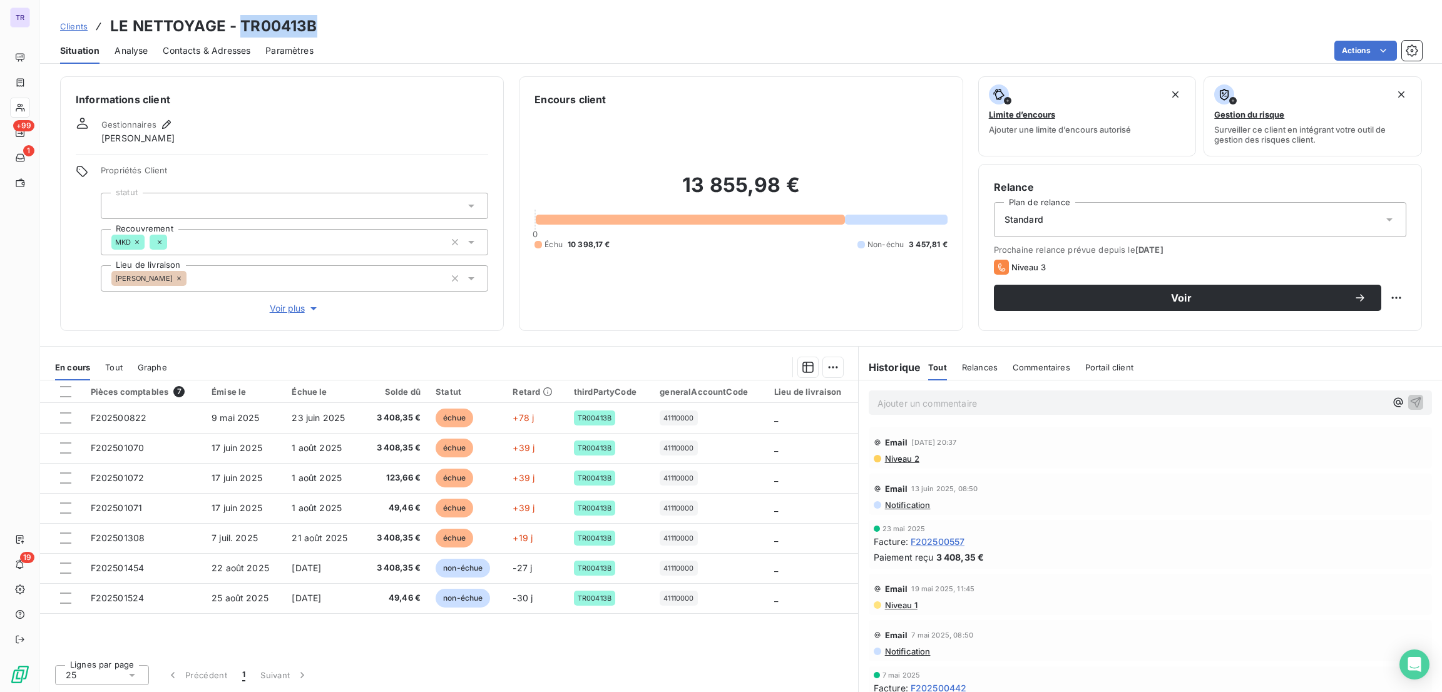
drag, startPoint x: 340, startPoint y: 30, endPoint x: 241, endPoint y: 33, distance: 99.6
click at [241, 33] on div "Clients LE NETTOYAGE - TR00413B" at bounding box center [741, 26] width 1402 height 23
copy h3 "TR00413B"
click at [215, 13] on div "Clients LE NETTOYAGE - TR00413B Situation Analyse Contacts & Adresses Paramètre…" at bounding box center [741, 32] width 1402 height 64
drag, startPoint x: 223, startPoint y: 23, endPoint x: 87, endPoint y: 23, distance: 136.4
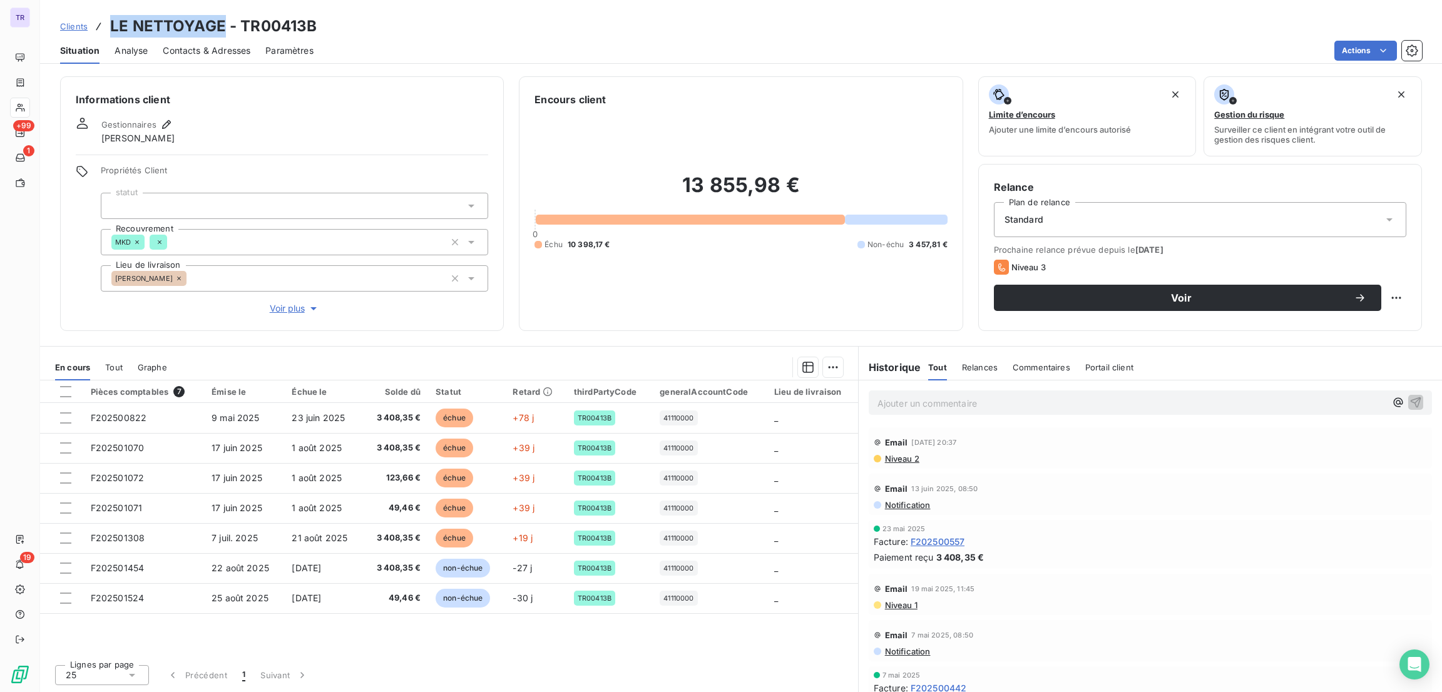
click at [87, 23] on div "Clients LE NETTOYAGE - TR00413B" at bounding box center [188, 26] width 257 height 23
copy div "LE NETTOYAGE"
click at [179, 33] on h3 "LE NETTOYAGE - TR00413B" at bounding box center [213, 26] width 207 height 23
drag, startPoint x: 215, startPoint y: 27, endPoint x: 111, endPoint y: 35, distance: 103.6
click at [111, 35] on h3 "LE NETTOYAGE - TR00413B" at bounding box center [213, 26] width 207 height 23
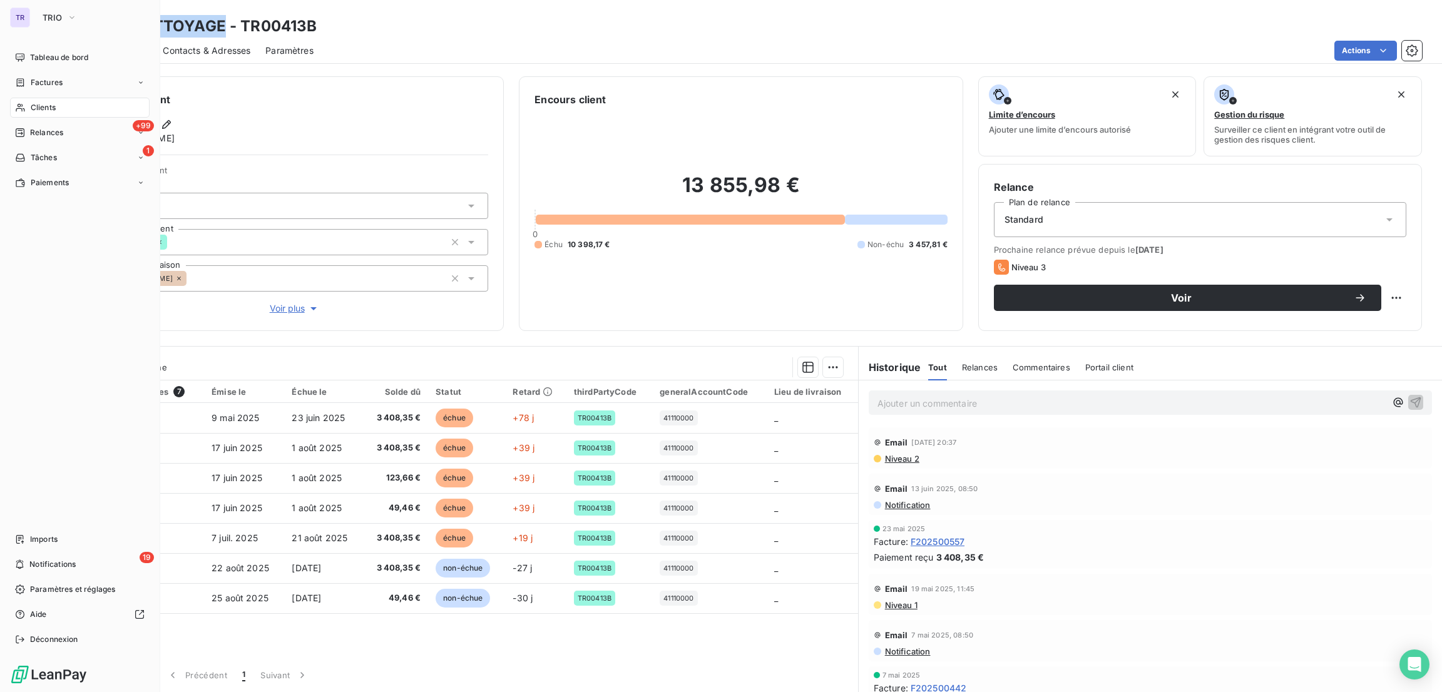
click at [28, 106] on div "Clients" at bounding box center [80, 108] width 140 height 20
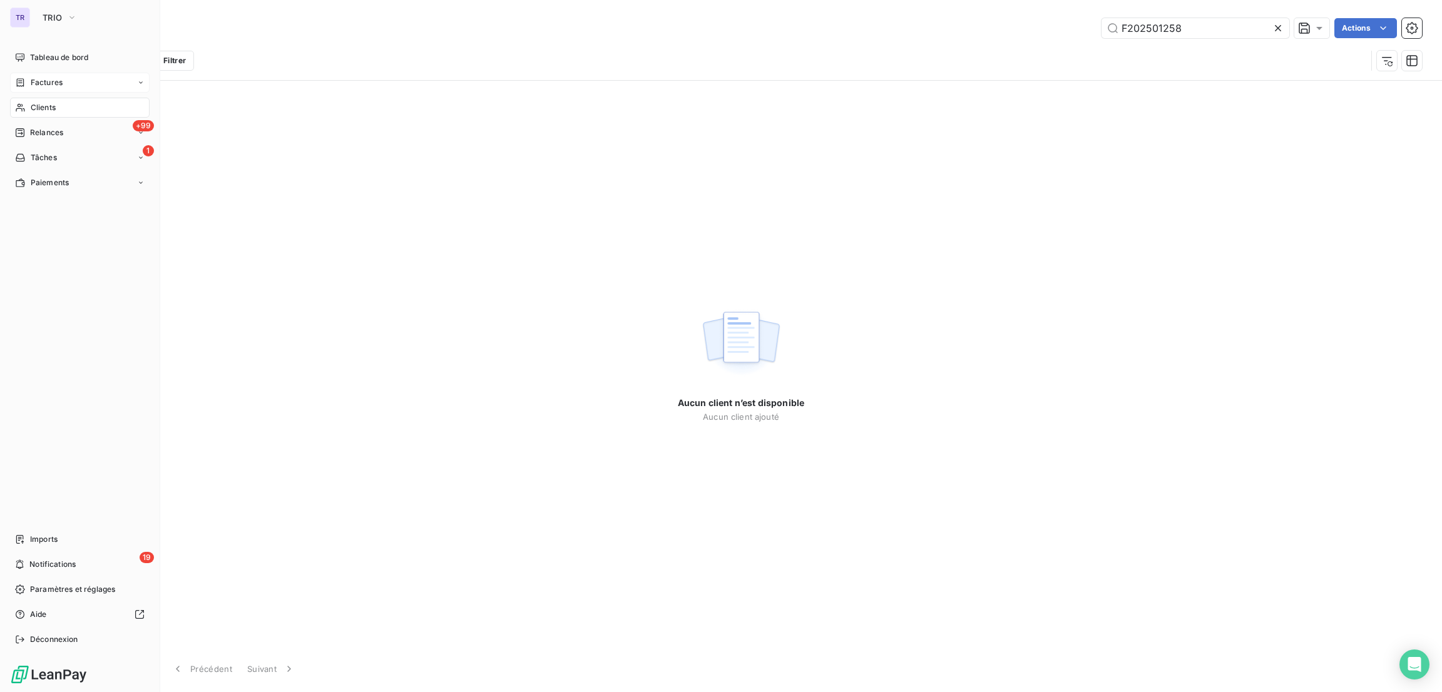
click at [50, 83] on span "Factures" at bounding box center [47, 82] width 32 height 11
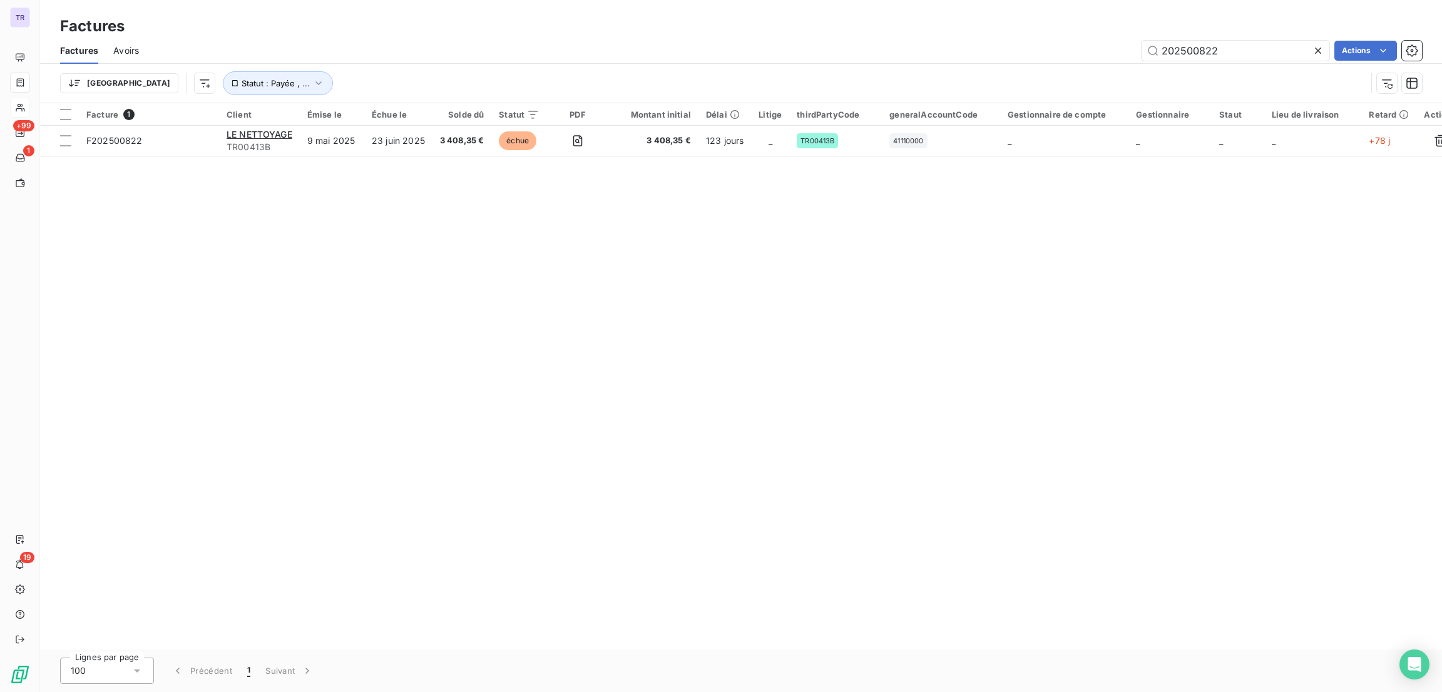
drag, startPoint x: 1246, startPoint y: 53, endPoint x: 928, endPoint y: 49, distance: 318.0
click at [966, 49] on div "202500822 Actions" at bounding box center [788, 51] width 1268 height 20
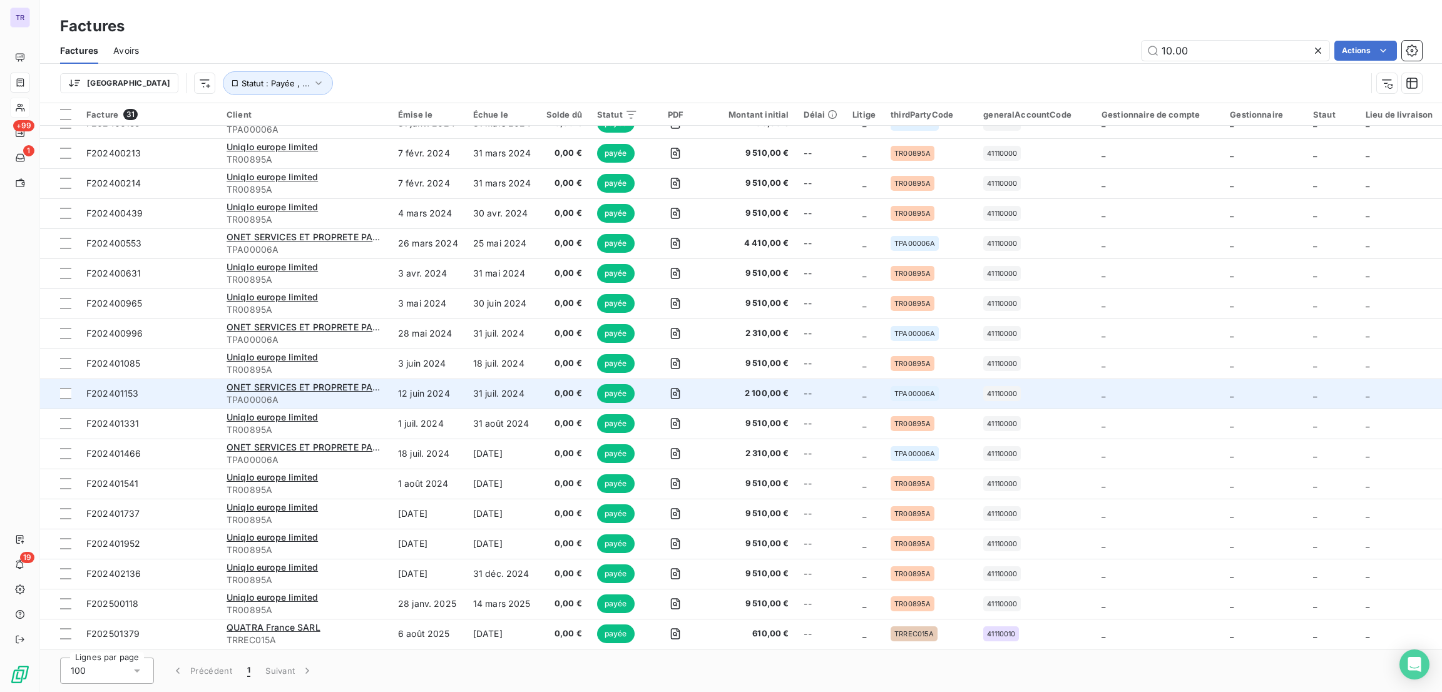
scroll to position [412, 0]
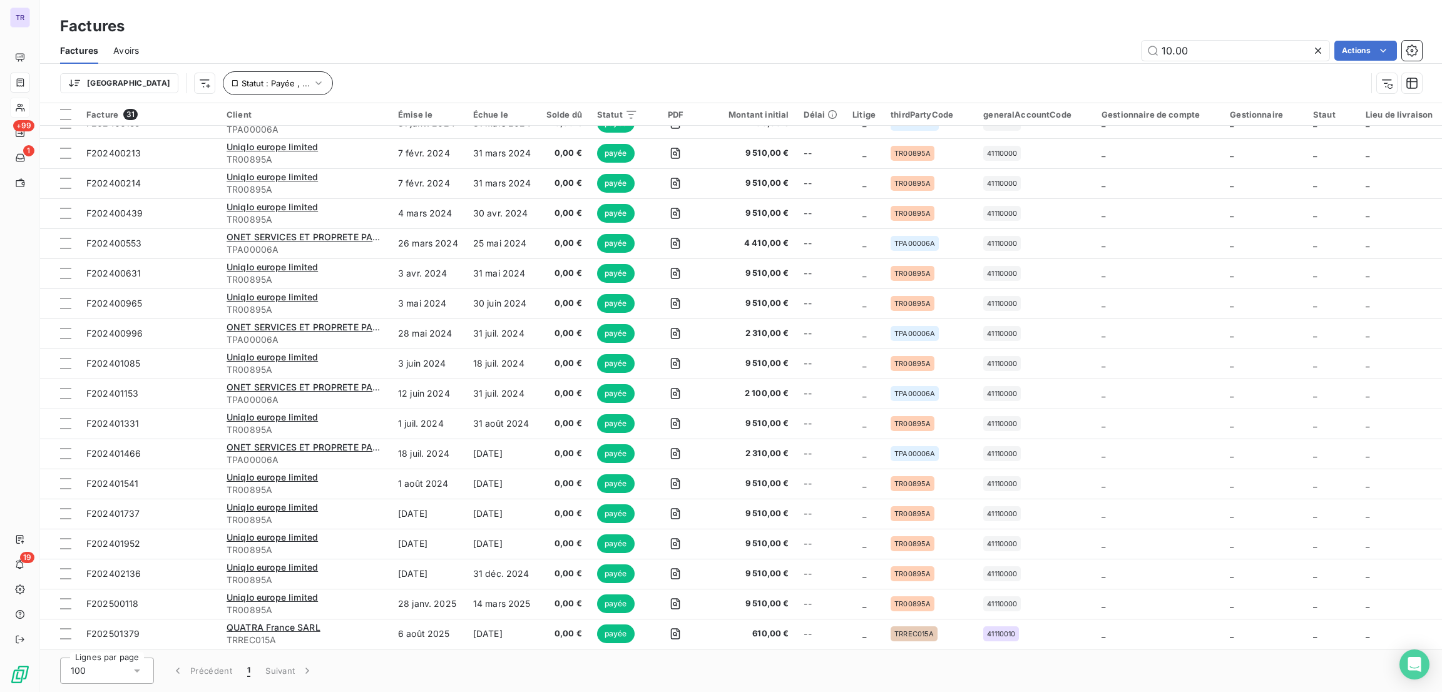
drag, startPoint x: 156, startPoint y: 84, endPoint x: 179, endPoint y: 82, distance: 23.2
click at [158, 84] on div "Trier Statut : Payée , ..." at bounding box center [713, 83] width 1306 height 24
click at [242, 82] on span "Statut : Payée , ..." at bounding box center [276, 83] width 68 height 10
click at [341, 125] on div "payée échue non-échue" at bounding box center [392, 116] width 180 height 26
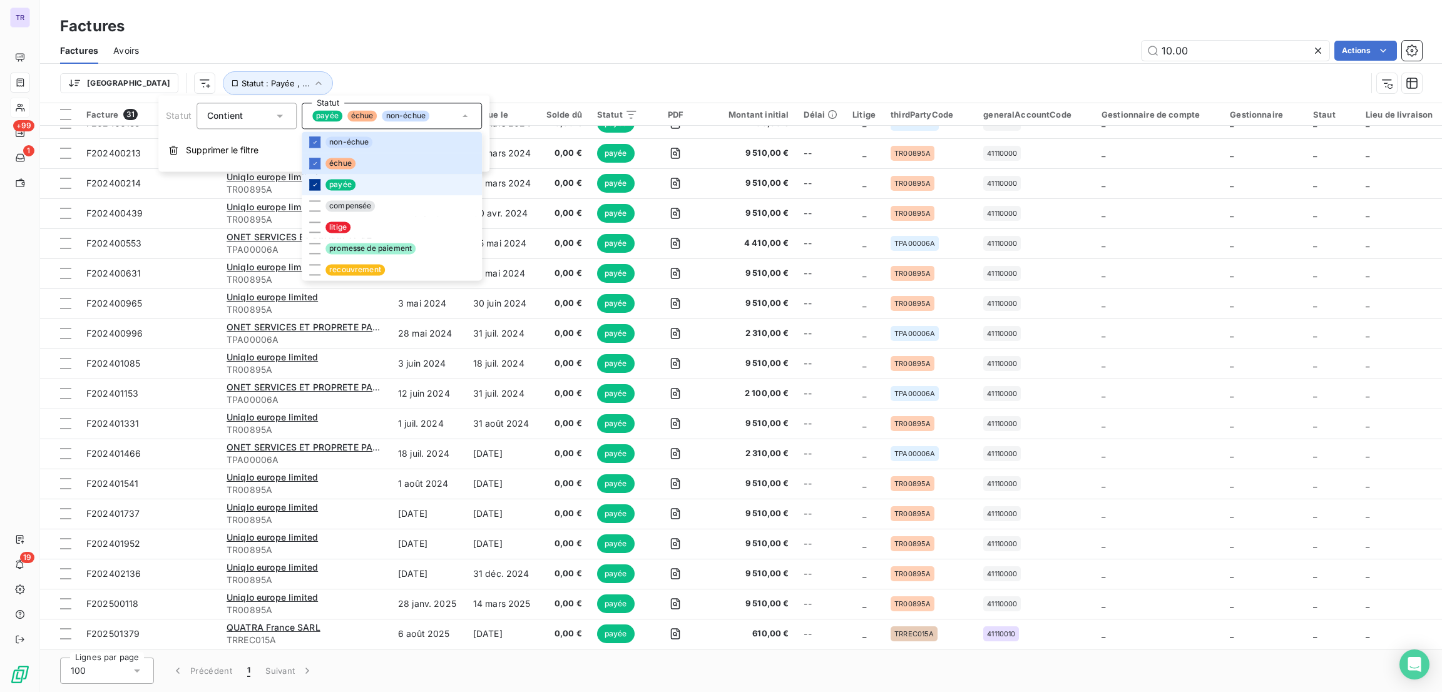
click at [317, 181] on icon at bounding box center [315, 185] width 8 height 8
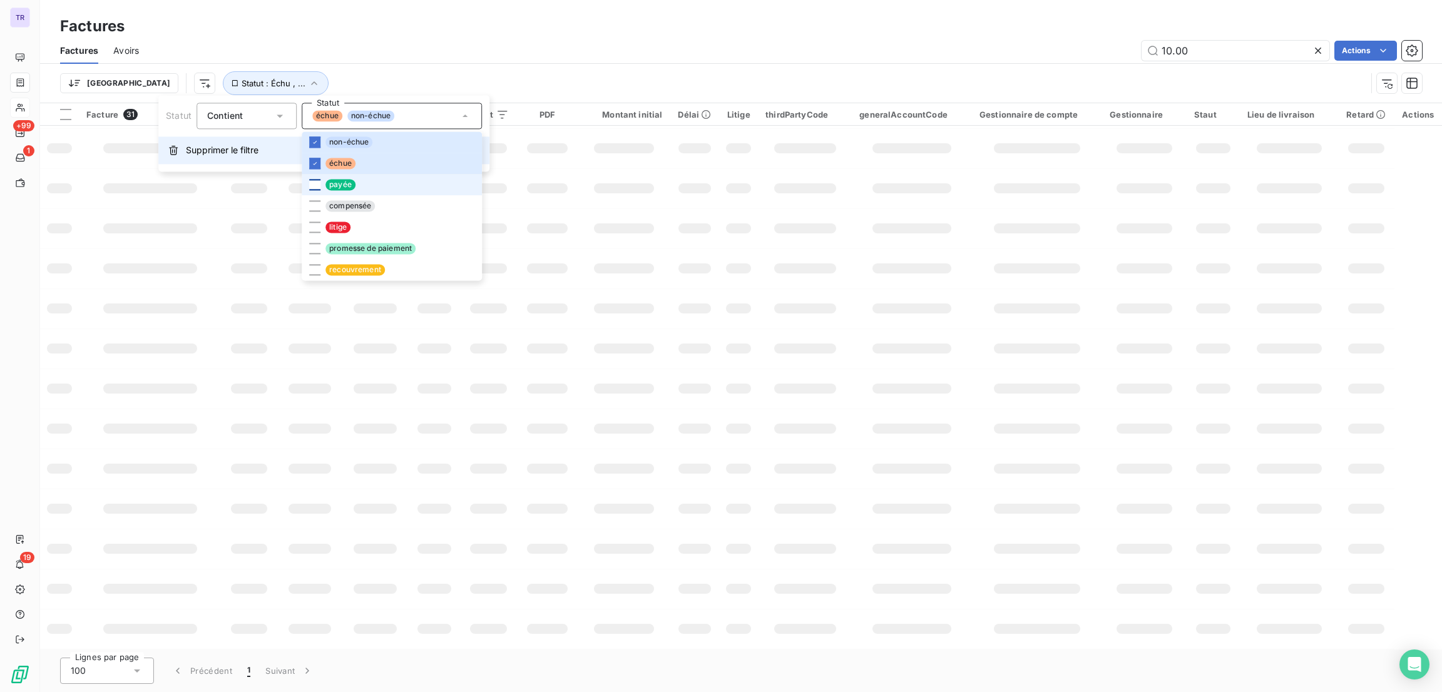
scroll to position [0, 0]
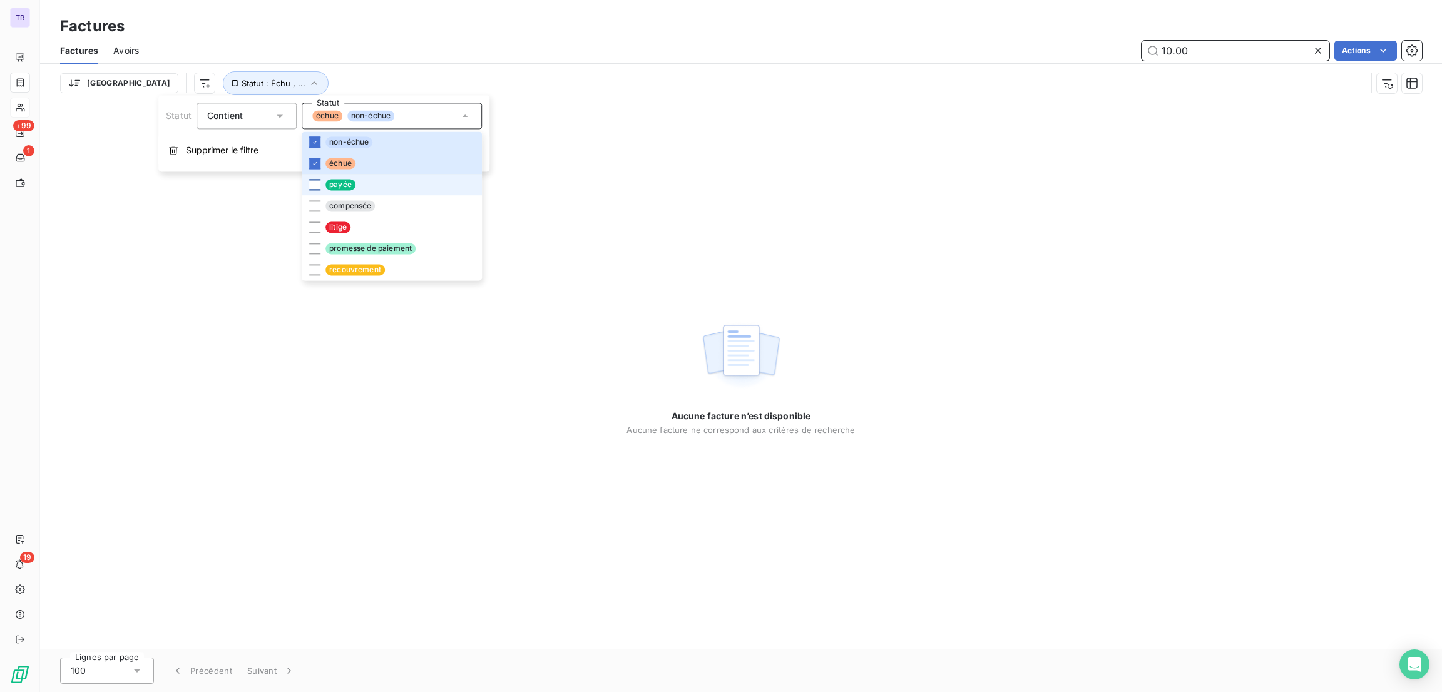
click at [1170, 58] on input "10.00" at bounding box center [1236, 51] width 188 height 20
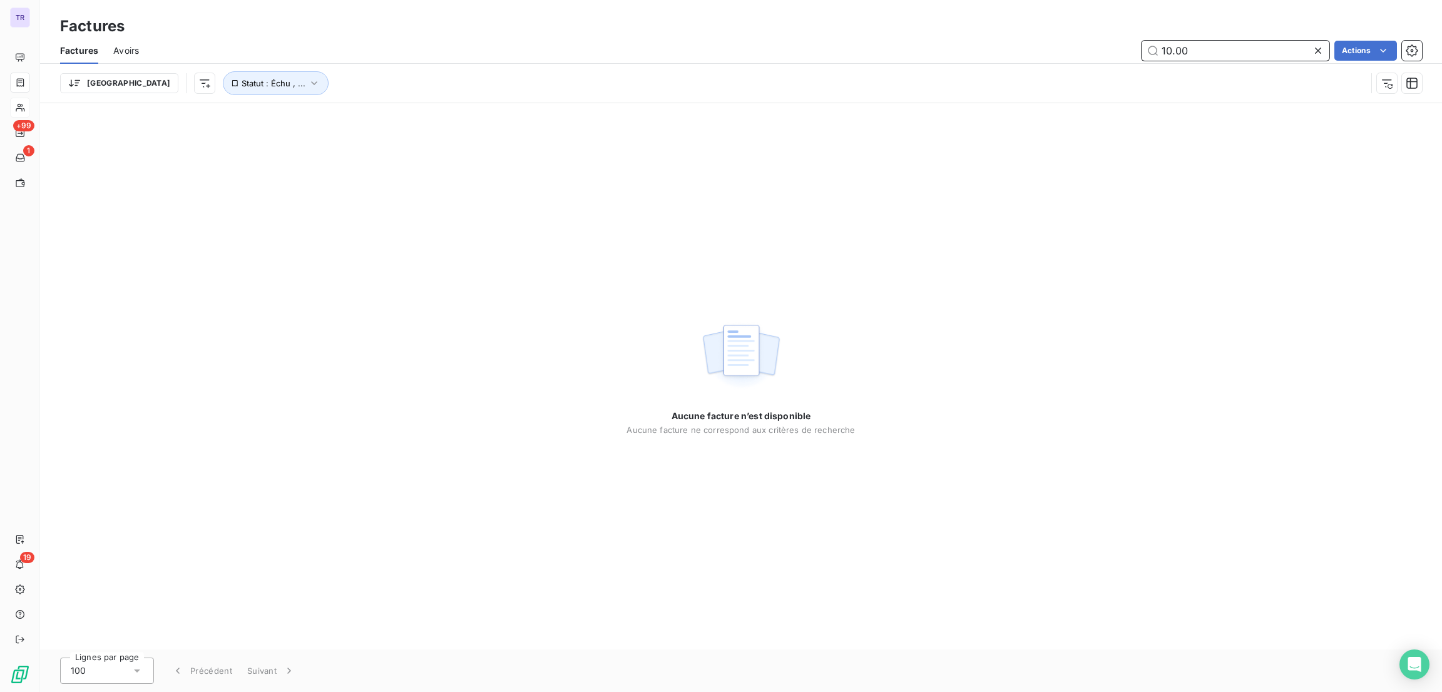
drag, startPoint x: 1211, startPoint y: 48, endPoint x: 734, endPoint y: 38, distance: 477.0
click at [791, 38] on div "Factures Avoirs 10.00 Actions" at bounding box center [741, 51] width 1402 height 26
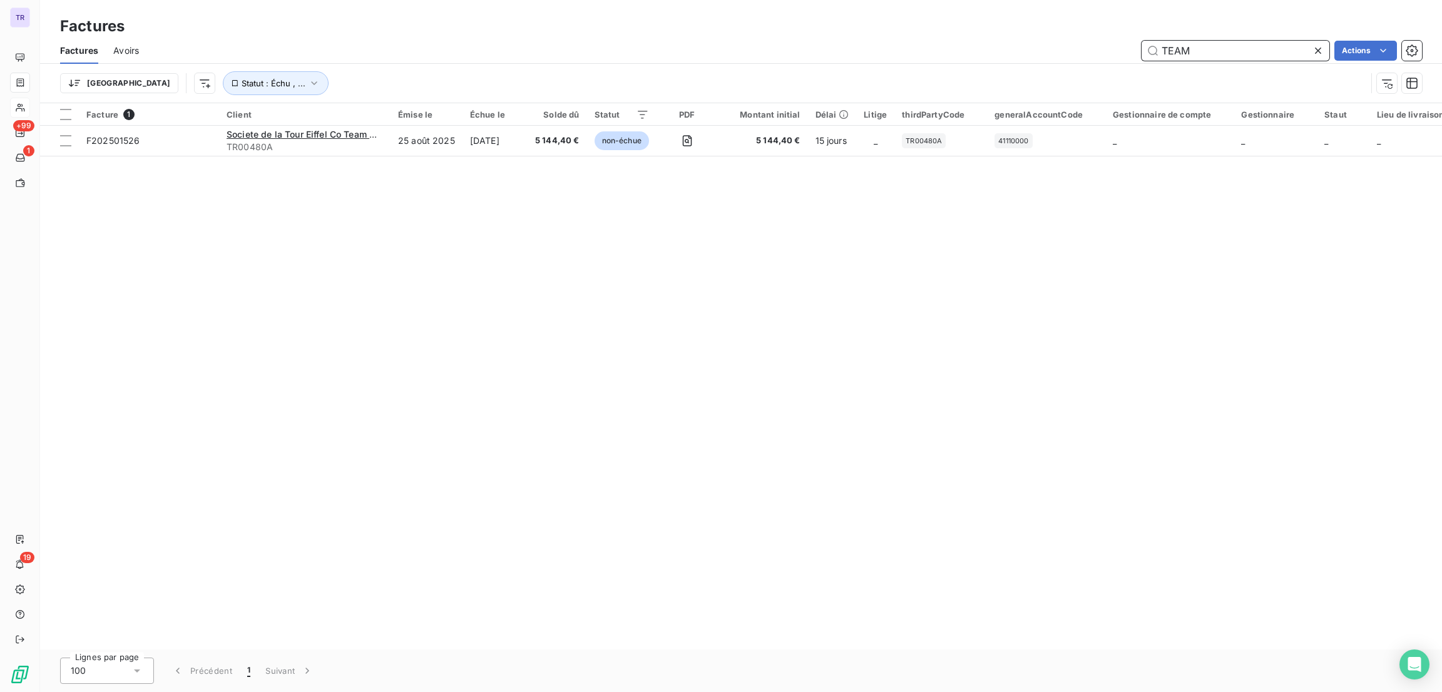
type input "TEAM"
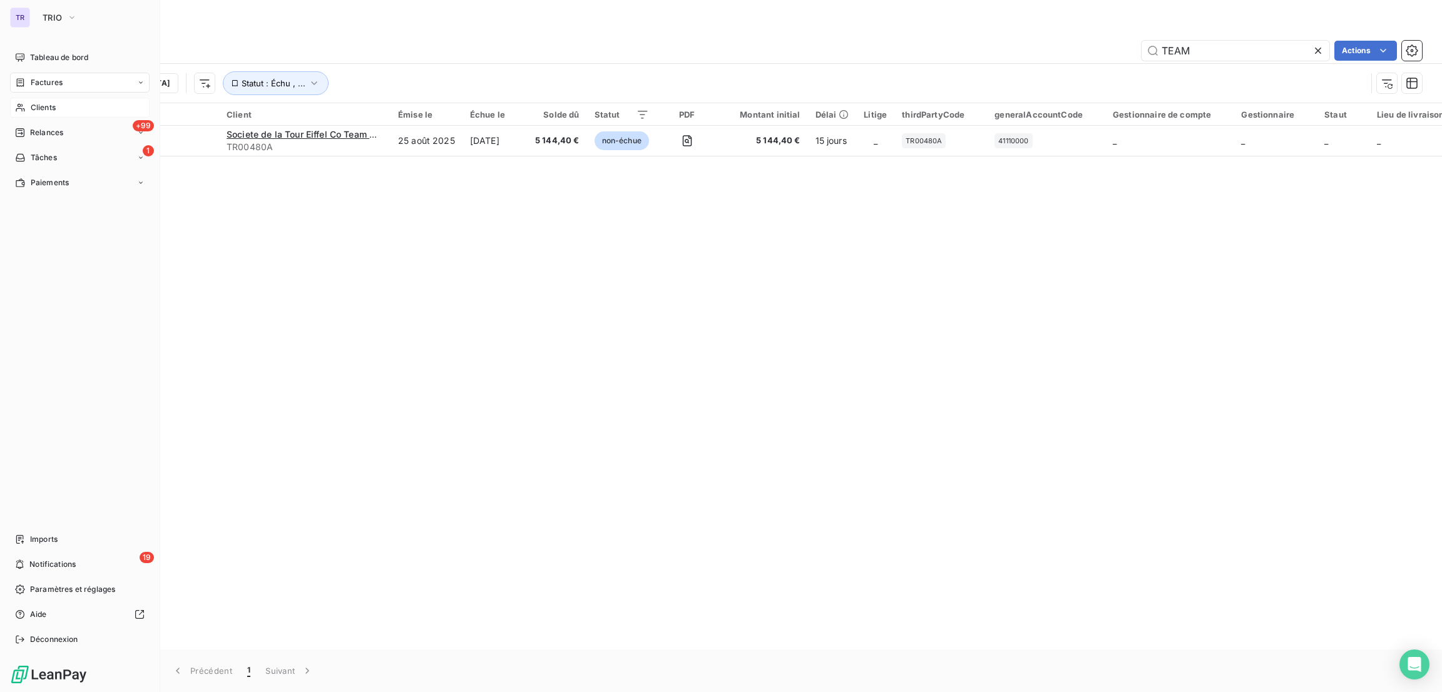
click at [59, 80] on span "Factures" at bounding box center [47, 82] width 32 height 11
click at [59, 56] on span "Tableau de bord" at bounding box center [59, 57] width 58 height 11
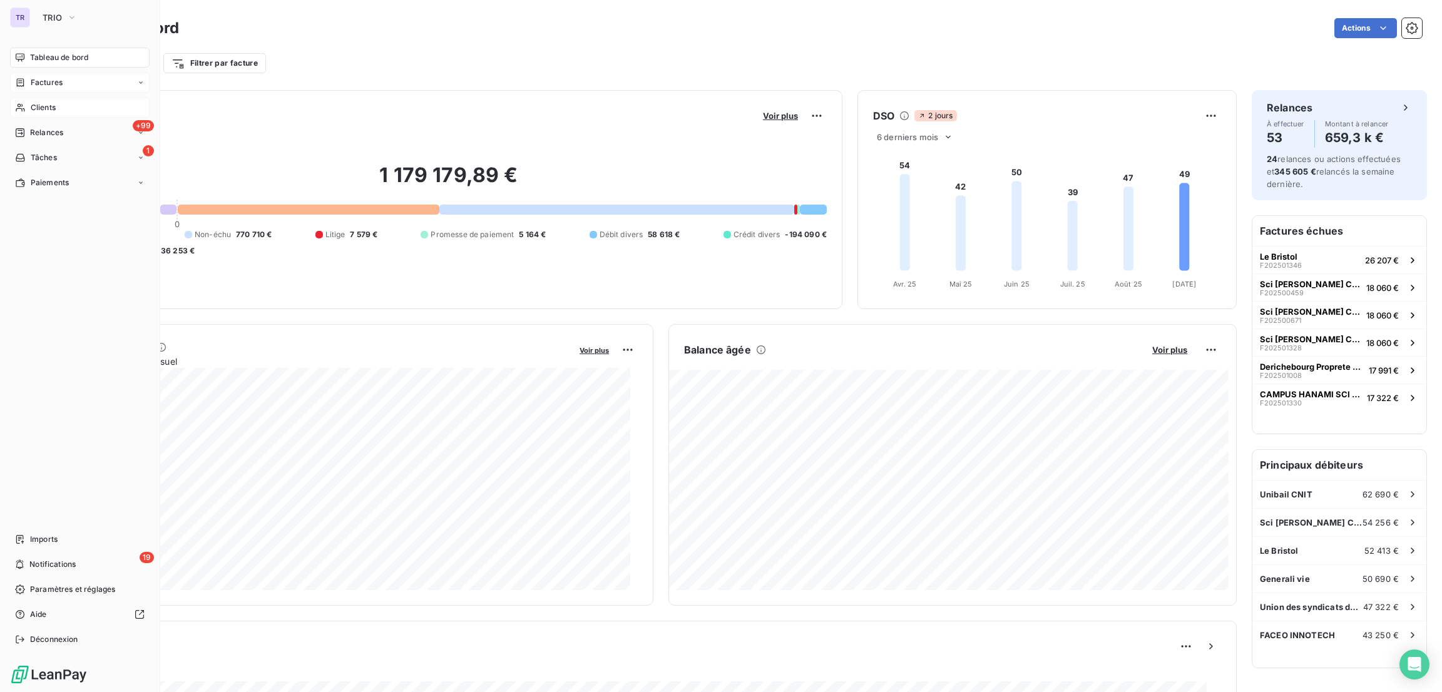
click at [44, 113] on span "Clients" at bounding box center [43, 107] width 25 height 11
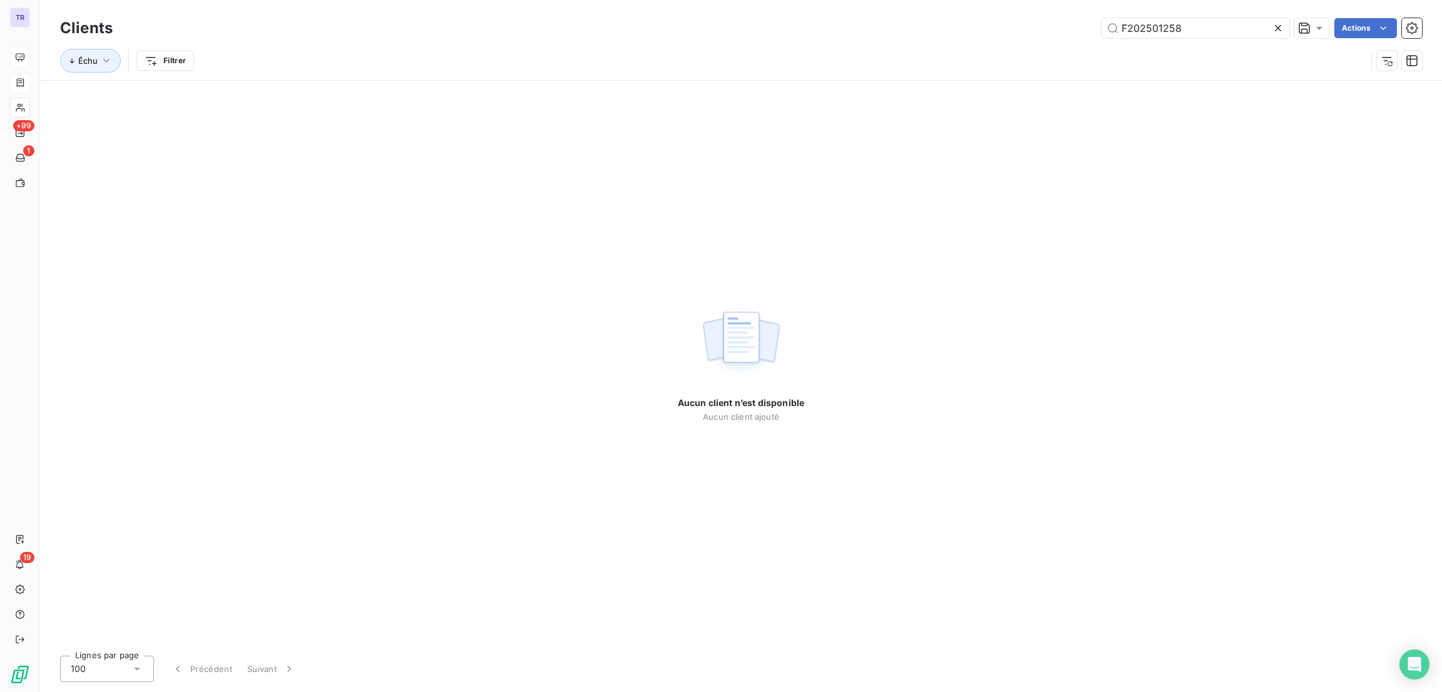
drag, startPoint x: 1242, startPoint y: 26, endPoint x: 972, endPoint y: 26, distance: 269.7
click at [967, 26] on div "F202501258 Actions" at bounding box center [775, 28] width 1294 height 20
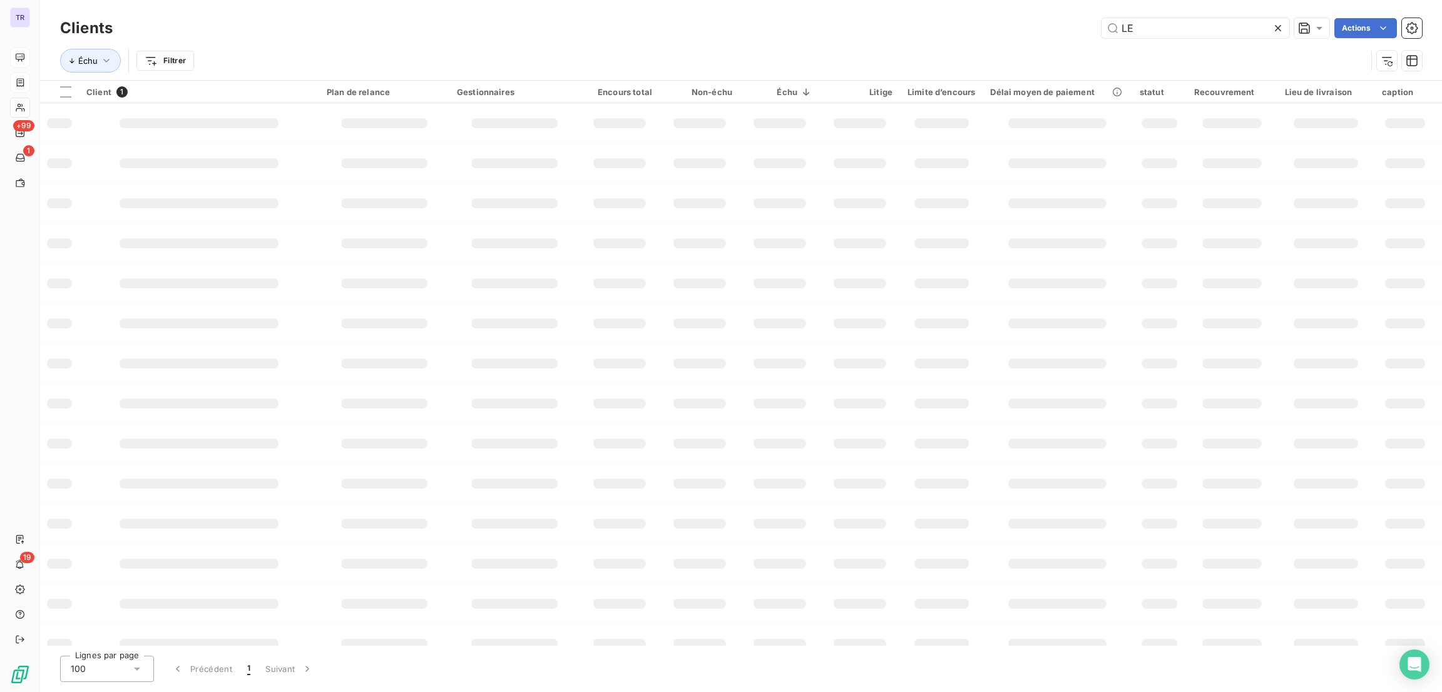
type input "L"
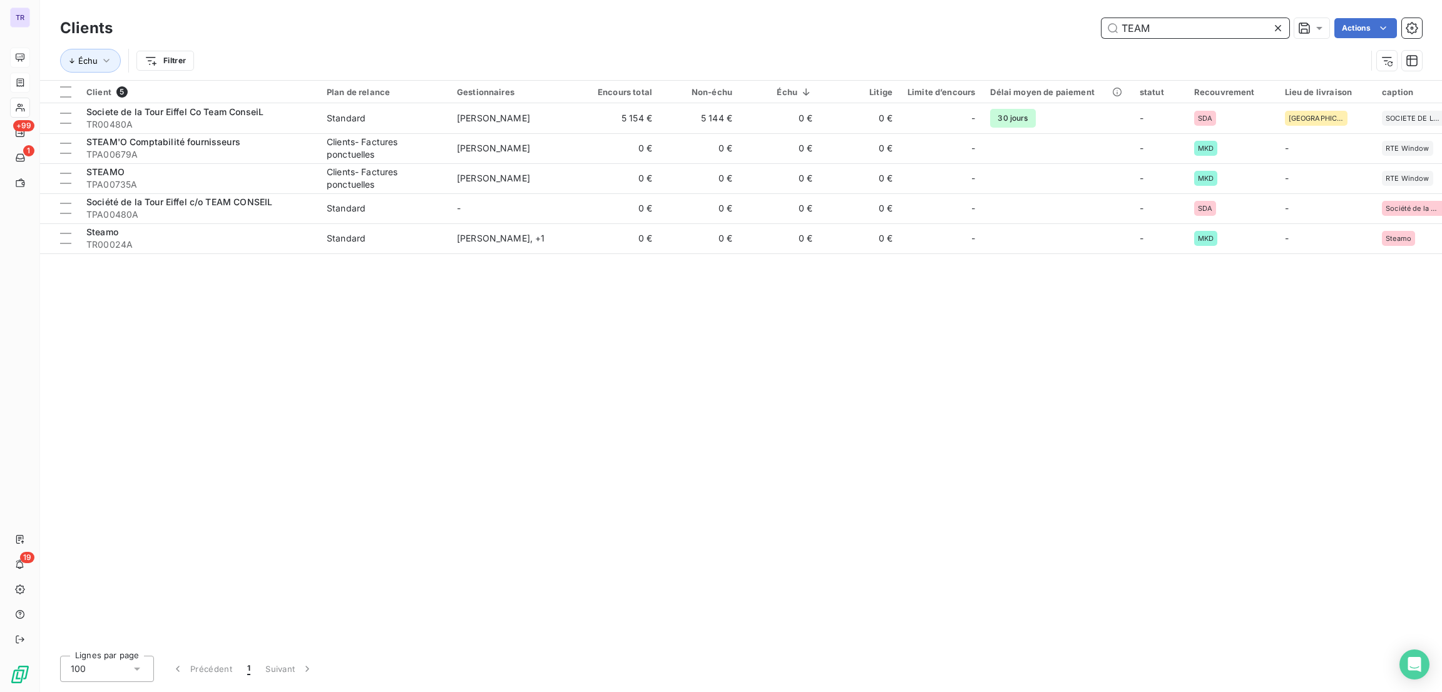
drag, startPoint x: 1215, startPoint y: 28, endPoint x: 1018, endPoint y: 28, distance: 196.5
click at [1018, 28] on div "TEAM Actions" at bounding box center [775, 28] width 1294 height 20
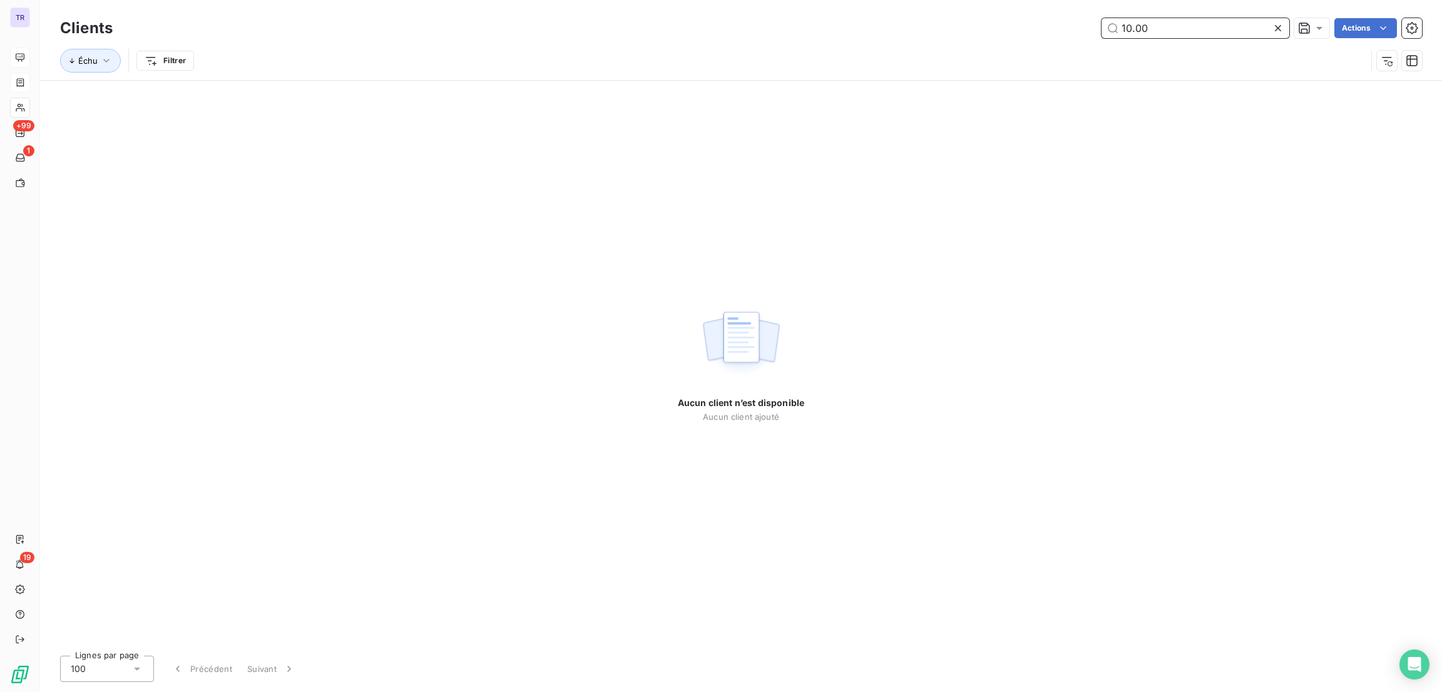
type input "10.00"
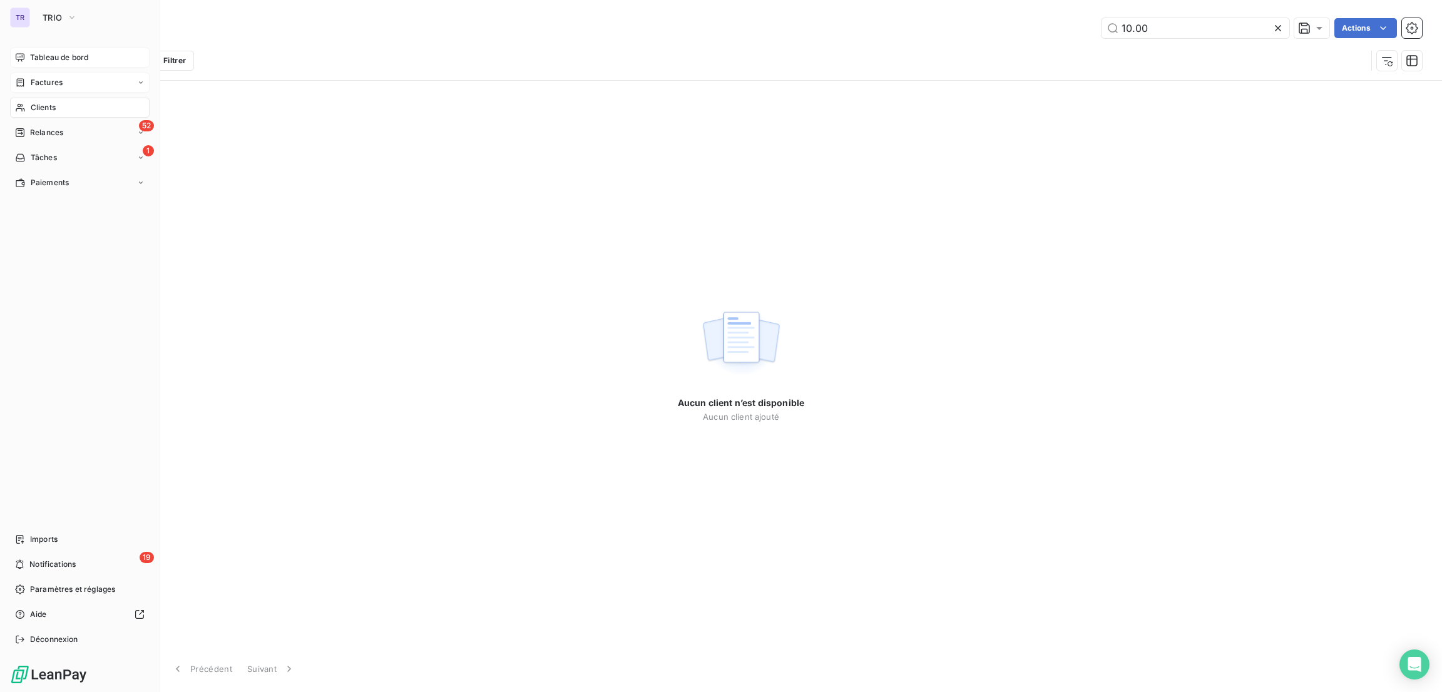
click at [44, 105] on span "Clients" at bounding box center [43, 107] width 25 height 11
click at [54, 83] on span "Factures" at bounding box center [47, 82] width 32 height 11
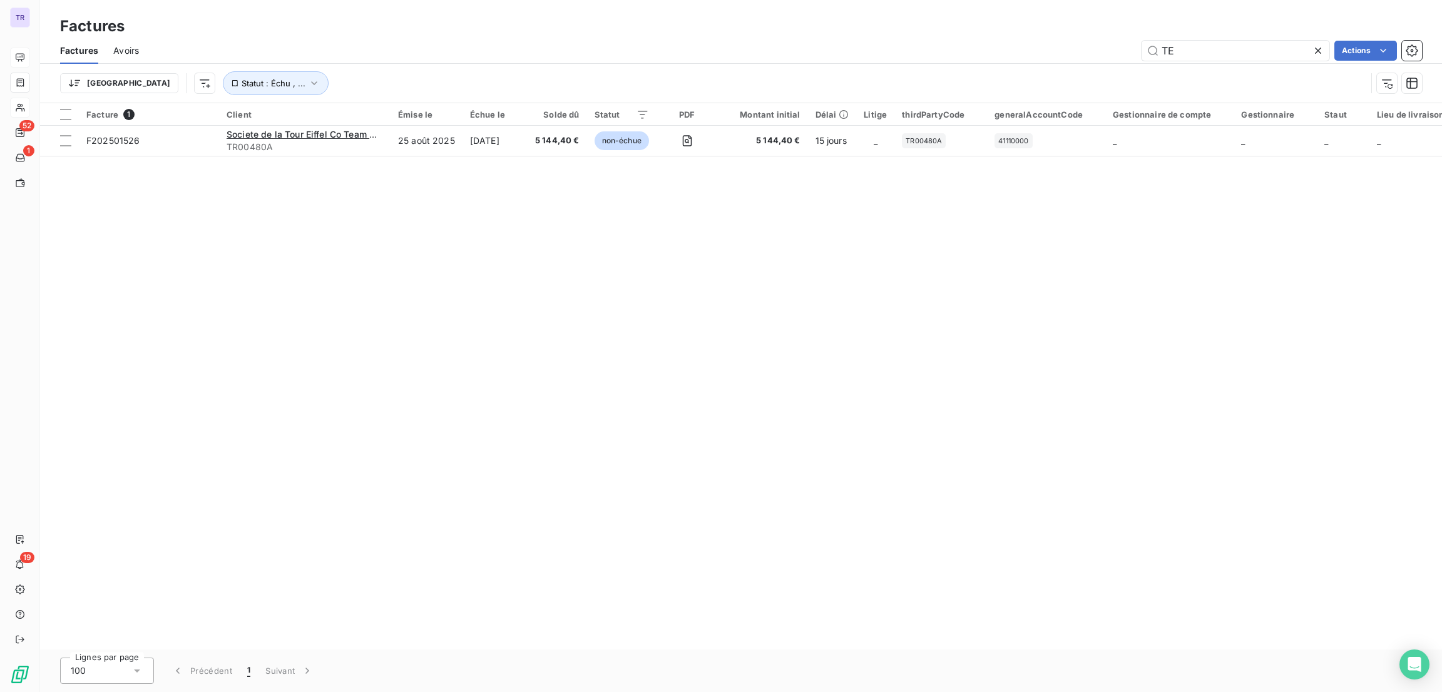
type input "T"
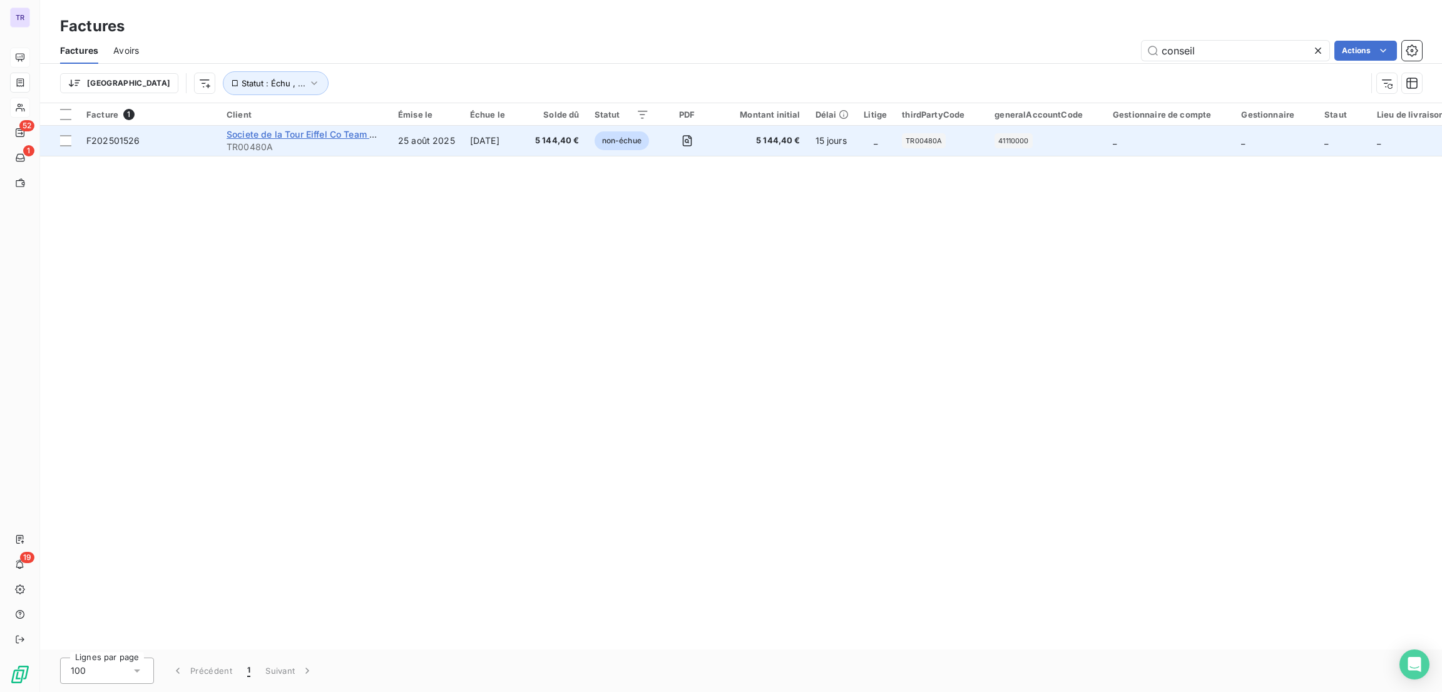
type input "conseil"
click at [330, 137] on span "Societe de la Tour Eiffel Co Team ConseiL" at bounding box center [315, 134] width 177 height 11
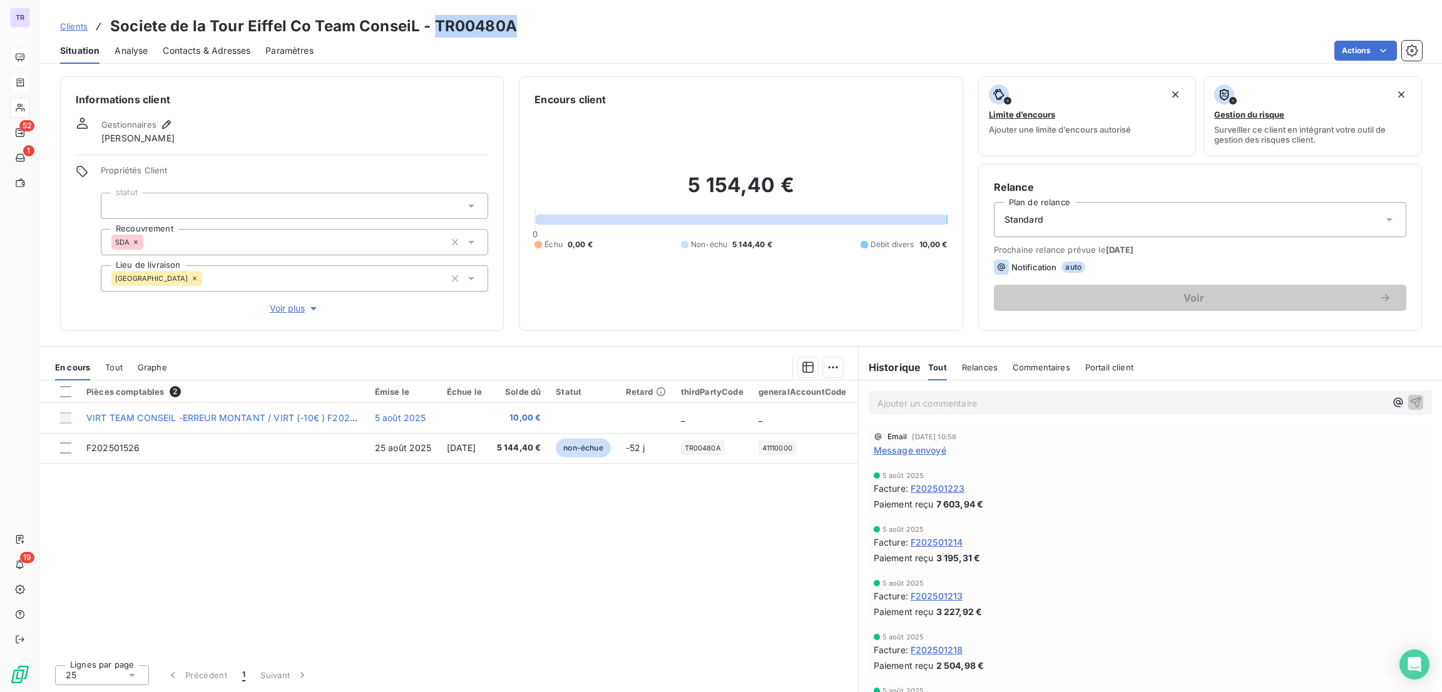
drag, startPoint x: 536, startPoint y: 30, endPoint x: 432, endPoint y: 26, distance: 104.0
click at [432, 26] on div "Clients Societe de la Tour Eiffel Co Team ConseiL - TR00480A" at bounding box center [741, 26] width 1402 height 23
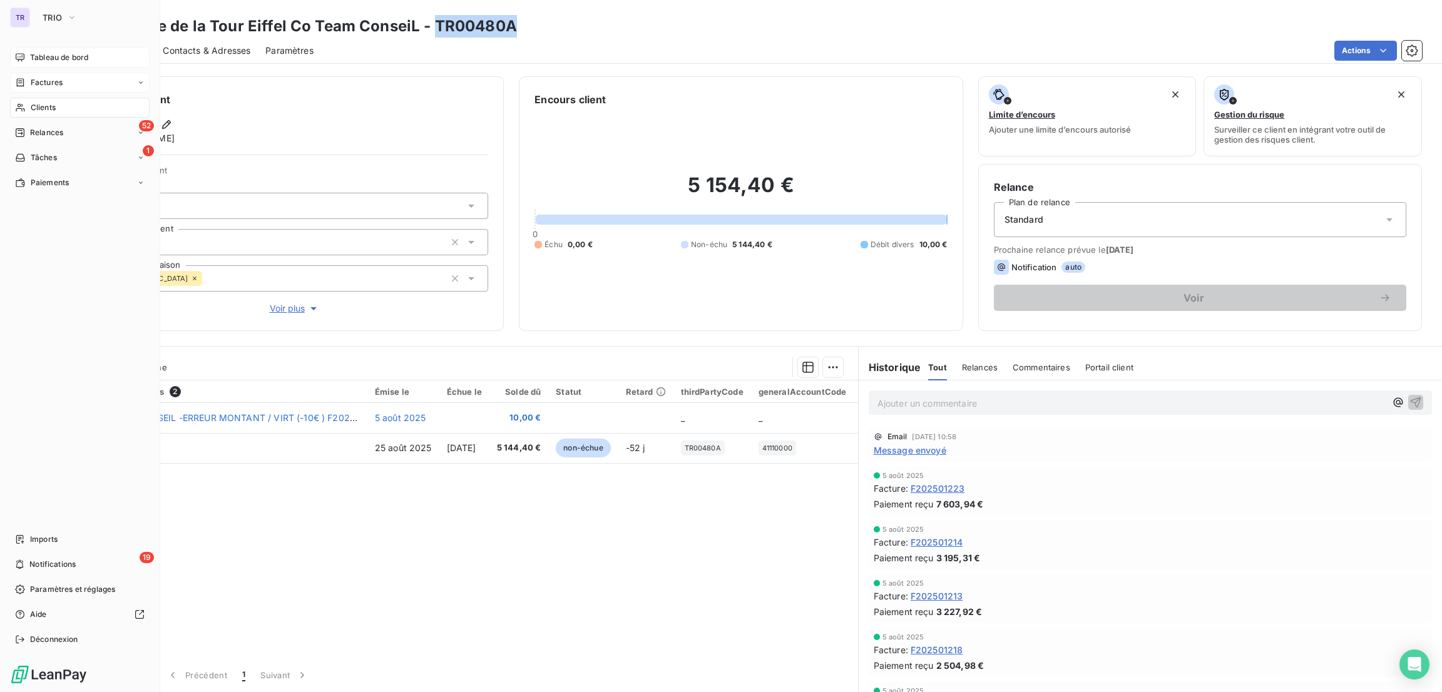
click at [67, 83] on div "Factures" at bounding box center [80, 83] width 140 height 20
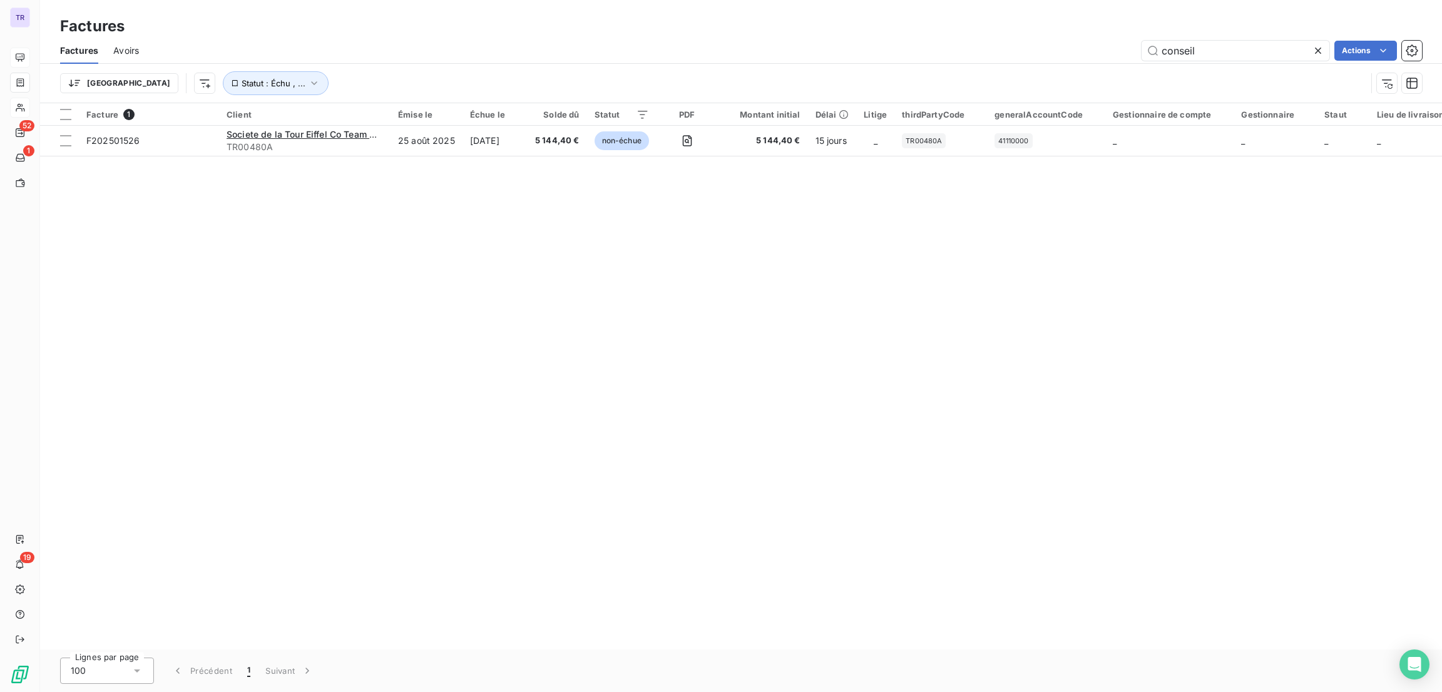
drag, startPoint x: 1275, startPoint y: 52, endPoint x: 1004, endPoint y: 61, distance: 271.8
click at [1019, 56] on div "conseil Actions" at bounding box center [788, 51] width 1268 height 20
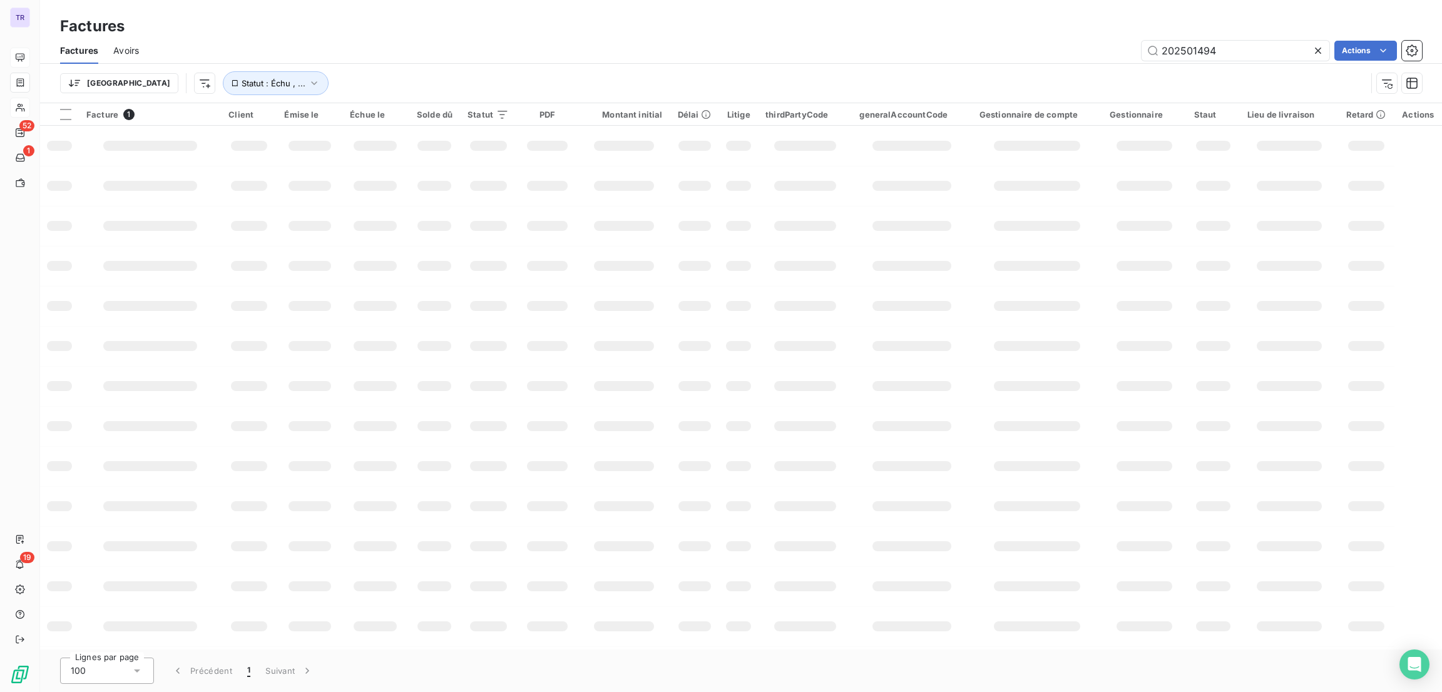
type input "202501494"
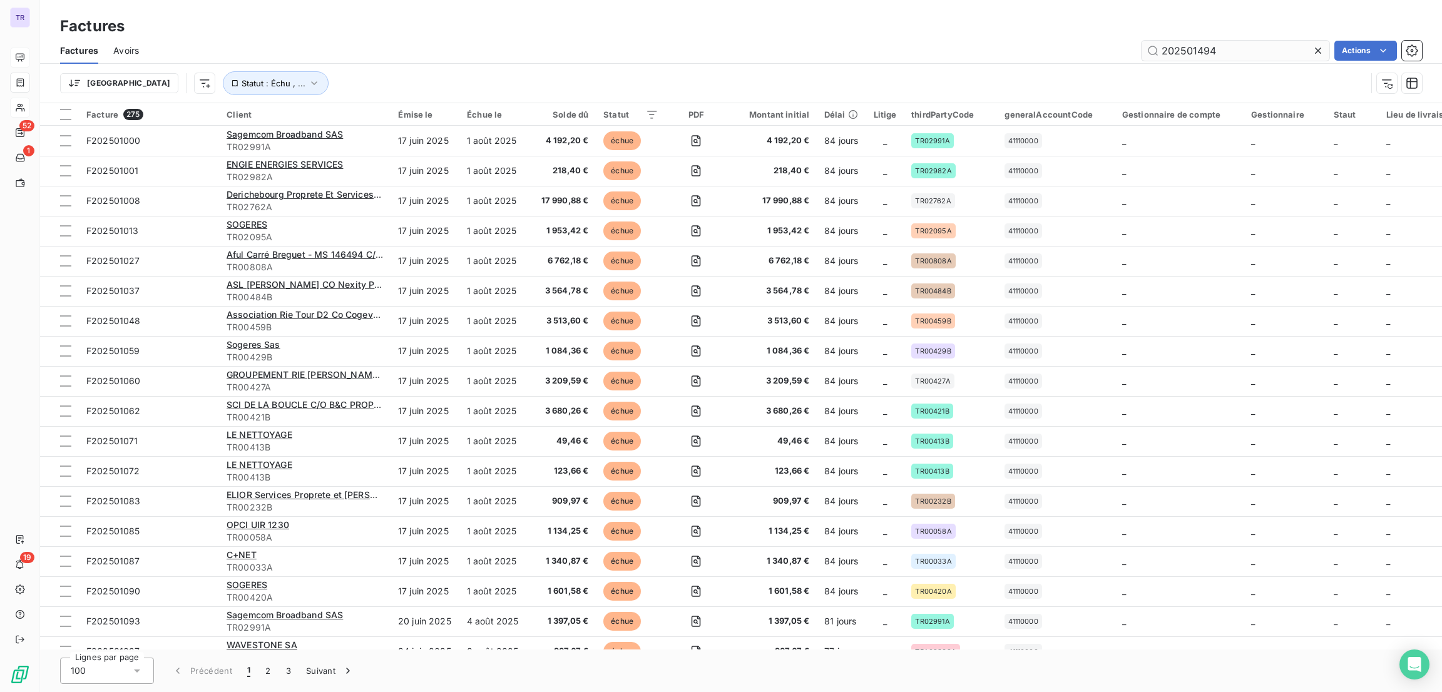
click at [1211, 51] on input "202501494" at bounding box center [1236, 51] width 188 height 20
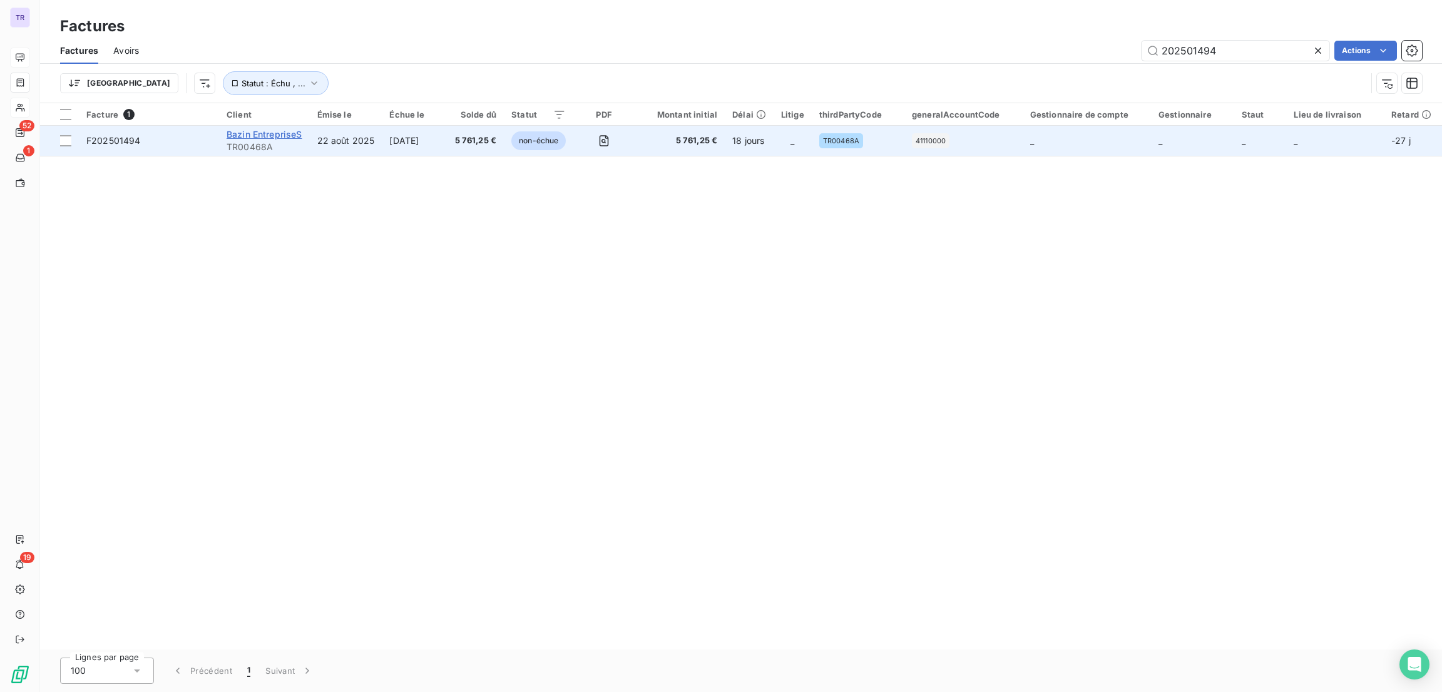
click at [245, 131] on span "Bazin EntrepriseS" at bounding box center [265, 134] width 76 height 11
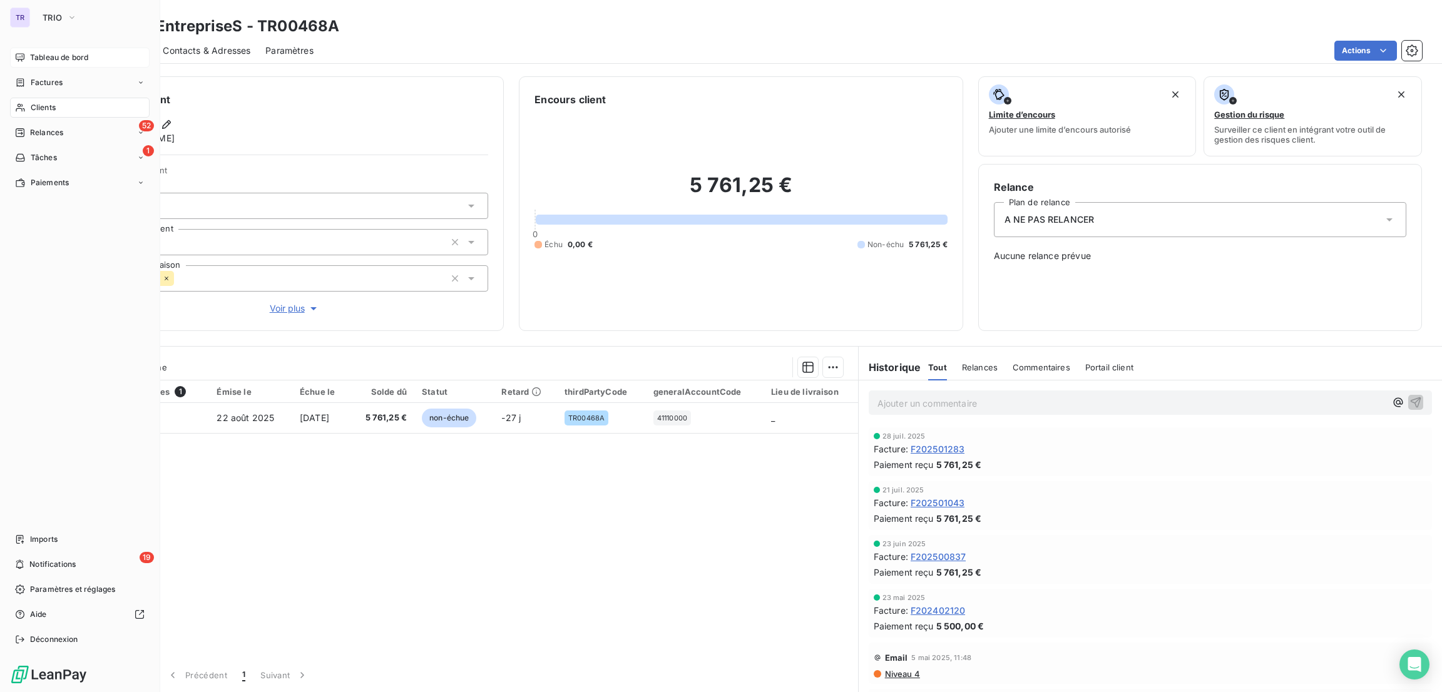
drag, startPoint x: 48, startPoint y: 110, endPoint x: 120, endPoint y: 115, distance: 72.1
click at [48, 110] on span "Clients" at bounding box center [43, 107] width 25 height 11
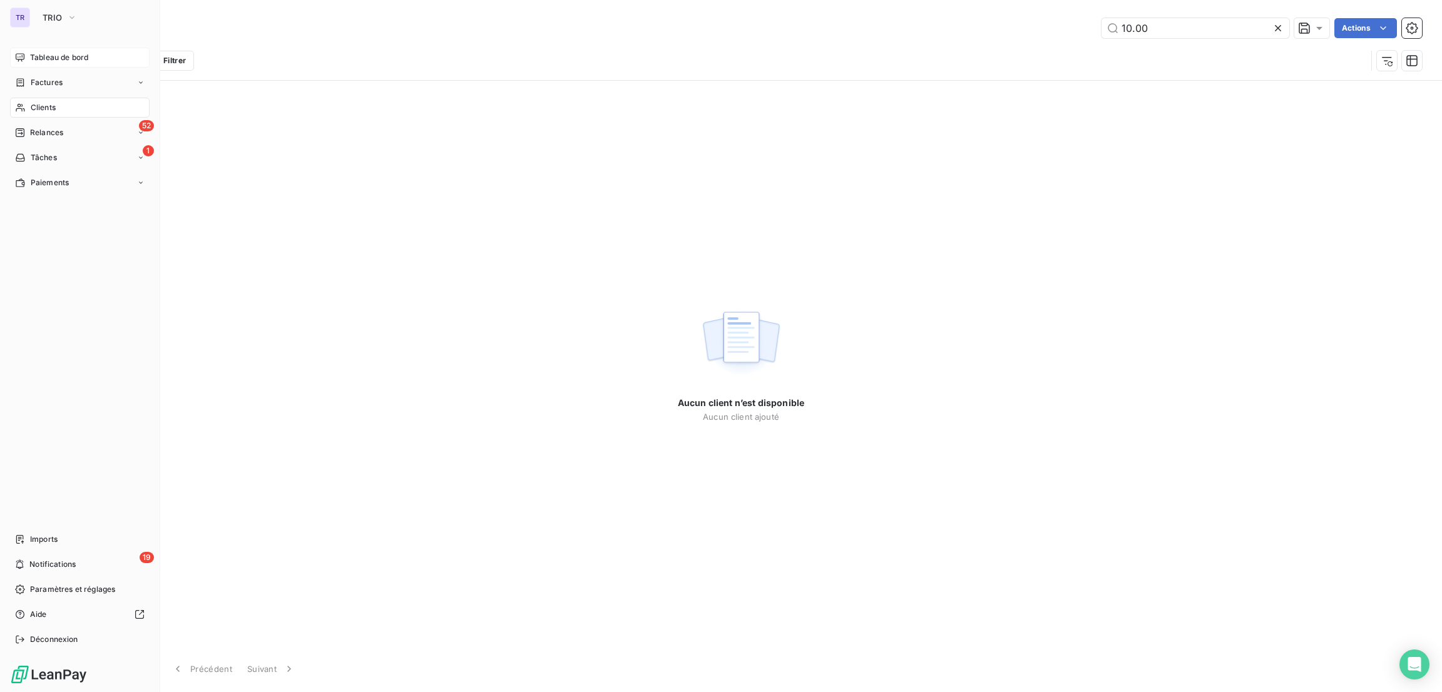
click at [41, 87] on span "Factures" at bounding box center [47, 82] width 32 height 11
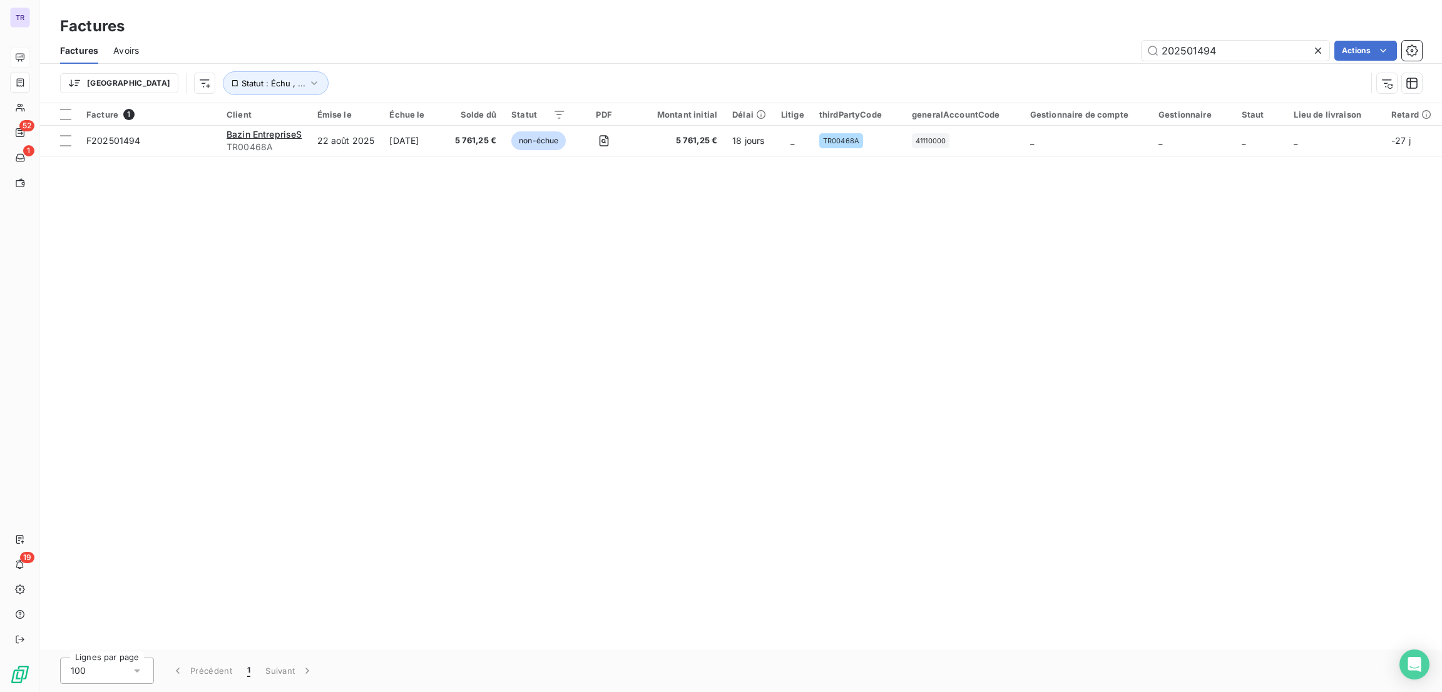
drag, startPoint x: 1226, startPoint y: 45, endPoint x: 1079, endPoint y: 54, distance: 147.4
click at [1079, 54] on div "202501494 Actions" at bounding box center [788, 51] width 1268 height 20
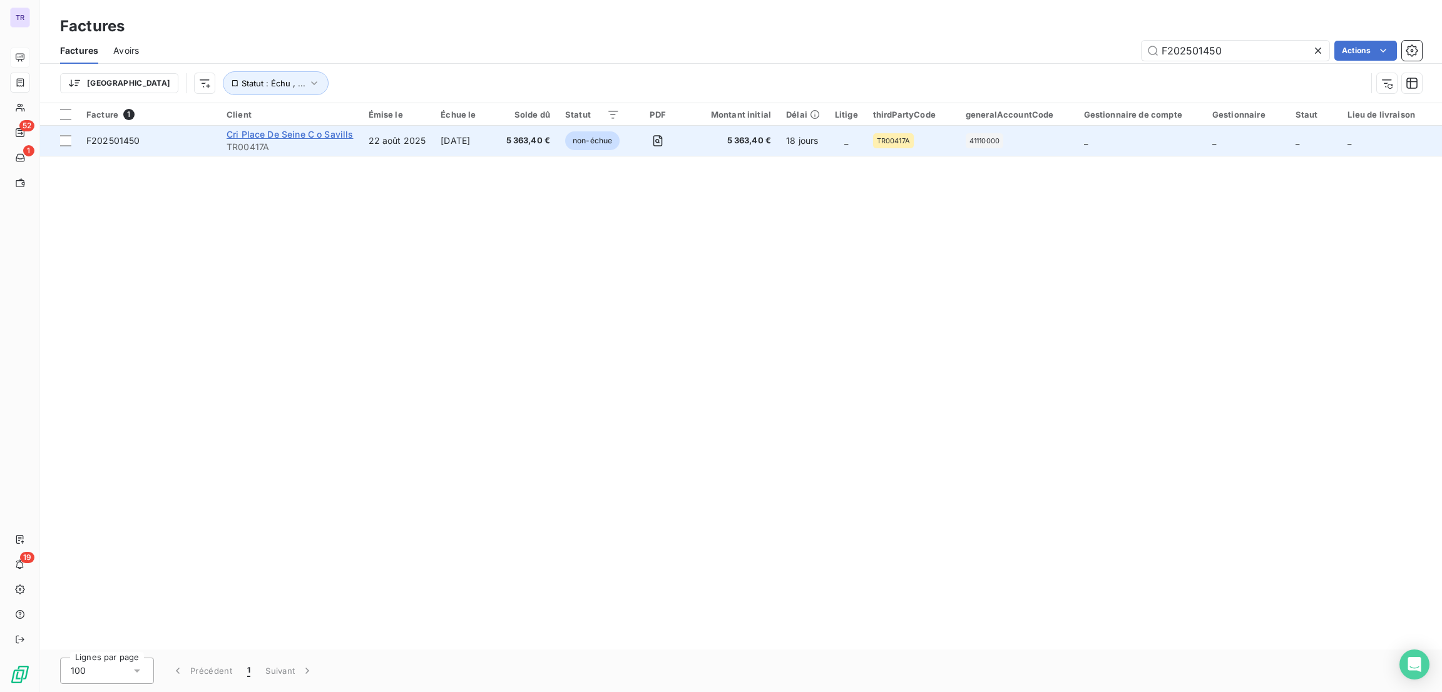
type input "F202501450"
click at [291, 136] on span "Cri Place De Seine C o Savills" at bounding box center [290, 134] width 127 height 11
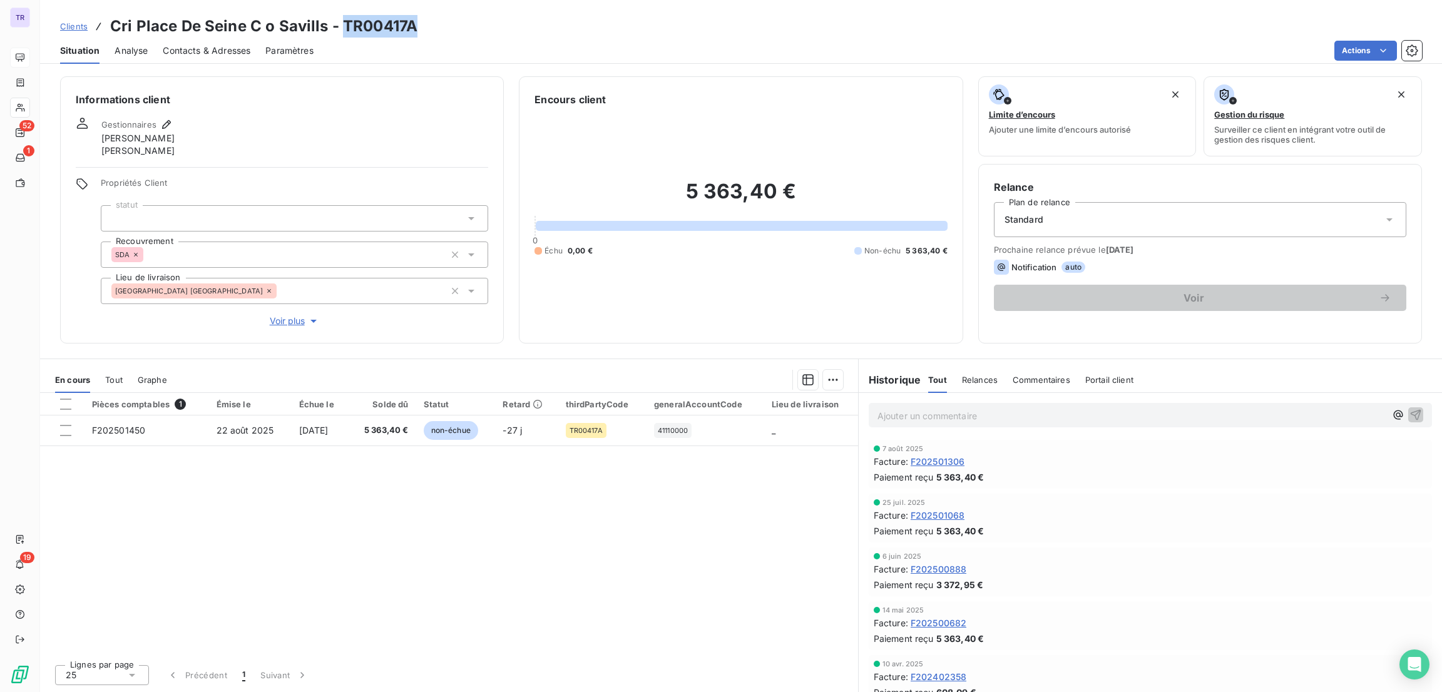
drag, startPoint x: 412, startPoint y: 26, endPoint x: 343, endPoint y: 22, distance: 68.9
click at [343, 22] on h3 "Cri Place De Seine C o Savills - TR00417A" at bounding box center [263, 26] width 307 height 23
